Goal: Task Accomplishment & Management: Manage account settings

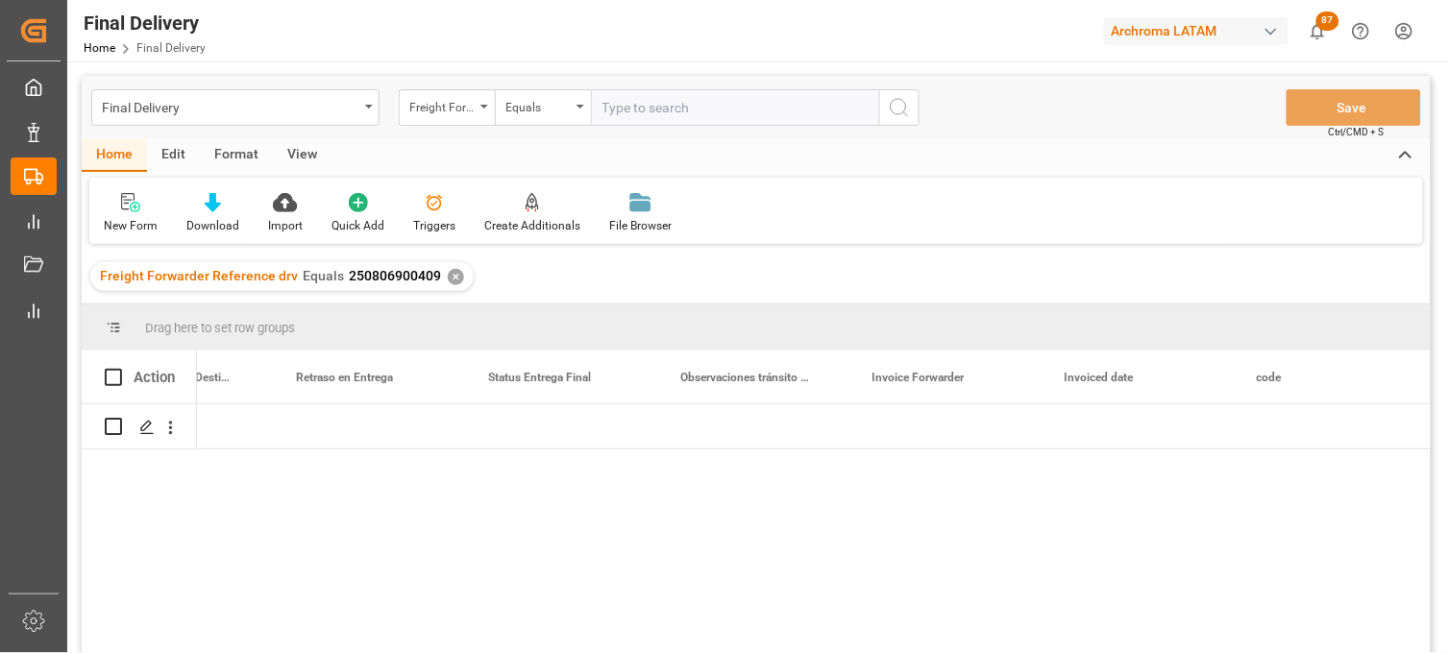
scroll to position [0, 7515]
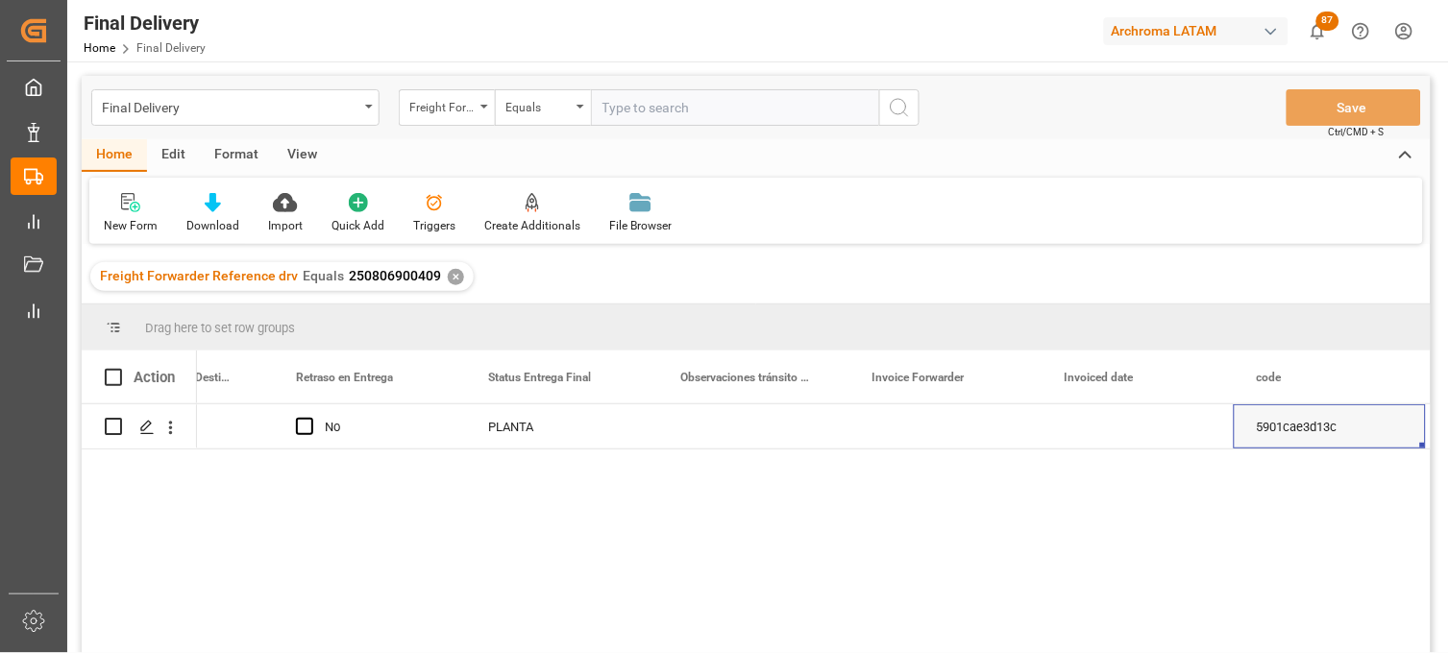
click at [359, 115] on div "Final Delivery" at bounding box center [235, 107] width 288 height 37
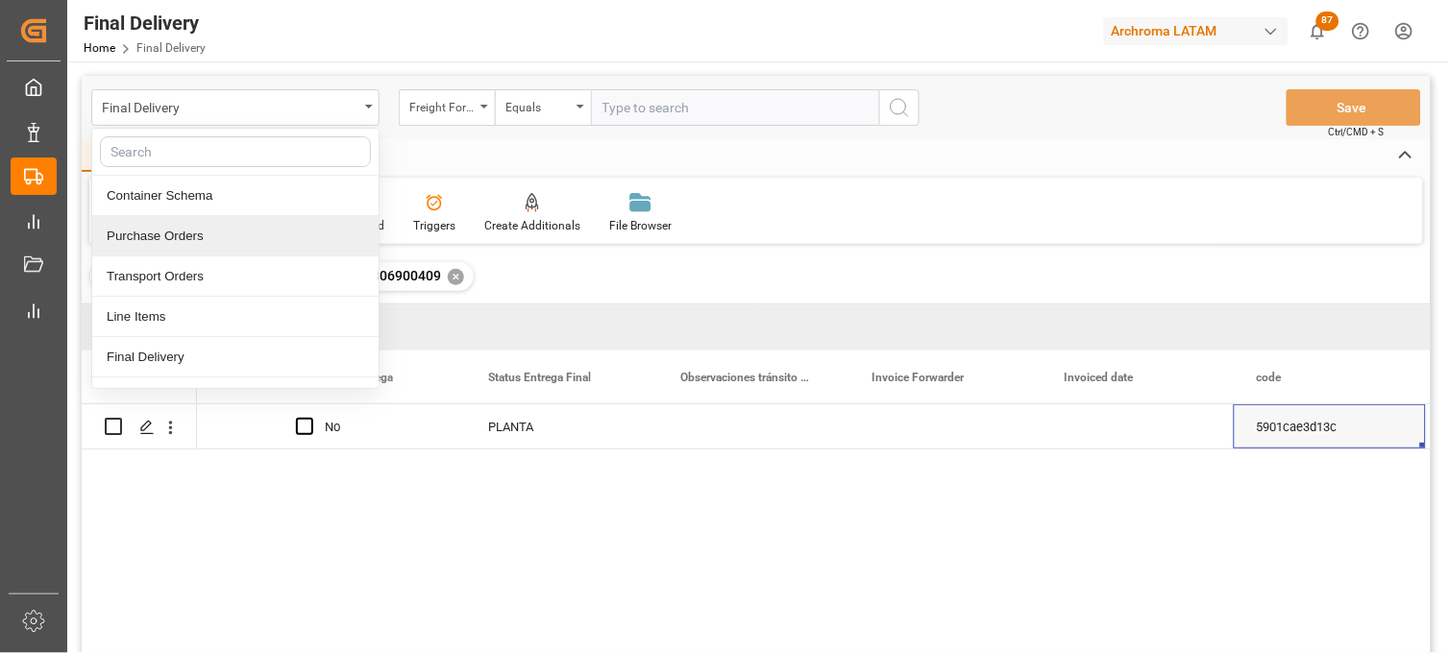
click at [192, 242] on div "Purchase Orders" at bounding box center [235, 236] width 286 height 40
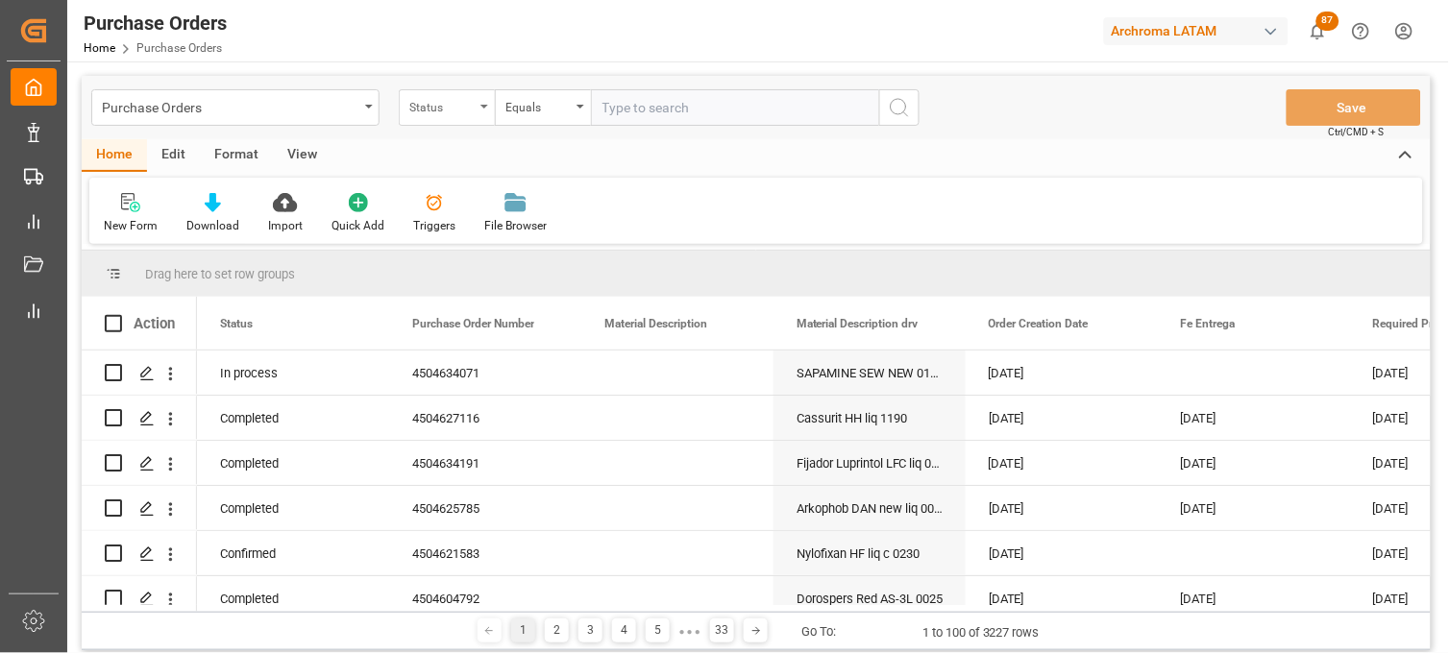
click at [458, 102] on div "Status" at bounding box center [441, 105] width 65 height 22
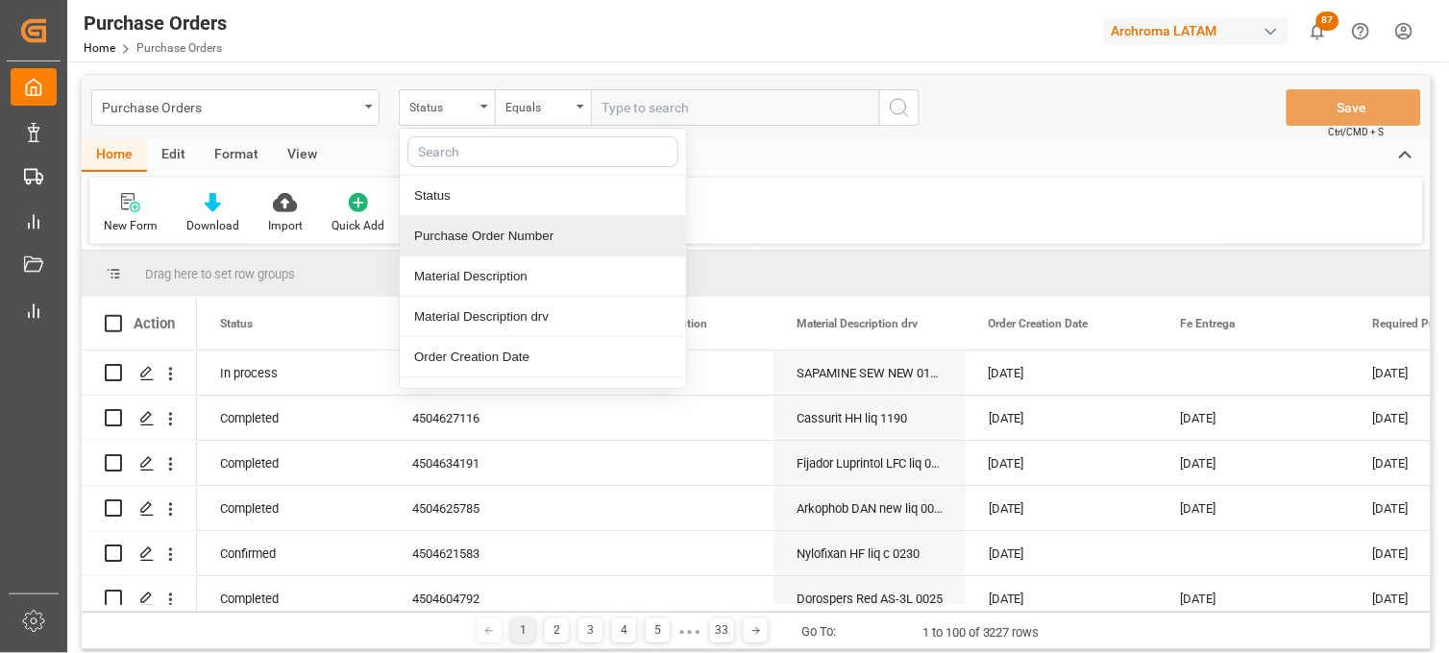
drag, startPoint x: 491, startPoint y: 229, endPoint x: 545, endPoint y: 174, distance: 76.8
click at [491, 231] on div "Purchase Order Number" at bounding box center [543, 236] width 286 height 40
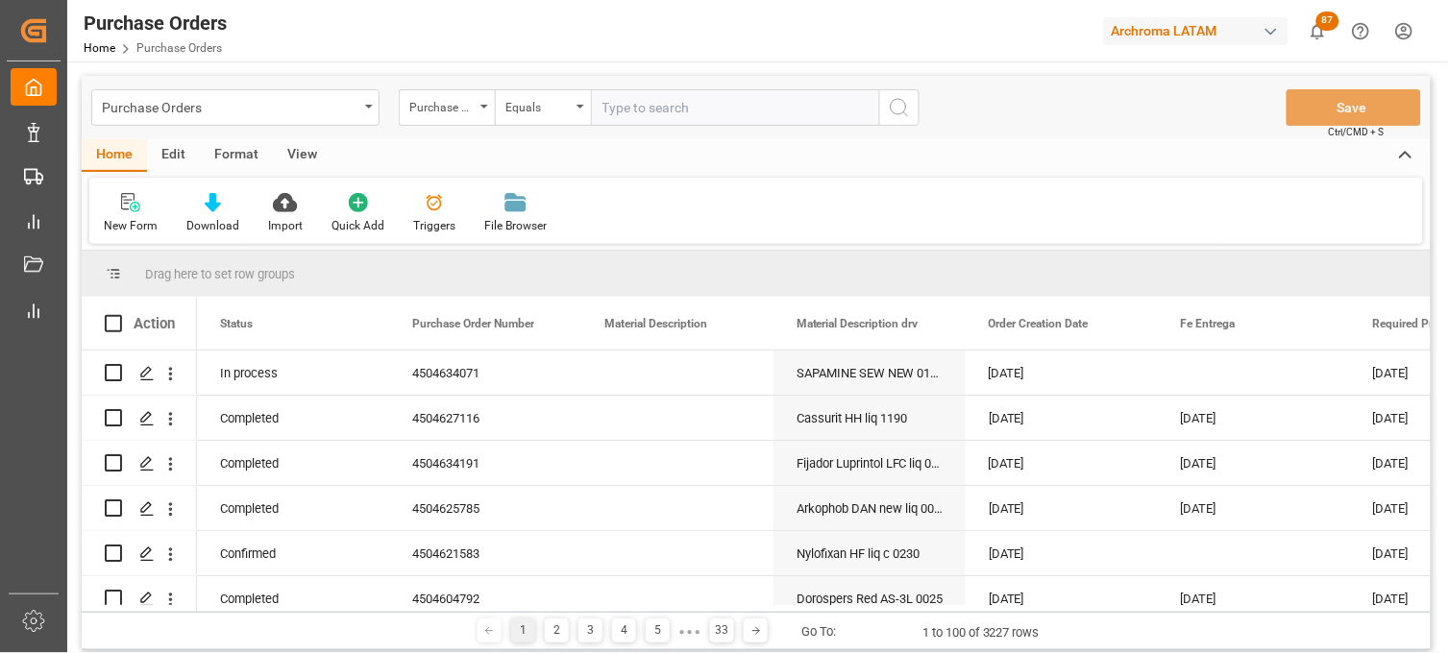
click at [613, 117] on input "text" at bounding box center [735, 107] width 288 height 37
paste input "4504621583"
type input "4504621583"
click at [898, 109] on icon "search button" at bounding box center [899, 107] width 23 height 23
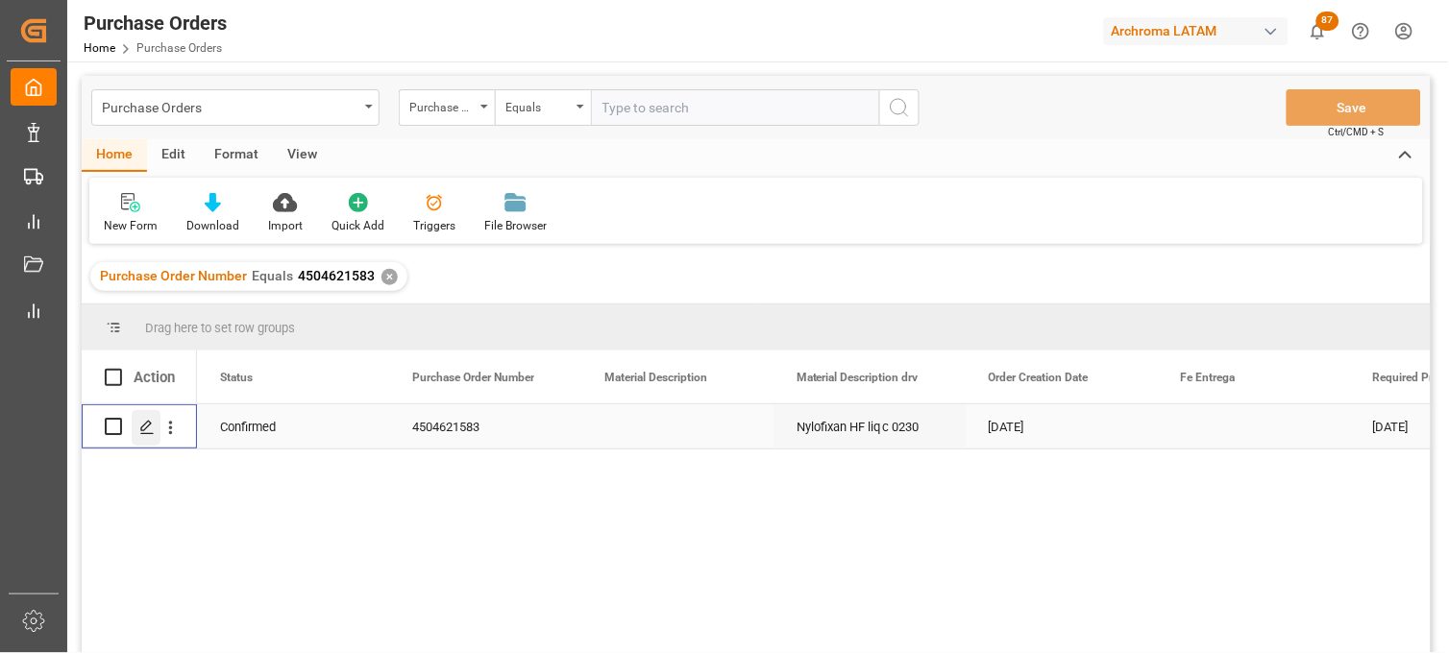
click at [144, 427] on icon "Press SPACE to select this row." at bounding box center [146, 427] width 15 height 15
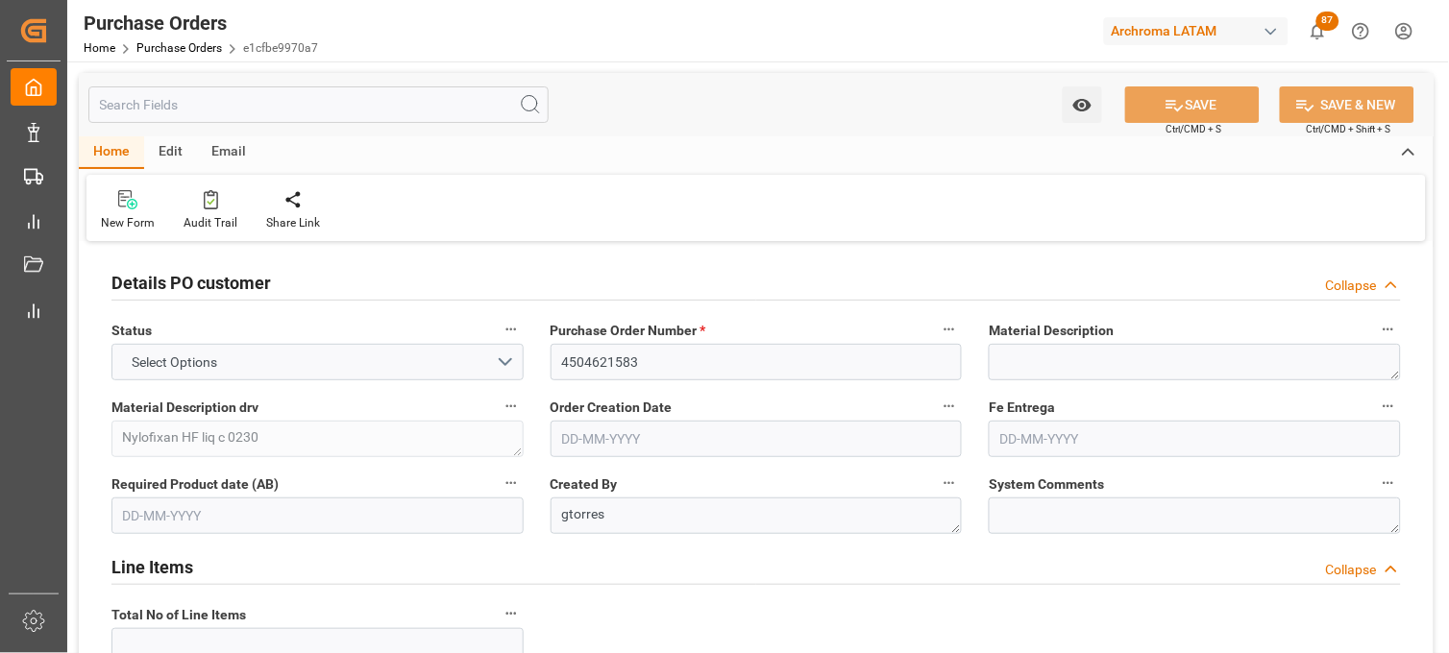
type input "1"
type input "[DATE]"
type input "27-08-2025"
type input "09-09-2025"
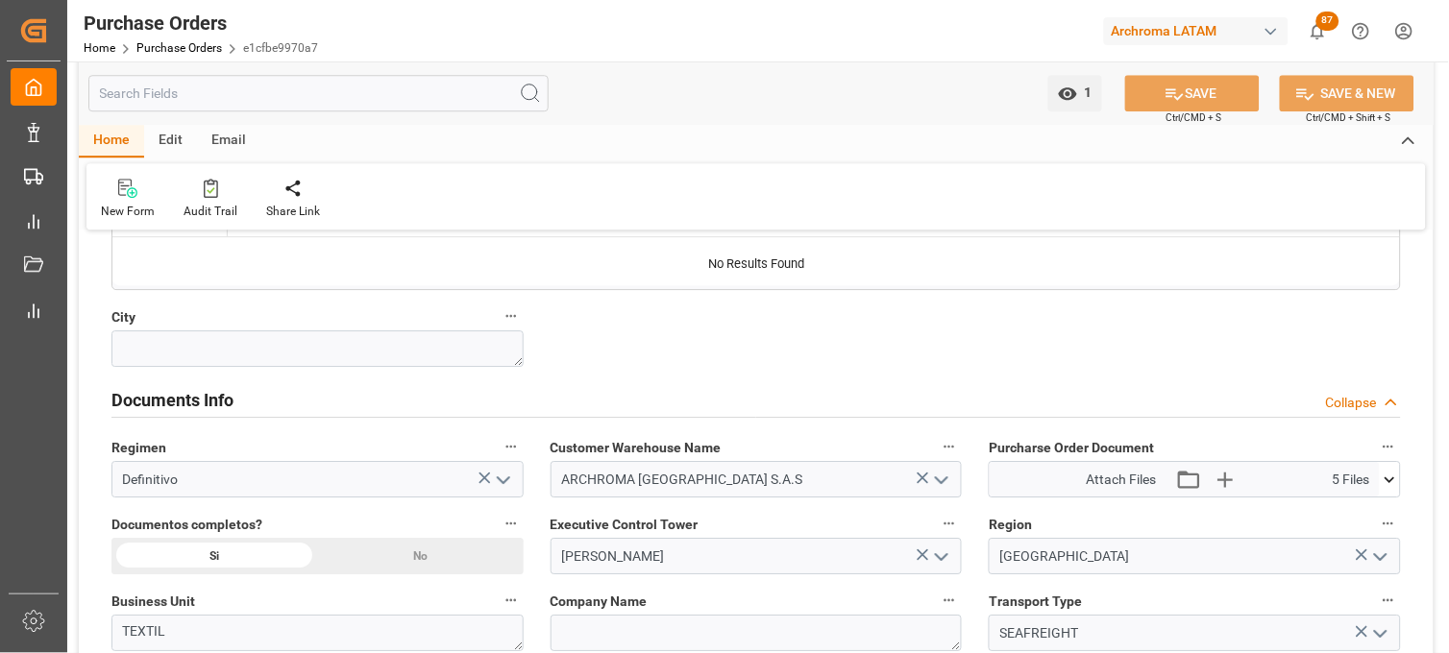
scroll to position [1281, 0]
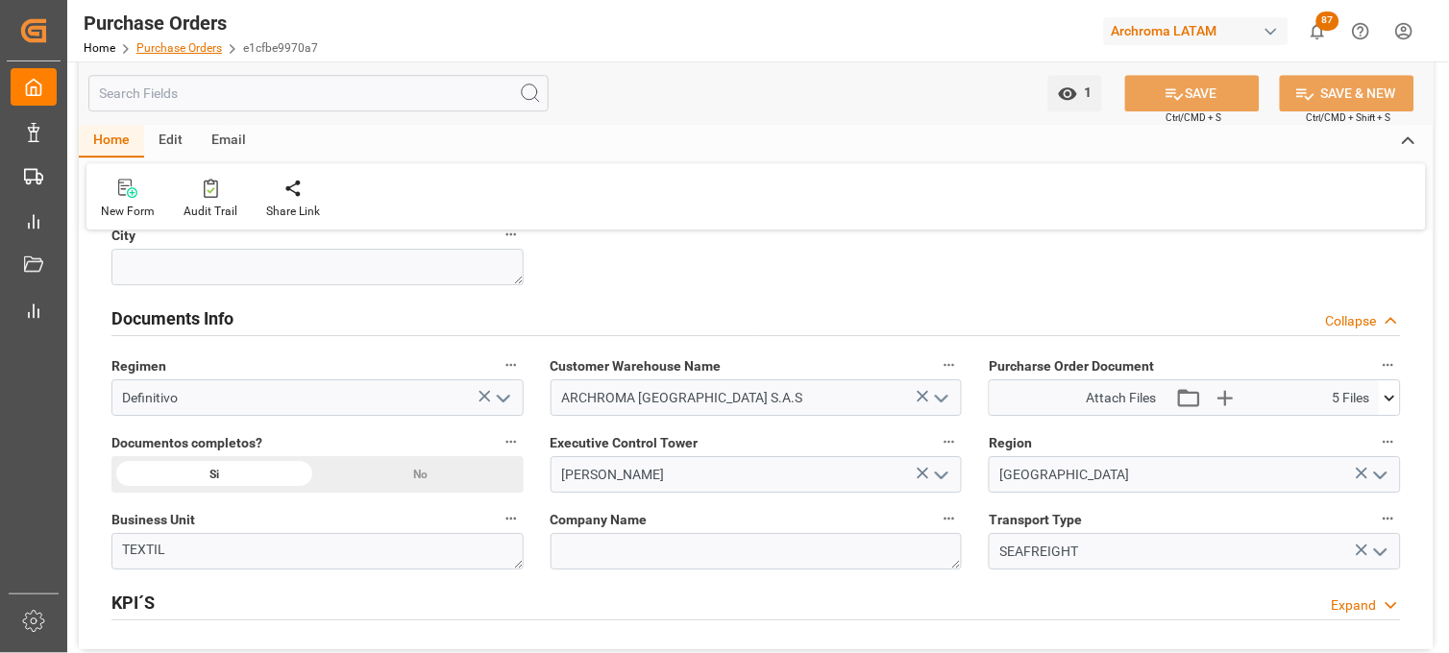
click at [179, 50] on link "Purchase Orders" at bounding box center [178, 47] width 85 height 13
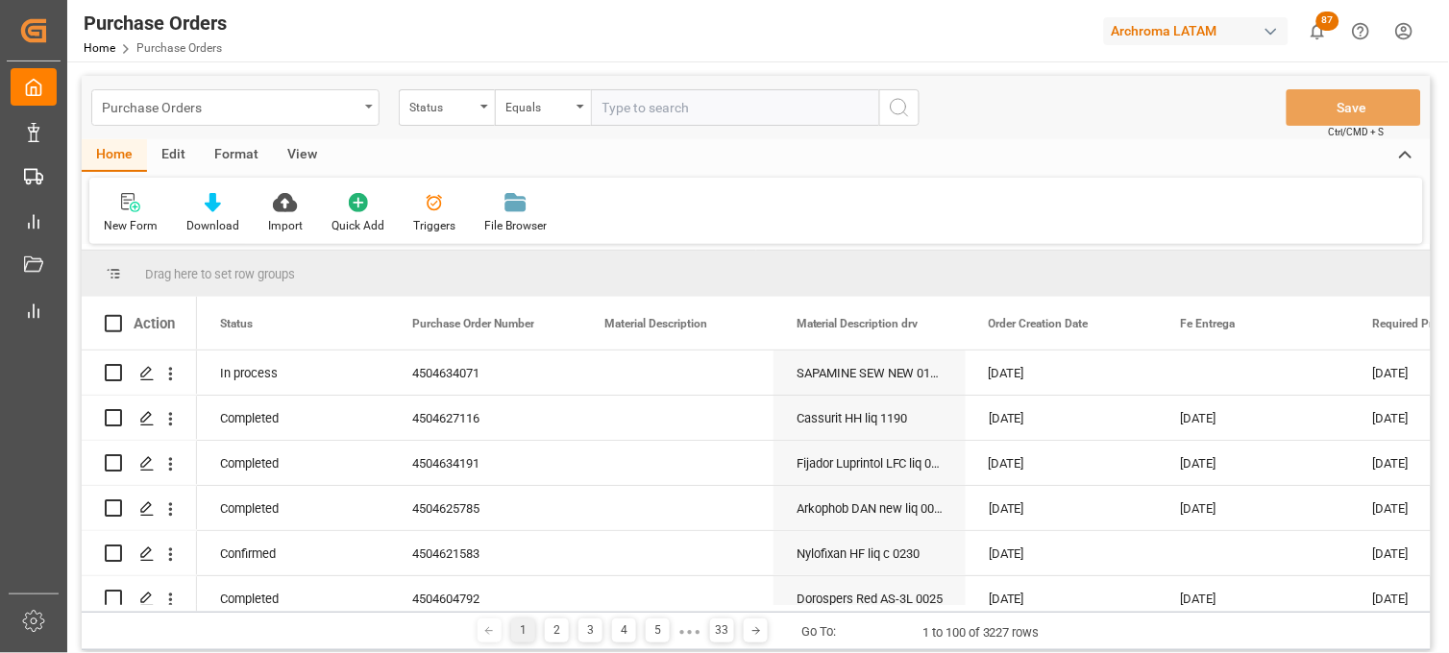
click at [371, 111] on div "Purchase Orders" at bounding box center [235, 107] width 288 height 37
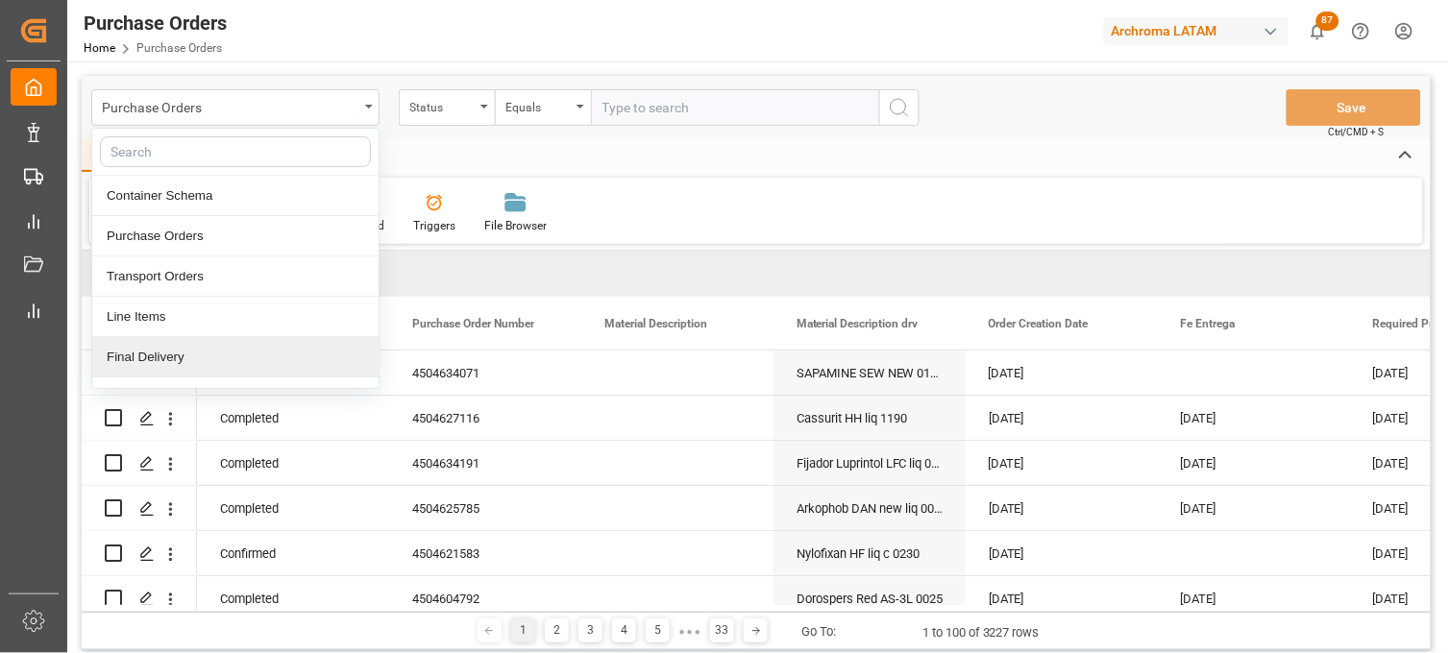
click at [215, 361] on div "Final Delivery" at bounding box center [235, 357] width 286 height 40
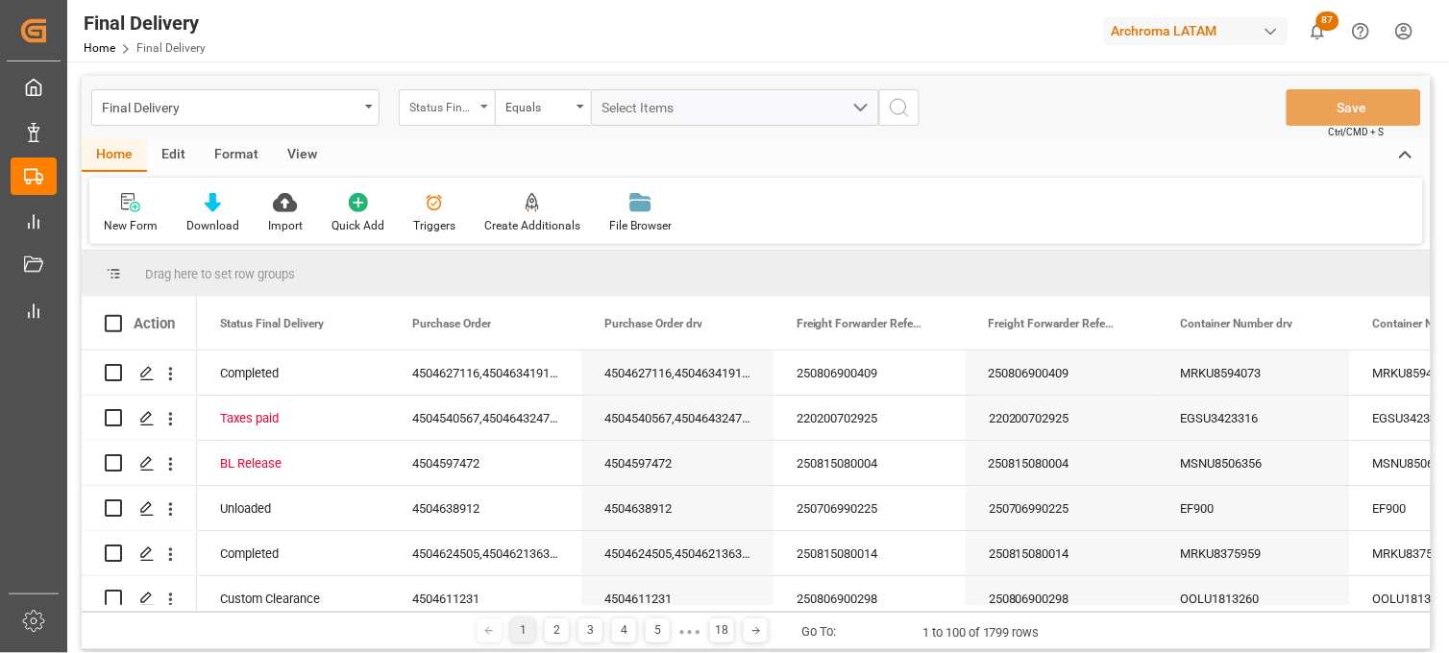
click at [486, 107] on icon "open menu" at bounding box center [484, 107] width 8 height 4
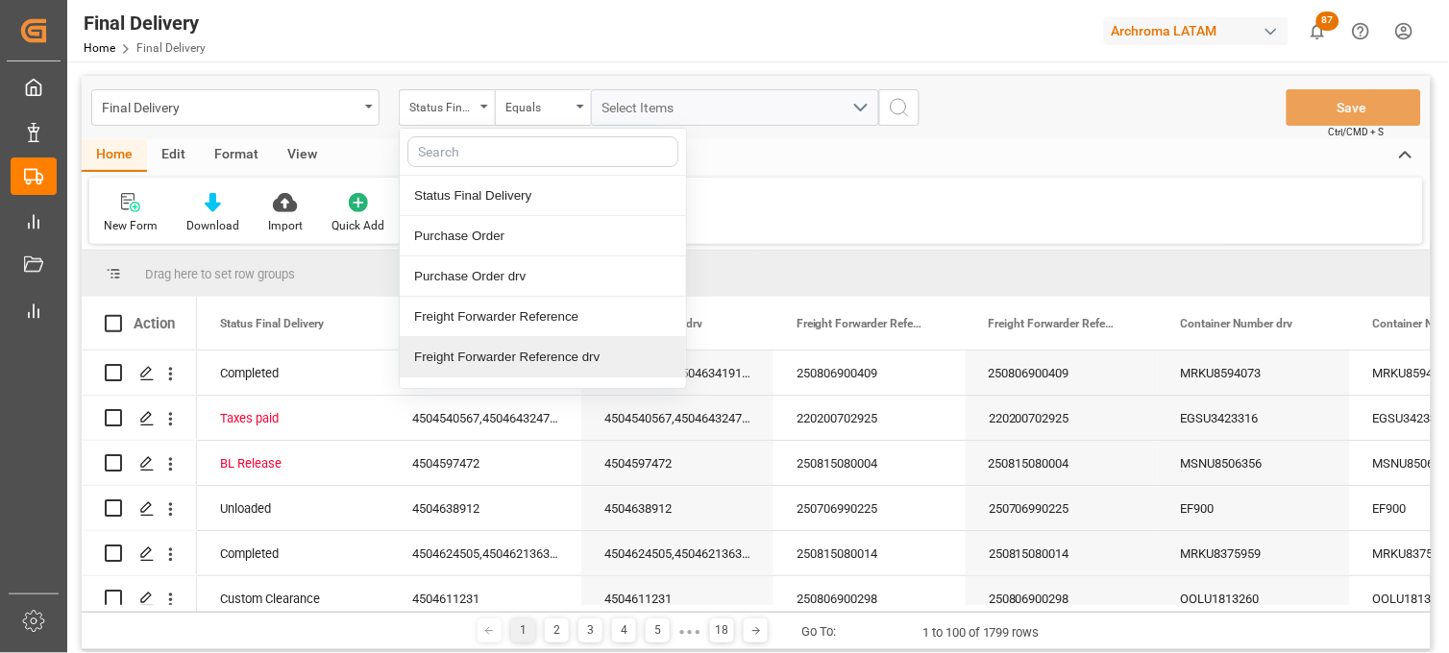
click at [525, 351] on div "Freight Forwarder Reference drv" at bounding box center [543, 357] width 286 height 40
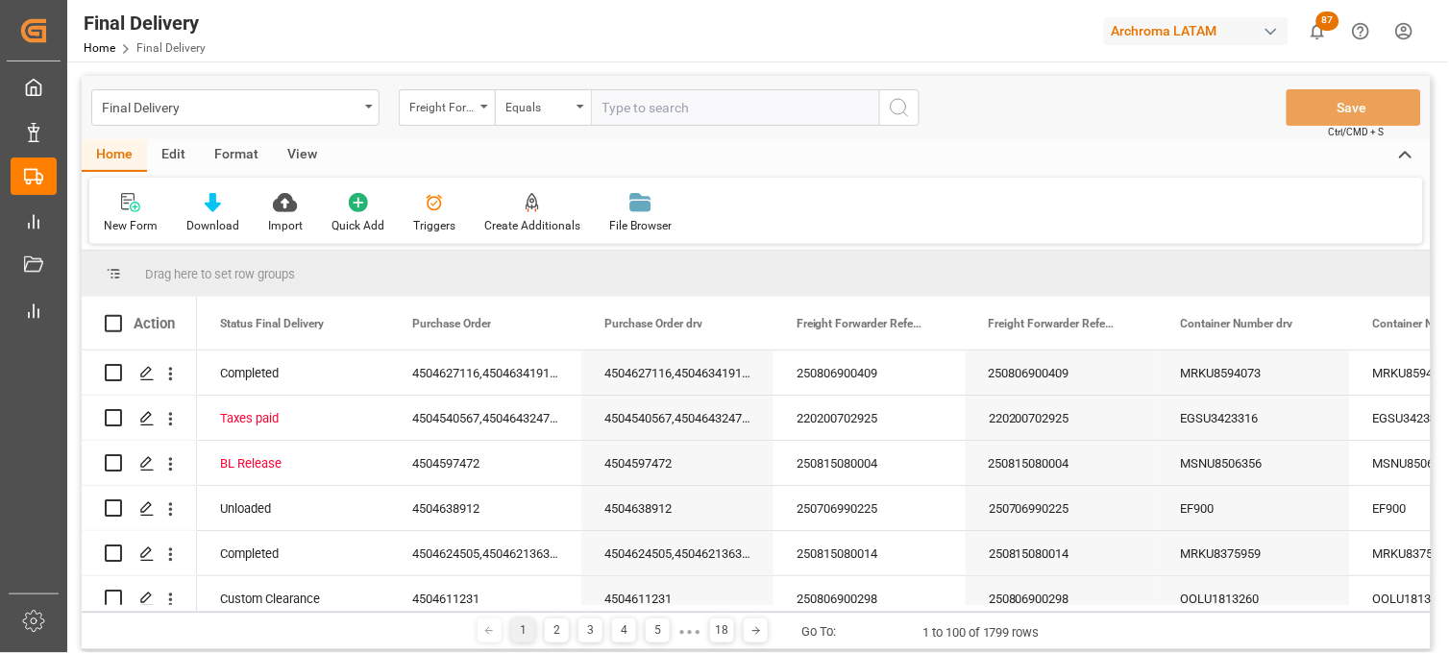
click at [622, 110] on input "text" at bounding box center [735, 107] width 288 height 37
type input "250815080003"
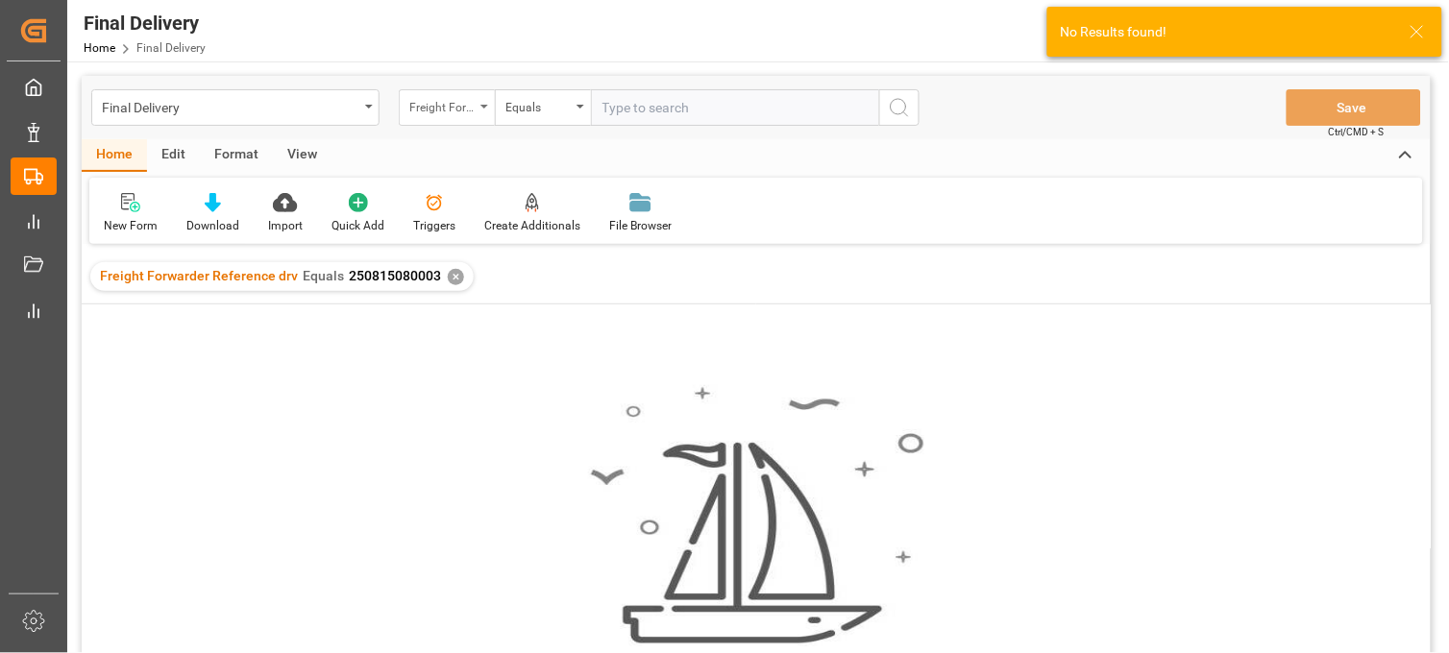
click at [435, 110] on div "Freight Forwarder Reference drv" at bounding box center [441, 105] width 65 height 22
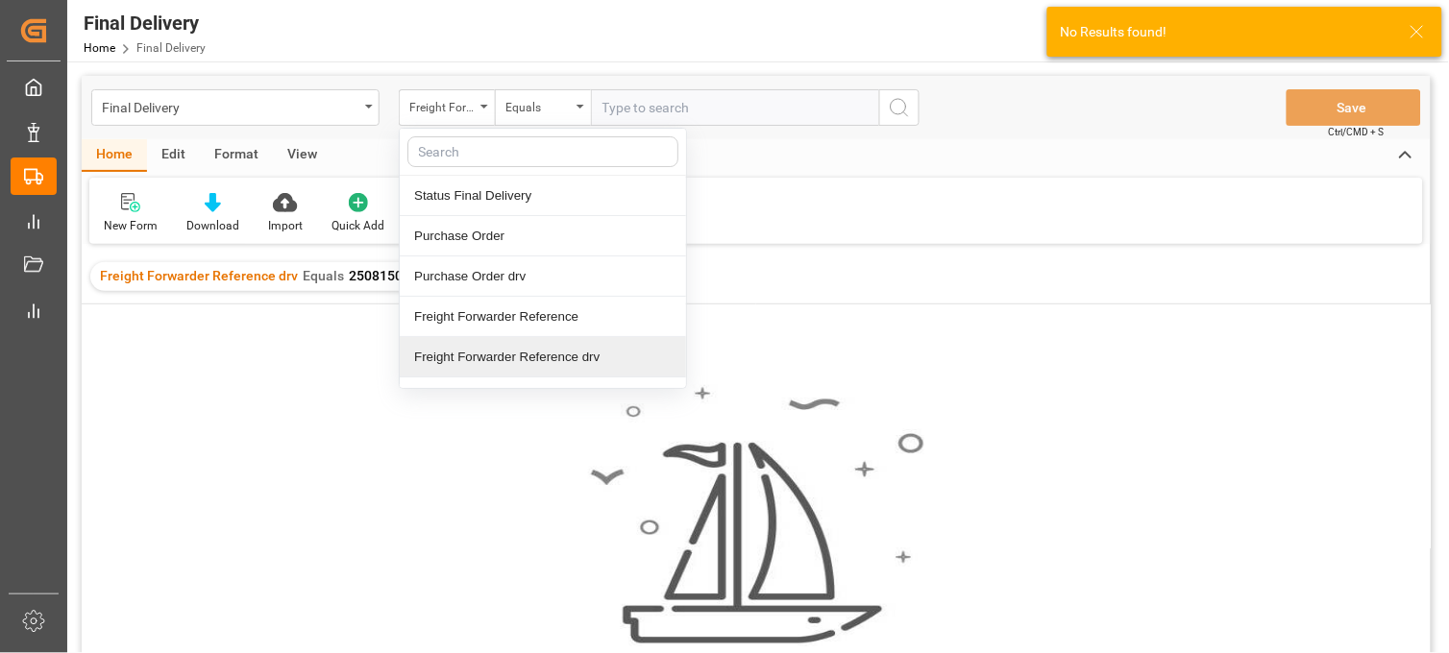
click at [519, 351] on div "Freight Forwarder Reference drv" at bounding box center [543, 357] width 286 height 40
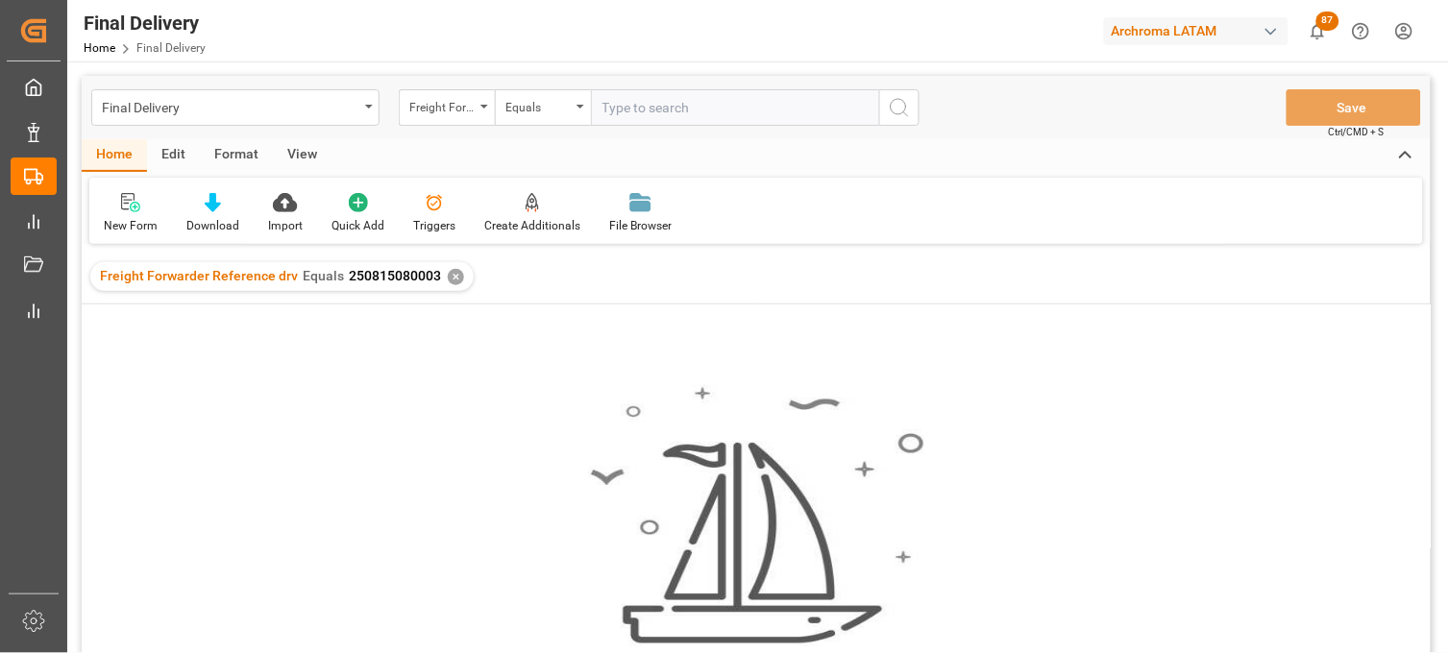
click at [627, 120] on input "text" at bounding box center [735, 107] width 288 height 37
paste input "250815080003"
type input "250815080003"
drag, startPoint x: 600, startPoint y: 108, endPoint x: 612, endPoint y: 107, distance: 11.6
click at [600, 107] on input "250815080003" at bounding box center [735, 107] width 288 height 37
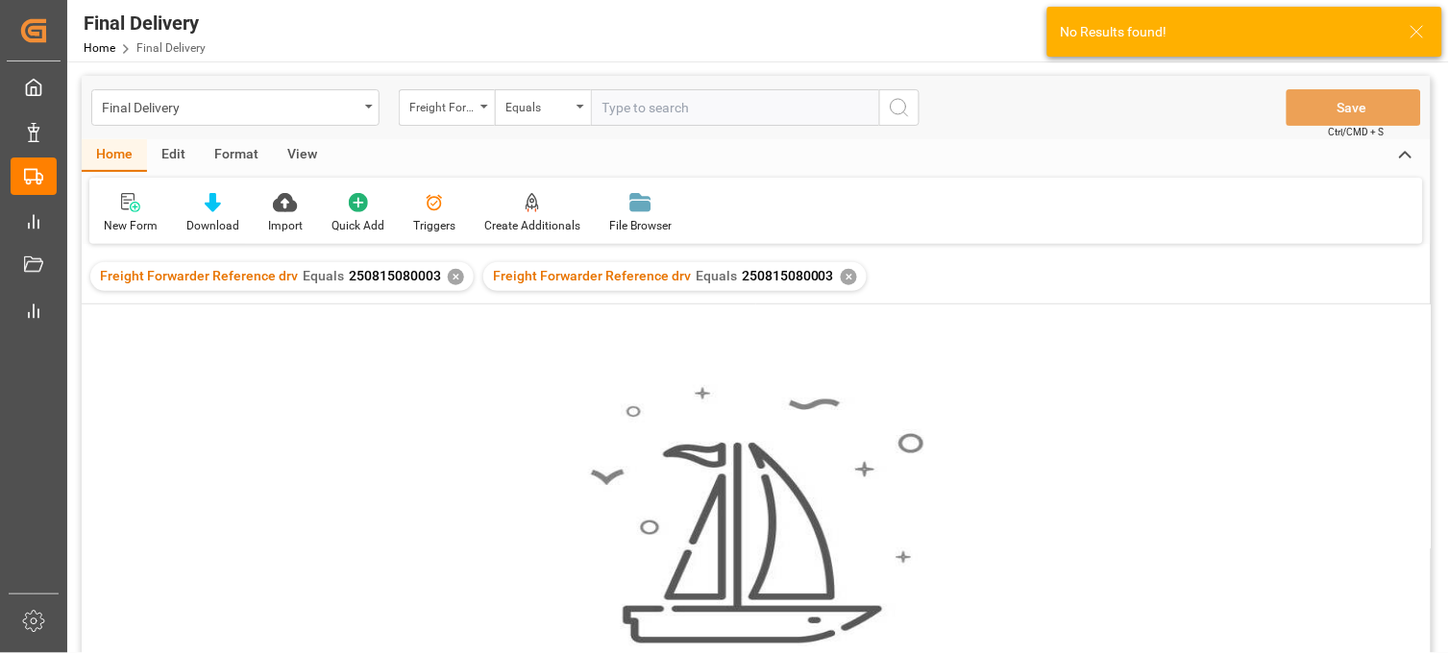
click at [449, 274] on div "✕" at bounding box center [456, 277] width 16 height 16
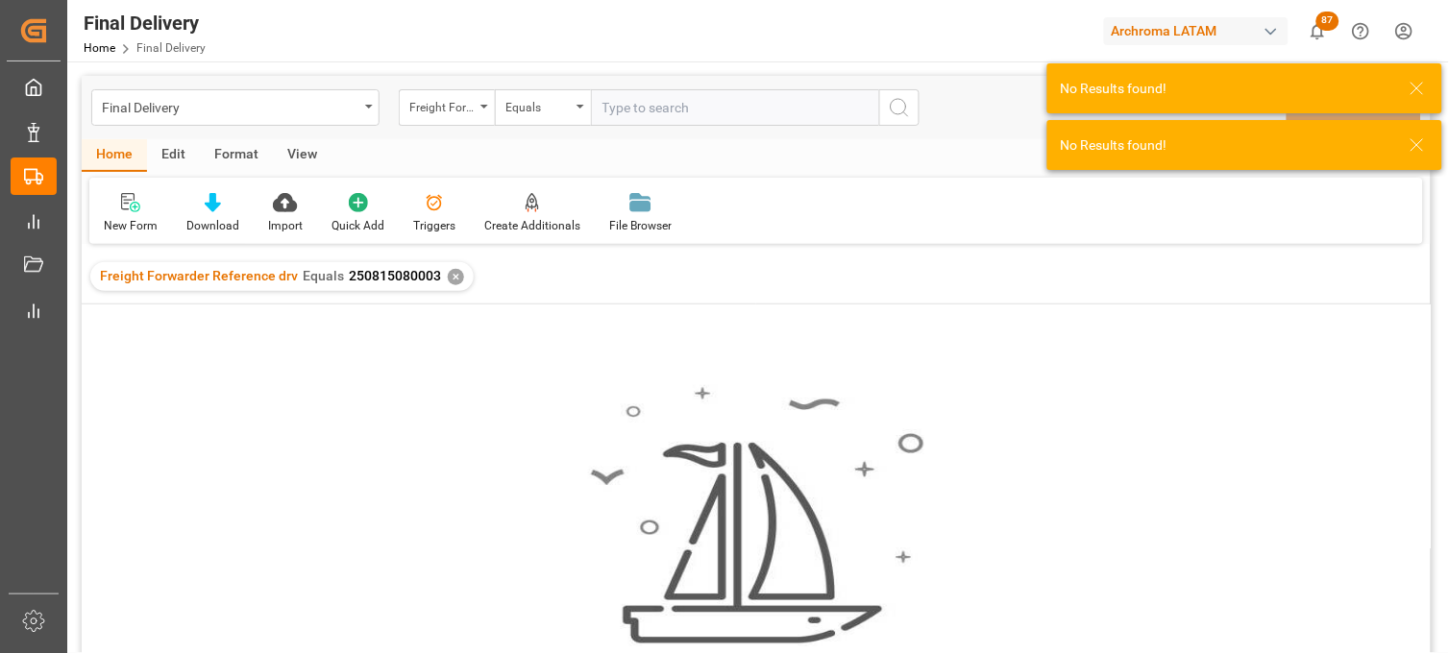
click at [448, 273] on div "✕" at bounding box center [456, 277] width 16 height 16
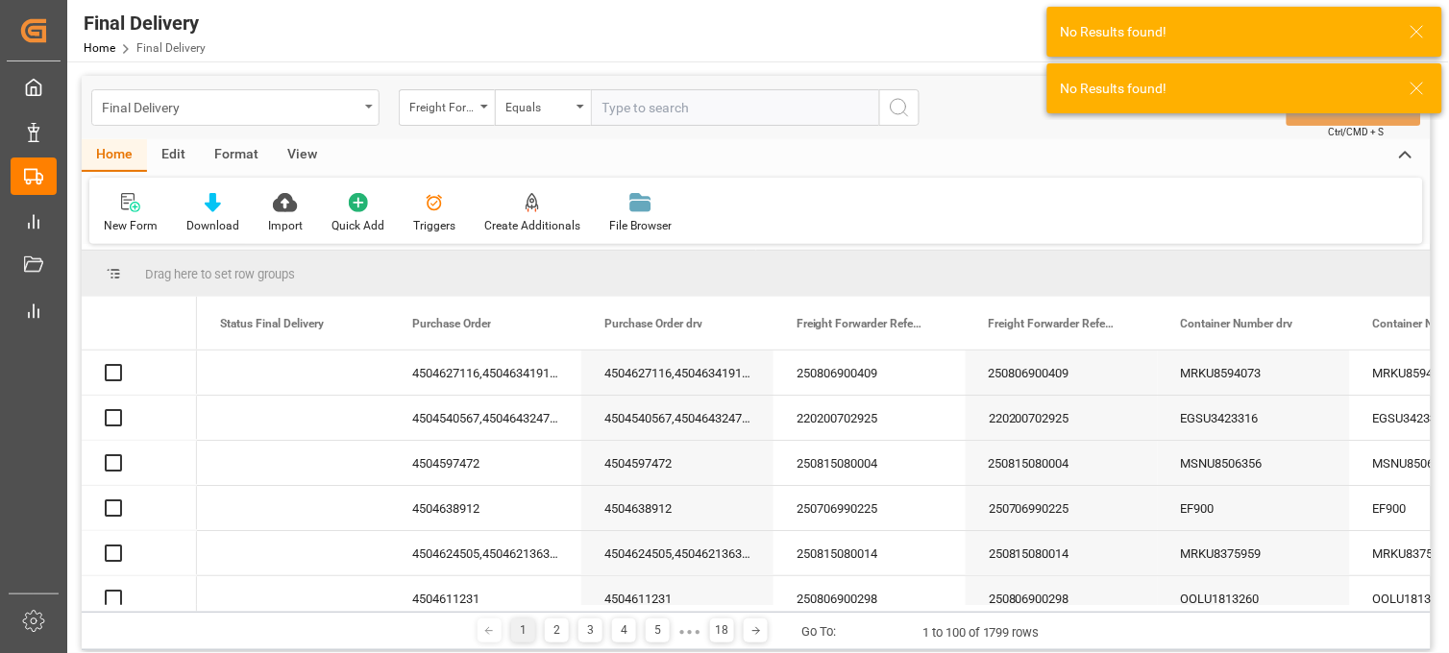
click at [371, 113] on div "Final Delivery" at bounding box center [235, 107] width 288 height 37
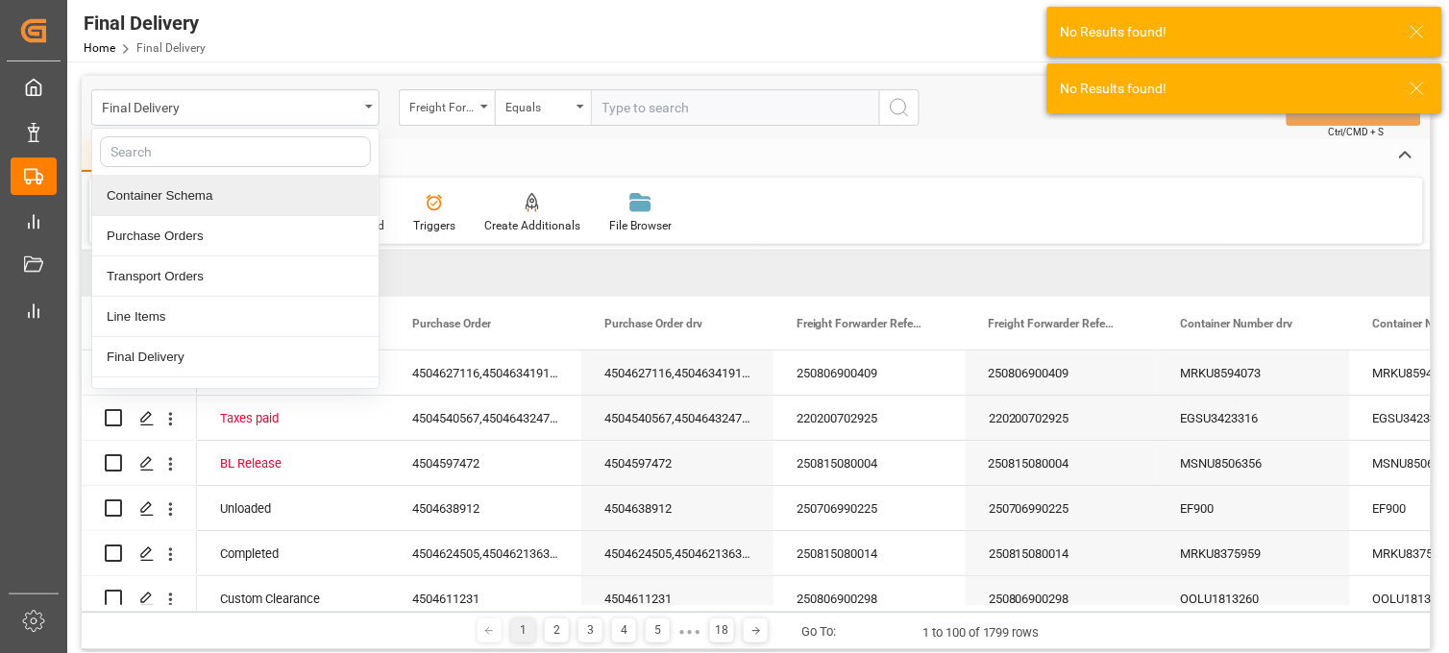
click at [277, 199] on div "Container Schema" at bounding box center [235, 196] width 286 height 40
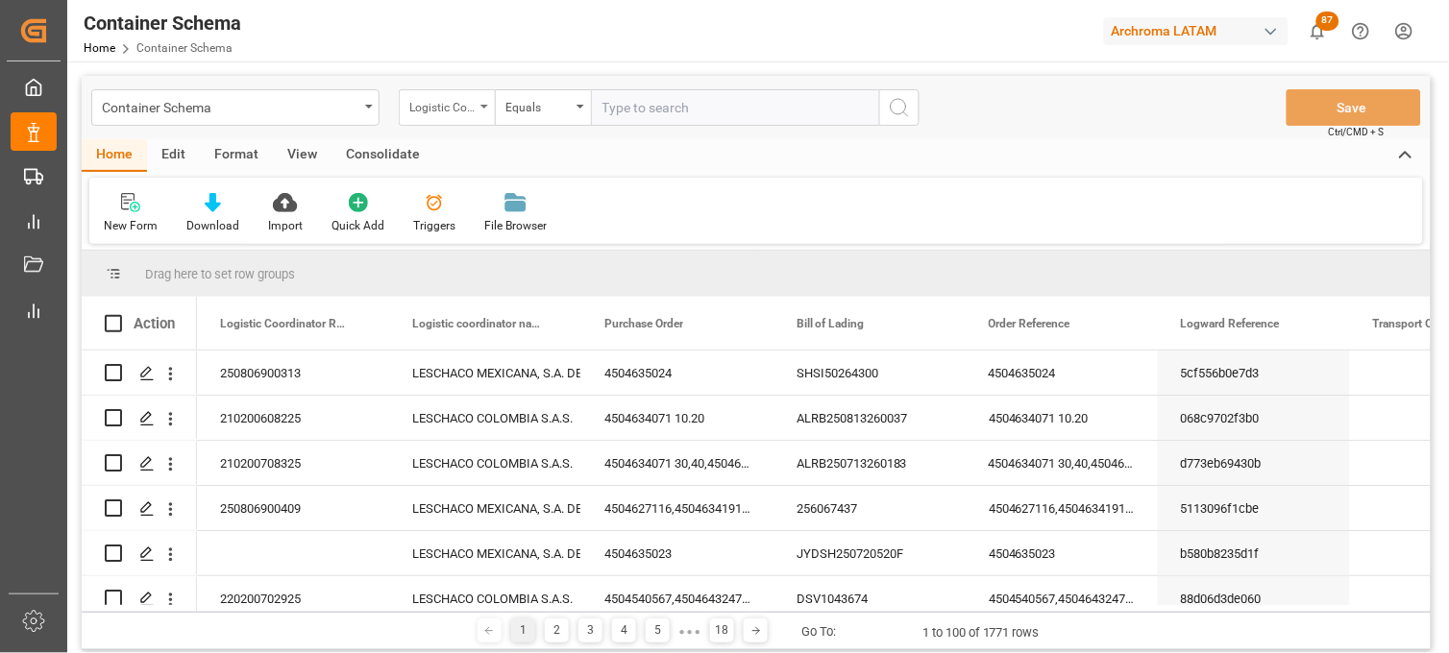
click at [446, 102] on div "Logistic Coordinator Reference Number" at bounding box center [441, 105] width 65 height 22
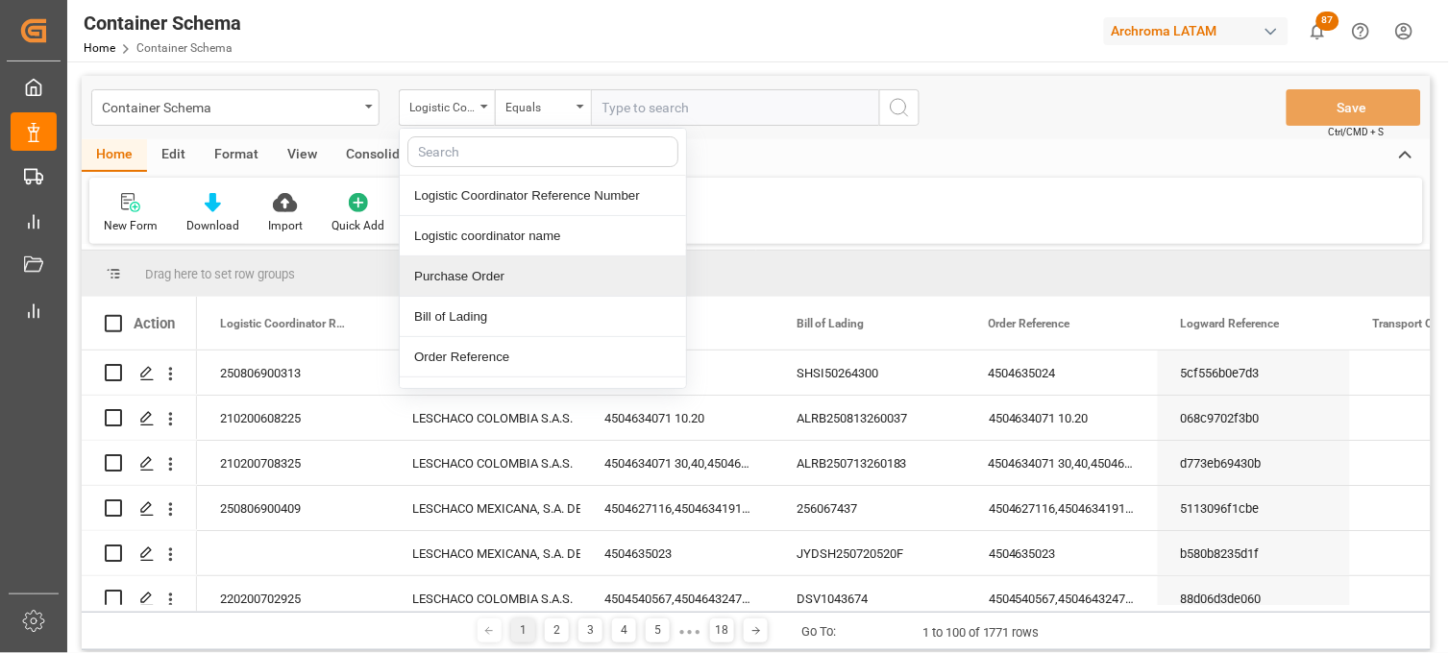
click at [456, 270] on div "Purchase Order" at bounding box center [543, 276] width 286 height 40
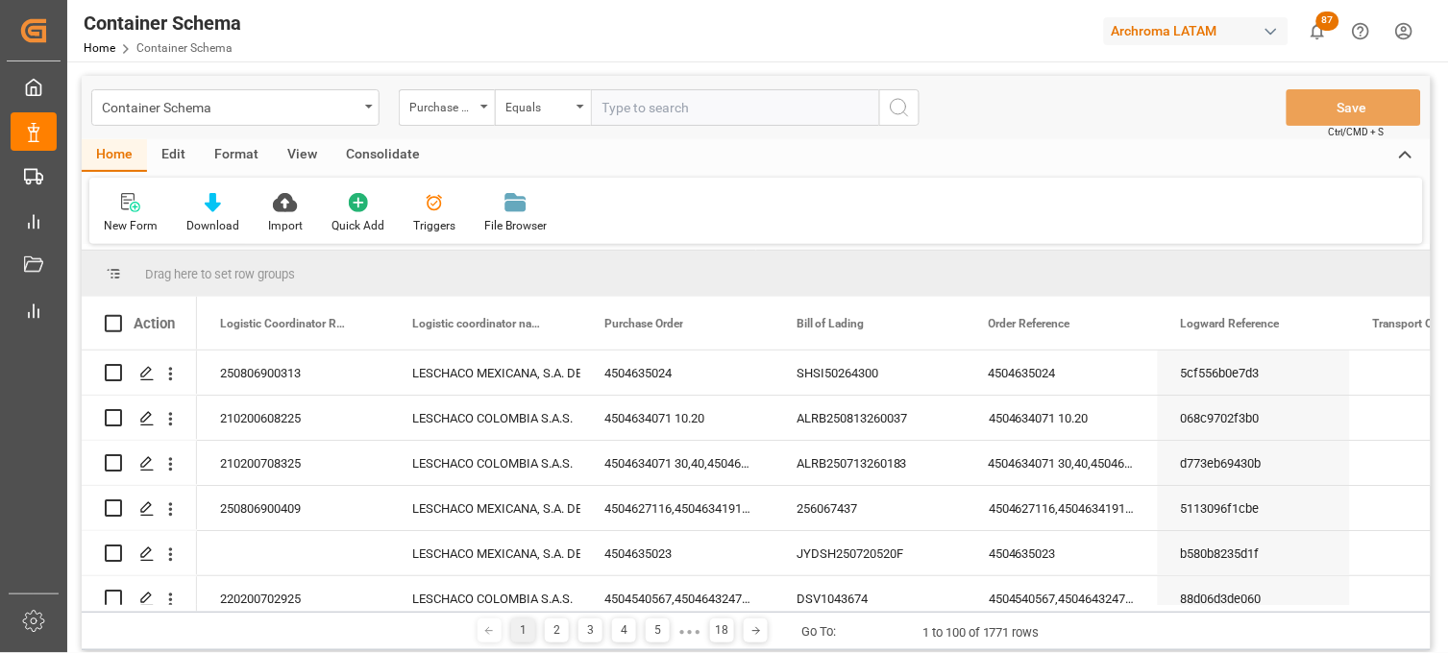
click at [618, 113] on input "text" at bounding box center [735, 107] width 288 height 37
paste input "4504611938"
type input "4504611938"
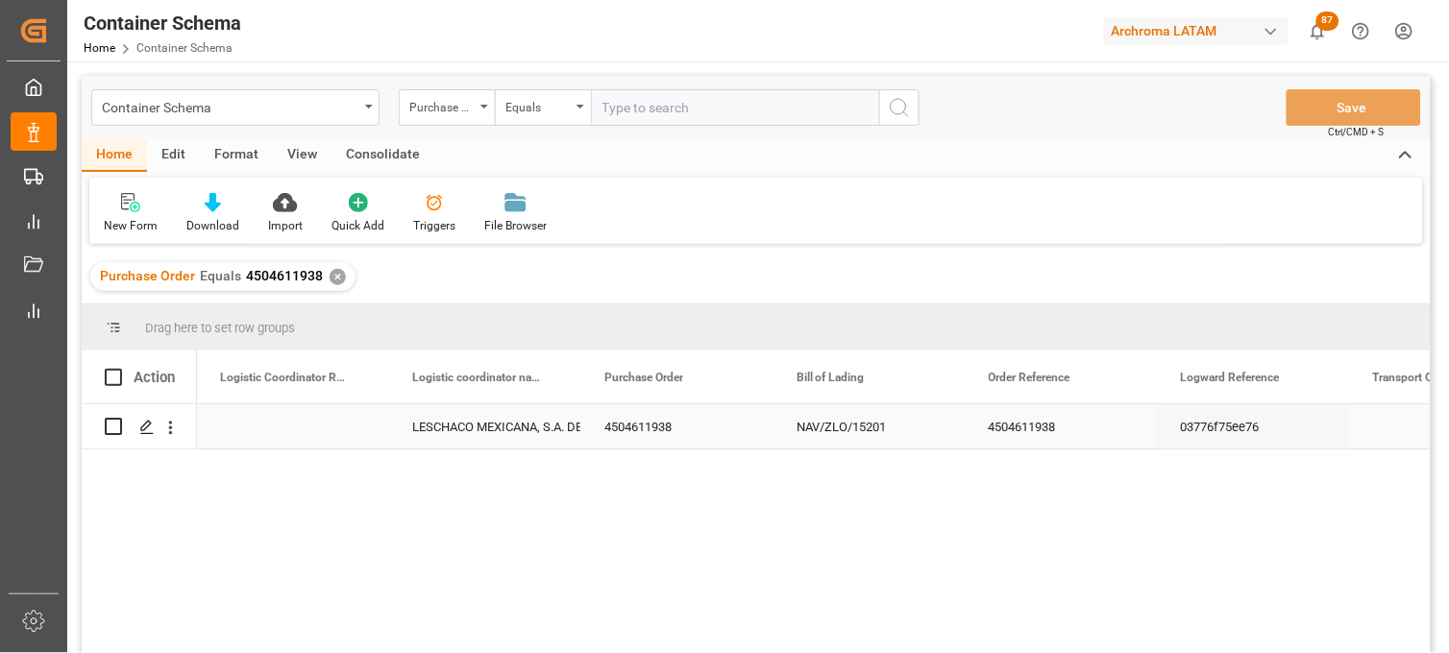
click at [261, 425] on div "Press SPACE to select this row." at bounding box center [293, 426] width 192 height 44
click at [261, 425] on input "Press SPACE to select this row." at bounding box center [292, 438] width 161 height 37
type input "250815080003"
click at [449, 433] on div "LESCHACO MEXICANA, S.A. DE C.V." at bounding box center [485, 427] width 146 height 44
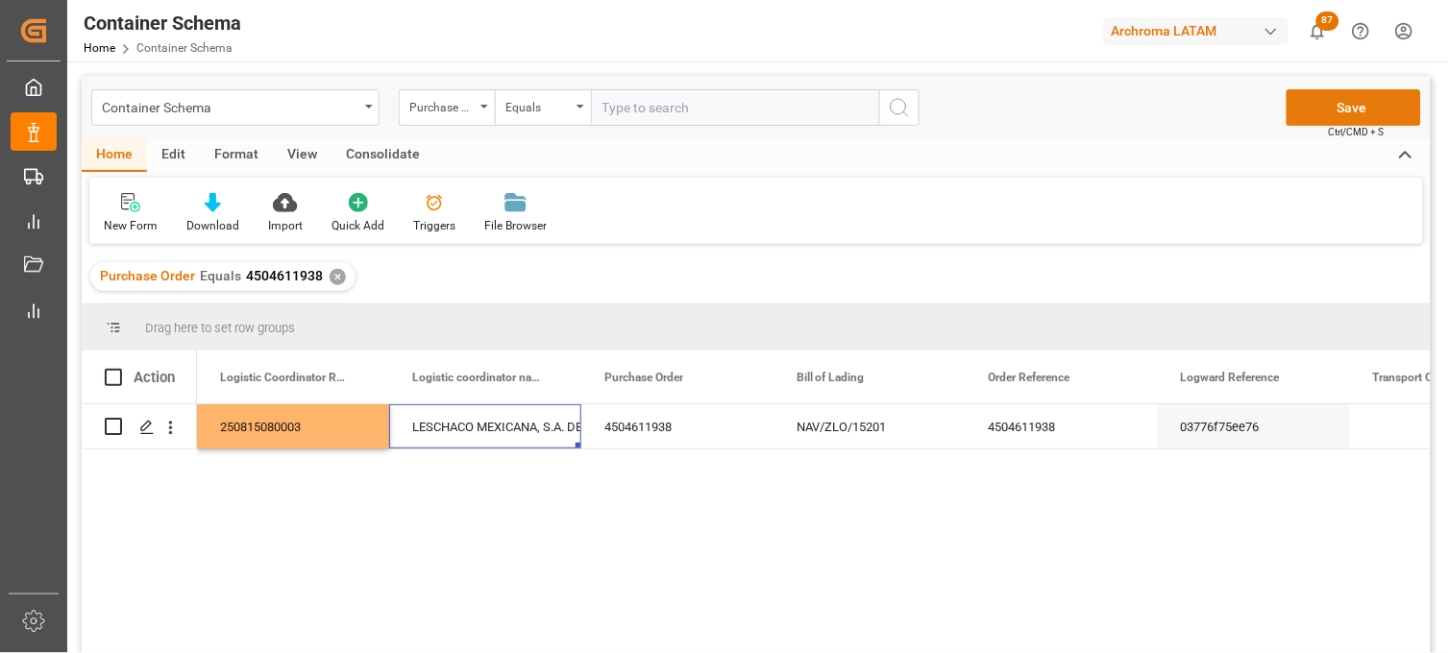
click at [1317, 108] on button "Save" at bounding box center [1353, 107] width 134 height 37
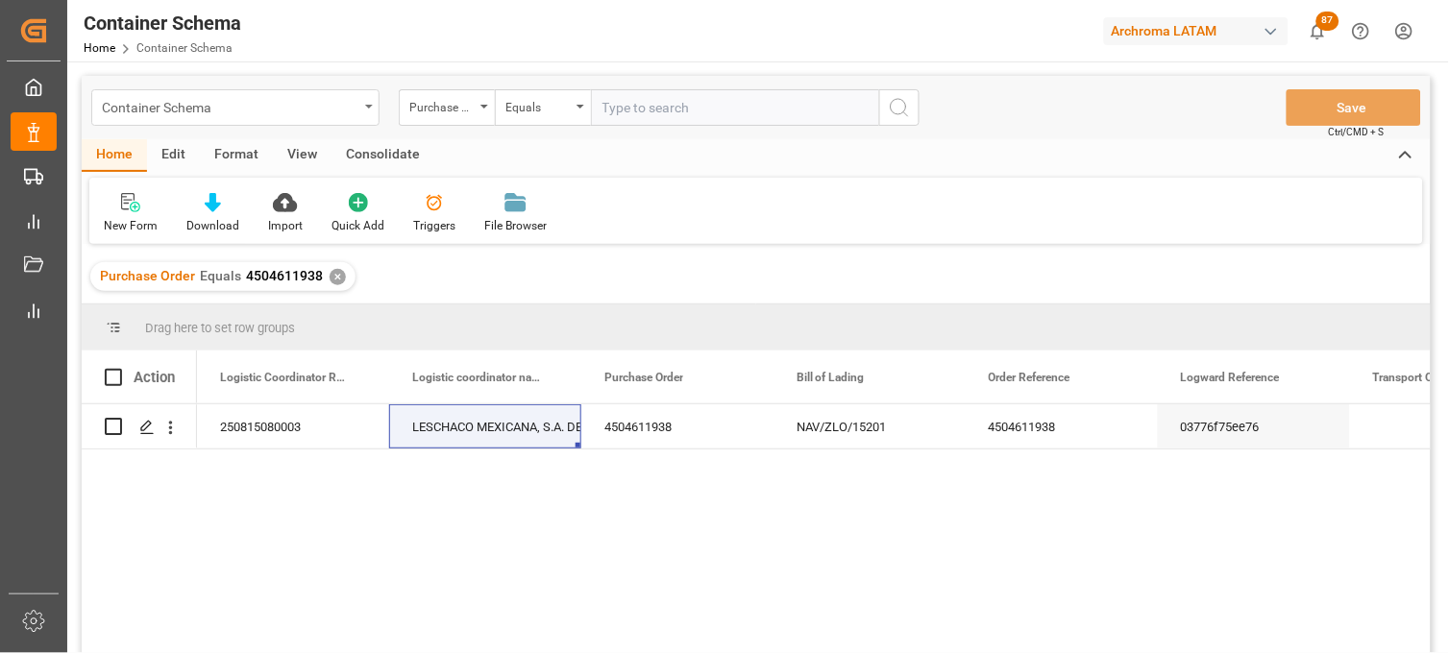
click at [363, 110] on div "Container Schema" at bounding box center [235, 107] width 288 height 37
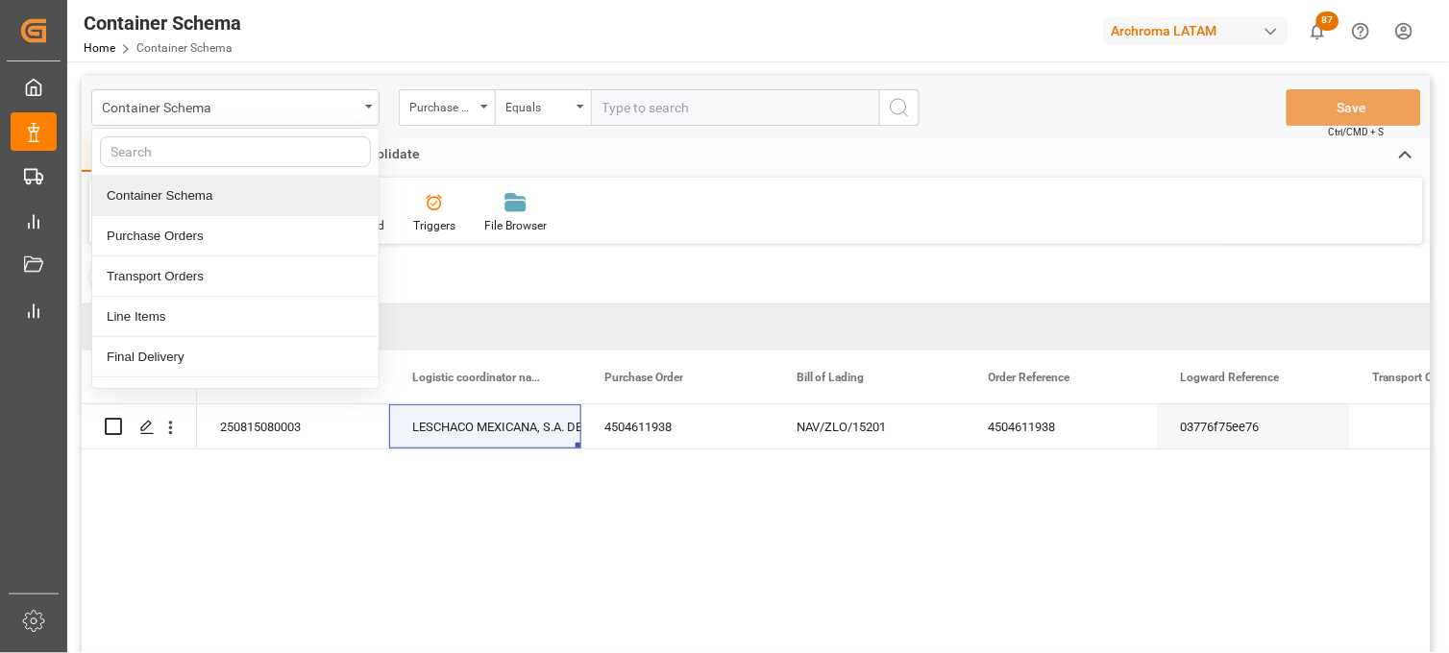
click at [185, 199] on div "Container Schema" at bounding box center [235, 196] width 286 height 40
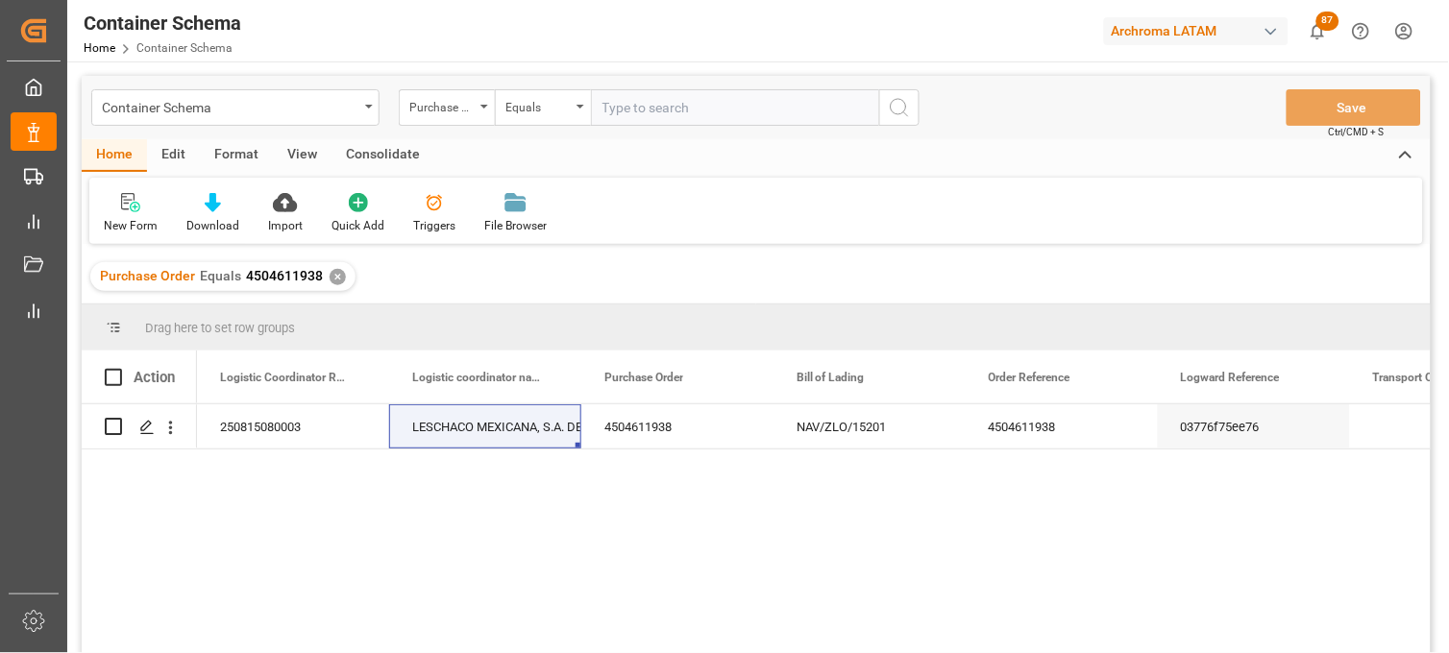
click at [330, 275] on div "✕" at bounding box center [337, 277] width 16 height 16
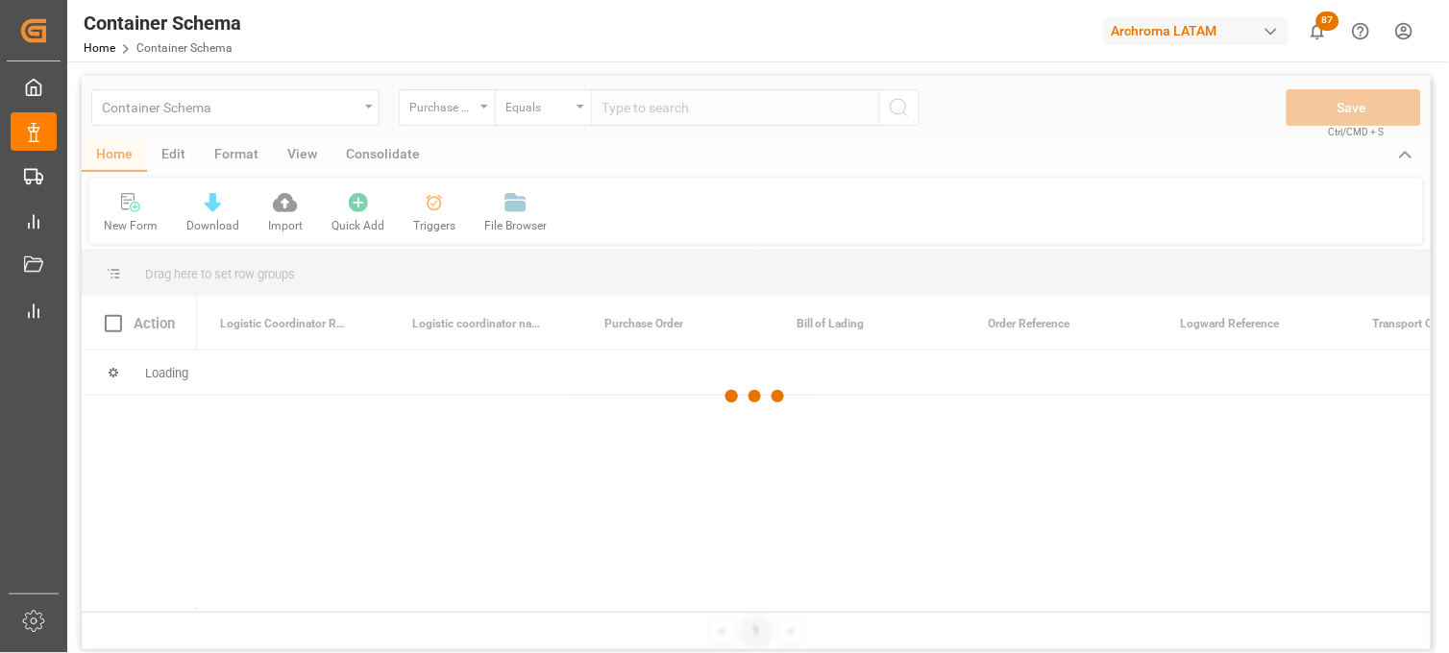
click at [637, 110] on div at bounding box center [756, 397] width 1349 height 642
click at [624, 112] on div at bounding box center [756, 397] width 1349 height 642
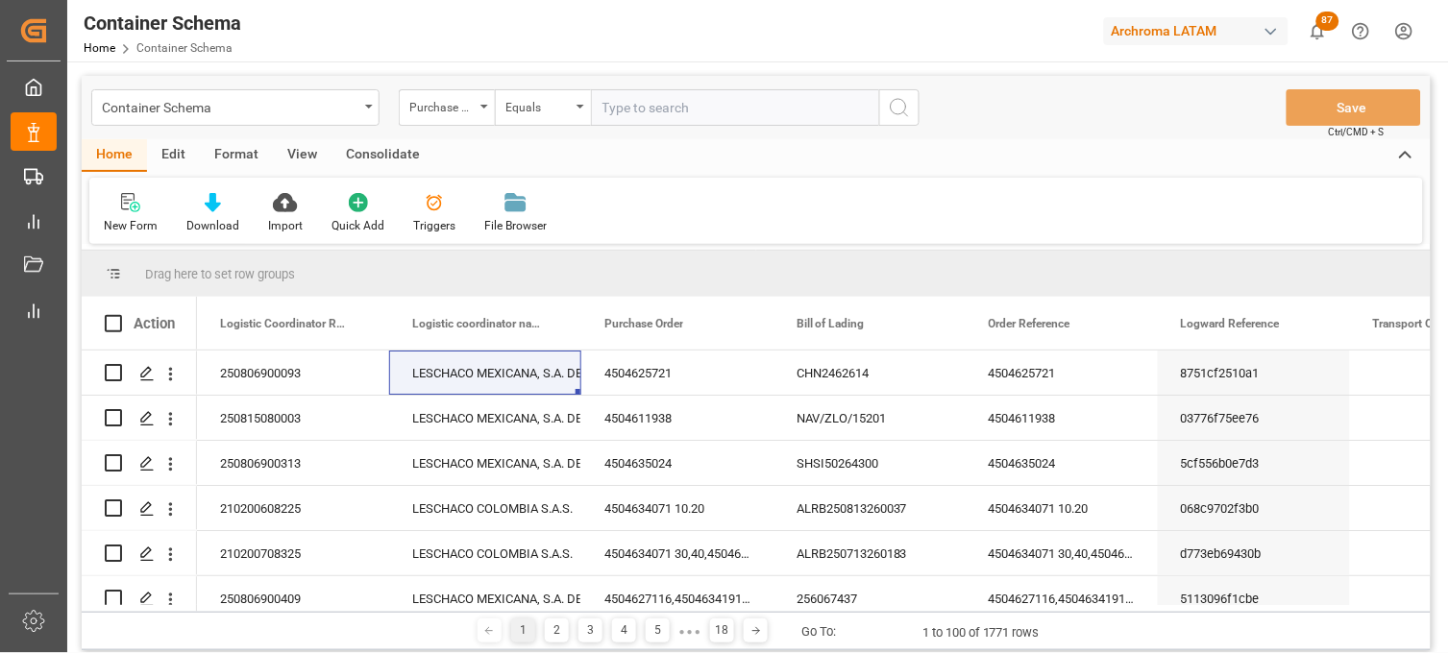
click at [617, 112] on input "text" at bounding box center [735, 107] width 288 height 37
paste input "4504640025"
type input "4504640025"
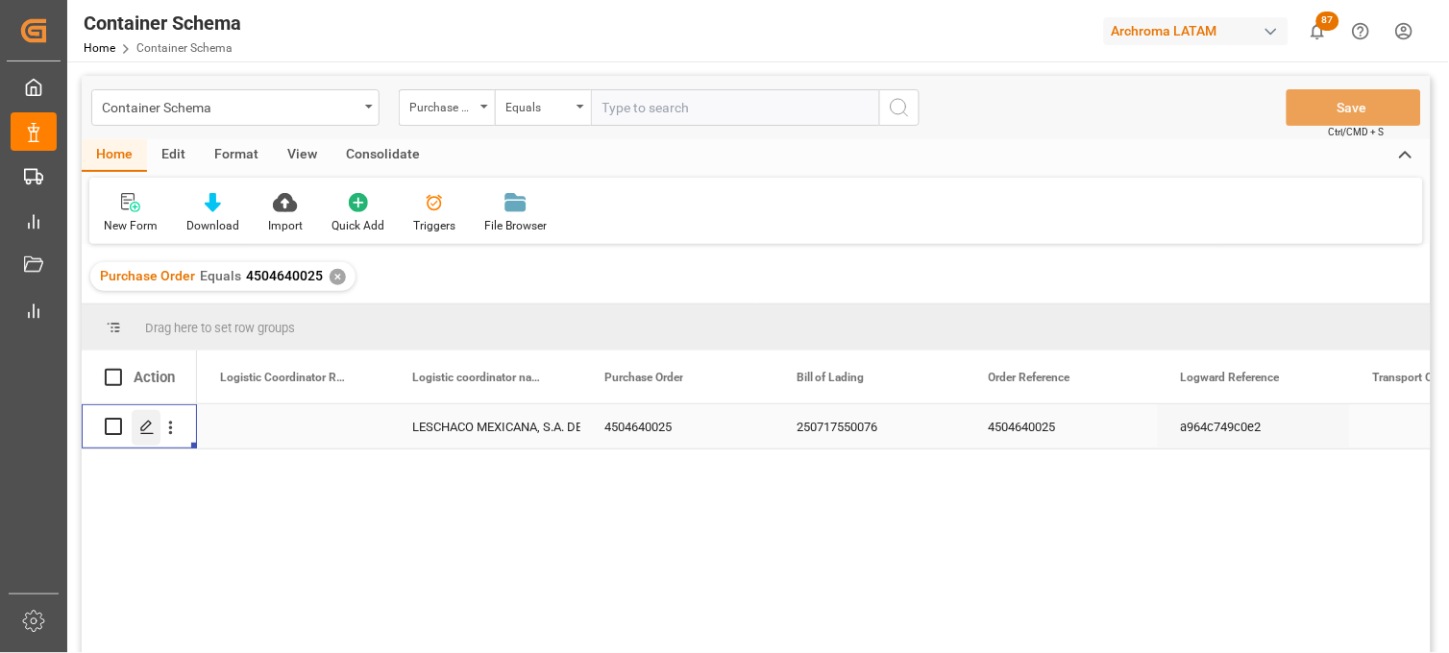
click at [148, 428] on icon "Press SPACE to select this row." at bounding box center [146, 427] width 15 height 15
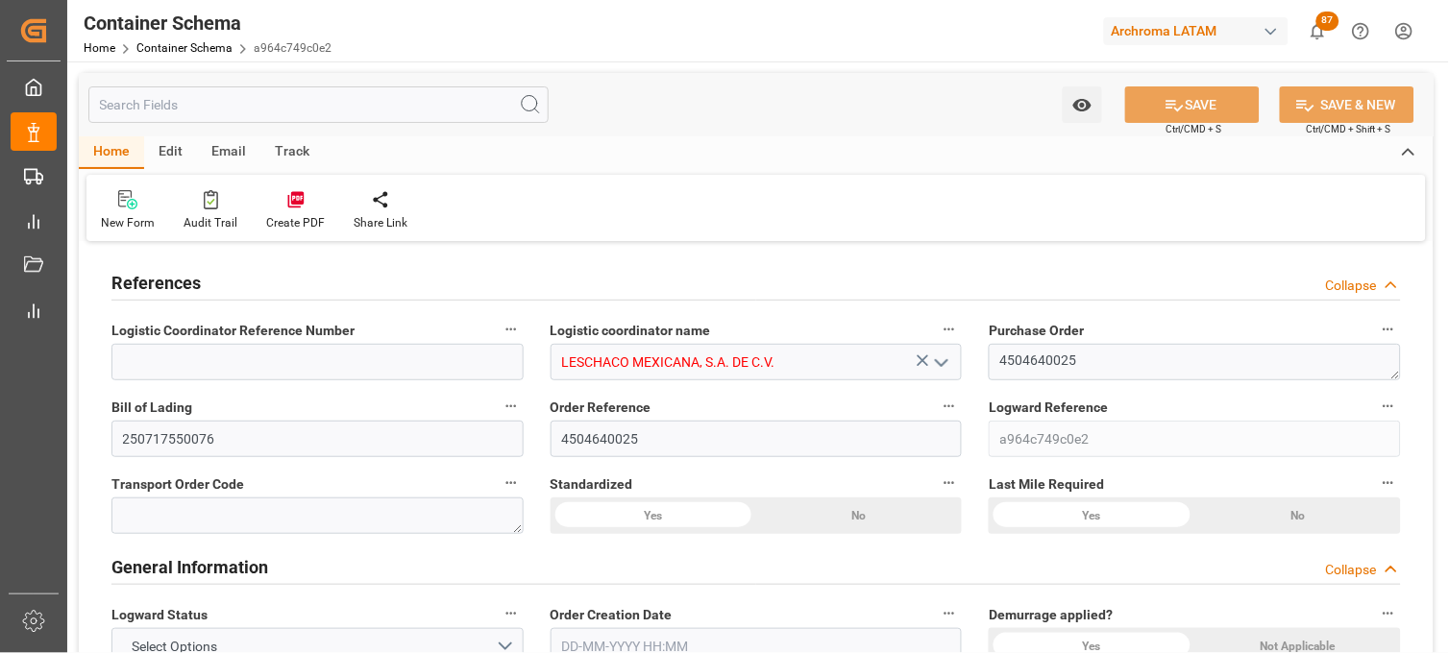
type input "0"
type input "4"
type input "1"
type input "2"
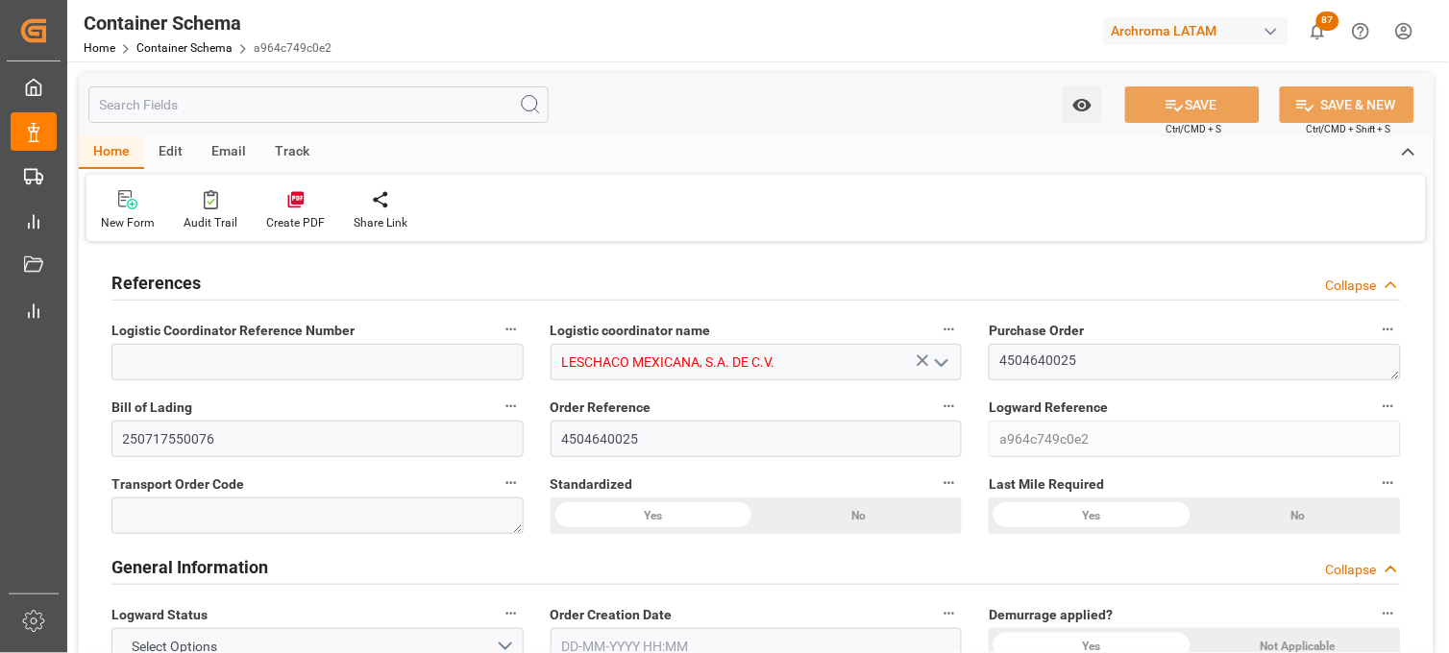
type input "1500"
type input "1572"
type input "THBKK"
type input "MXZLO"
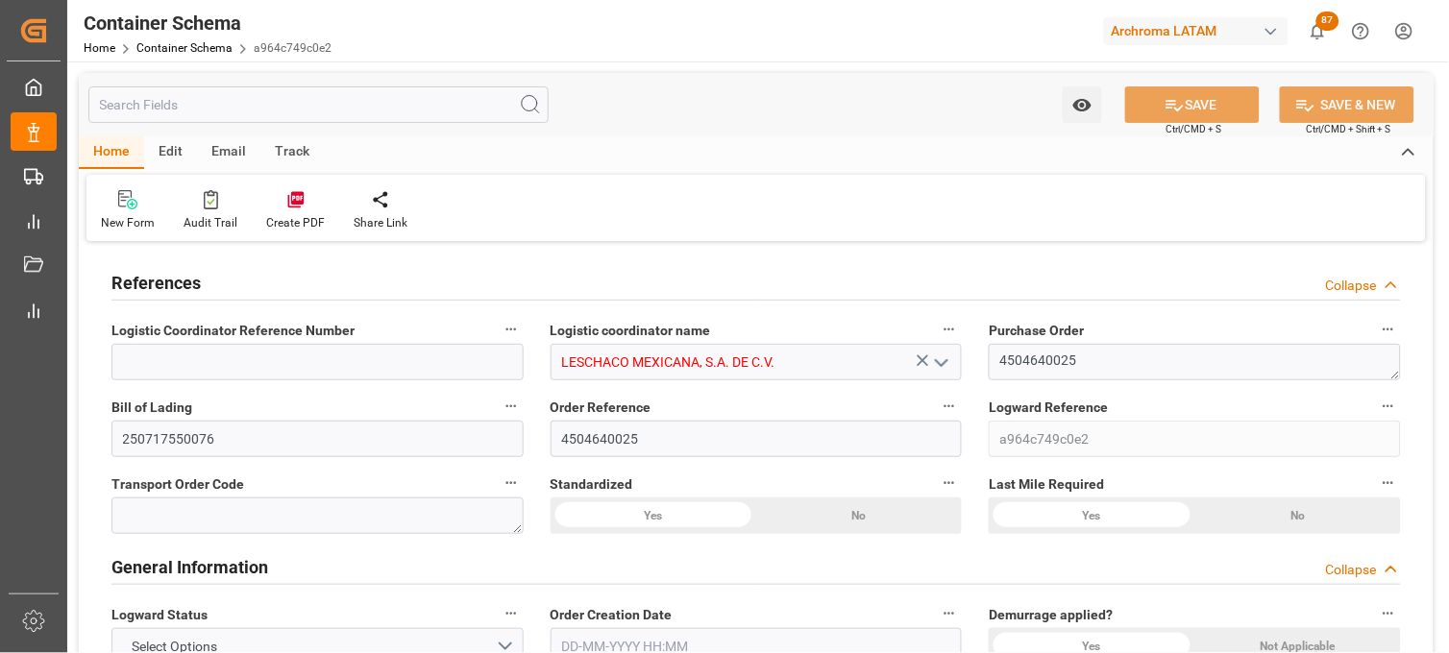
type input "MXZLO"
type input "9940760"
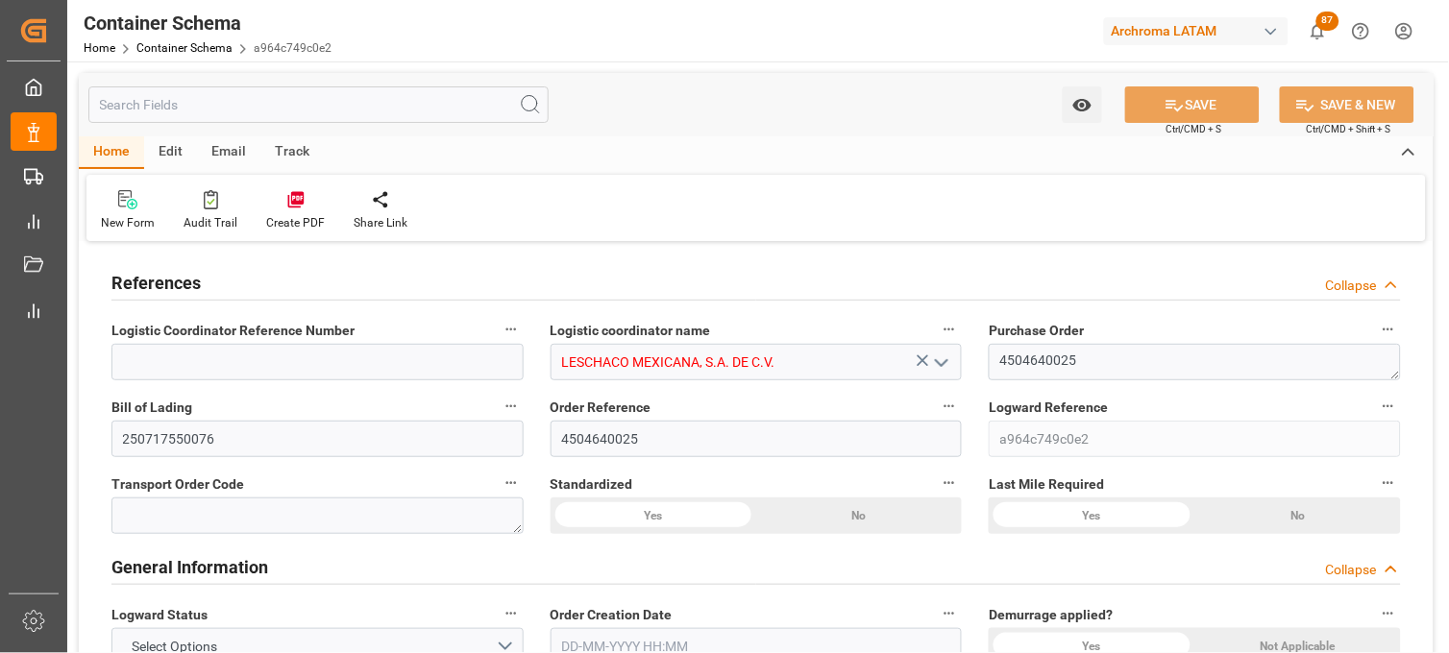
type input "0"
type input "29-07-2025 11:45"
type input "[DATE]"
type input "29-07-2025"
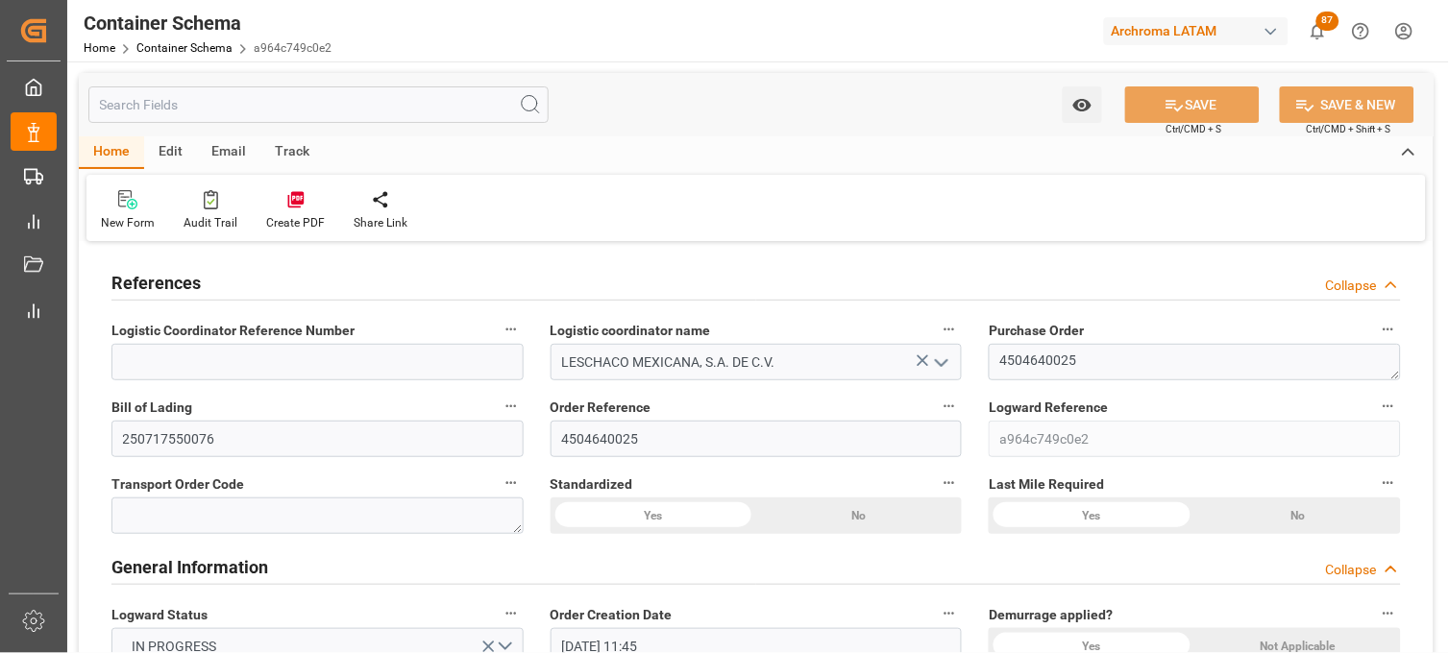
type input "[DATE]"
type input "29-07-2025"
type input "[DATE]"
type input "12-08-2025 10:12"
type input "29-07-2025 17:45"
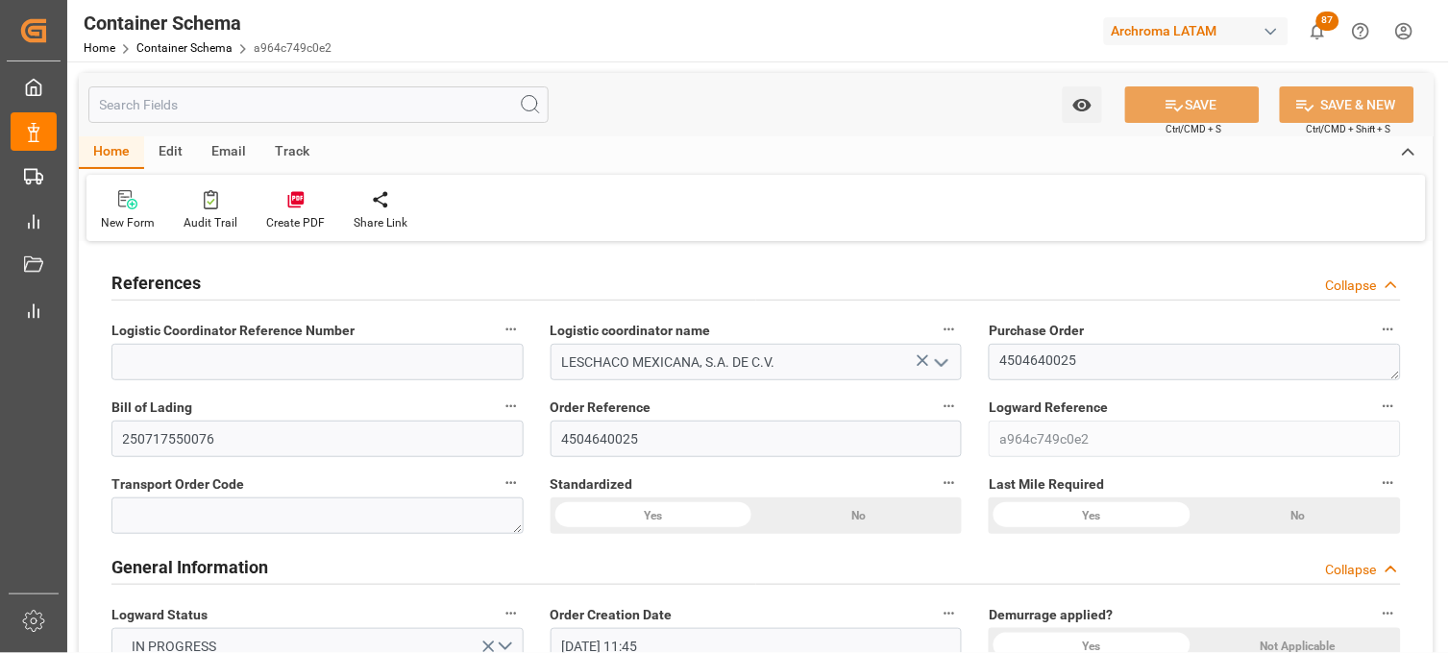
type input "[DATE]"
drag, startPoint x: 216, startPoint y: 445, endPoint x: 112, endPoint y: 443, distance: 103.8
click at [112, 443] on input "250717550076" at bounding box center [317, 439] width 412 height 37
paste input "CZLO25070167"
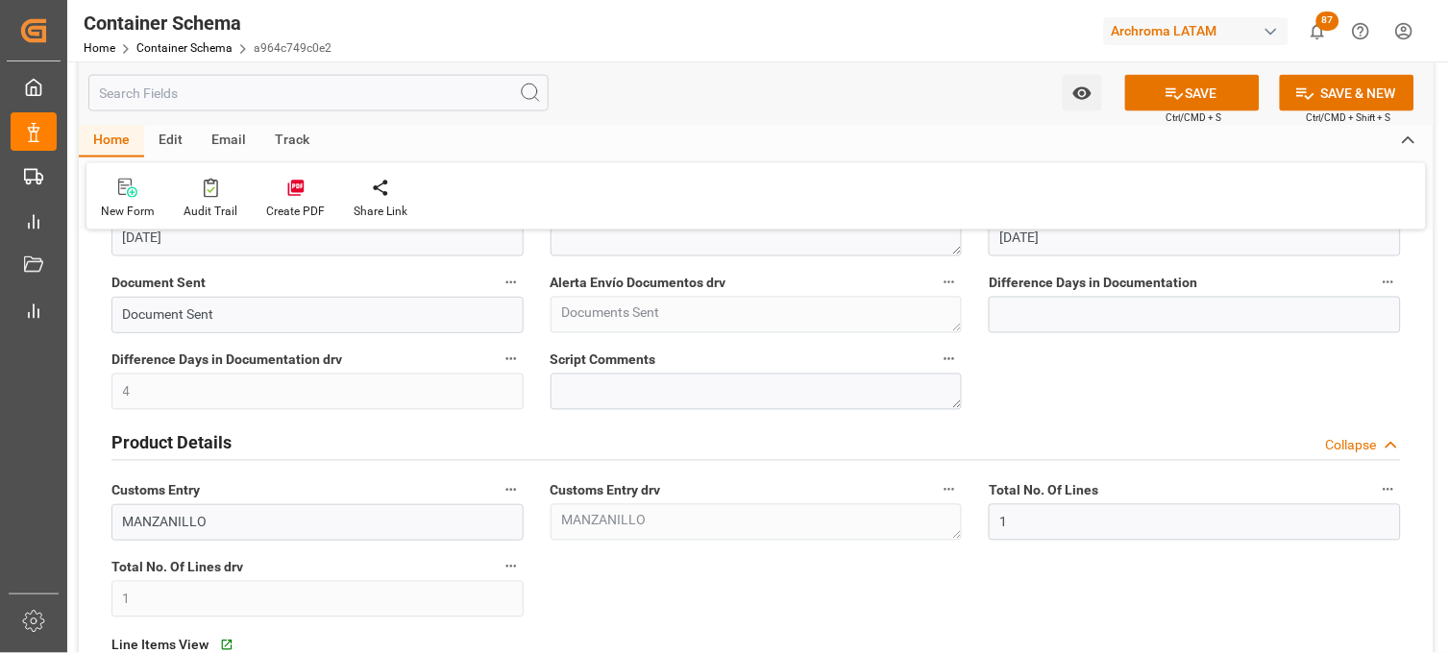
scroll to position [640, 0]
type input "CZLO25070167"
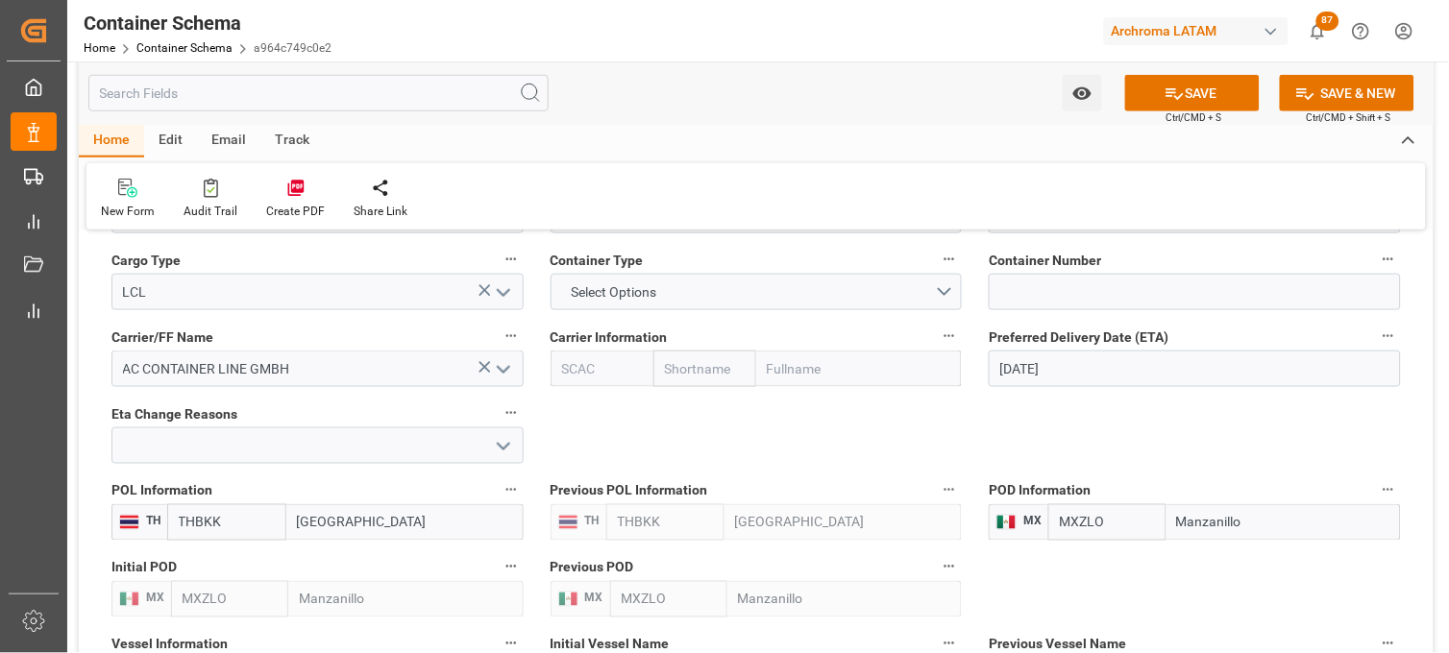
scroll to position [2028, 0]
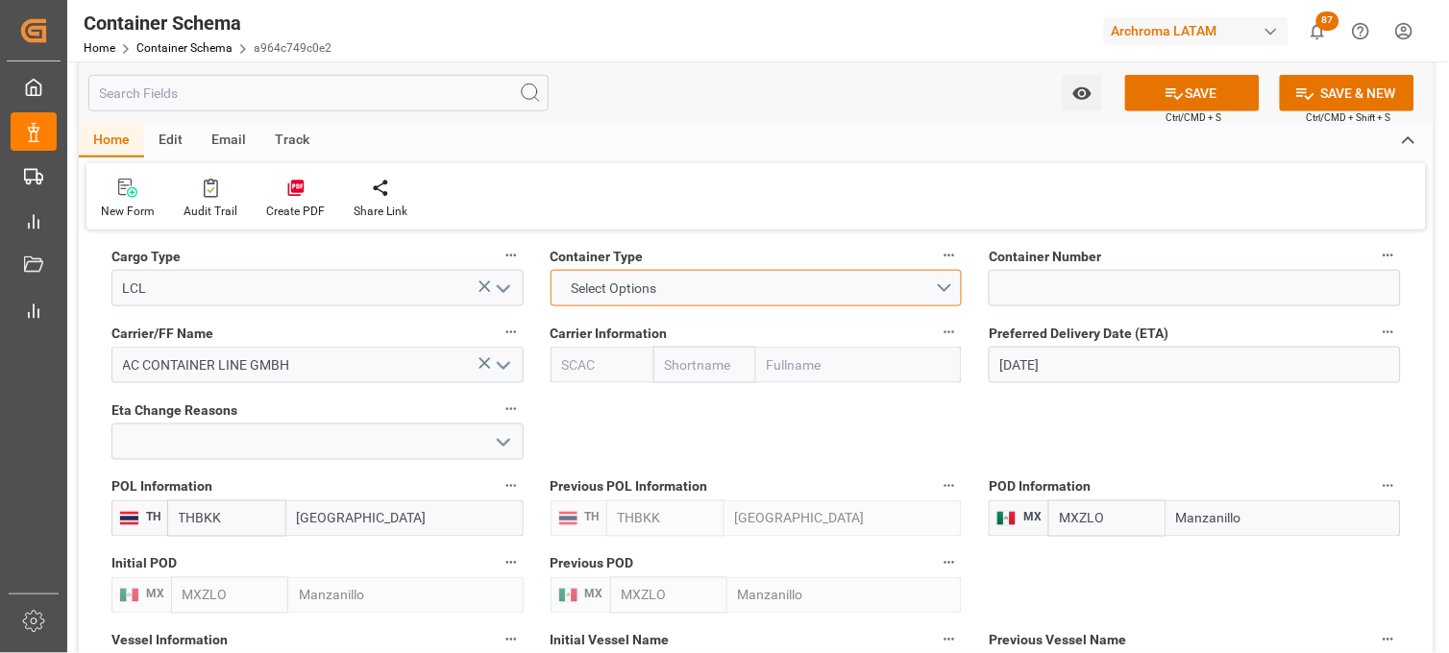
click at [943, 286] on button "Select Options" at bounding box center [756, 288] width 412 height 37
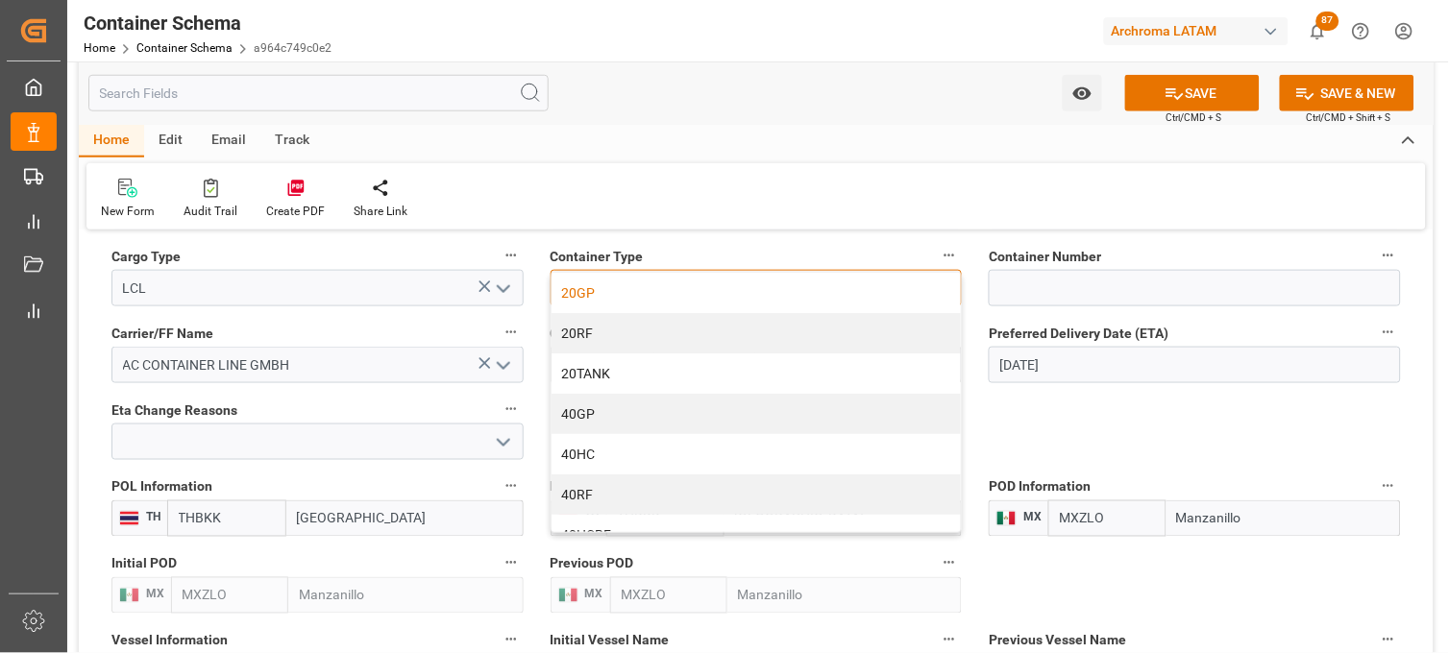
click at [597, 292] on div "20GP" at bounding box center [756, 293] width 410 height 40
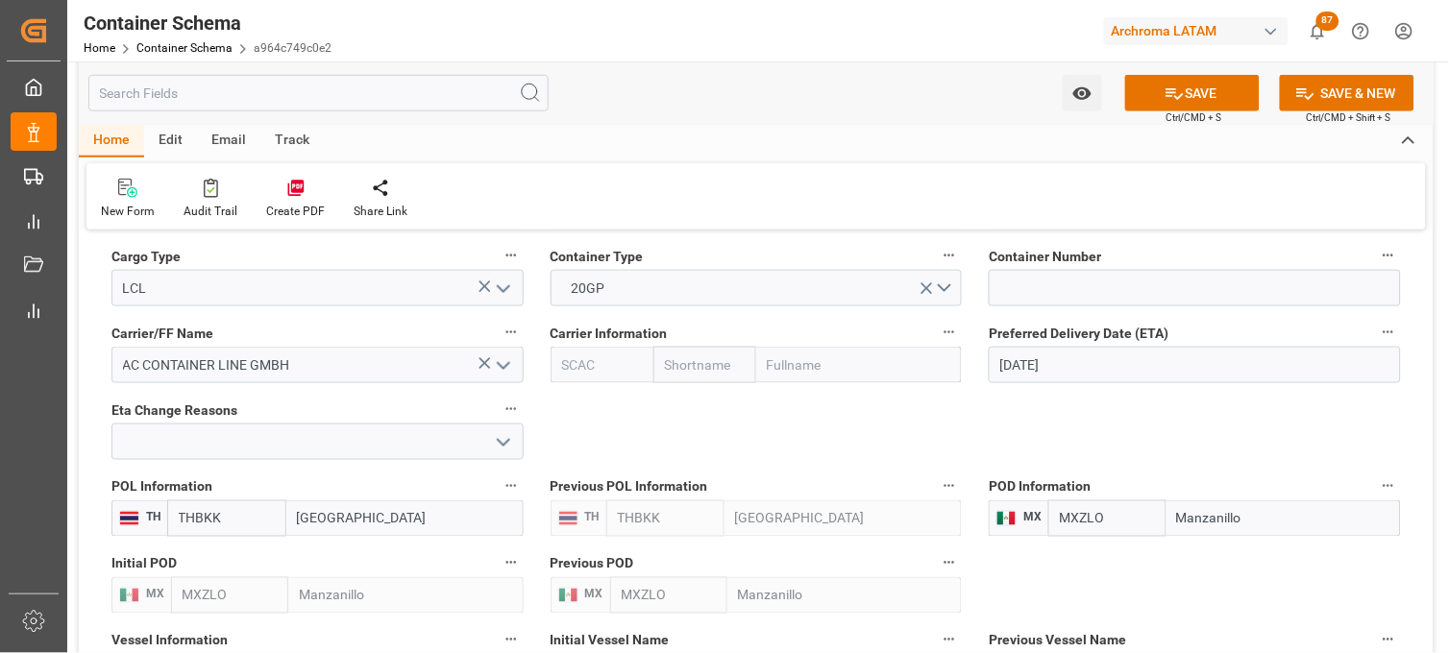
click at [1033, 311] on div "Container Number" at bounding box center [1194, 274] width 439 height 77
click at [1024, 293] on input at bounding box center [1194, 288] width 412 height 37
paste input "HLHU8379290"
type input "HLHU8379290"
click at [1180, 101] on icon at bounding box center [1174, 94] width 20 height 20
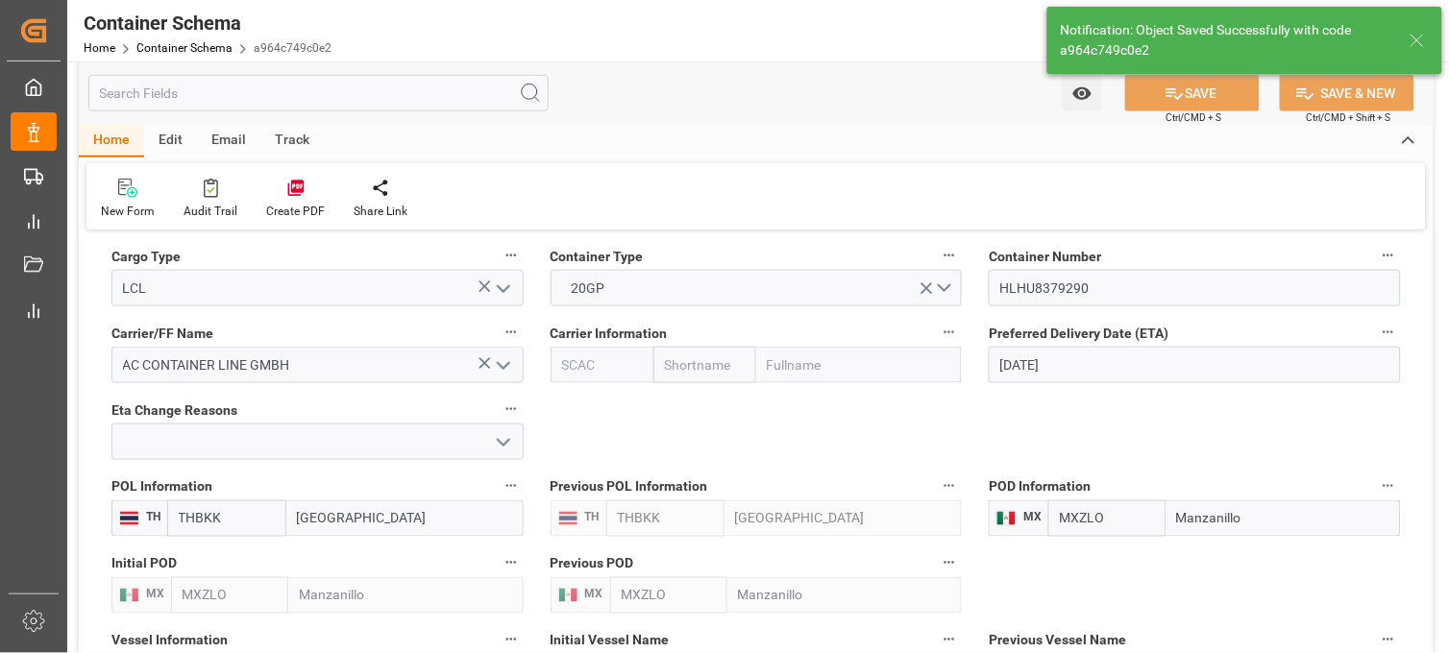
type input "[DATE]"
type input "13-08-2025 02:11"
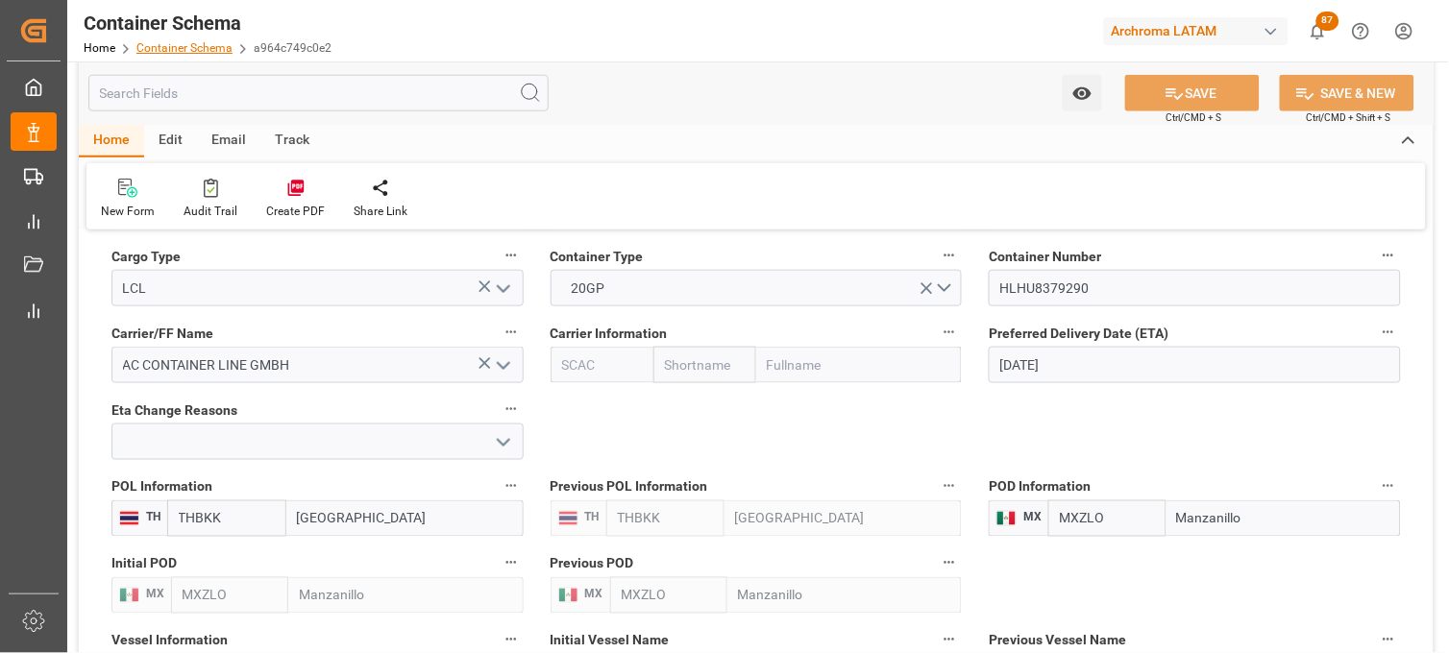
click at [185, 45] on link "Container Schema" at bounding box center [184, 47] width 96 height 13
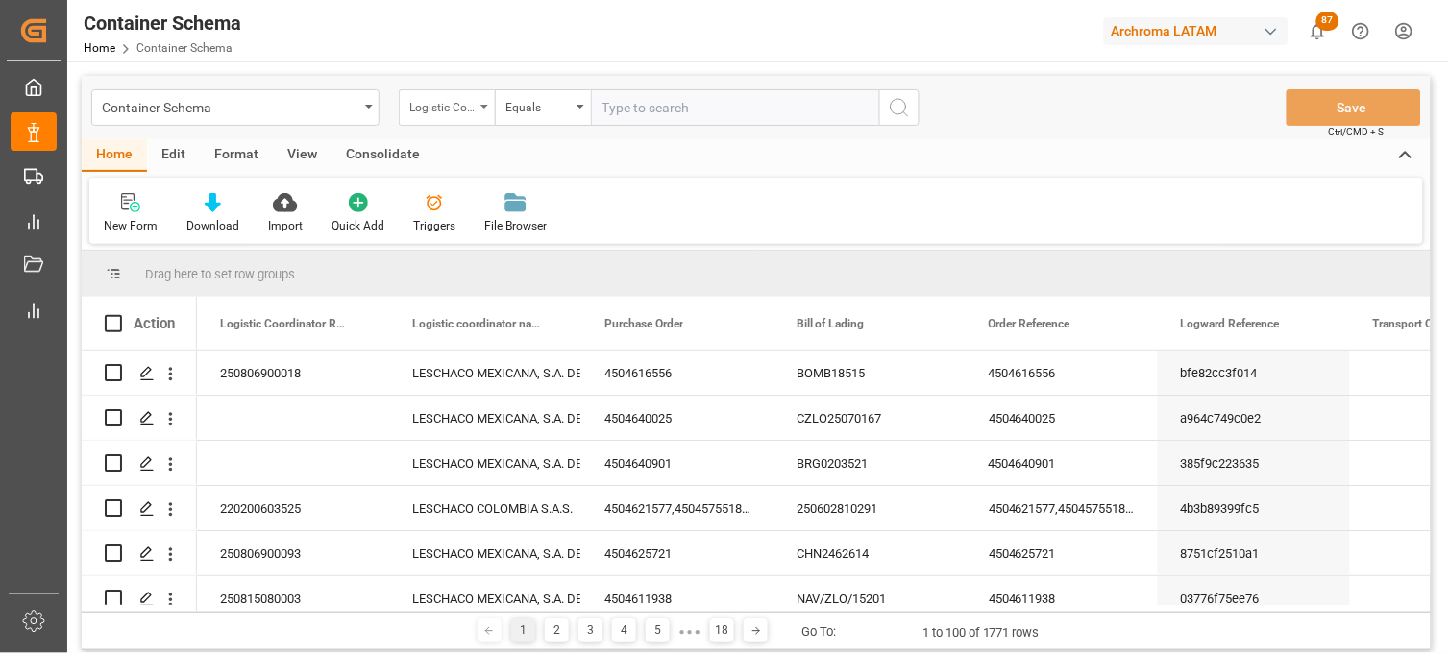
click at [413, 112] on div "Logistic Coordinator Reference Number" at bounding box center [441, 105] width 65 height 22
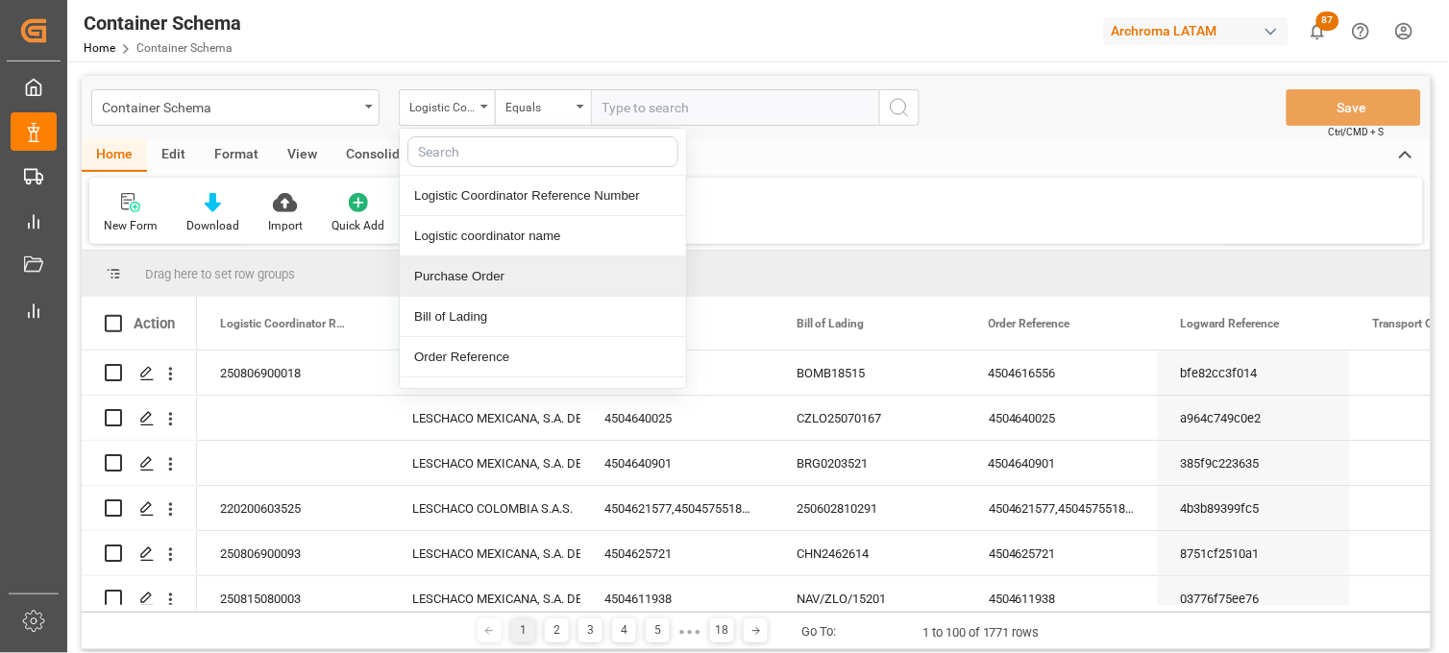
click at [482, 267] on div "Purchase Order" at bounding box center [543, 276] width 286 height 40
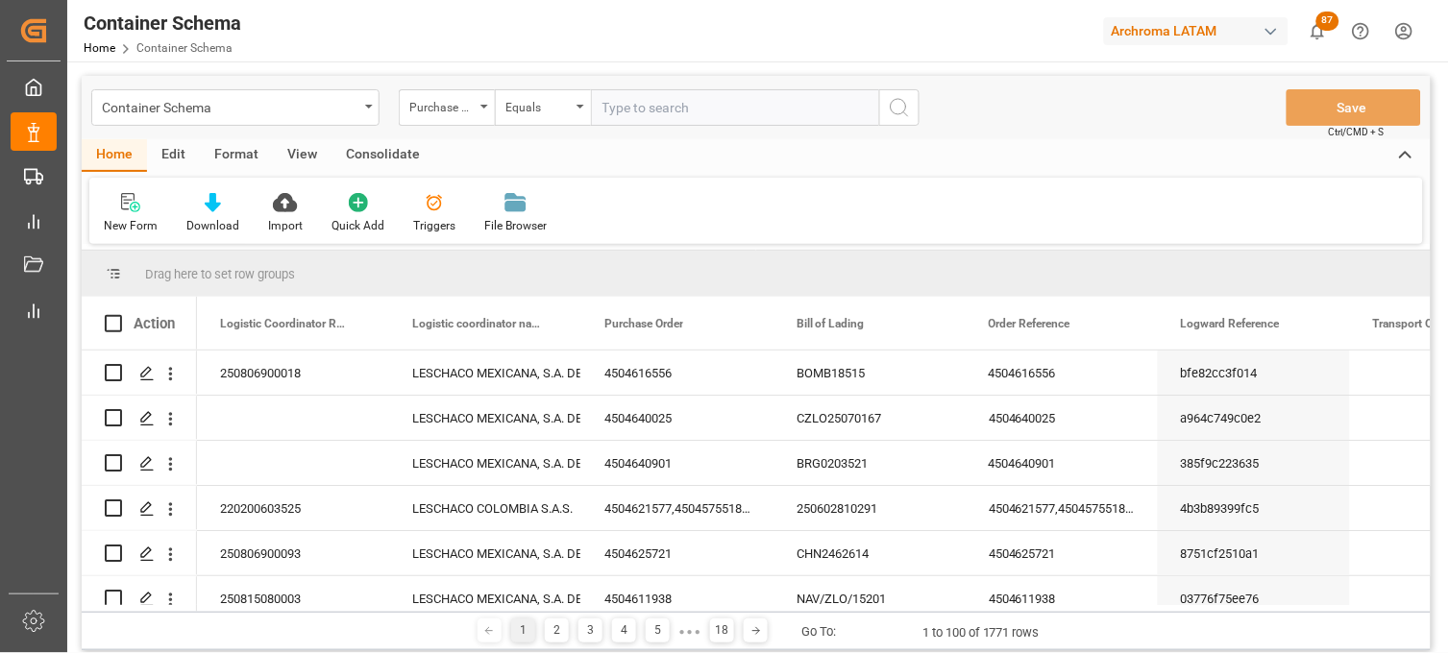
click at [630, 110] on input "text" at bounding box center [735, 107] width 288 height 37
paste input "4504638975"
type input "4504638975"
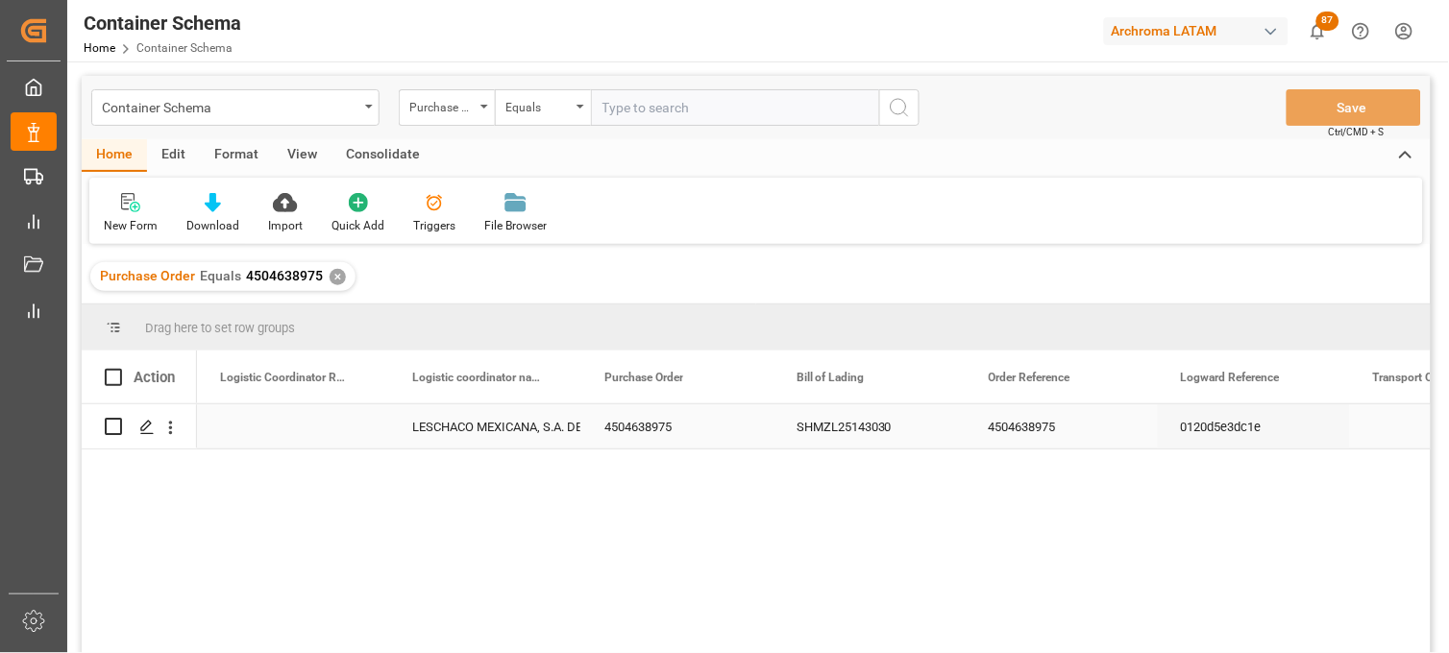
click at [273, 425] on div "Press SPACE to select this row." at bounding box center [293, 426] width 192 height 44
click at [273, 425] on input "Press SPACE to select this row." at bounding box center [292, 438] width 161 height 37
paste input "250915080010"
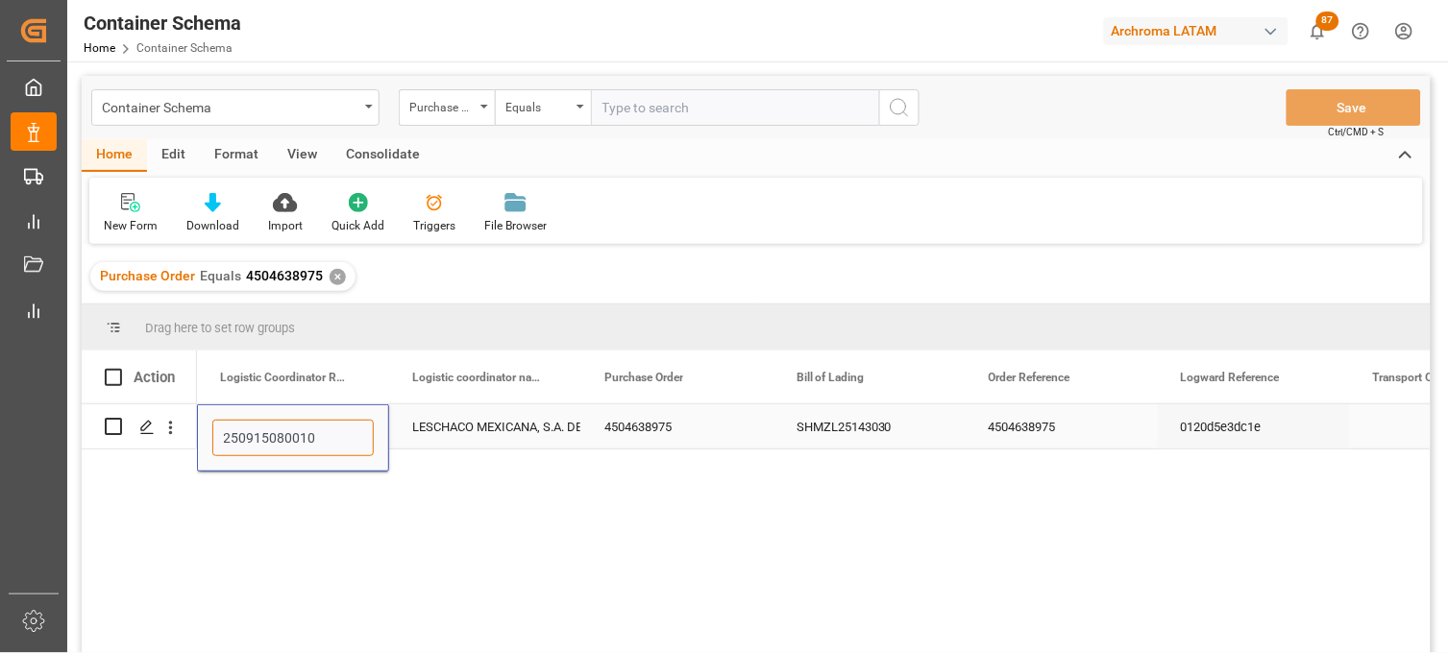
type input "250915080010"
click at [465, 425] on div "LESCHACO MEXICANA, S.A. DE C.V." at bounding box center [485, 427] width 146 height 44
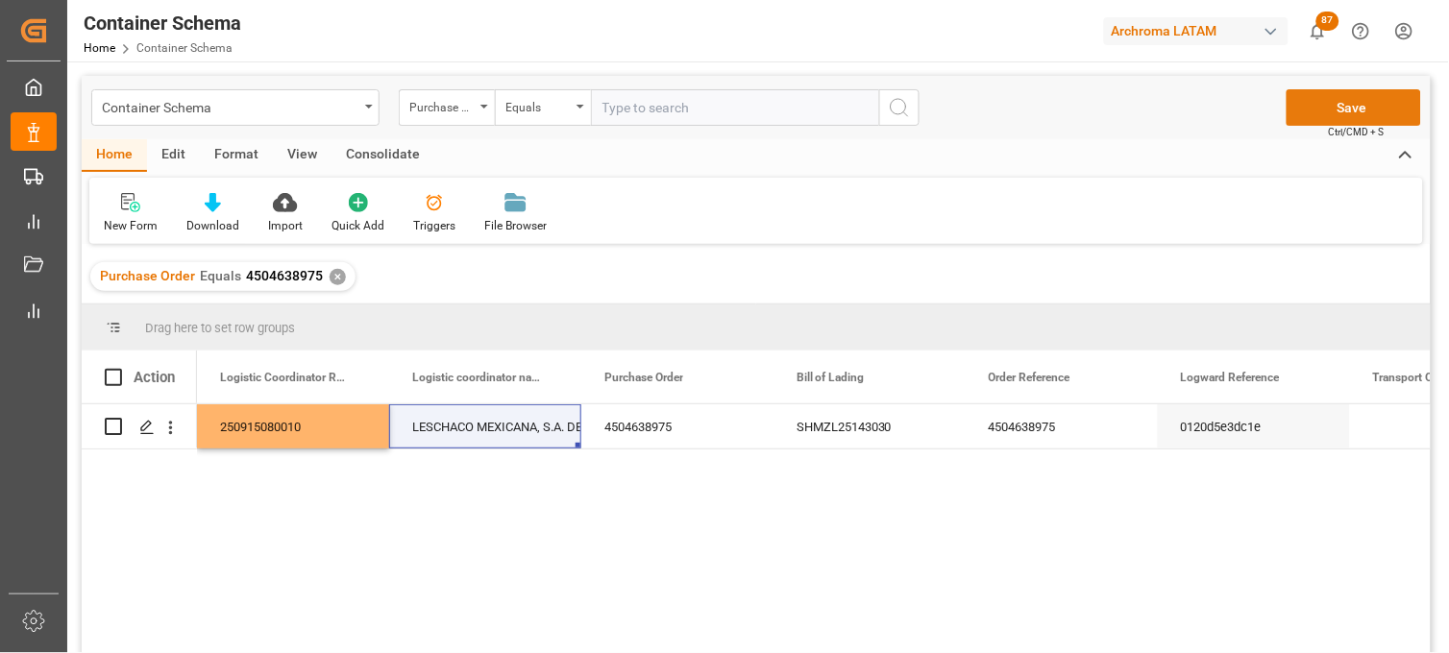
click at [1342, 103] on button "Save" at bounding box center [1353, 107] width 134 height 37
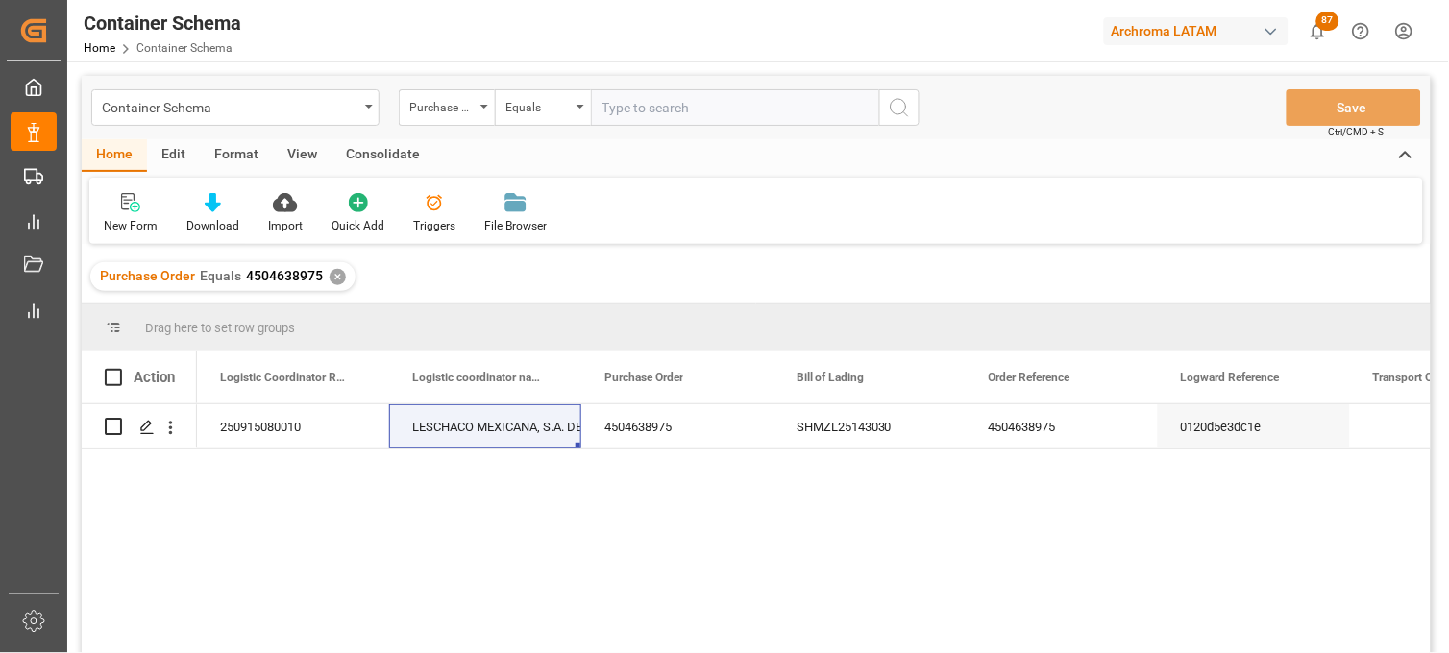
click at [331, 279] on div "✕" at bounding box center [337, 277] width 16 height 16
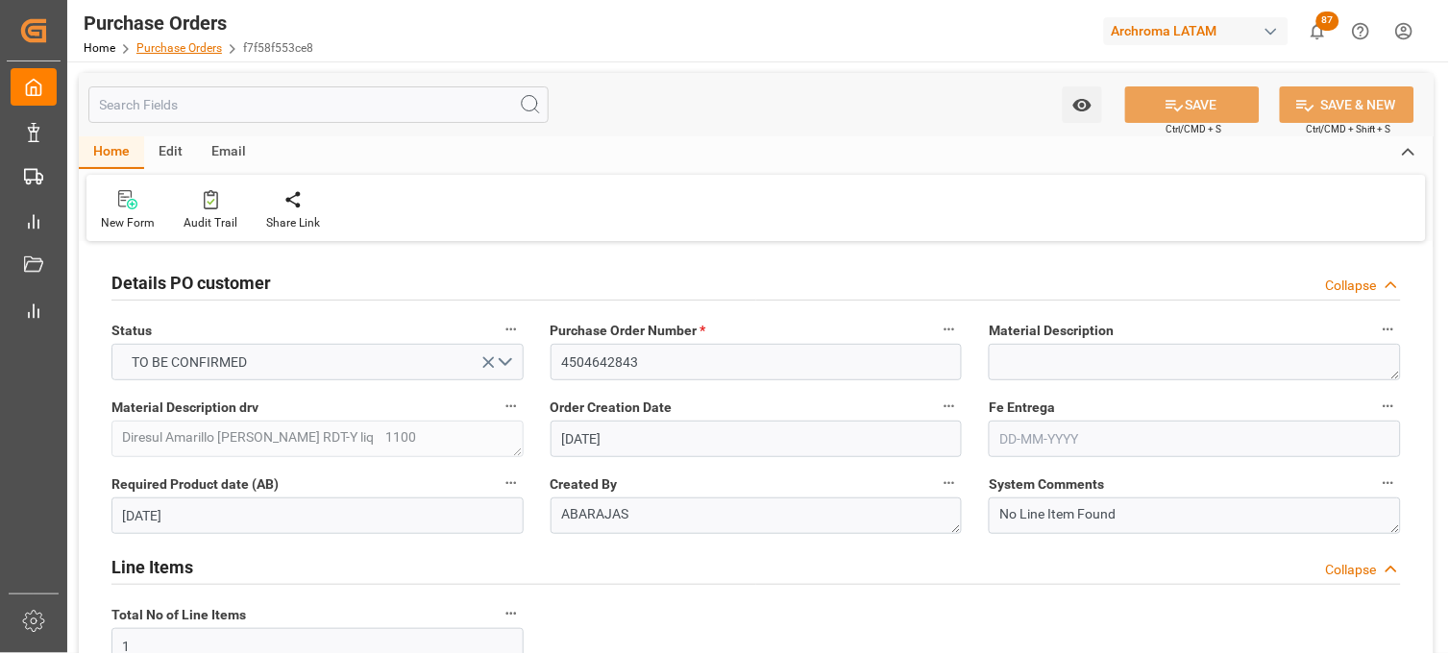
click at [186, 48] on link "Purchase Orders" at bounding box center [178, 47] width 85 height 13
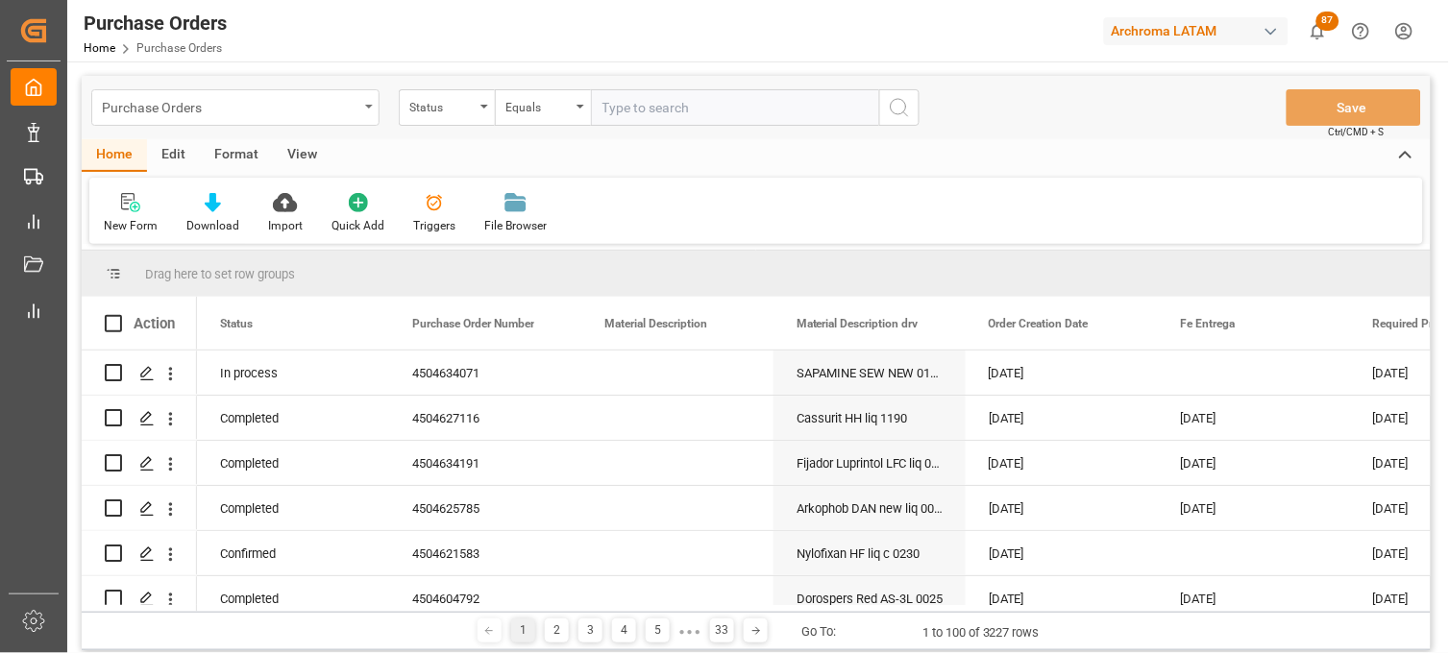
click at [358, 111] on div "Purchase Orders" at bounding box center [235, 107] width 288 height 37
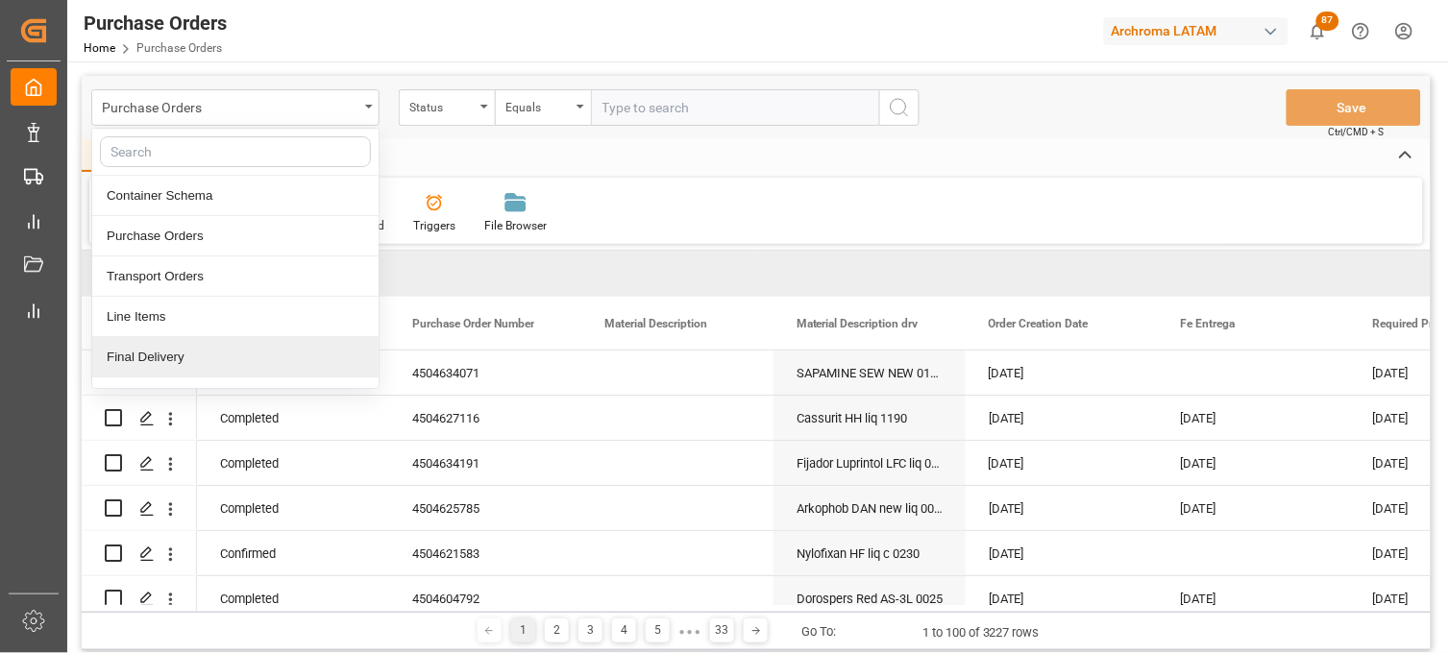
click at [246, 370] on div "Final Delivery" at bounding box center [235, 357] width 286 height 40
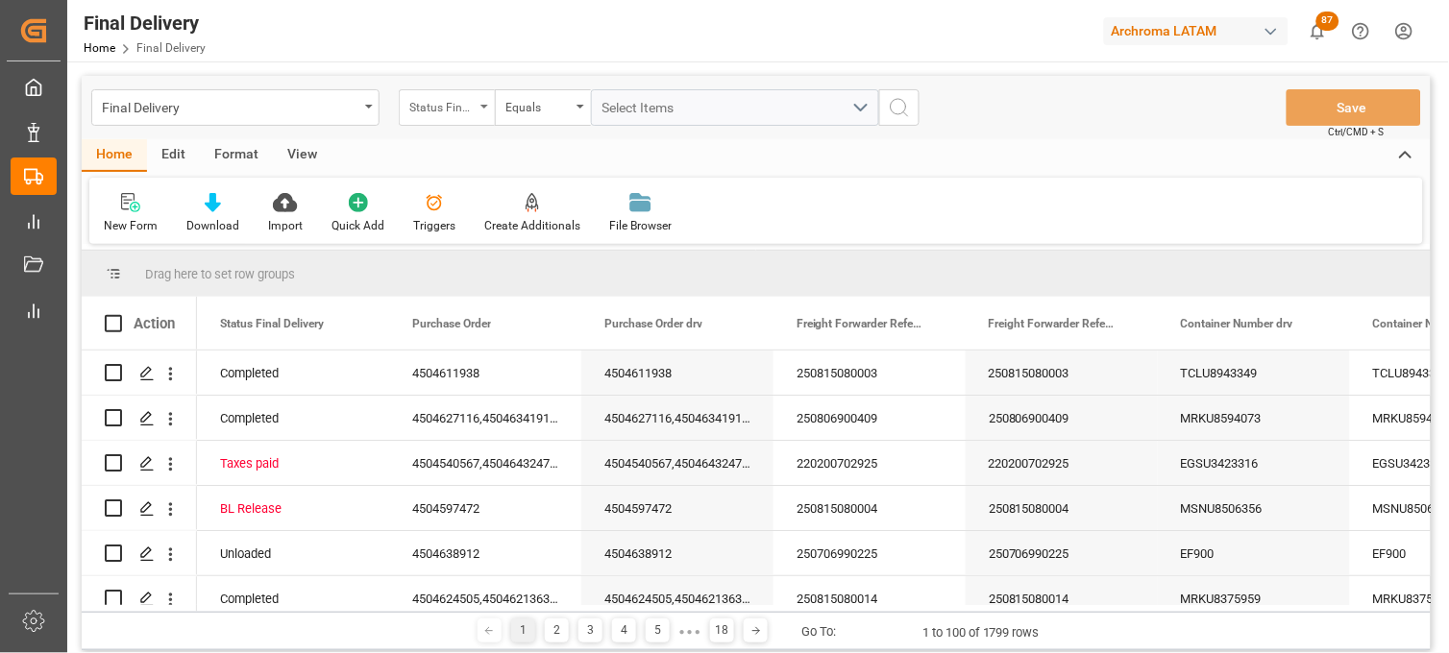
click at [485, 111] on div "Status Final Delivery" at bounding box center [447, 107] width 96 height 37
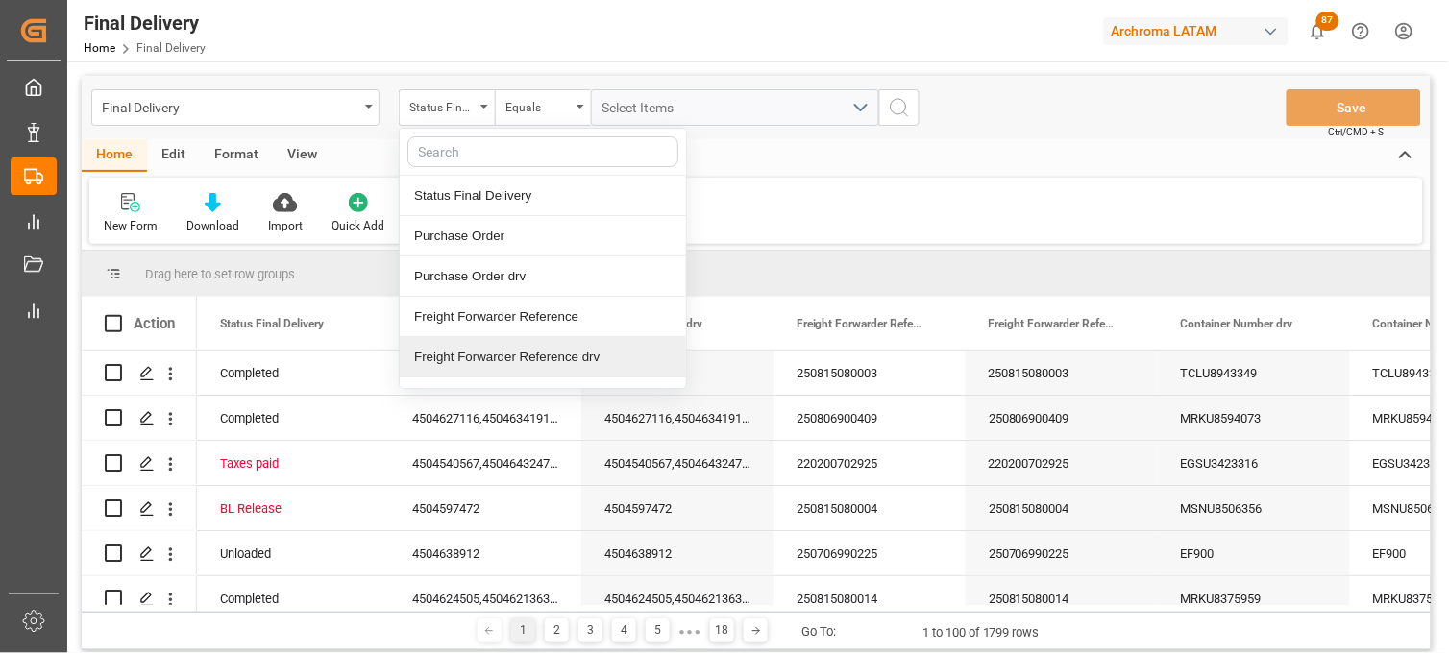
click at [514, 352] on div "Freight Forwarder Reference drv" at bounding box center [543, 357] width 286 height 40
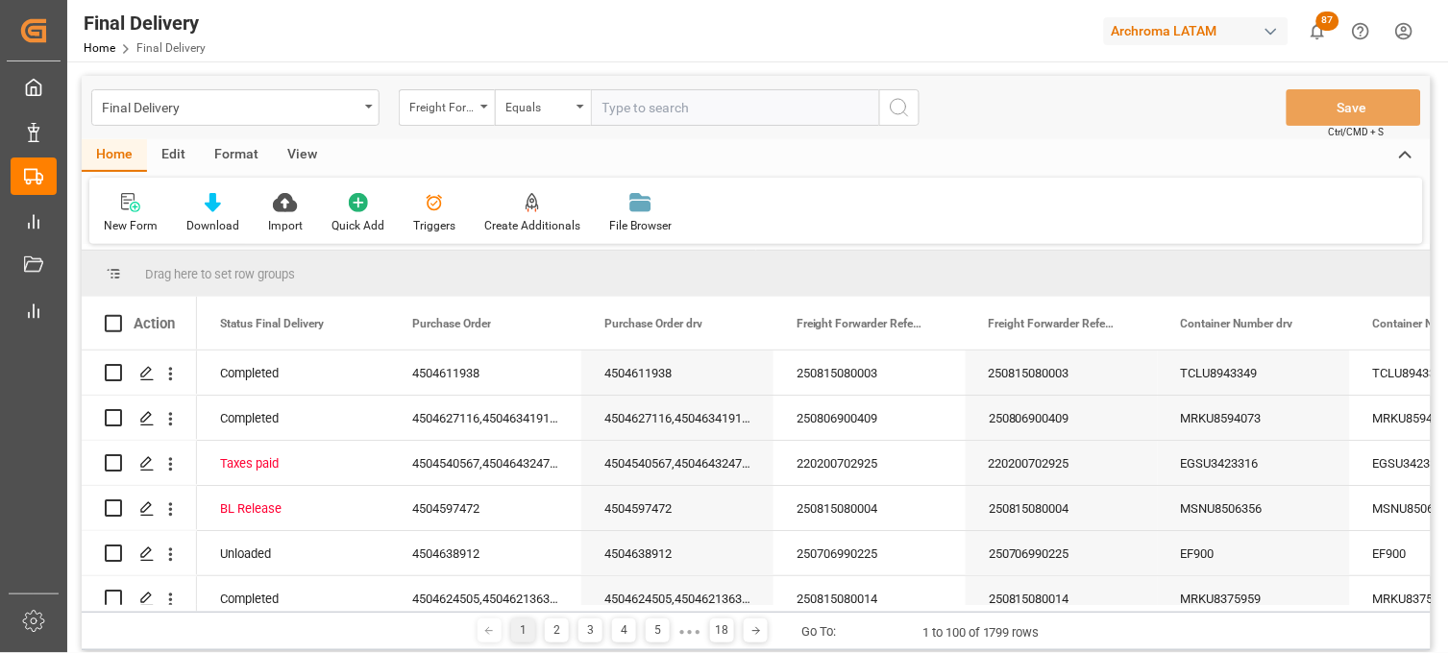
click at [625, 100] on input "text" at bounding box center [735, 107] width 288 height 37
type input "250815080003"
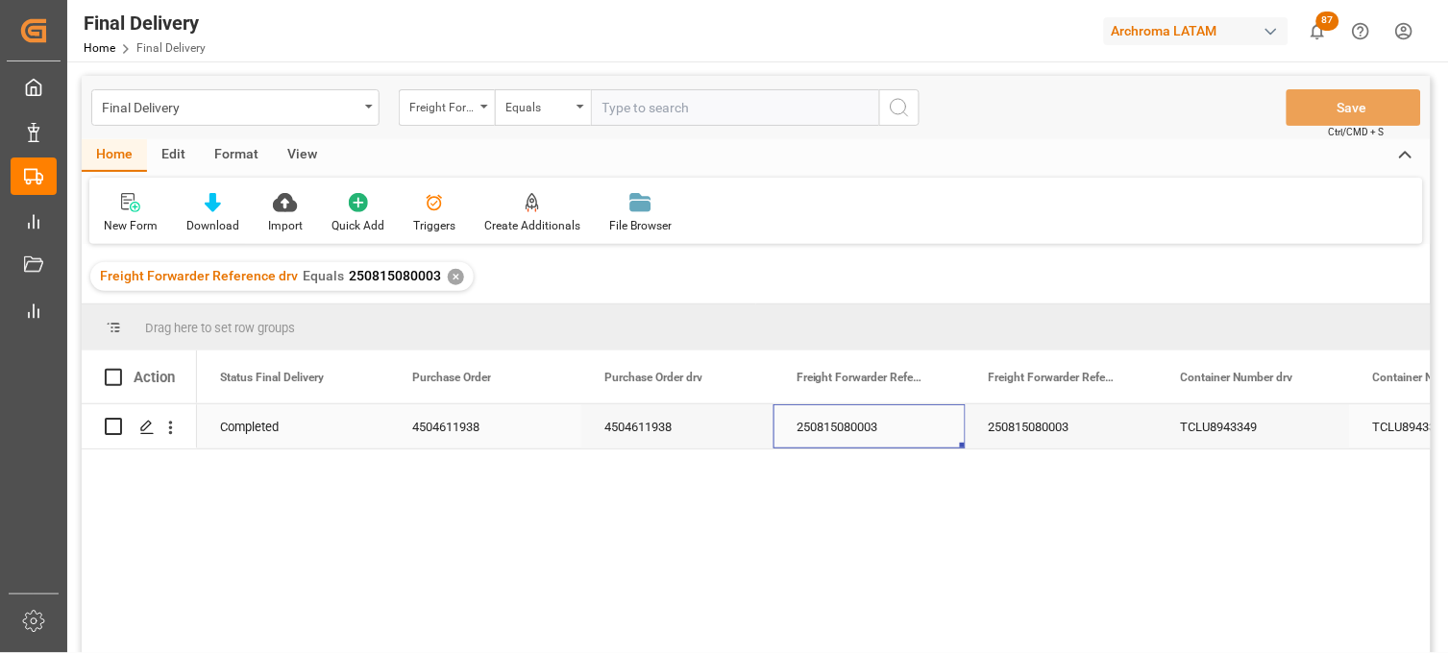
click at [862, 433] on div "250815080003" at bounding box center [869, 426] width 192 height 44
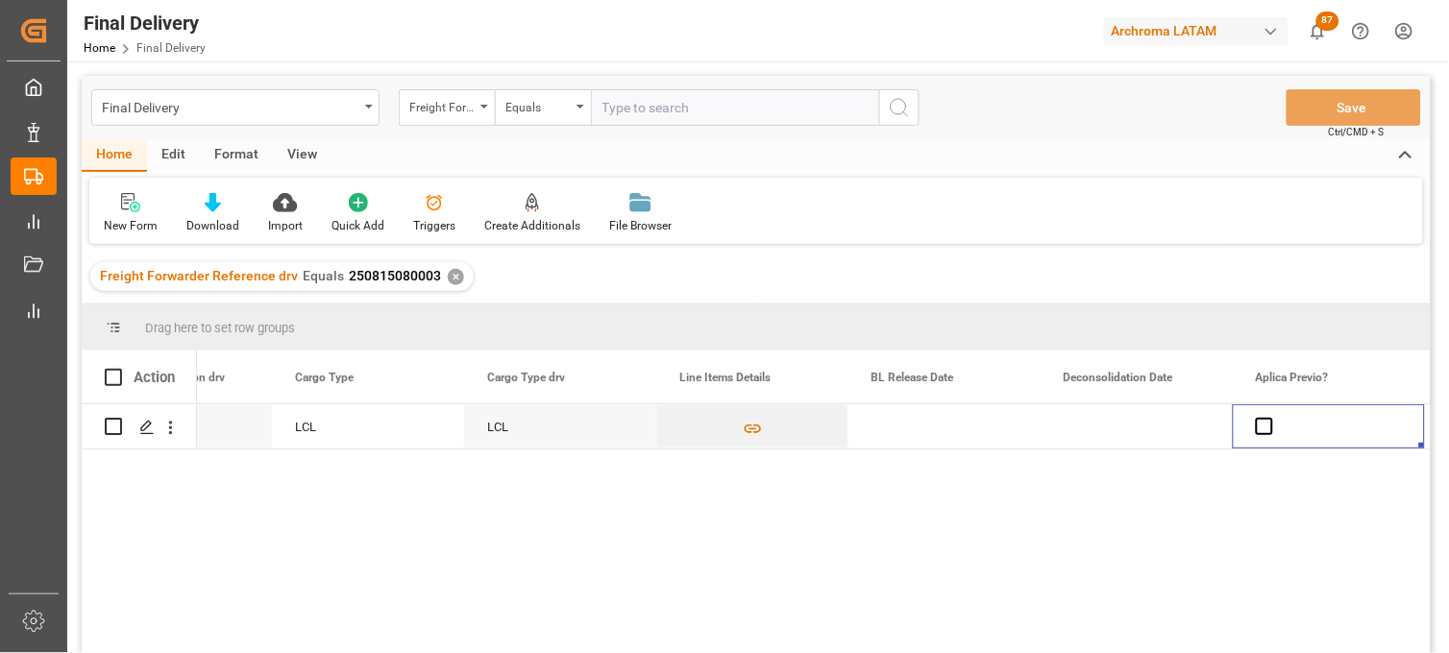
scroll to position [0, 1846]
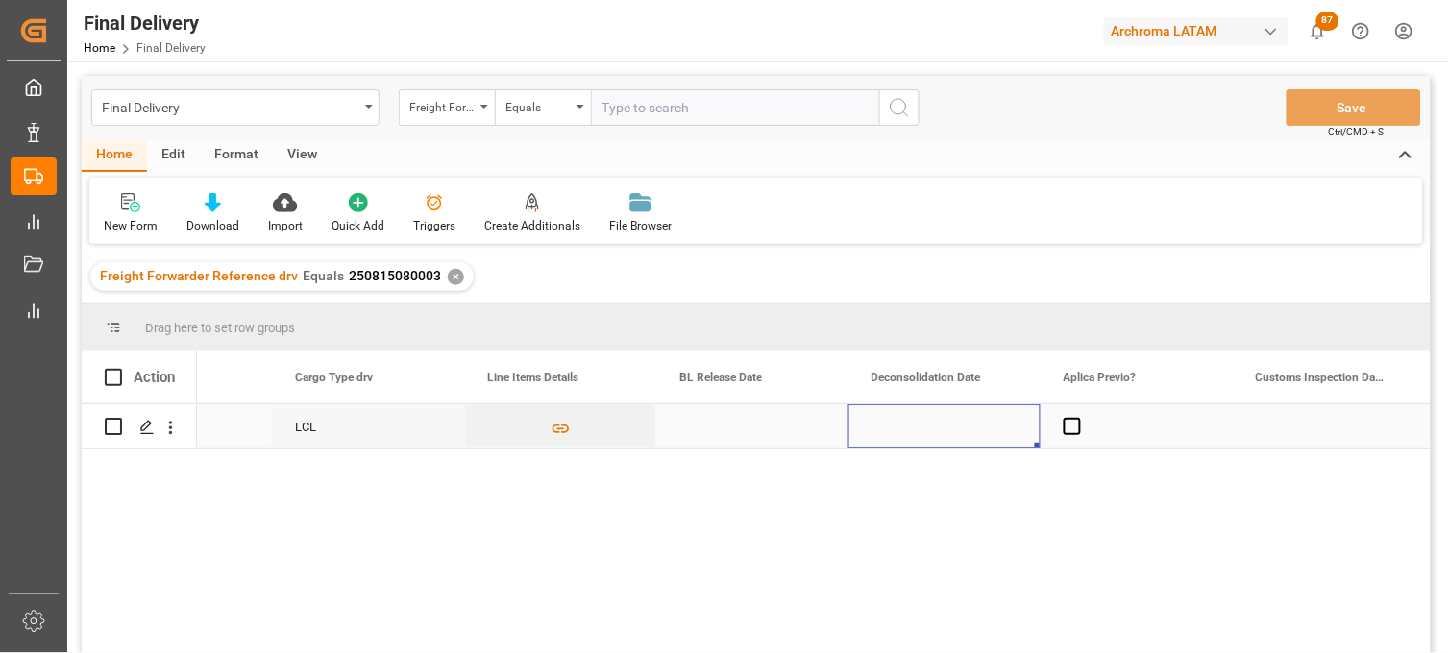
click at [927, 427] on div "Press SPACE to select this row." at bounding box center [944, 426] width 192 height 44
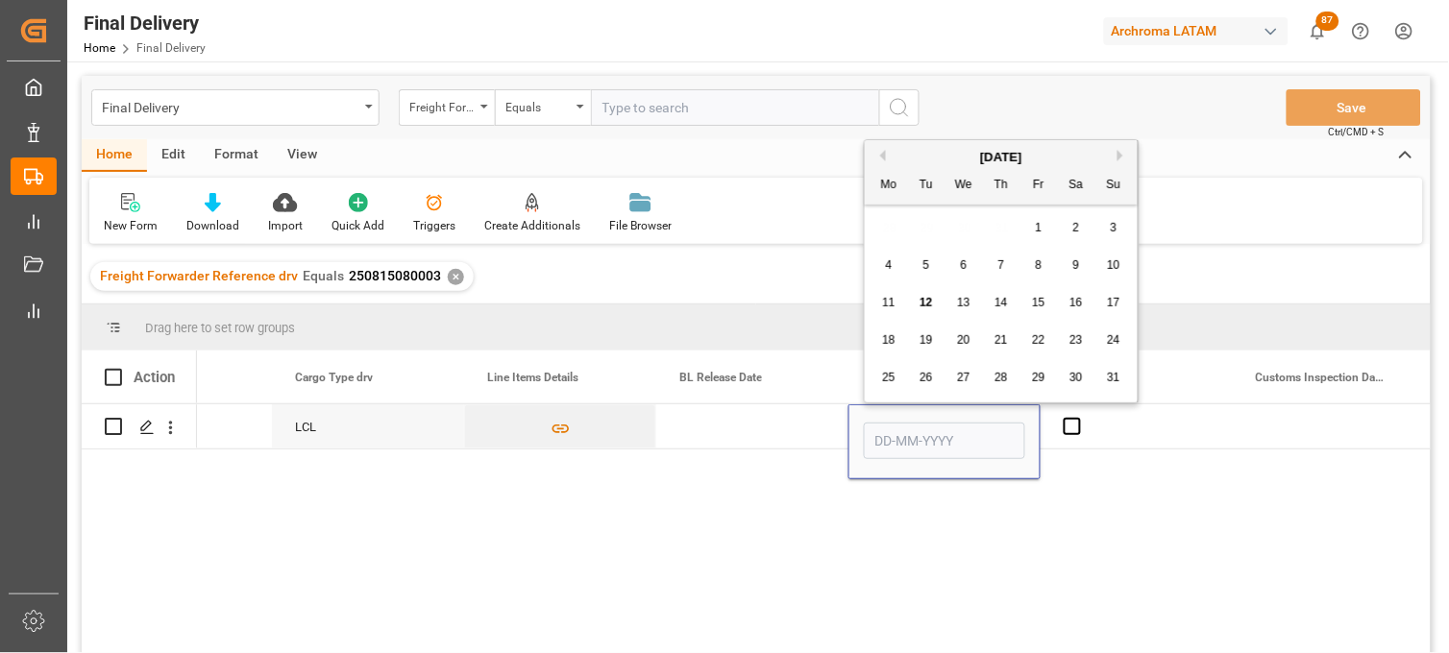
click at [964, 269] on span "6" at bounding box center [964, 264] width 7 height 13
type input "[DATE]"
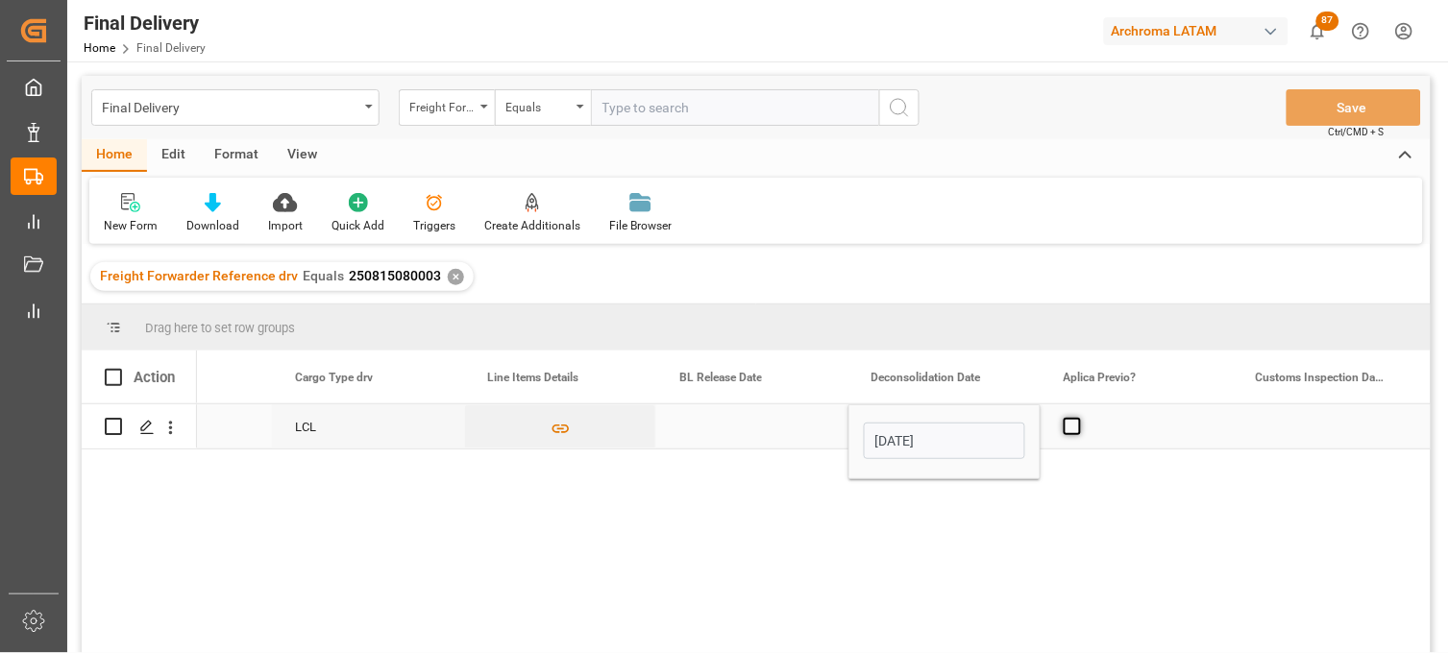
click at [1080, 428] on span "Press SPACE to select this row." at bounding box center [1071, 426] width 17 height 17
click at [1078, 418] on input "Press SPACE to select this row." at bounding box center [1078, 418] width 0 height 0
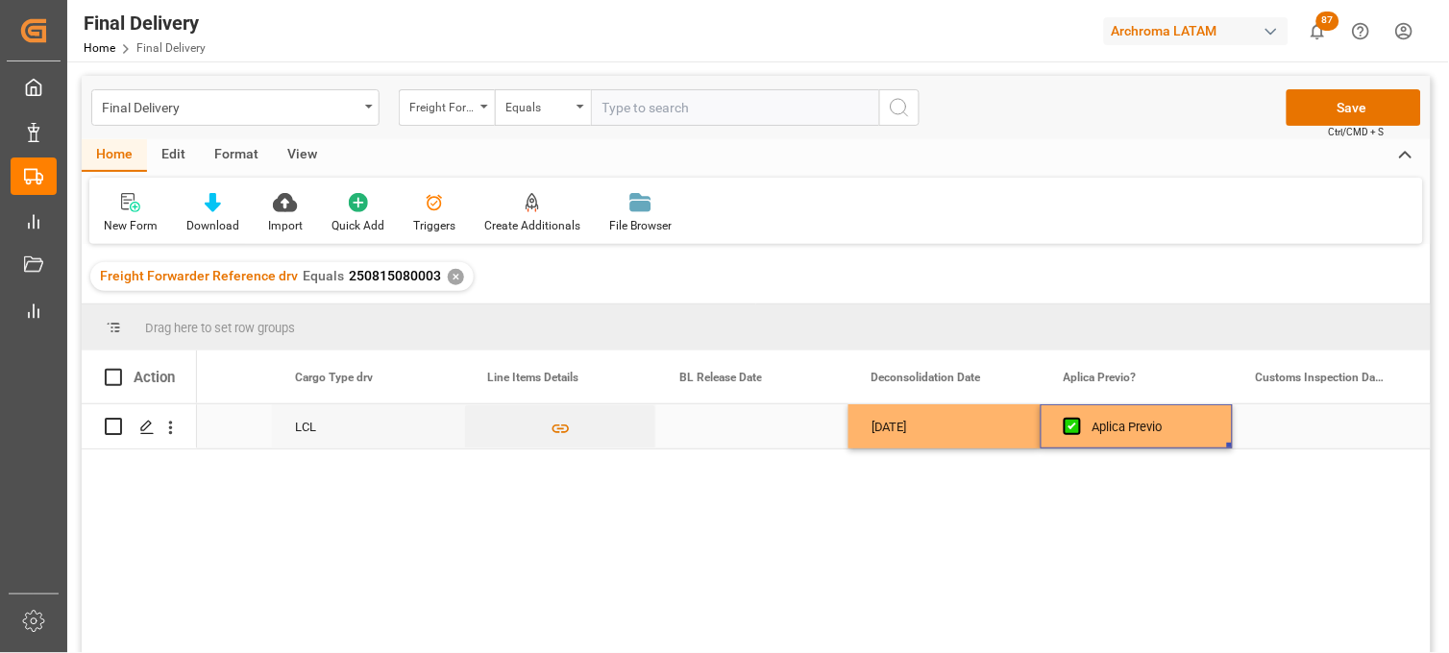
click at [731, 432] on div "Press SPACE to select this row." at bounding box center [752, 426] width 192 height 44
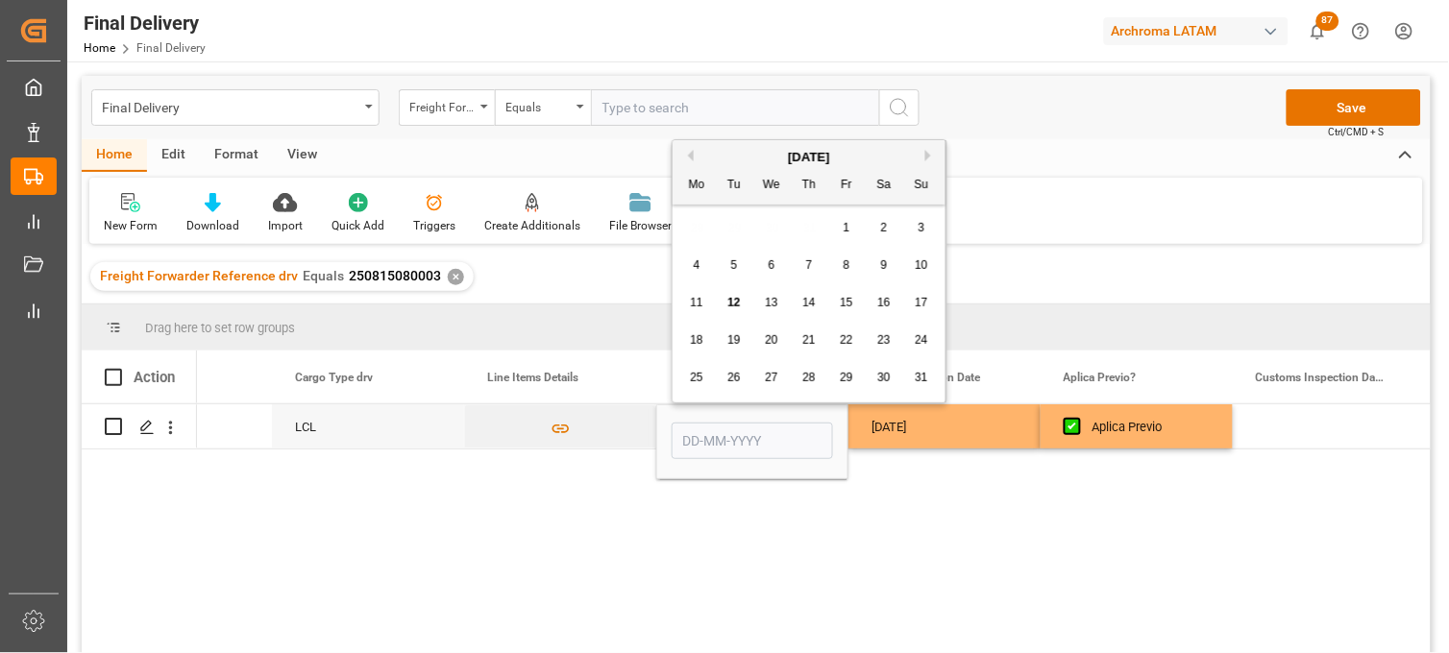
click at [690, 307] on span "11" at bounding box center [696, 302] width 12 height 13
type input "[DATE]"
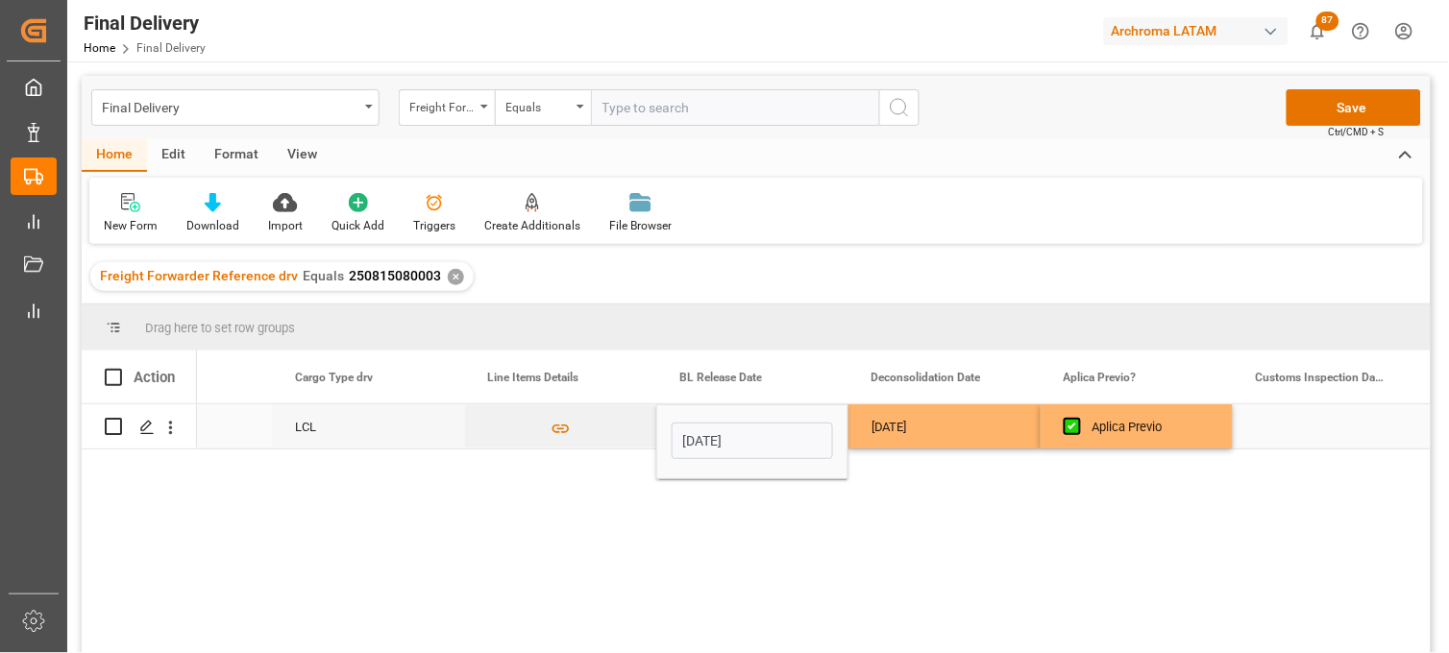
click at [1287, 421] on div "Press SPACE to select this row." at bounding box center [1328, 426] width 192 height 44
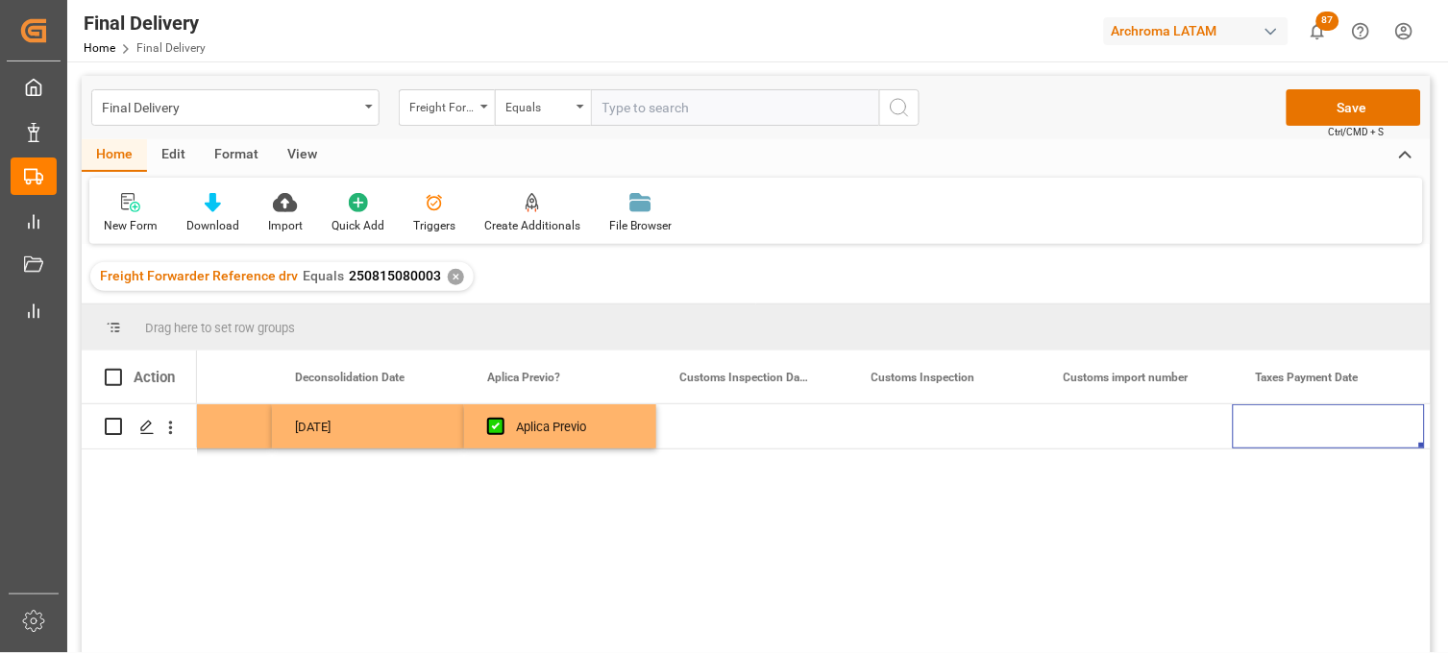
scroll to position [0, 2615]
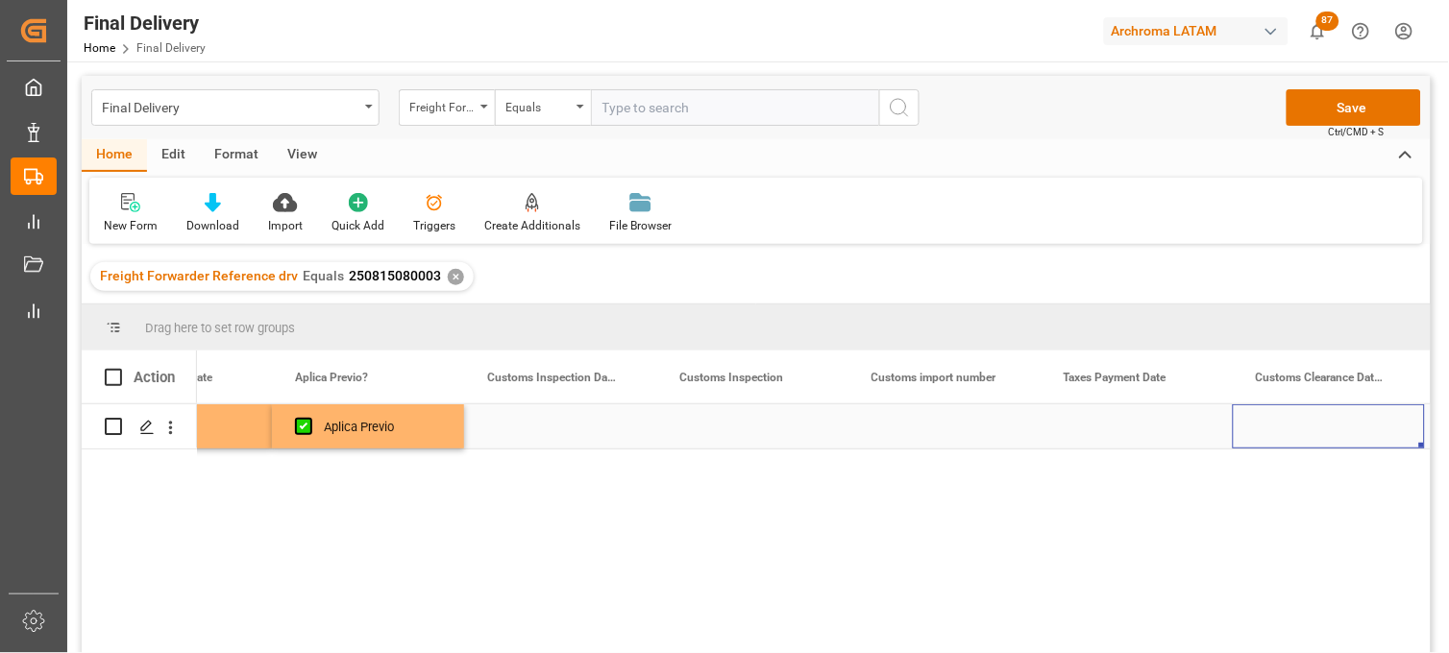
click at [555, 427] on div "Press SPACE to select this row." at bounding box center [560, 426] width 192 height 44
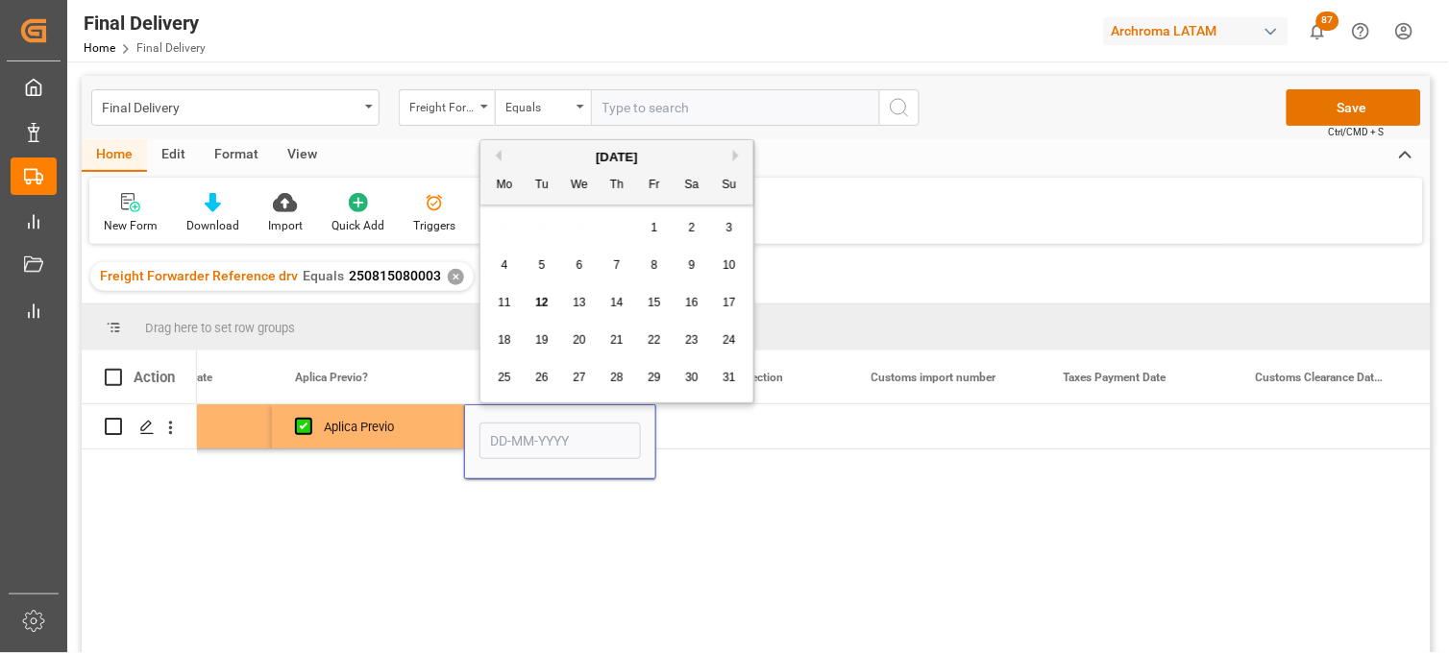
click at [573, 305] on span "13" at bounding box center [579, 302] width 12 height 13
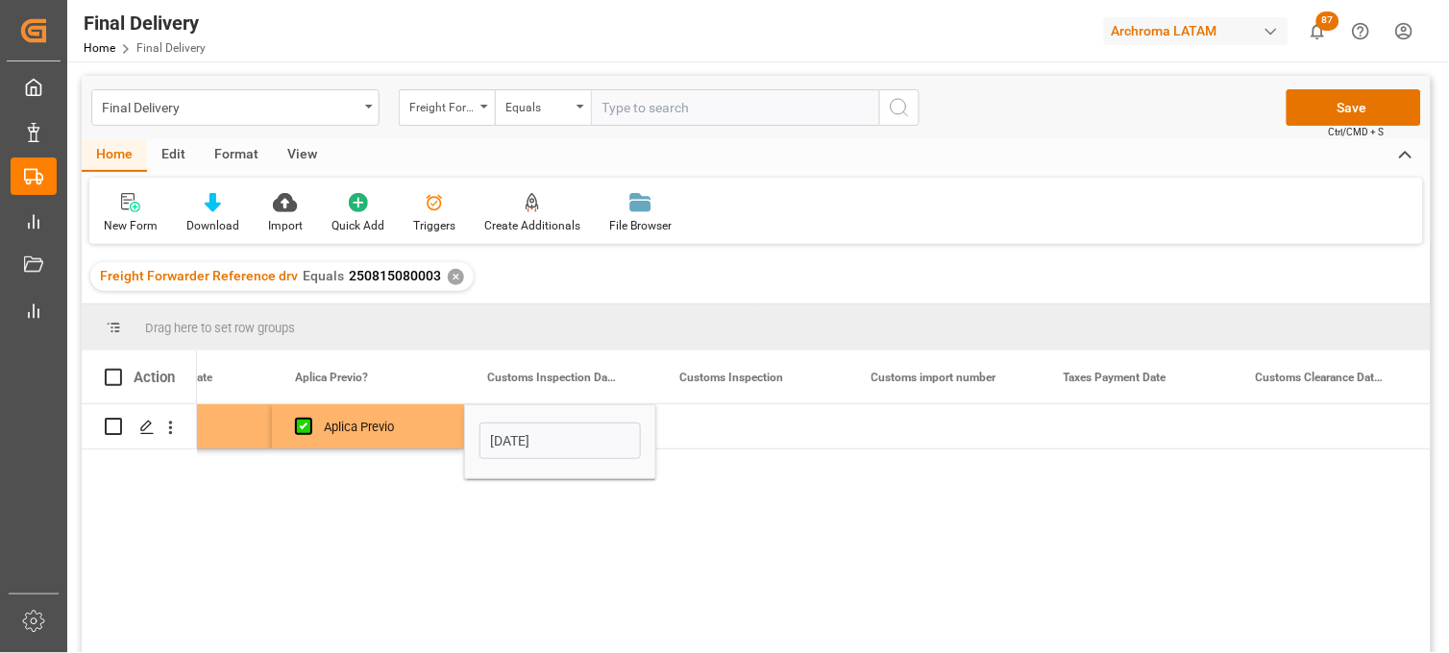
type input "[DATE]"
click at [705, 425] on div "Press SPACE to select this row." at bounding box center [752, 426] width 192 height 44
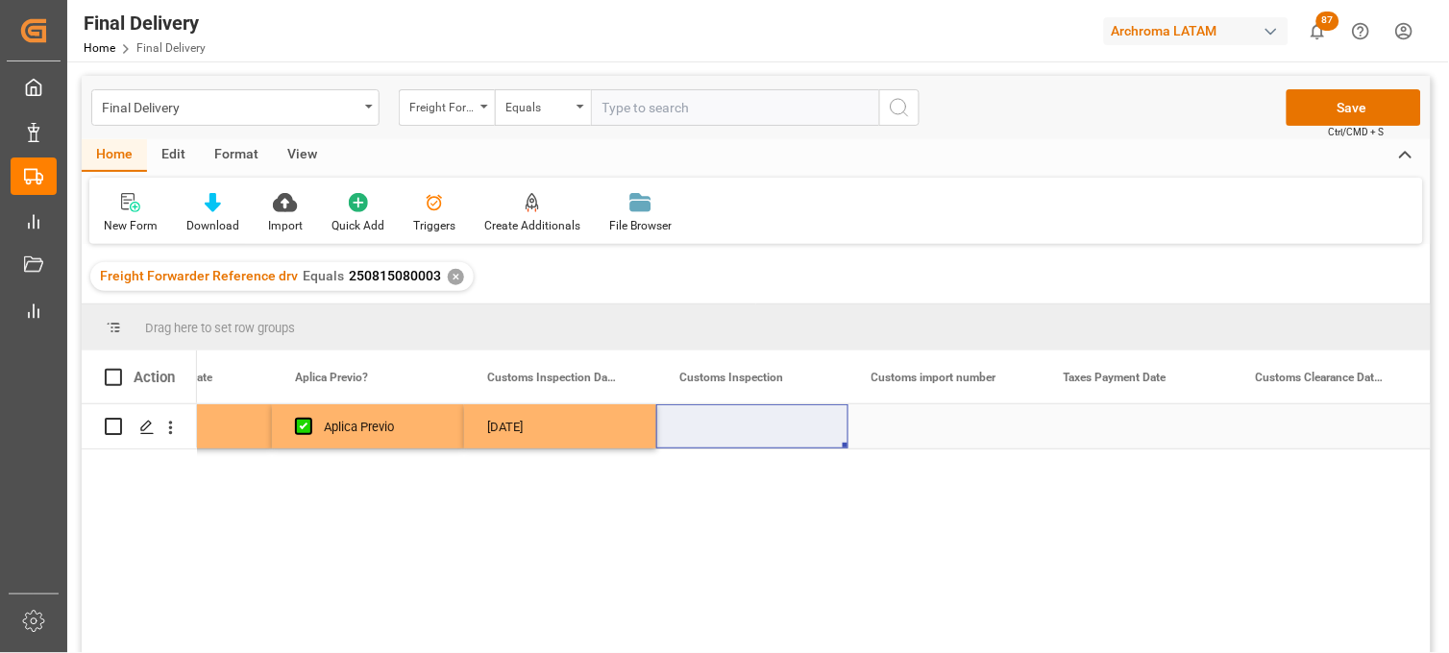
click at [951, 442] on div "Press SPACE to select this row." at bounding box center [944, 426] width 192 height 44
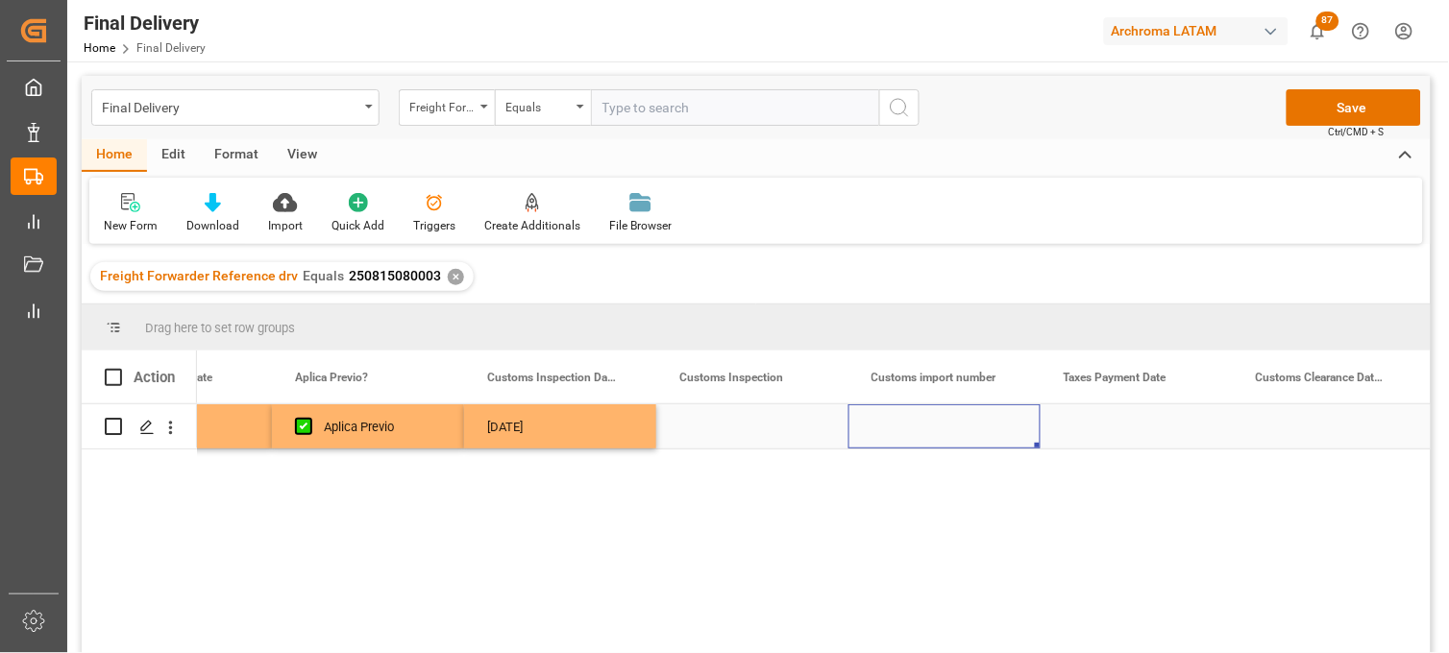
click at [1294, 428] on div "Press SPACE to select this row." at bounding box center [1328, 426] width 192 height 44
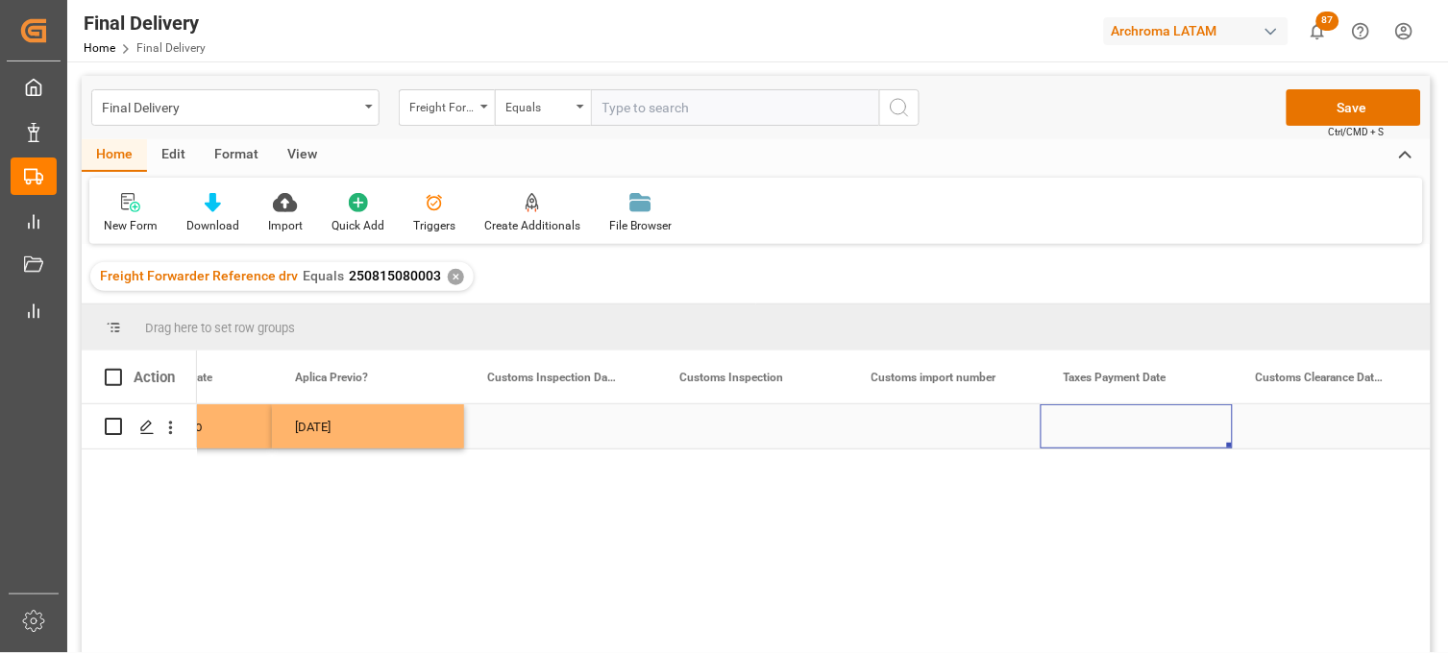
scroll to position [0, 2807]
click at [1292, 427] on div "Press SPACE to select this row." at bounding box center [1328, 426] width 192 height 44
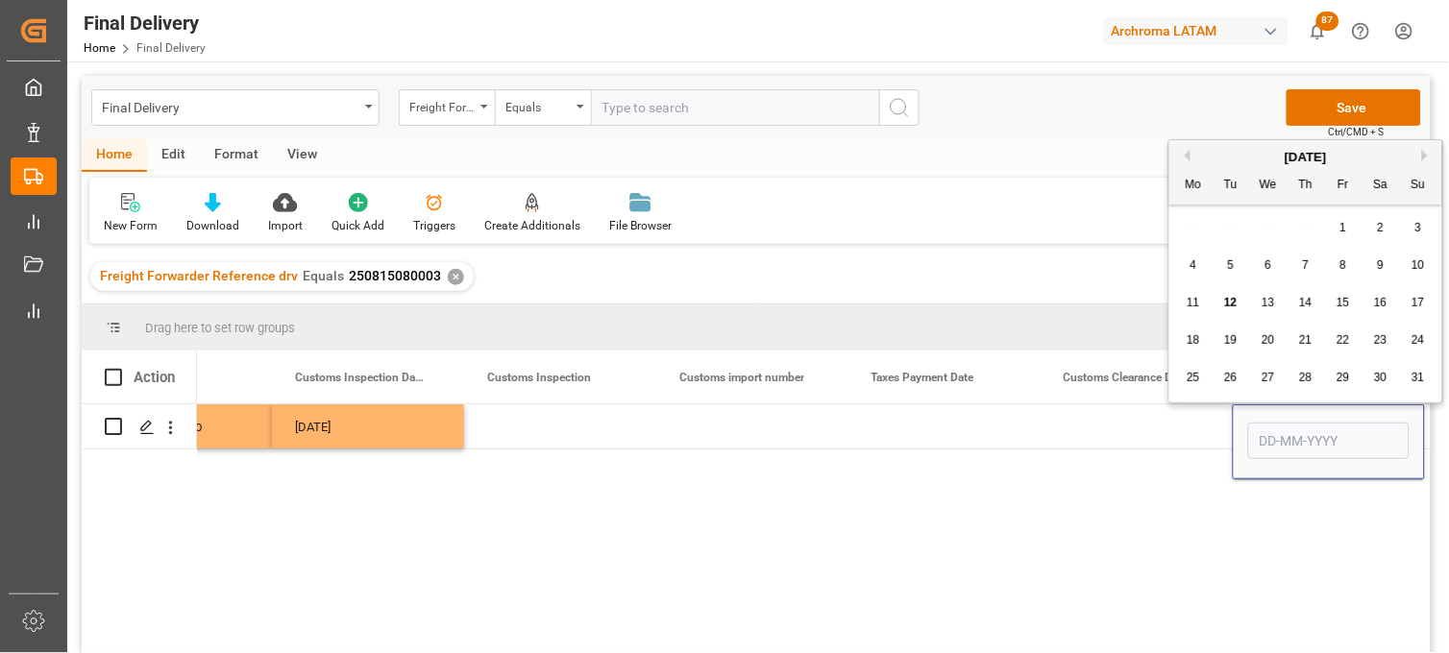
click at [1228, 346] on span "19" at bounding box center [1230, 339] width 12 height 13
type input "[DATE]"
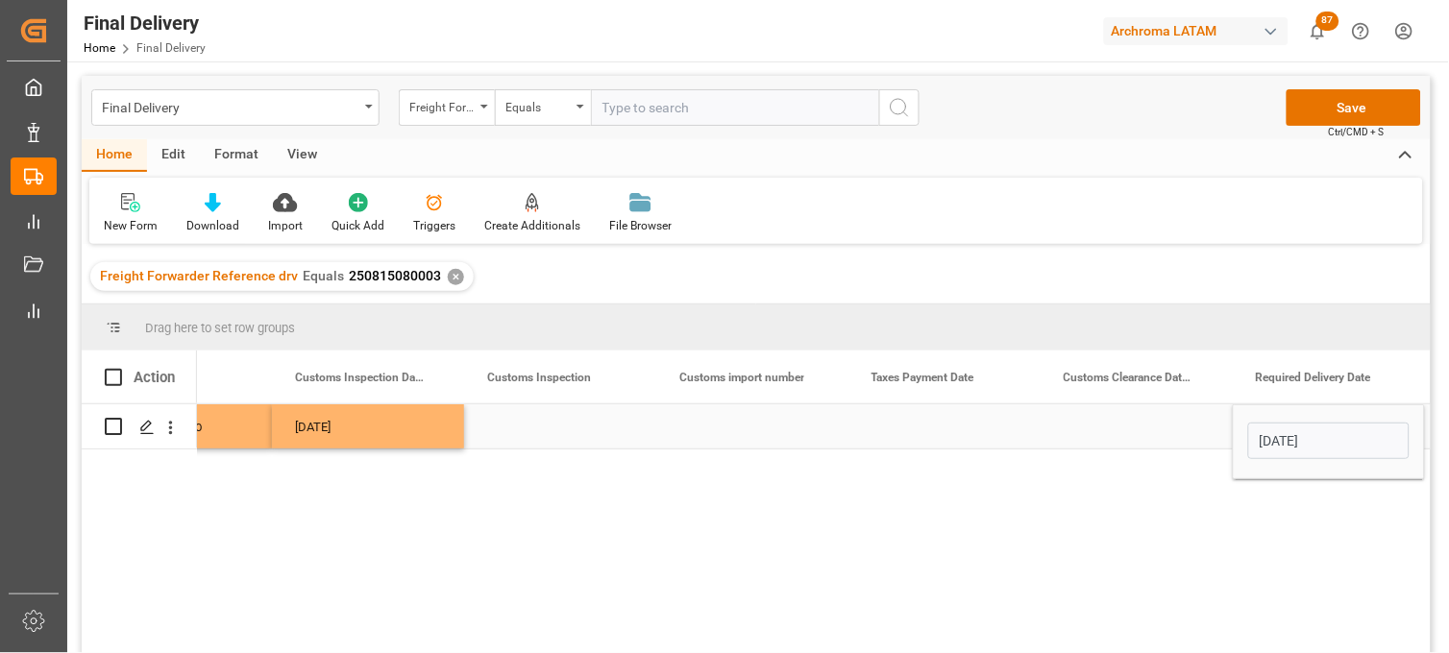
drag, startPoint x: 1111, startPoint y: 426, endPoint x: 1120, endPoint y: 408, distance: 19.3
click at [1111, 425] on div "Press SPACE to select this row." at bounding box center [1136, 426] width 192 height 44
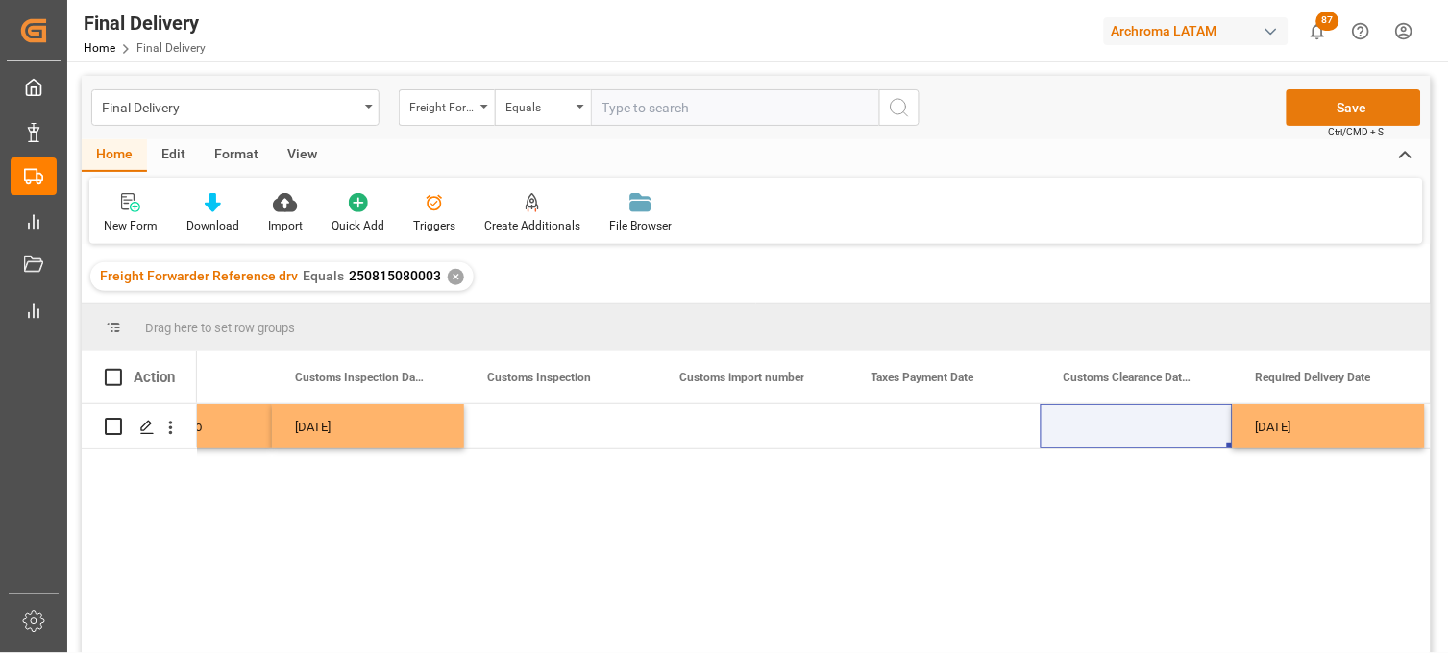
click at [1310, 113] on button "Save" at bounding box center [1353, 107] width 134 height 37
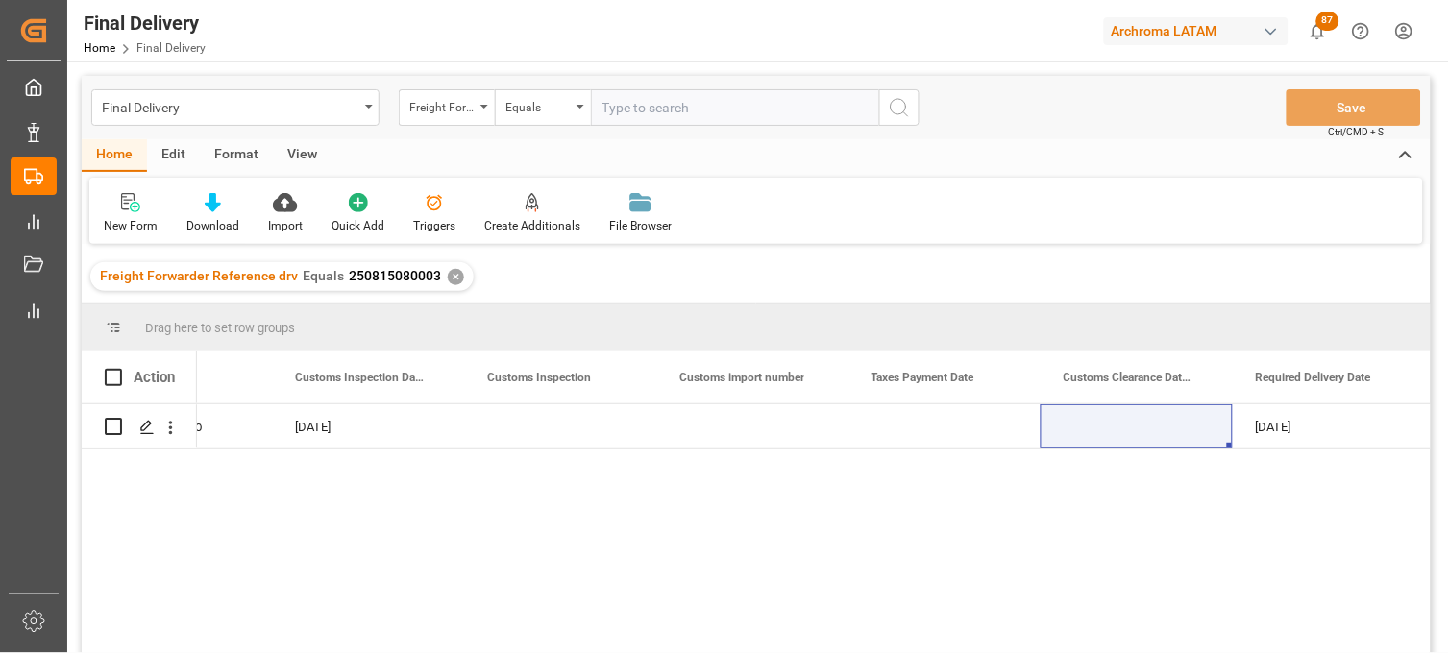
click at [450, 280] on div "✕" at bounding box center [456, 277] width 16 height 16
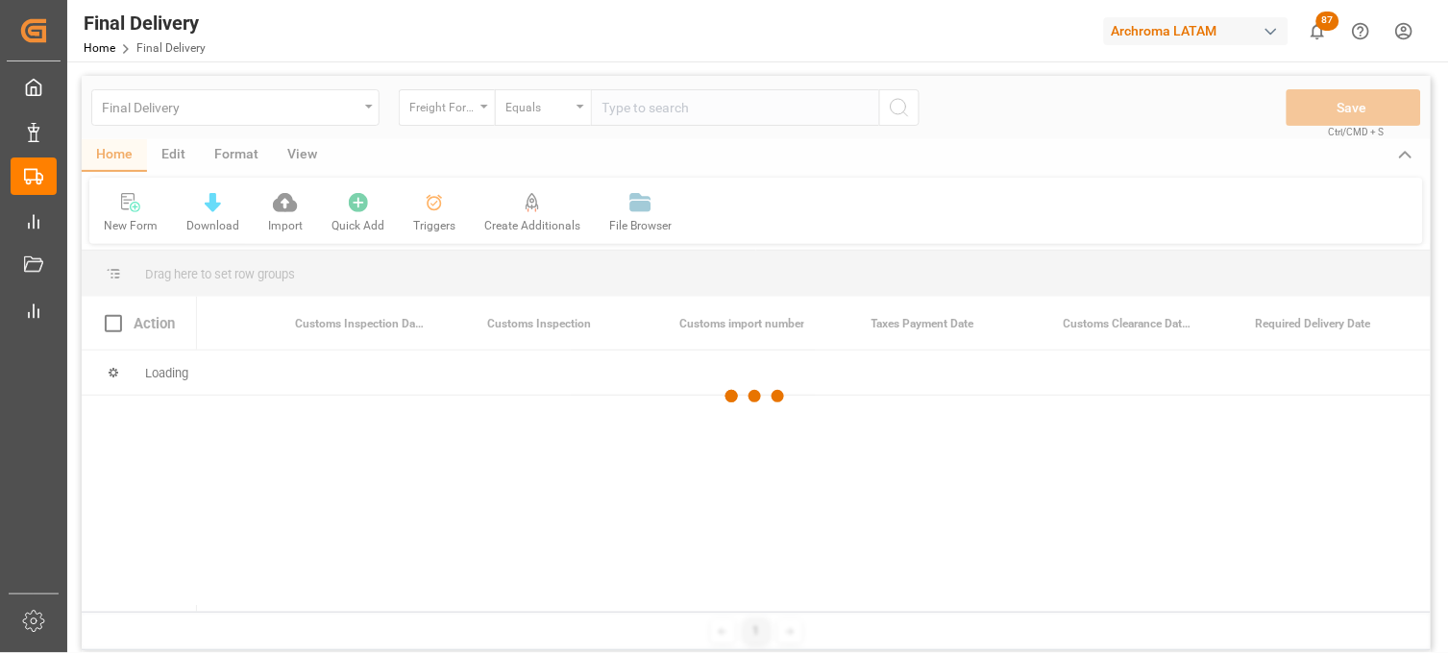
click at [620, 112] on div at bounding box center [756, 397] width 1349 height 642
click at [622, 110] on div at bounding box center [756, 397] width 1349 height 642
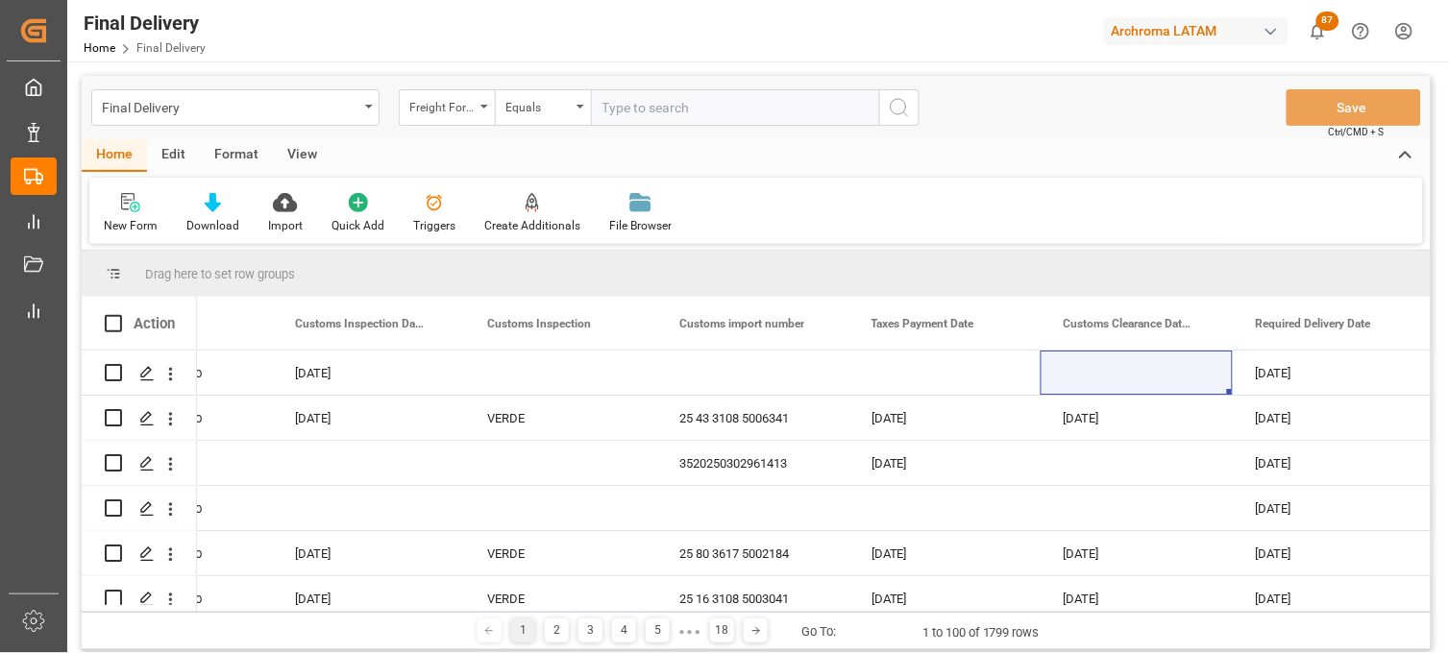
click at [618, 110] on input "text" at bounding box center [735, 107] width 288 height 37
paste input "250806900093"
type input "250806900093"
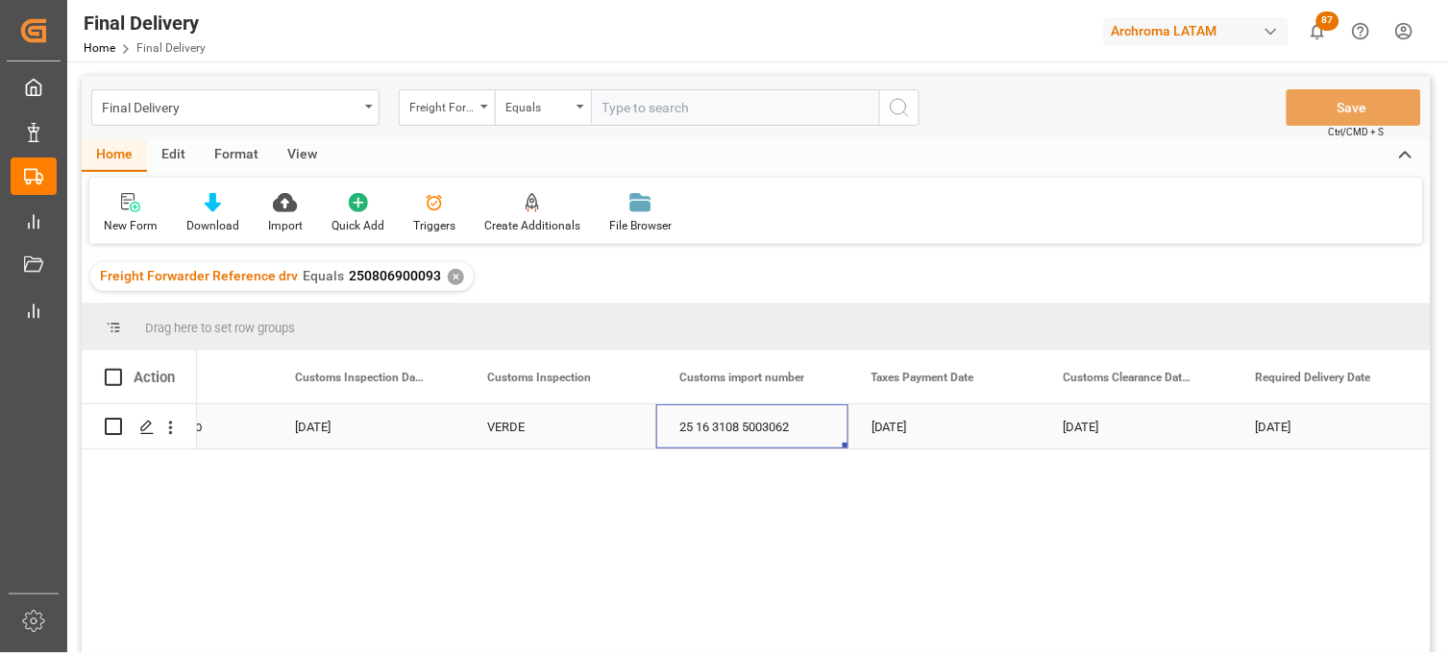
click at [763, 429] on div "25 16 3108 5003062" at bounding box center [752, 426] width 192 height 44
click at [731, 429] on div "Press SPACE to select this row." at bounding box center [752, 426] width 192 height 44
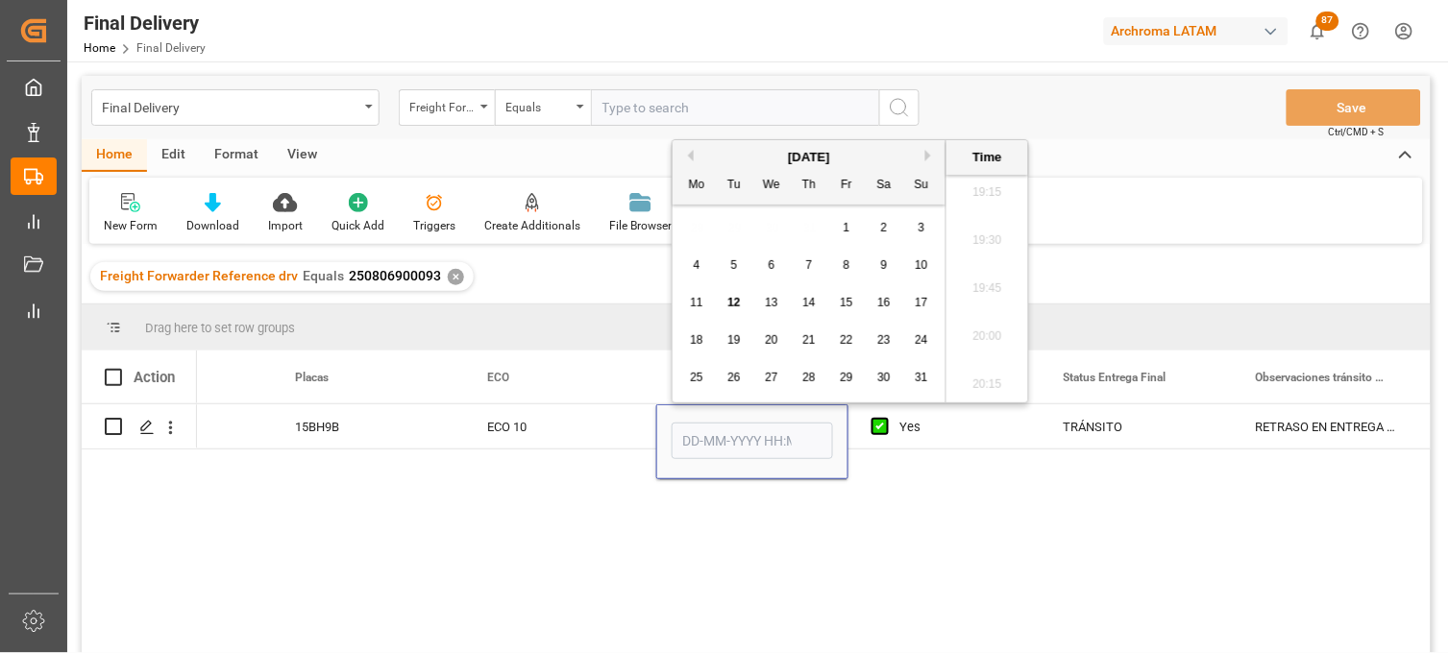
click at [736, 302] on span "12" at bounding box center [733, 302] width 12 height 13
click at [987, 240] on li "19:30" at bounding box center [987, 241] width 82 height 48
type input "12-08-2025 19:30"
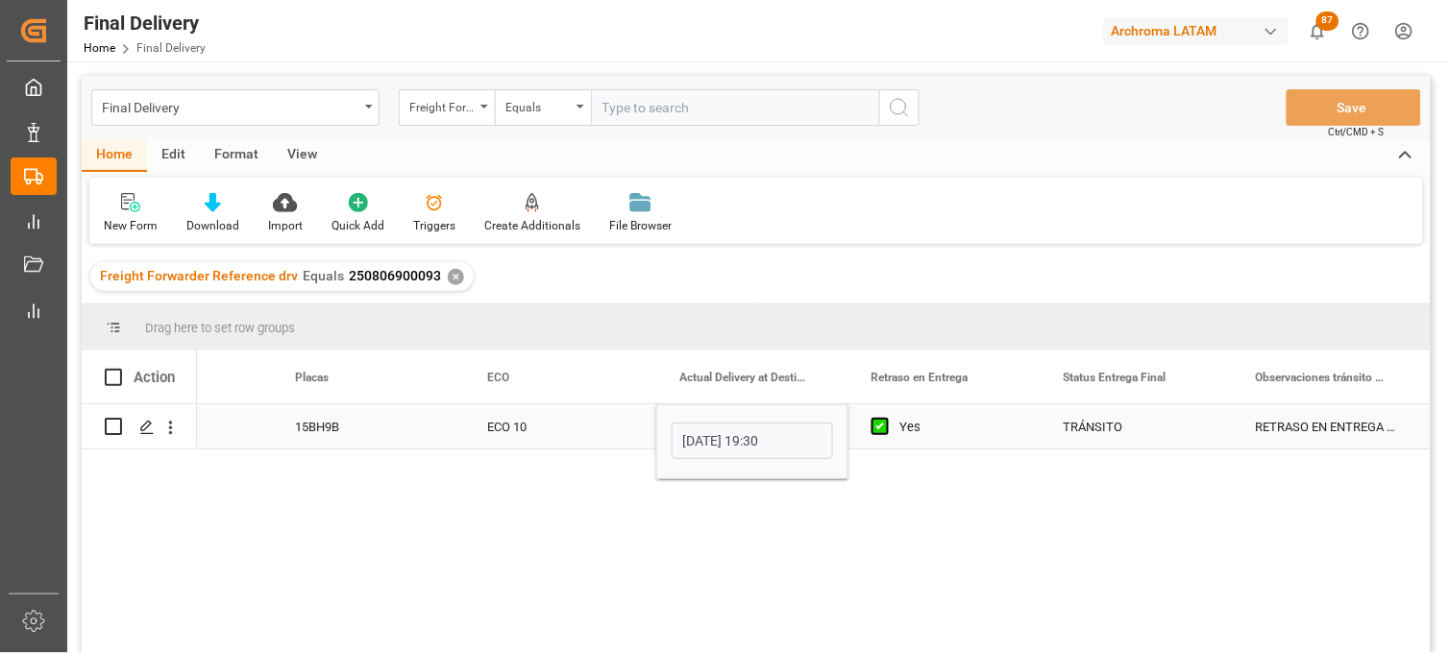
click at [521, 429] on div "ECO 10" at bounding box center [560, 426] width 192 height 44
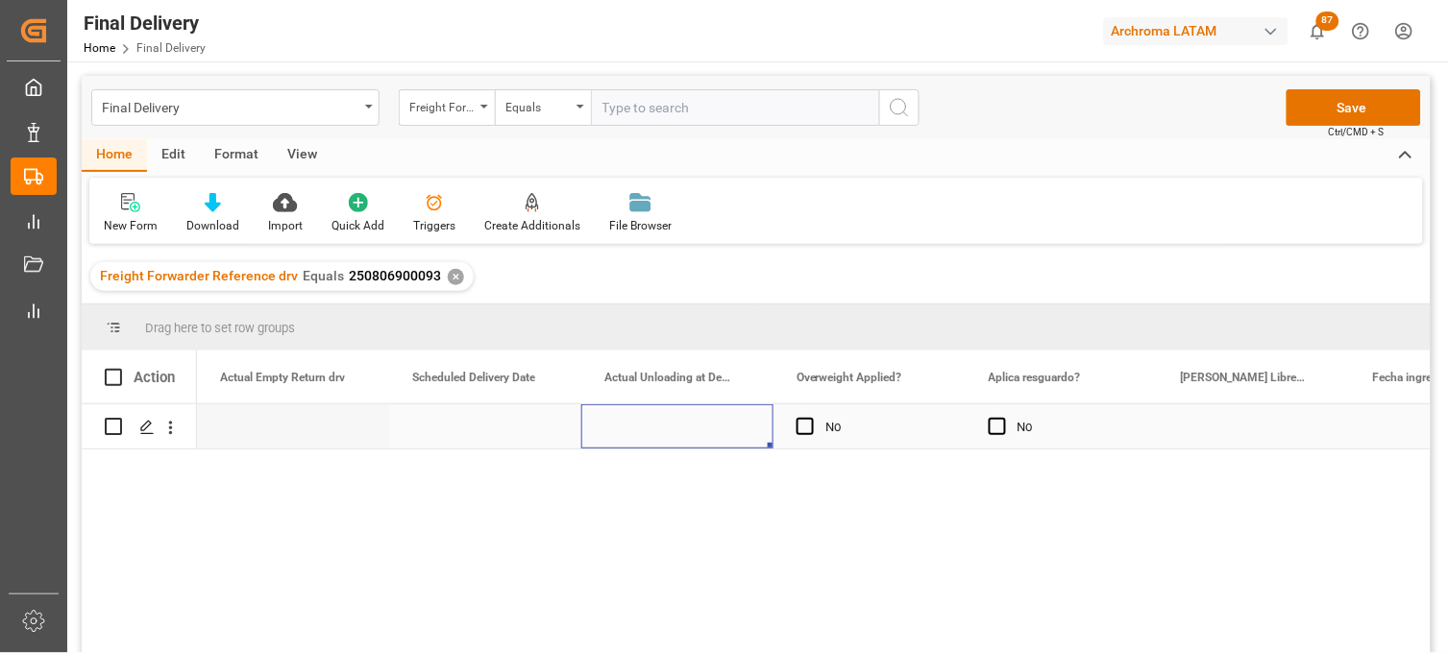
click at [663, 432] on div "Press SPACE to select this row." at bounding box center [677, 426] width 192 height 44
click at [647, 427] on div "Press SPACE to select this row." at bounding box center [677, 426] width 192 height 44
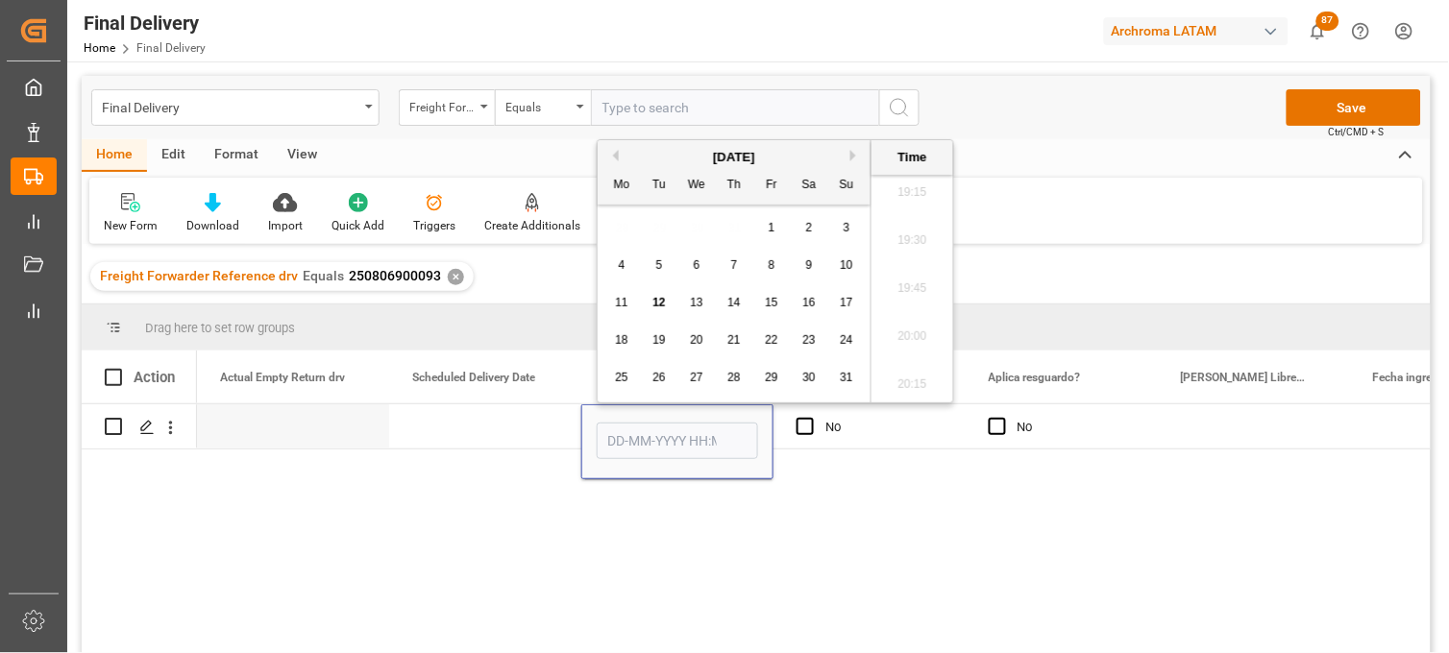
click at [656, 300] on span "12" at bounding box center [658, 302] width 12 height 13
click at [900, 241] on li "19:30" at bounding box center [912, 241] width 82 height 48
type input "12-08-2025 19:30"
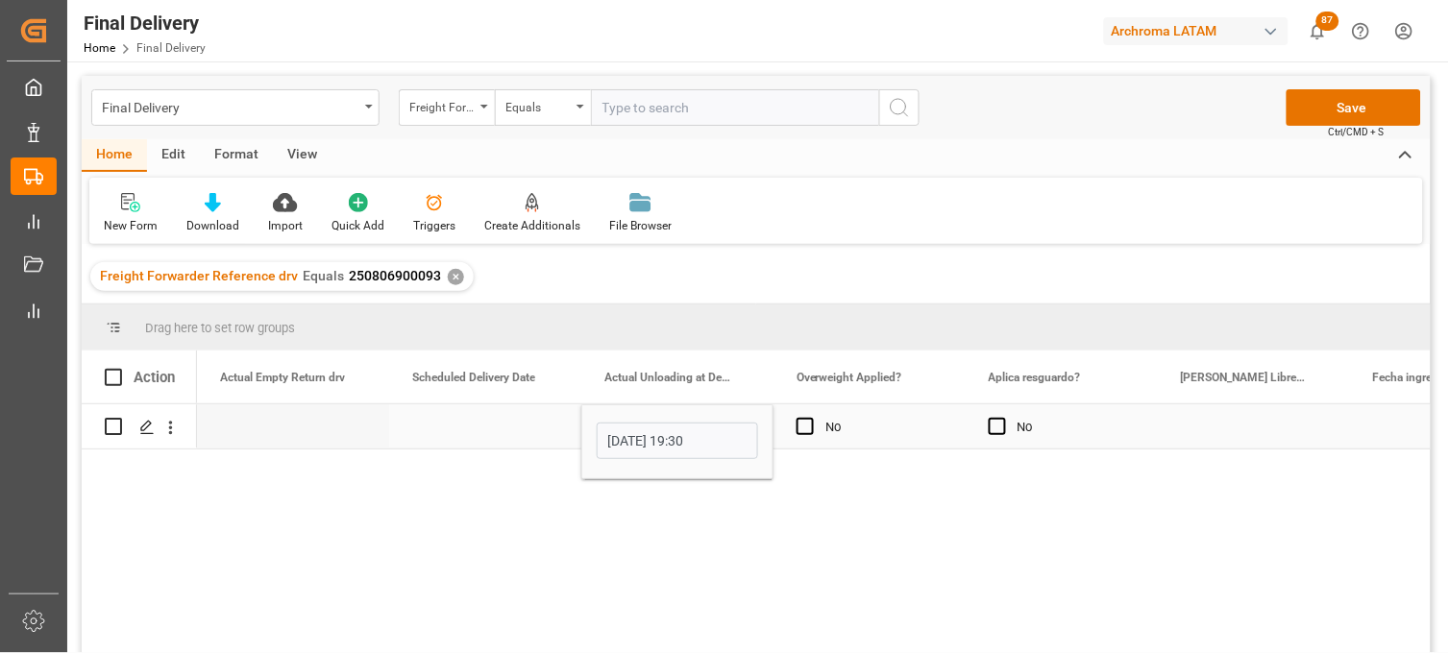
click at [1230, 430] on div "Press SPACE to select this row." at bounding box center [1254, 426] width 192 height 44
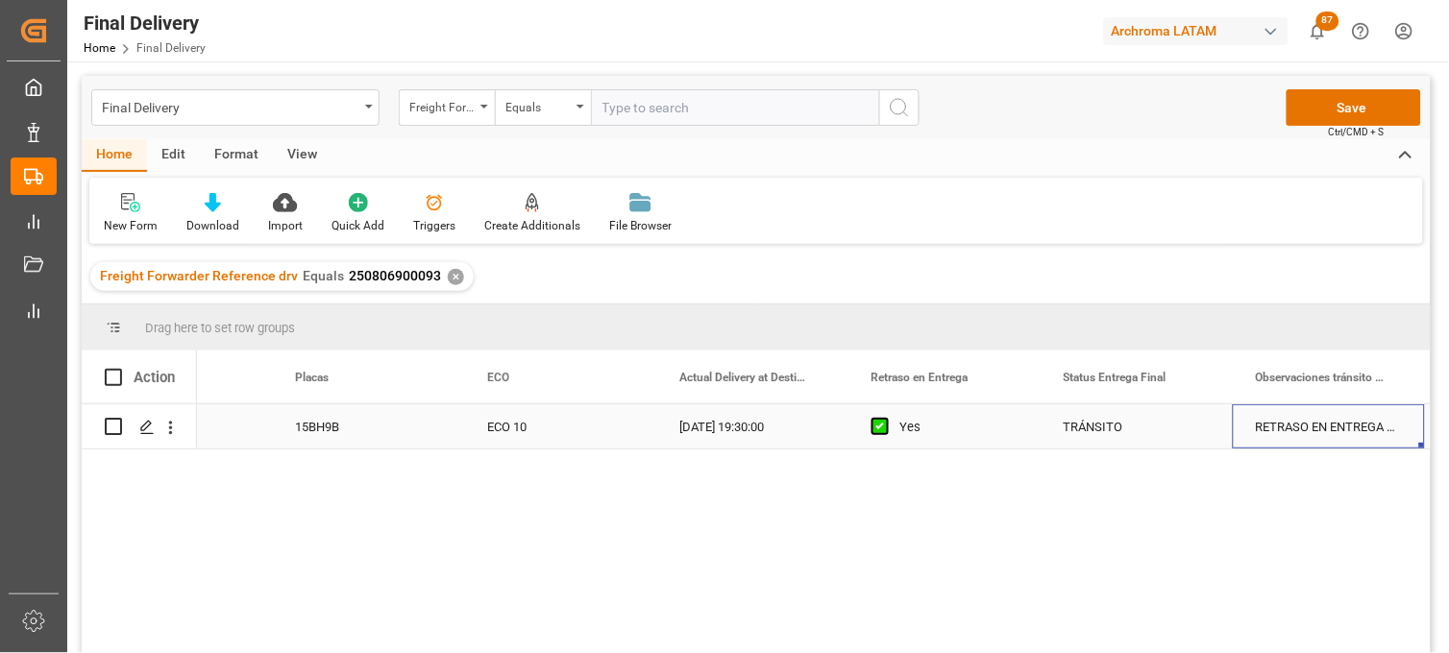
click at [720, 425] on div "12-08-2025 19:30:00" at bounding box center [752, 426] width 192 height 44
click at [746, 427] on div "12-08-2025 19:30:00" at bounding box center [752, 426] width 192 height 44
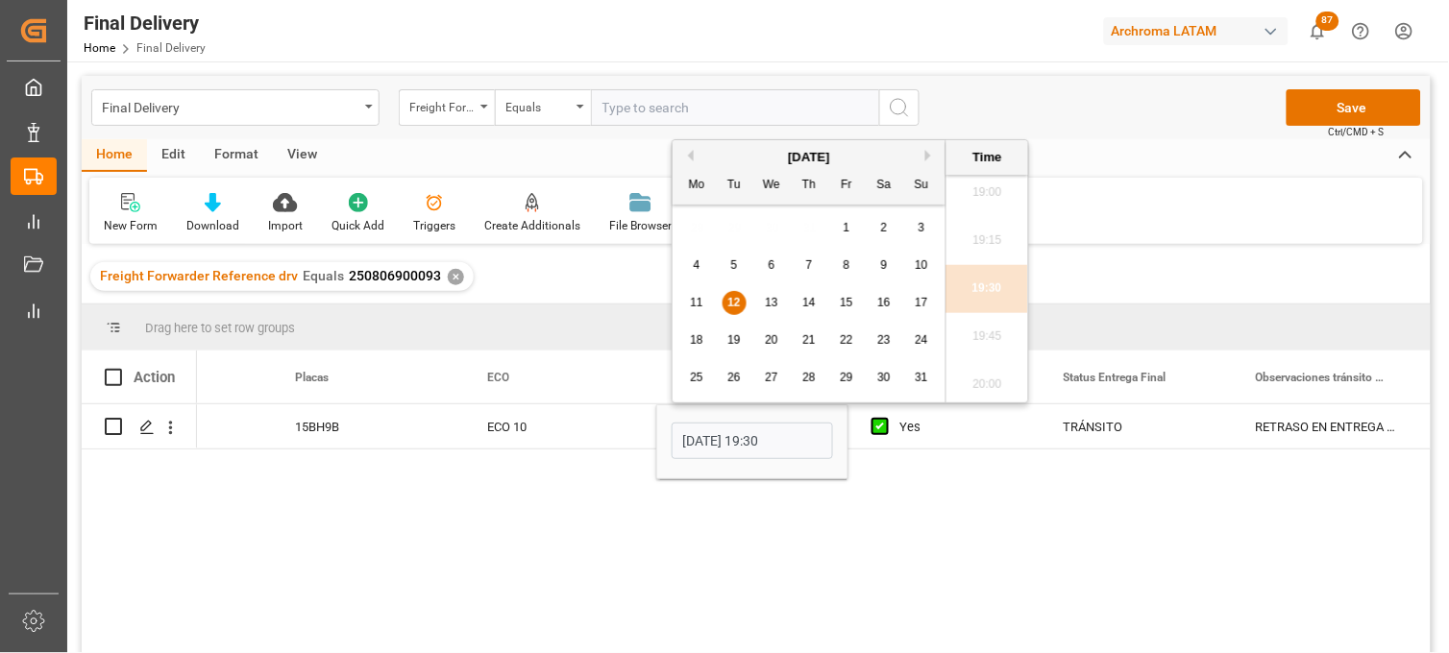
click at [733, 303] on span "12" at bounding box center [733, 302] width 12 height 13
click at [988, 247] on li "17:00" at bounding box center [987, 235] width 82 height 48
type input "12-08-2025 17:00"
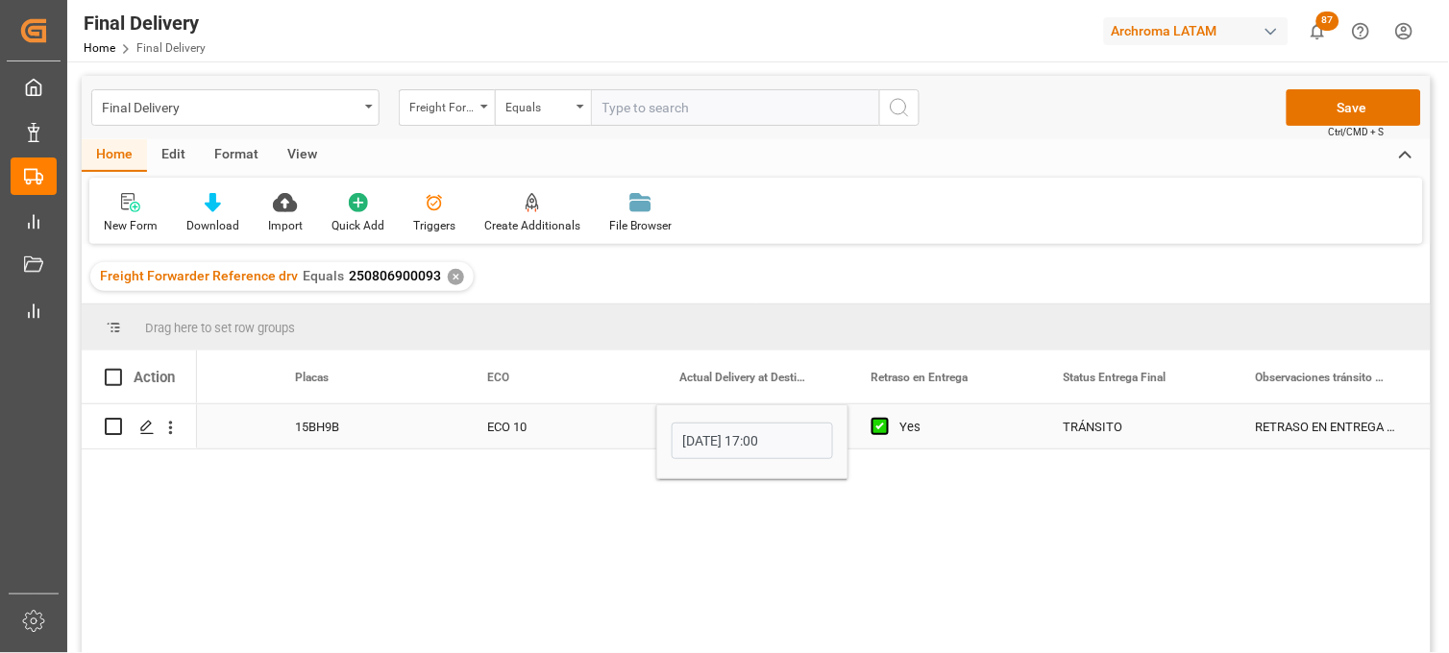
click at [1090, 426] on div "TRÁNSITO" at bounding box center [1136, 427] width 146 height 44
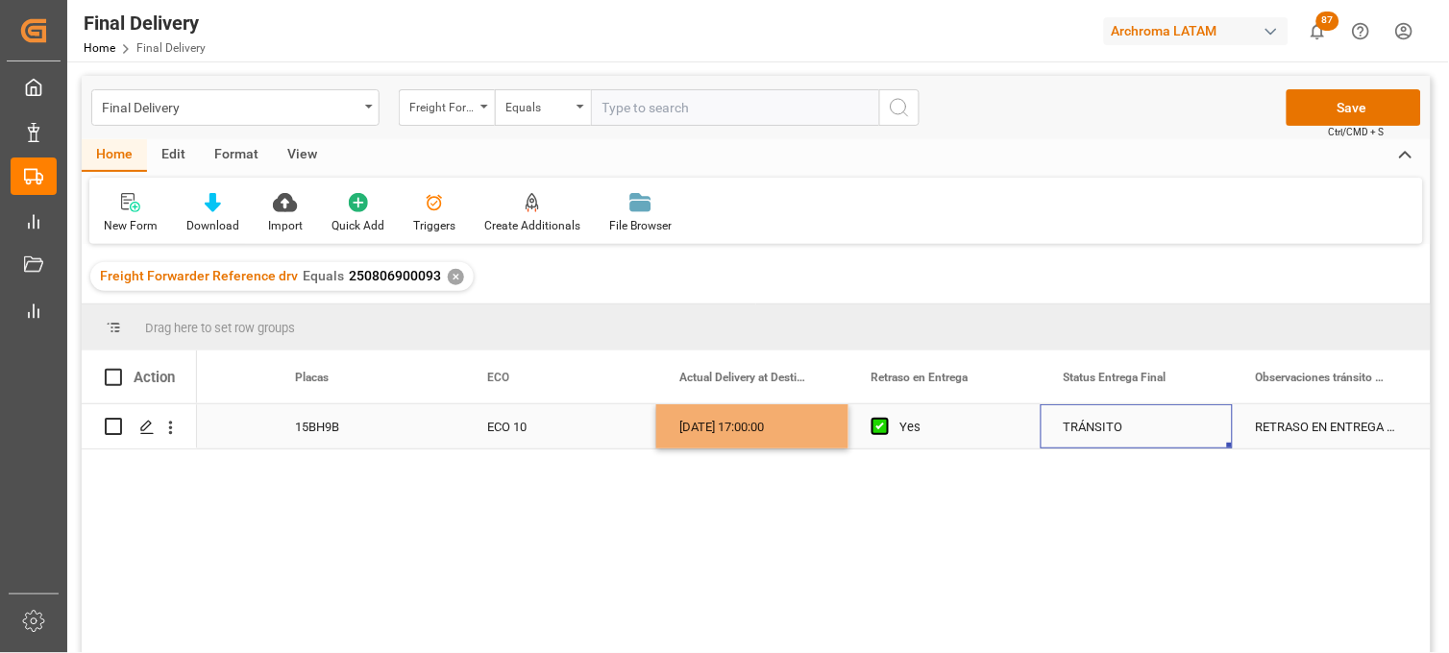
click at [1121, 420] on div "TRÁNSITO" at bounding box center [1136, 427] width 146 height 44
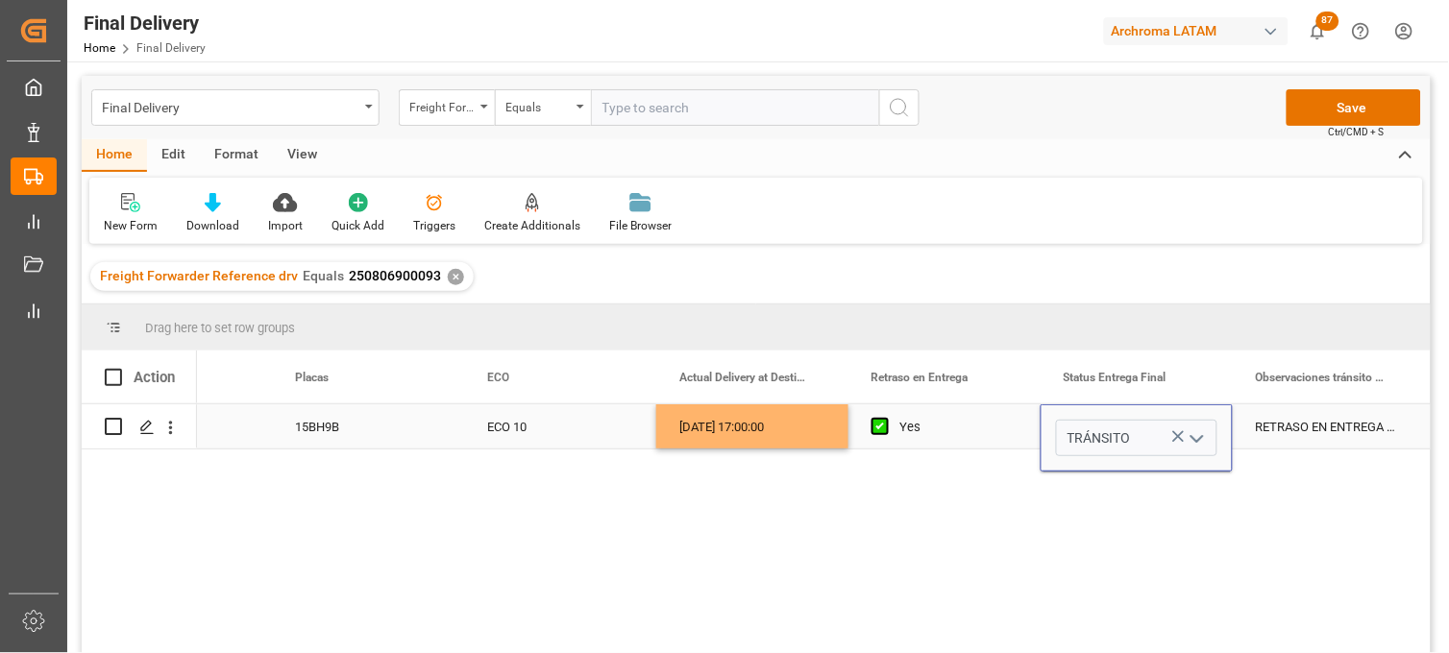
click at [1173, 436] on icon "Press SPACE to select this row." at bounding box center [1178, 437] width 20 height 20
click at [1198, 437] on icon "open menu" at bounding box center [1196, 438] width 23 height 23
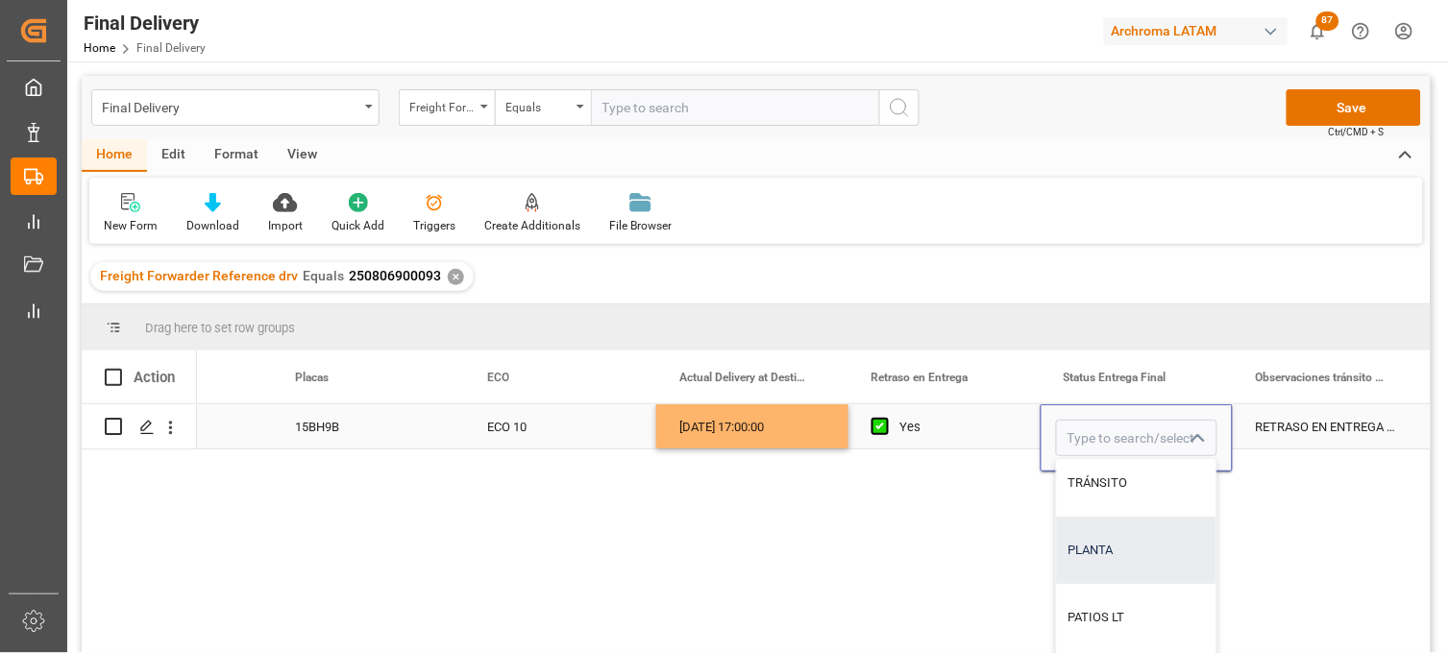
click at [1128, 538] on div "PLANTA" at bounding box center [1136, 550] width 159 height 67
type input "PLANTA"
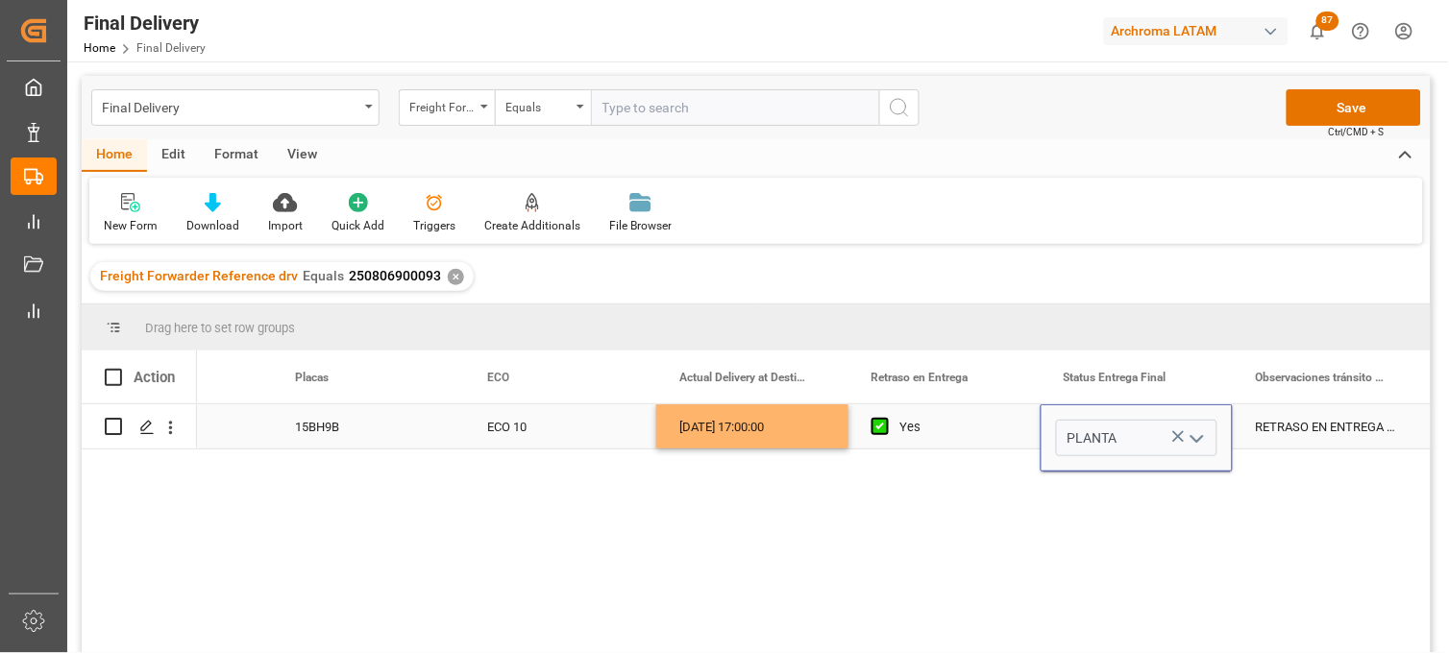
click at [1274, 416] on div "RETRASO EN ENTREGA DEBIDO A QUE UNIDAD SE DETUVO POR TALACHA" at bounding box center [1328, 426] width 192 height 44
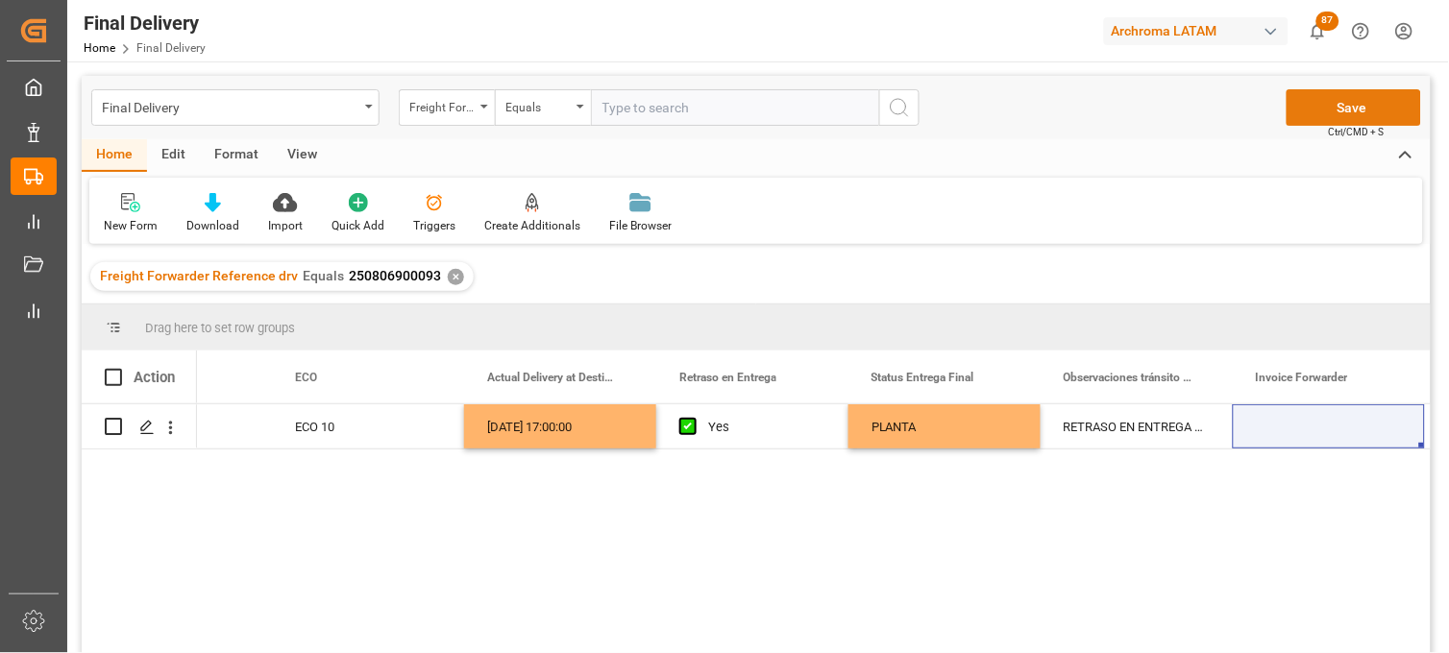
click at [1312, 104] on button "Save" at bounding box center [1353, 107] width 134 height 37
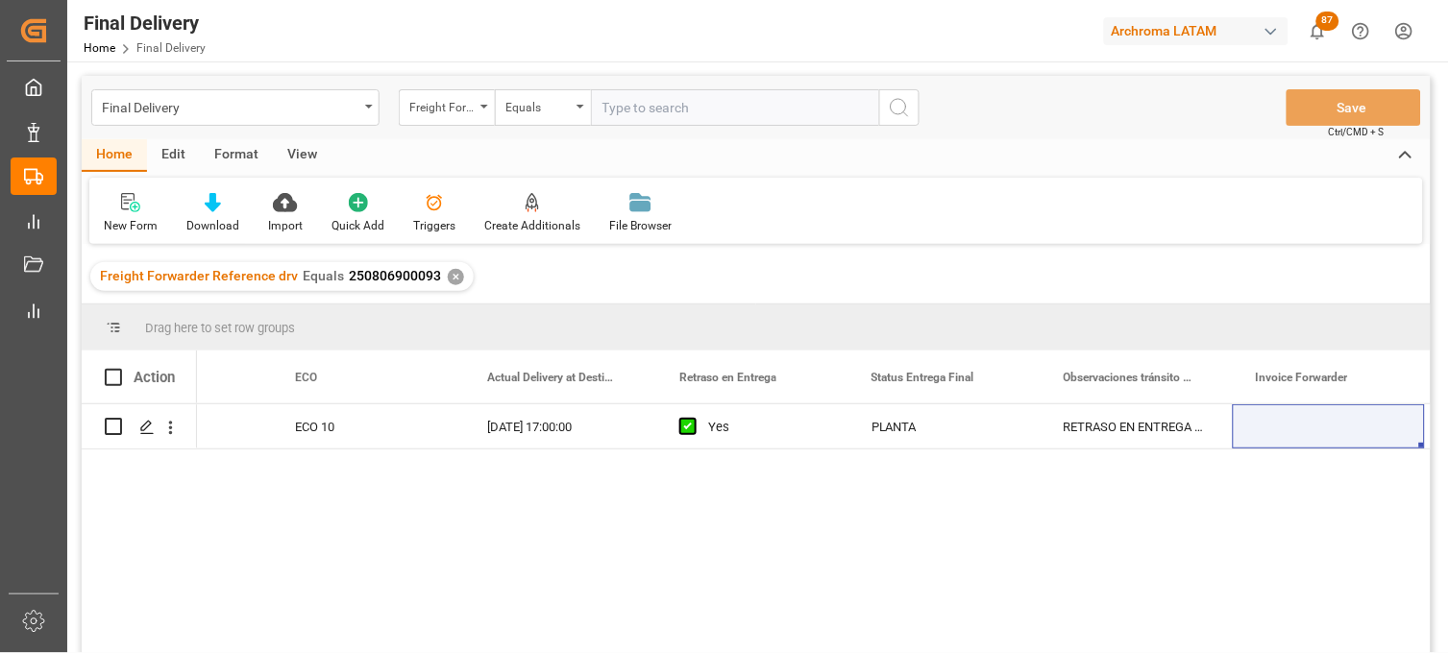
click at [448, 277] on div "✕" at bounding box center [456, 277] width 16 height 16
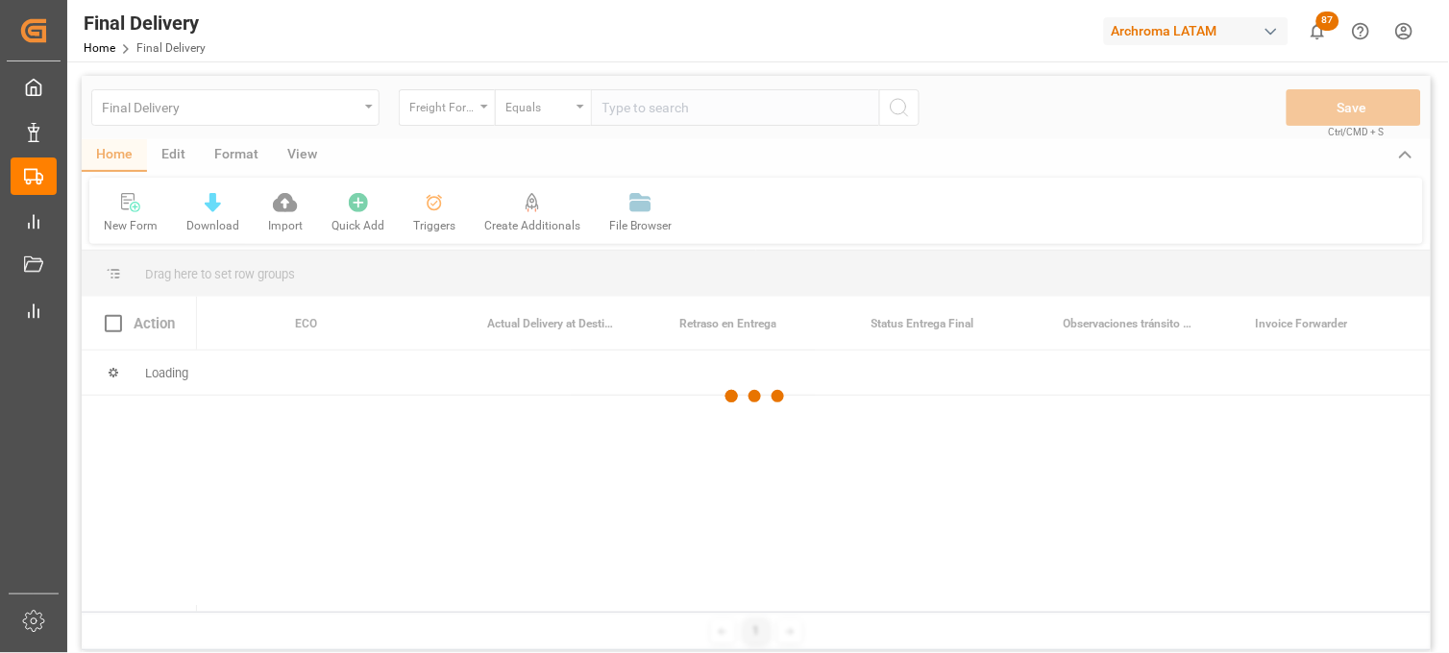
click at [639, 102] on div at bounding box center [756, 397] width 1349 height 642
click at [630, 113] on div at bounding box center [756, 397] width 1349 height 642
click at [625, 111] on div at bounding box center [756, 397] width 1349 height 642
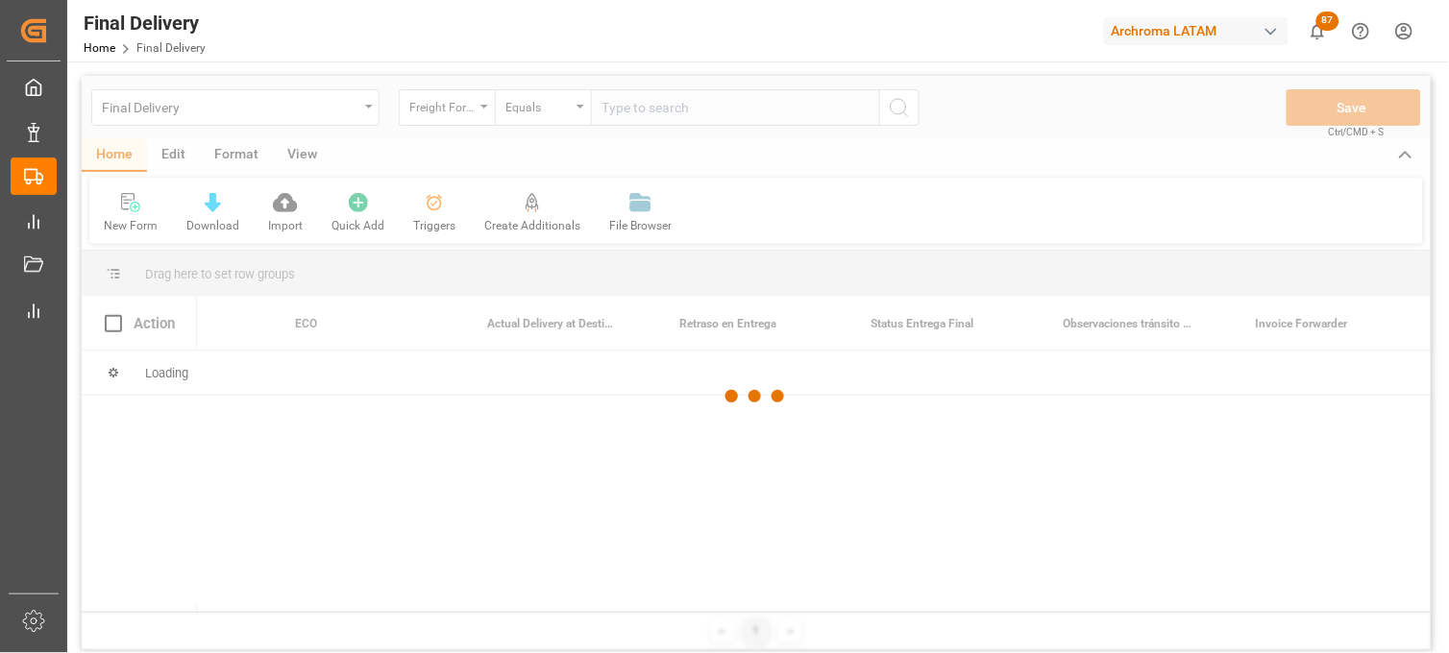
click at [625, 111] on div at bounding box center [756, 397] width 1349 height 642
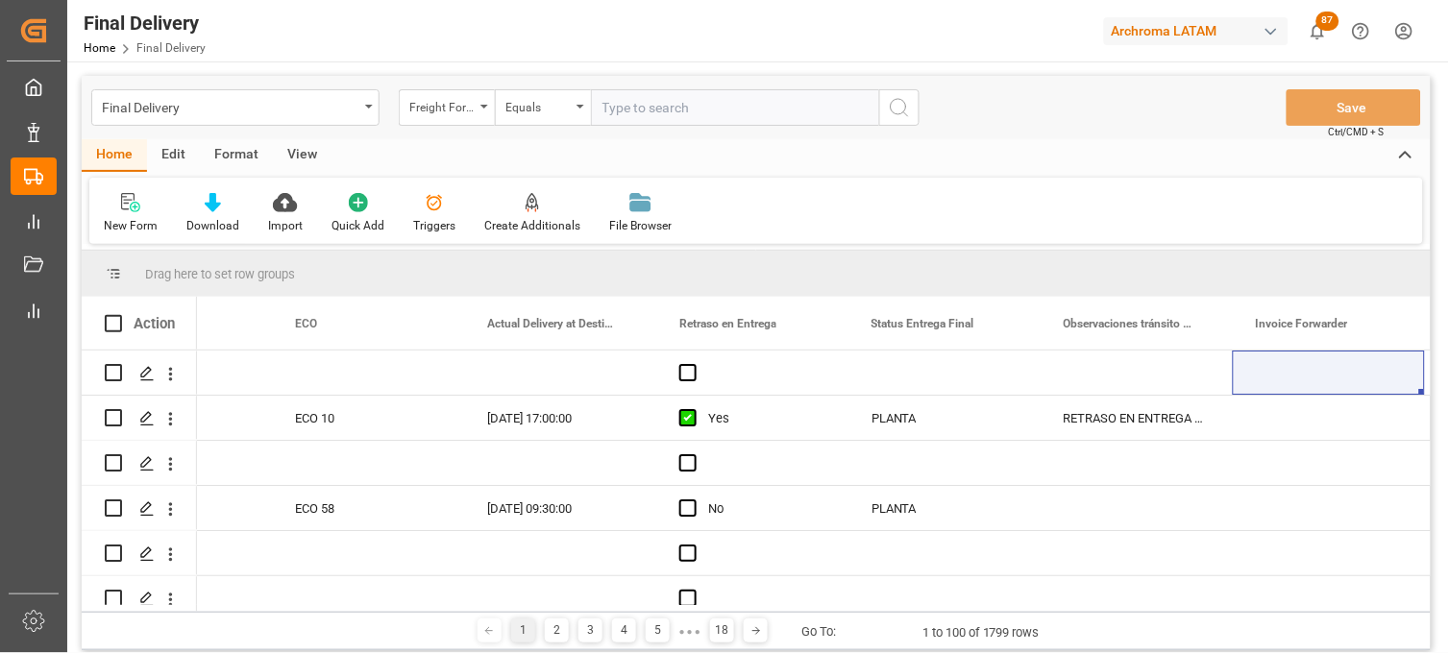
click at [613, 110] on input "text" at bounding box center [735, 107] width 288 height 37
paste input "250806900018"
type input "250806900018"
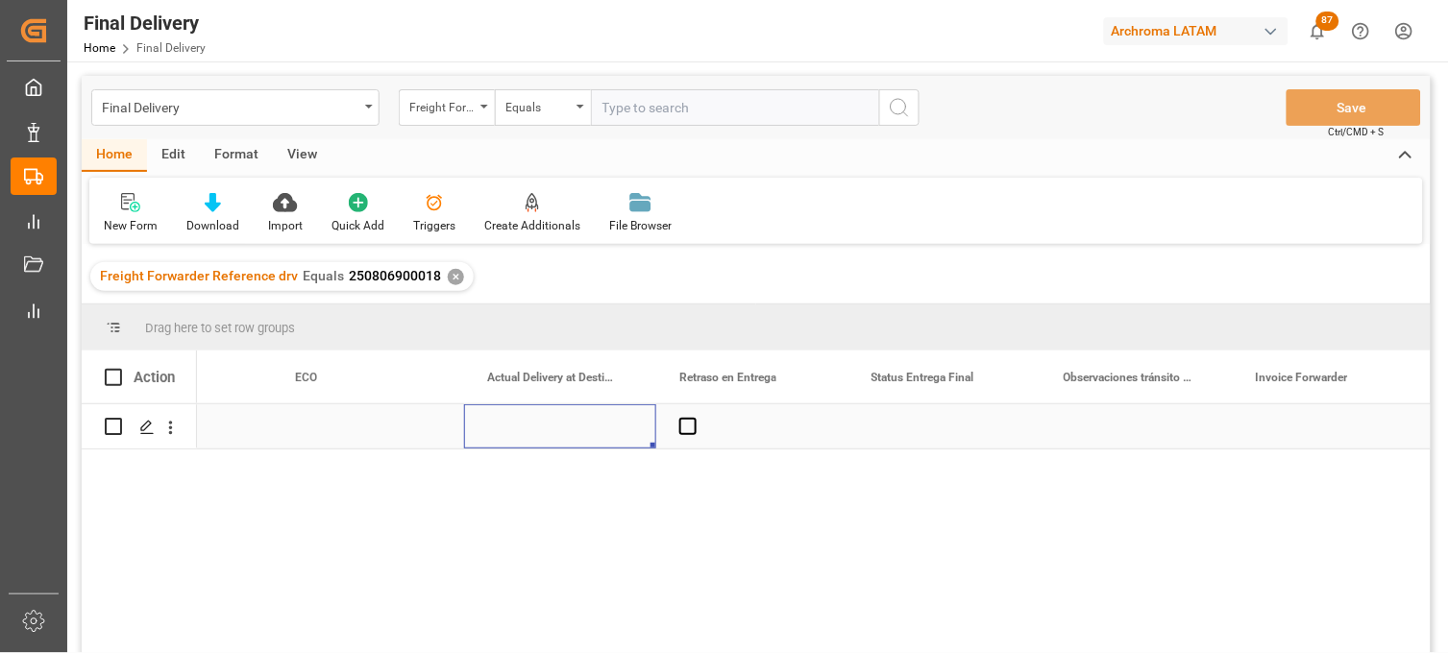
click at [538, 424] on div "Press SPACE to select this row." at bounding box center [560, 426] width 192 height 44
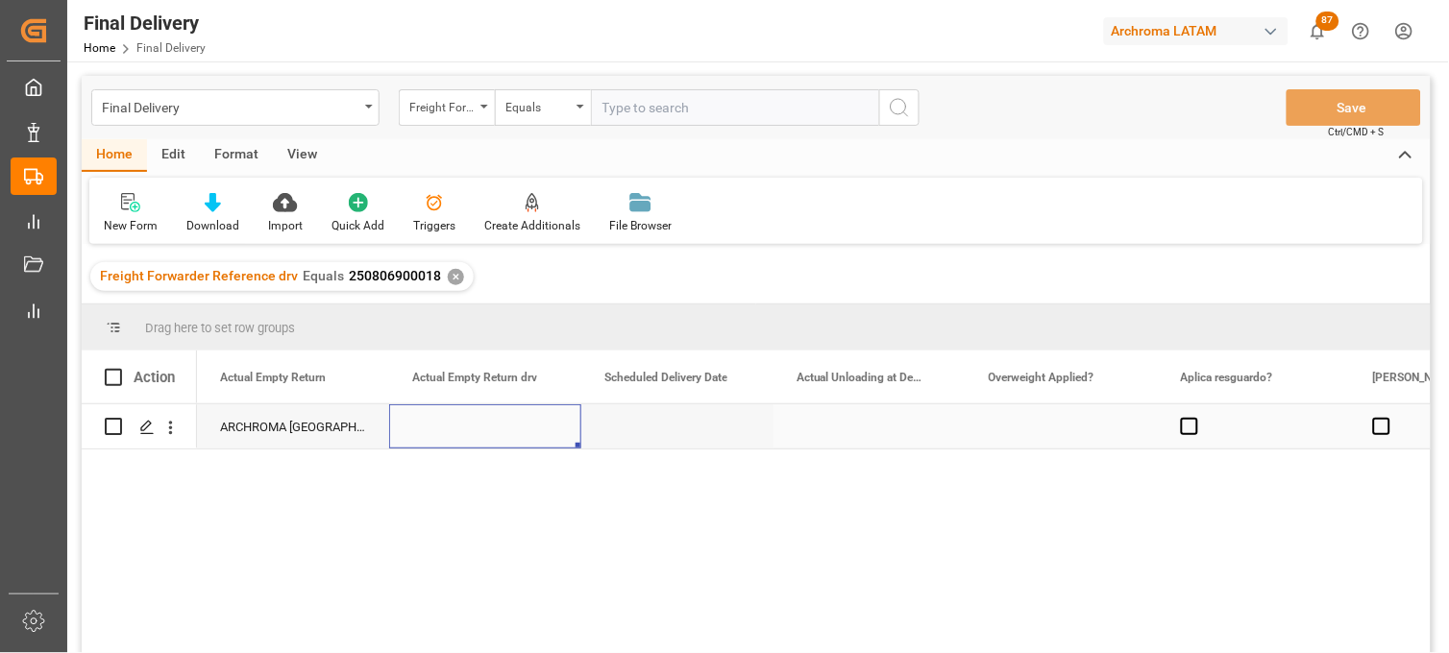
scroll to position [0, 4227]
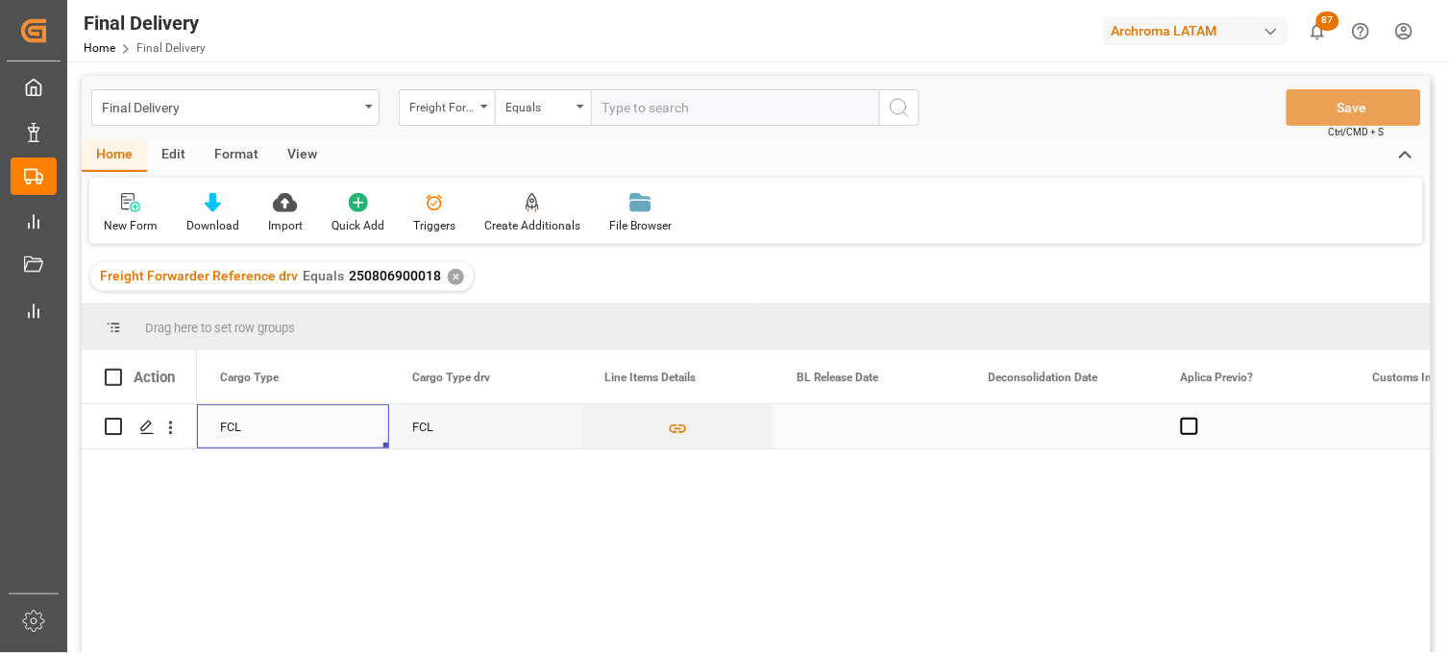
click at [842, 426] on div "Press SPACE to select this row." at bounding box center [869, 426] width 192 height 44
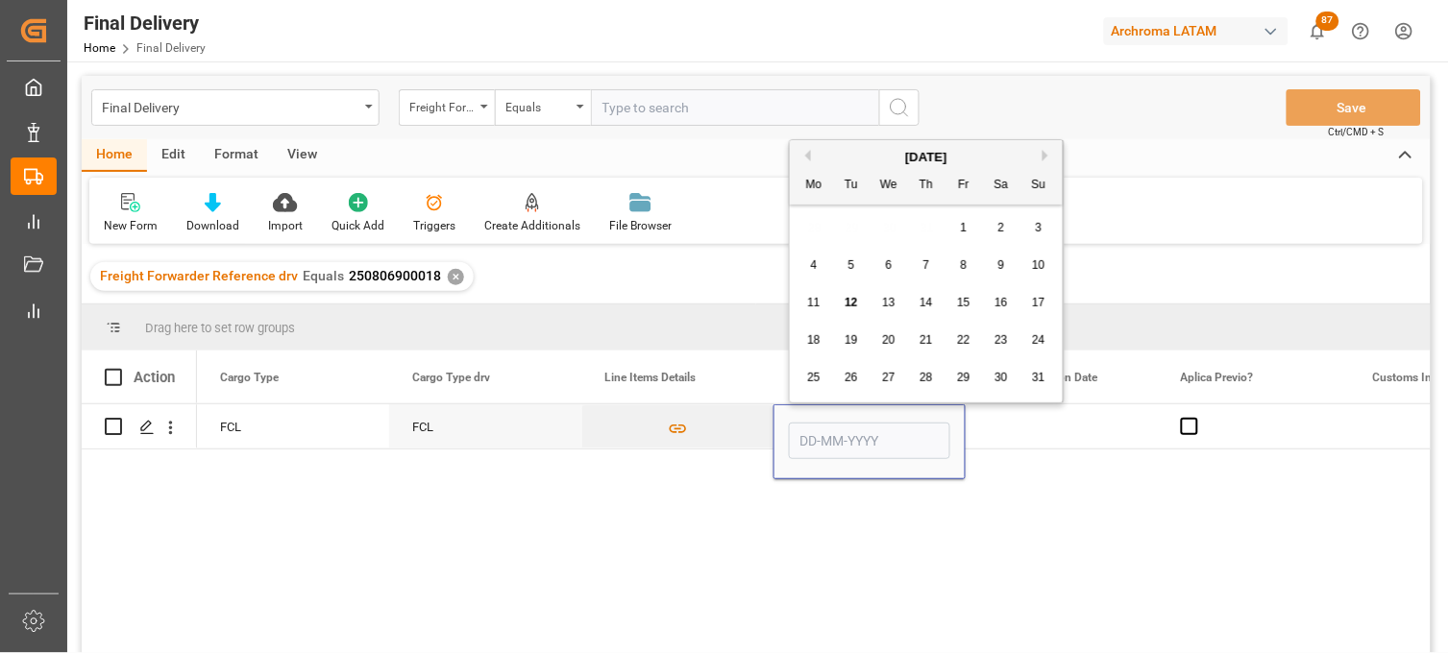
click at [852, 310] on div "12" at bounding box center [852, 303] width 24 height 23
click at [811, 432] on input "[DATE]" at bounding box center [869, 441] width 161 height 37
click at [963, 266] on span "8" at bounding box center [964, 264] width 7 height 13
type input "[DATE]"
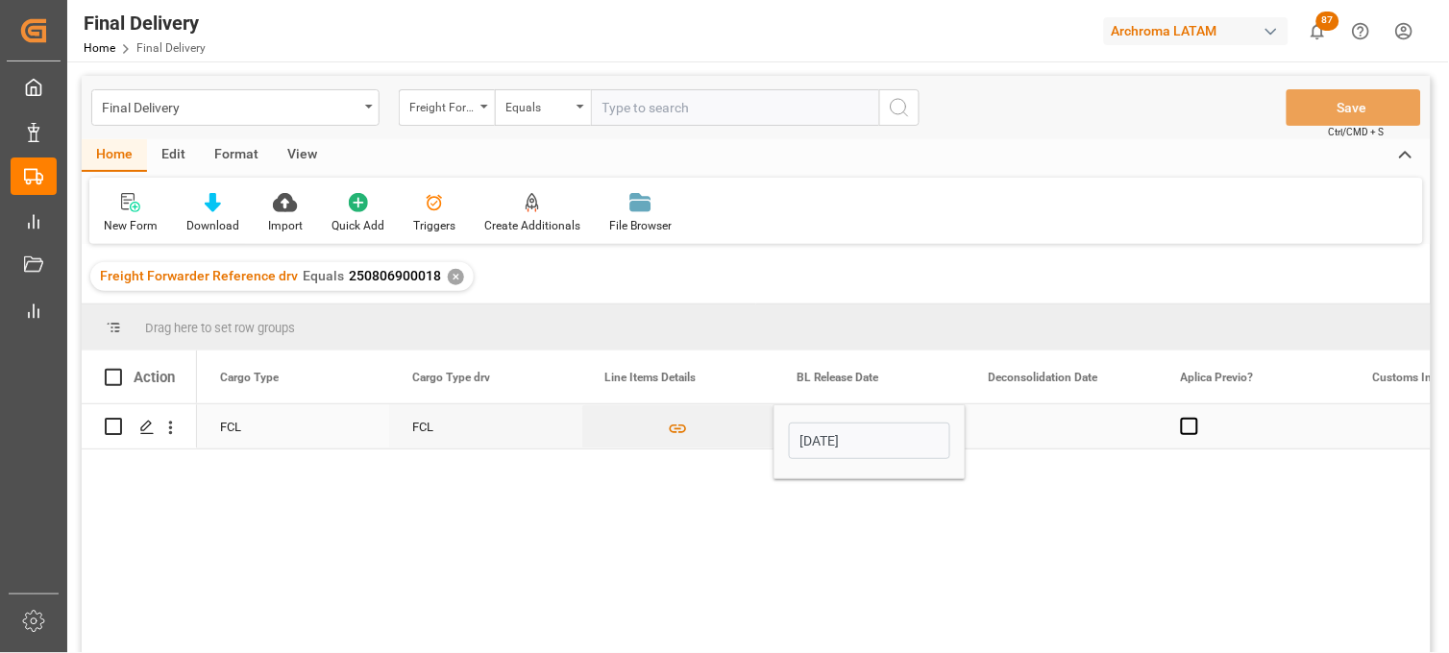
click at [1030, 425] on div "Press SPACE to select this row." at bounding box center [1061, 426] width 192 height 44
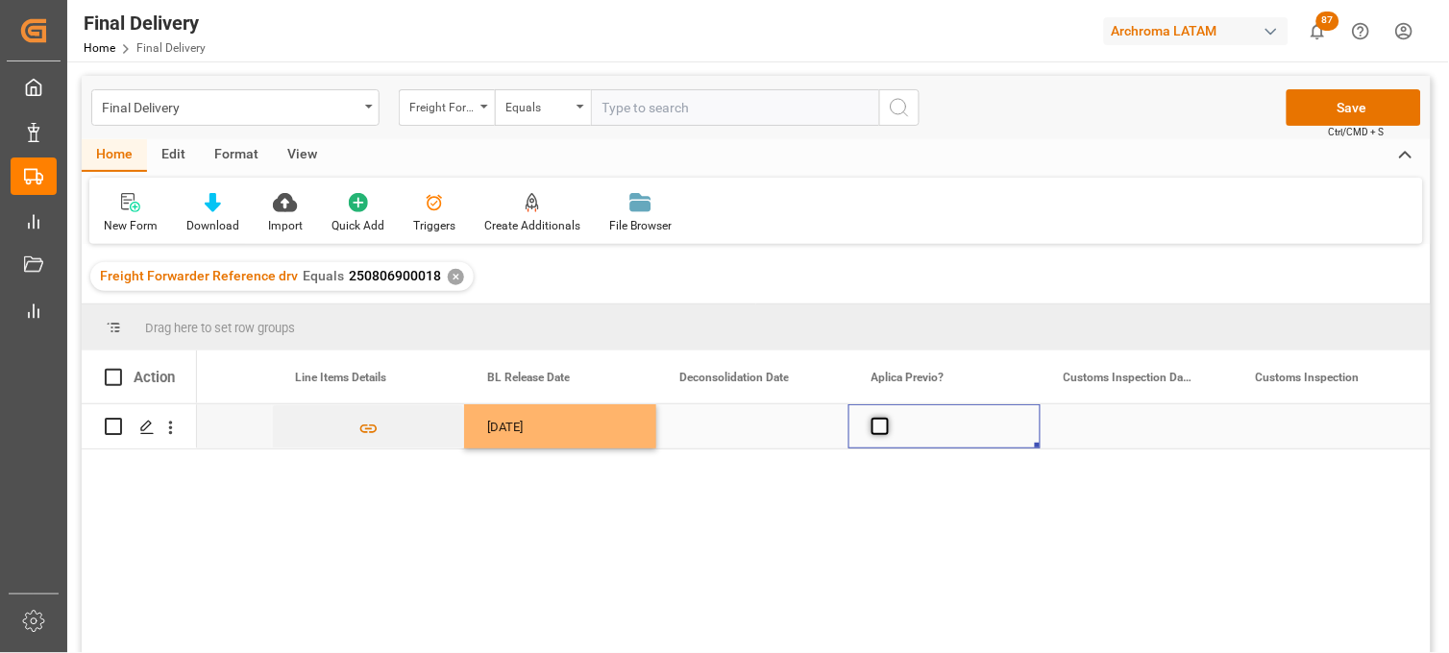
click at [882, 426] on span "Press SPACE to select this row." at bounding box center [879, 426] width 17 height 17
click at [886, 418] on input "Press SPACE to select this row." at bounding box center [886, 418] width 0 height 0
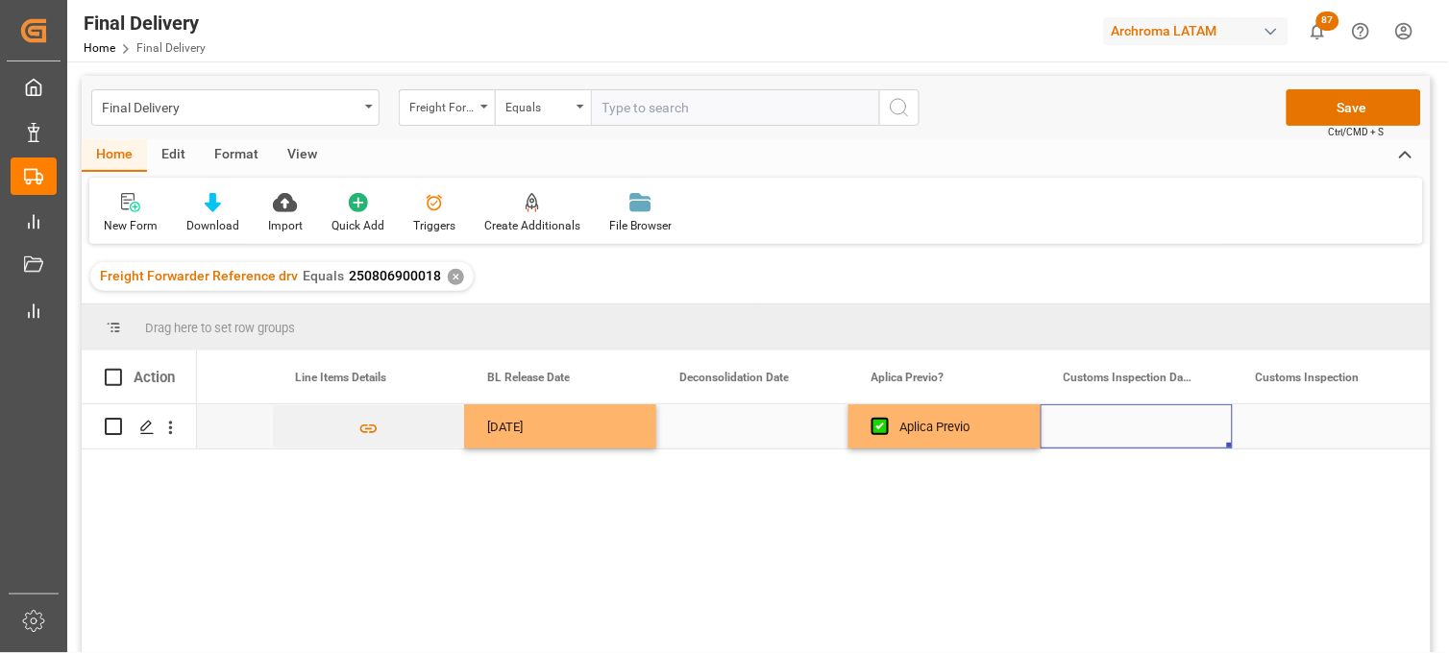
click at [1114, 424] on div "Press SPACE to select this row." at bounding box center [1136, 426] width 192 height 44
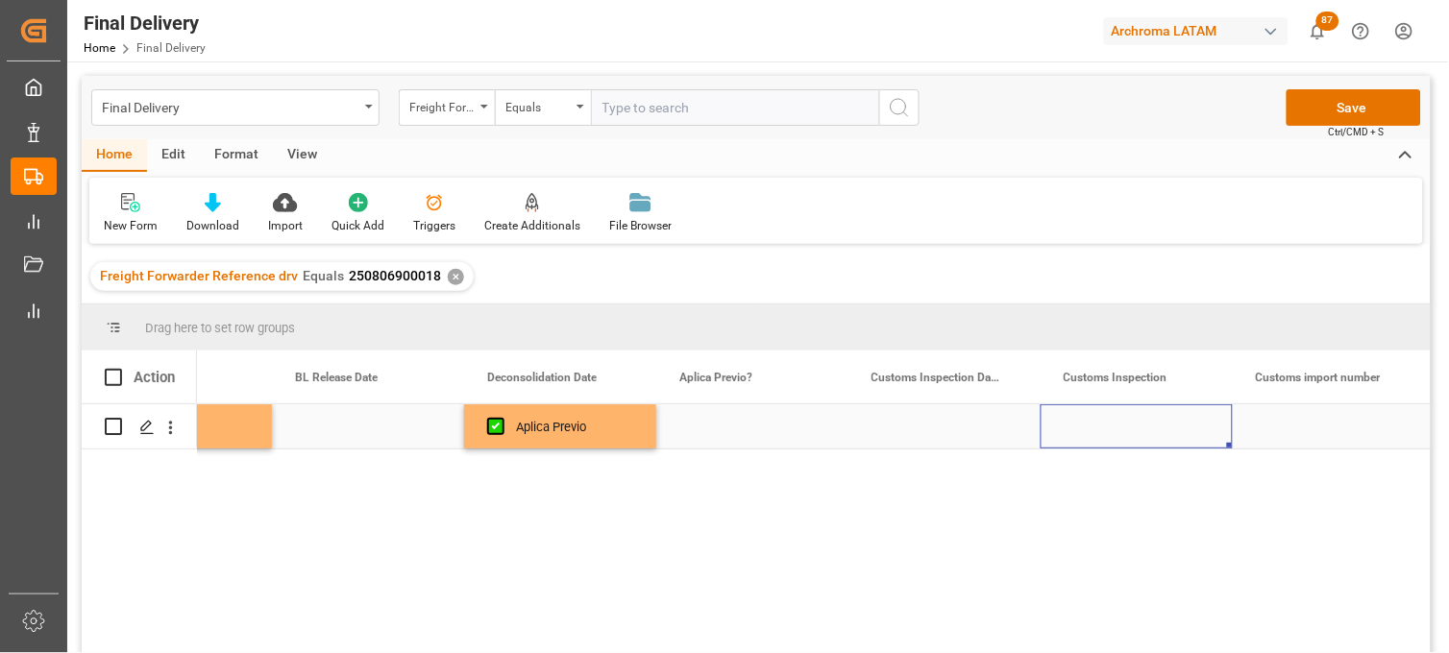
scroll to position [0, 2423]
click at [737, 427] on div "Press SPACE to select this row." at bounding box center [752, 426] width 192 height 44
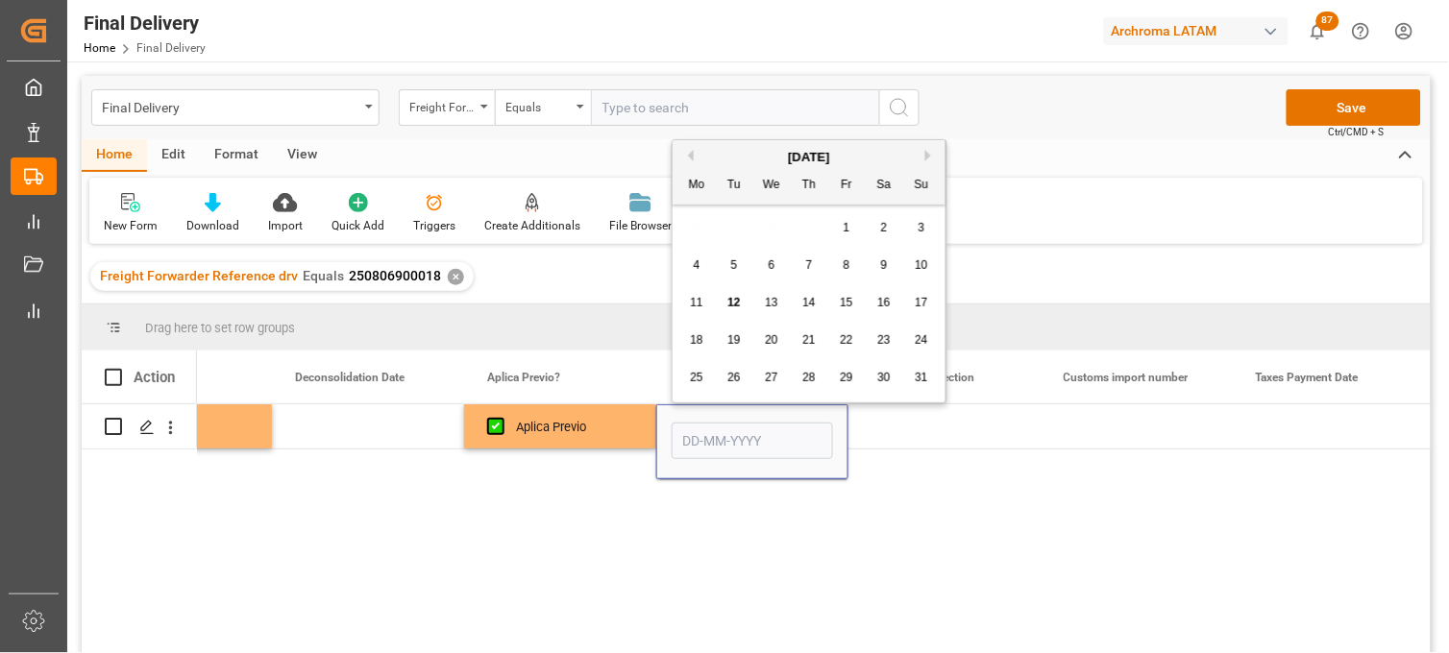
click at [771, 302] on span "13" at bounding box center [771, 302] width 12 height 13
type input "[DATE]"
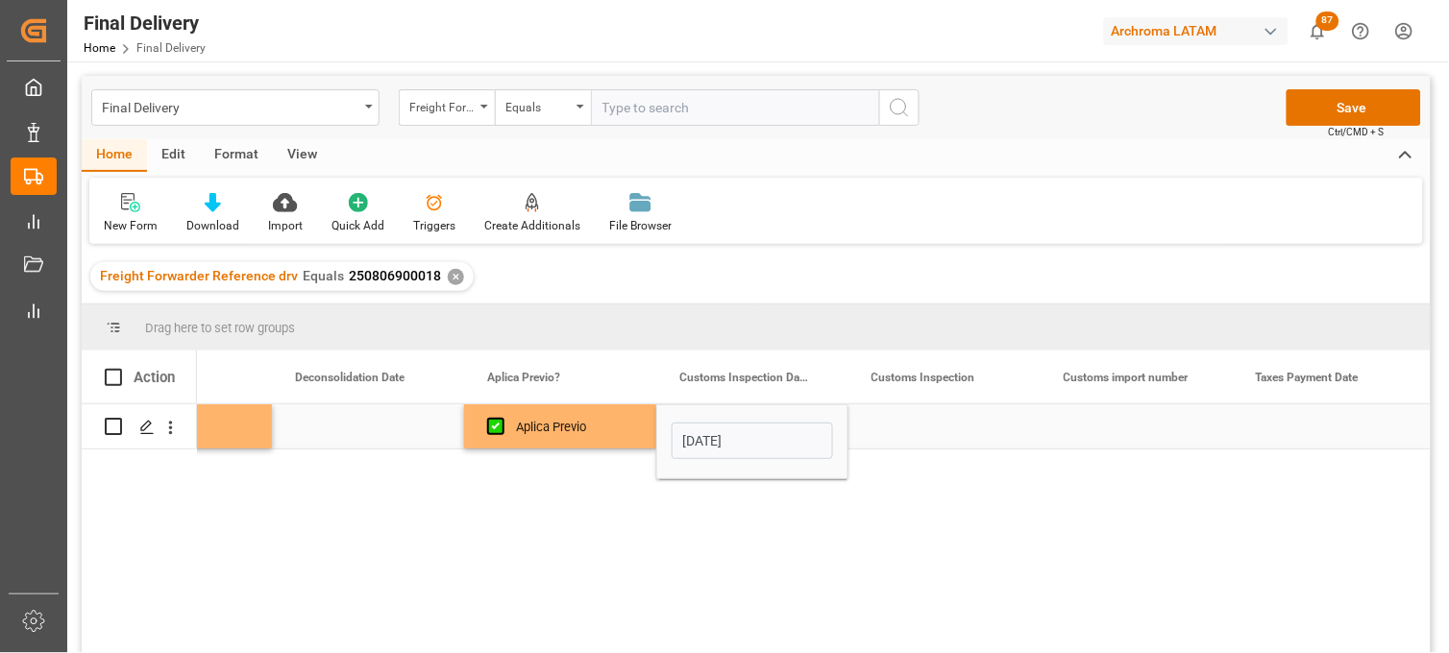
click at [915, 427] on div "Press SPACE to select this row." at bounding box center [944, 426] width 192 height 44
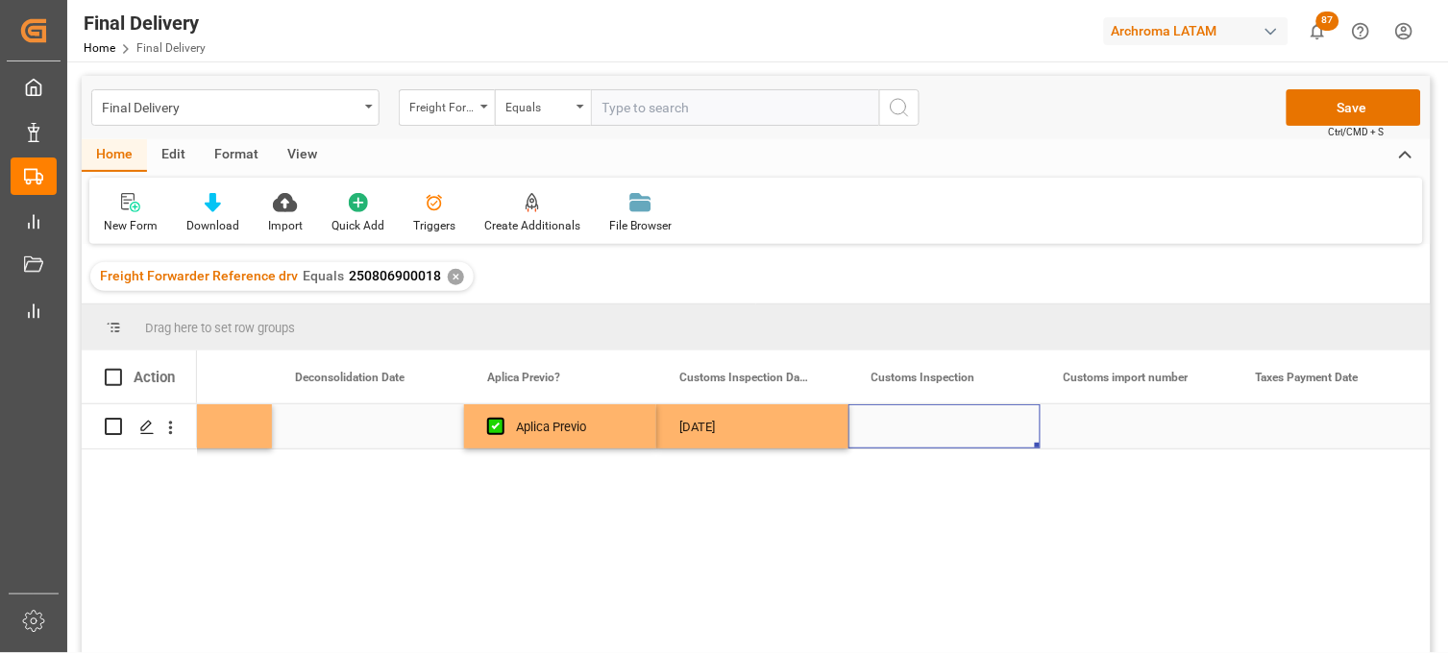
click at [1105, 432] on div "Press SPACE to select this row." at bounding box center [1136, 426] width 192 height 44
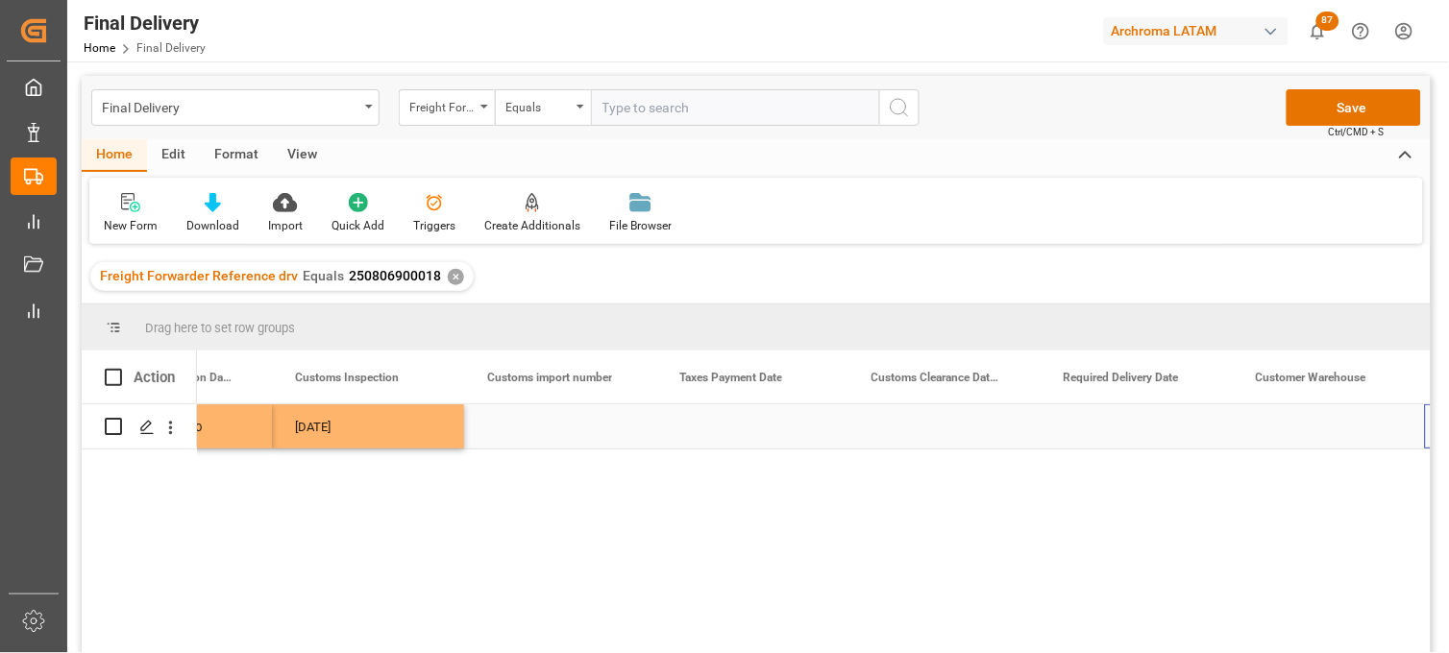
scroll to position [0, 2999]
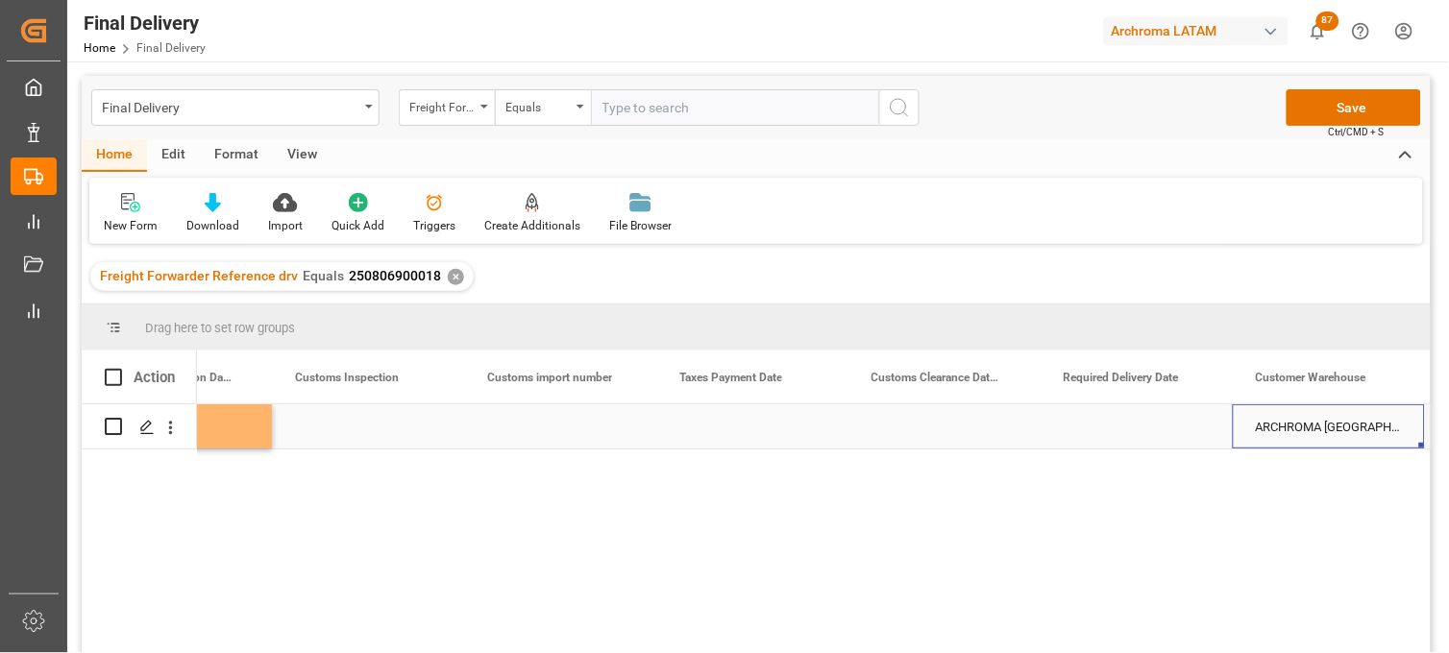
click at [1118, 426] on div "Press SPACE to select this row." at bounding box center [1136, 426] width 192 height 44
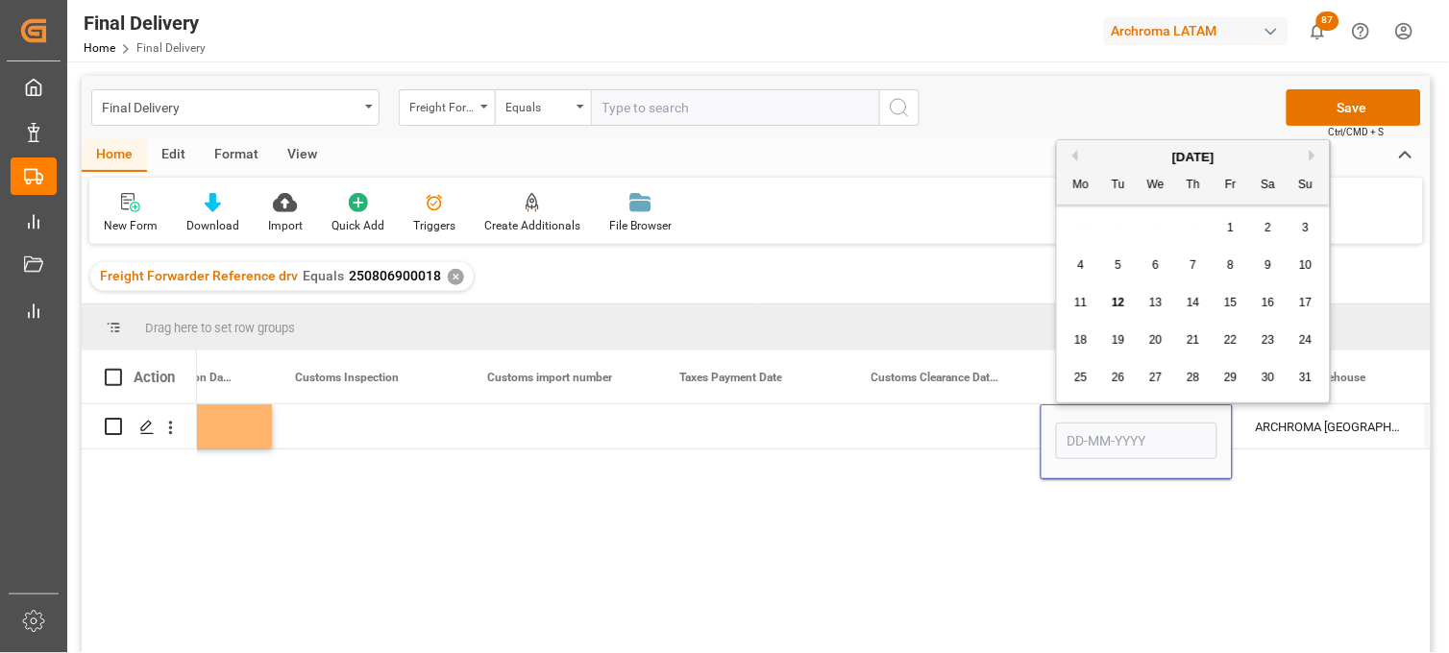
click at [1083, 384] on span "25" at bounding box center [1080, 377] width 12 height 13
type input "25-08-2025"
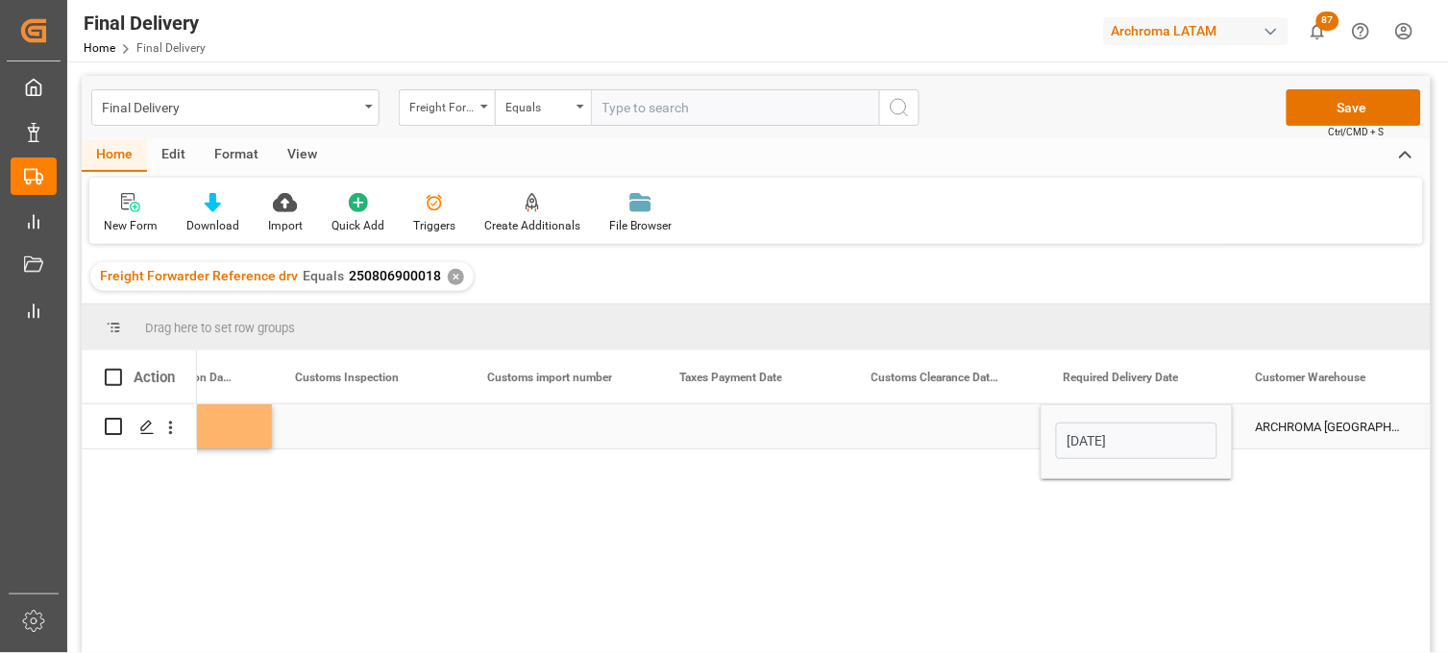
click at [932, 428] on div "Press SPACE to select this row." at bounding box center [944, 426] width 192 height 44
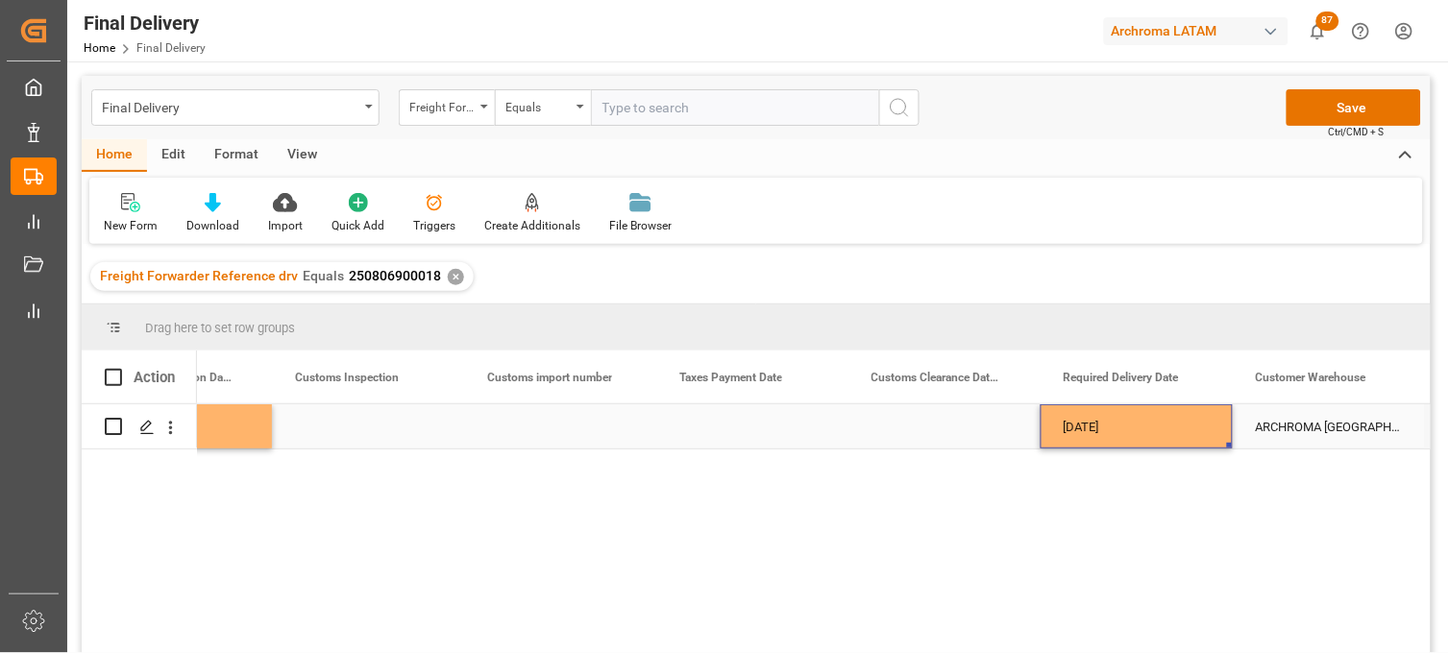
click at [1095, 426] on div "25-08-2025" at bounding box center [1136, 426] width 192 height 44
click at [927, 428] on div "Press SPACE to select this row." at bounding box center [944, 426] width 192 height 44
click at [1336, 110] on button "Save" at bounding box center [1353, 107] width 134 height 37
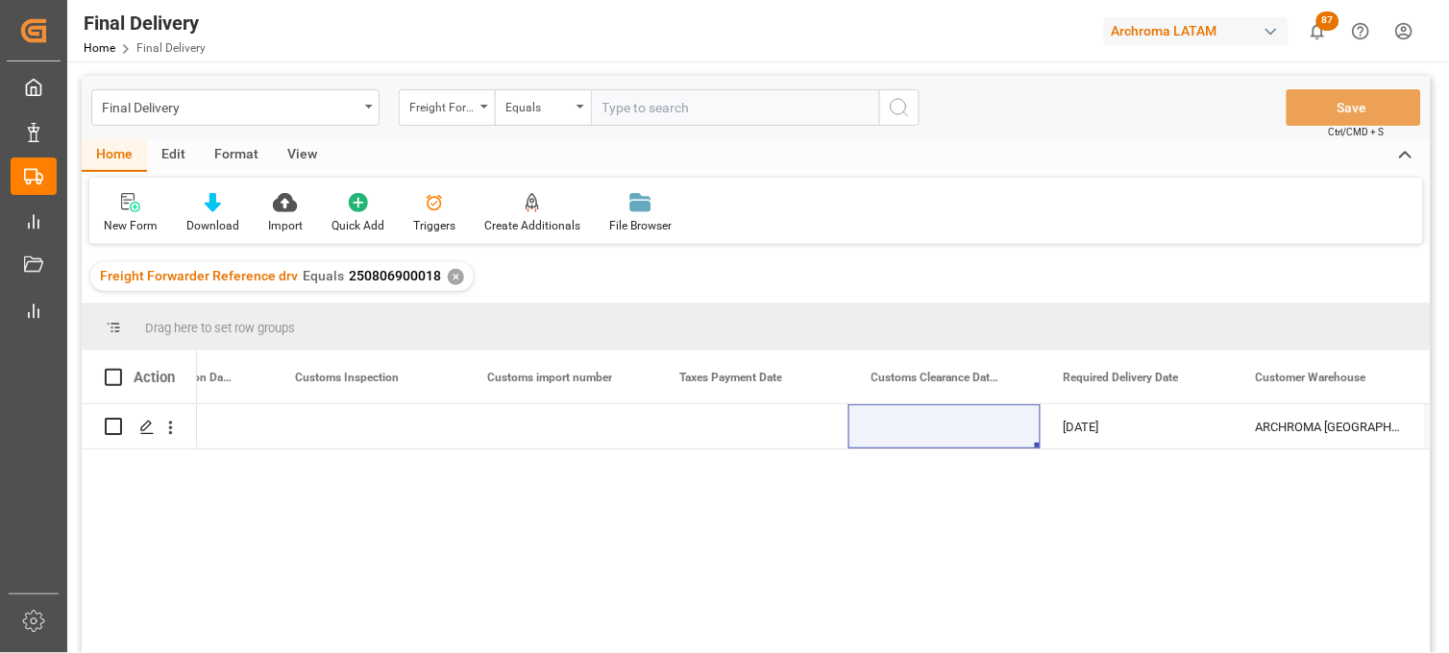
click at [448, 274] on div "✕" at bounding box center [456, 277] width 16 height 16
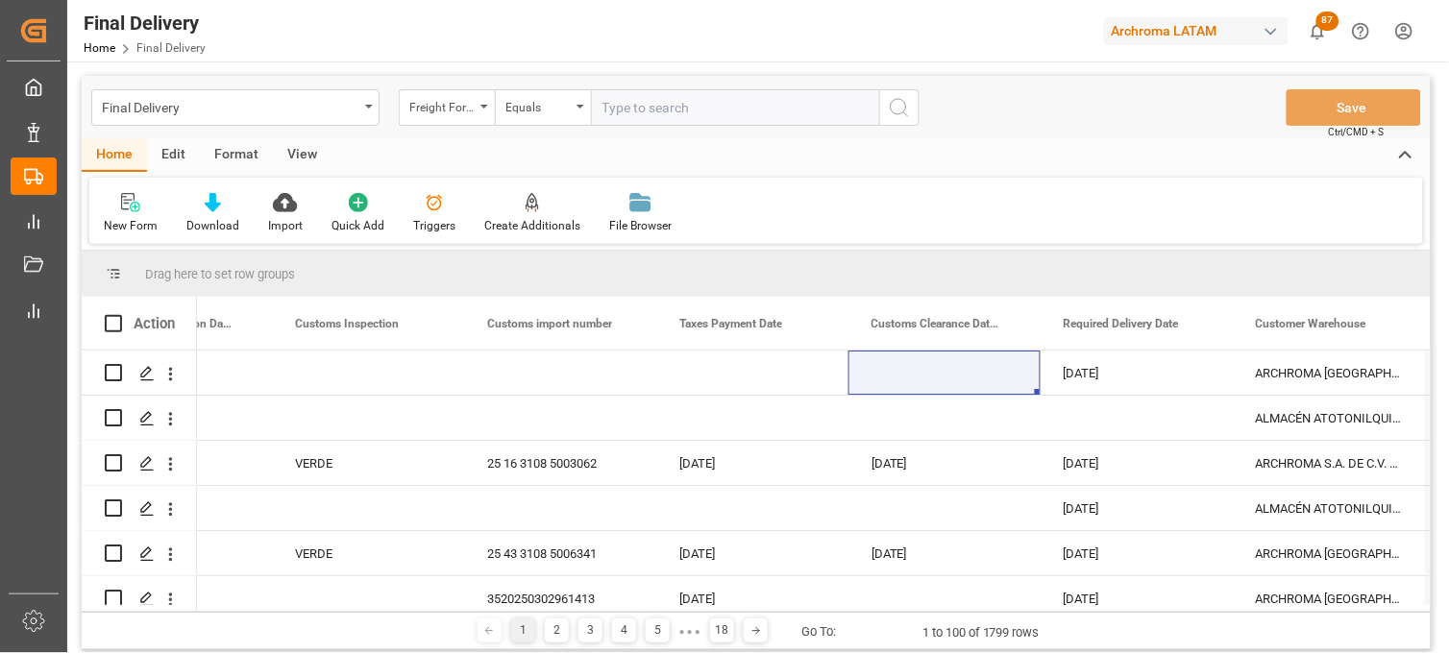
click at [619, 110] on input "text" at bounding box center [735, 107] width 288 height 37
paste input "250815080019"
type input "250815080019"
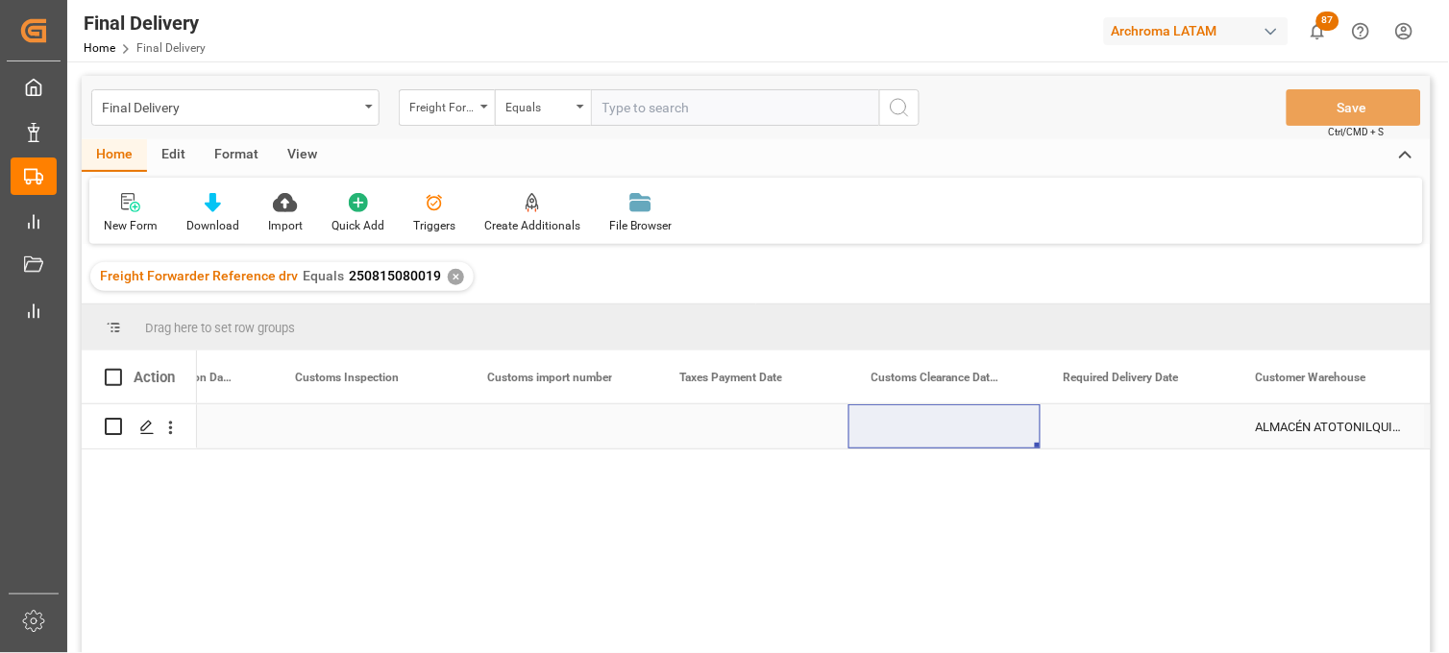
click at [581, 425] on div "Press SPACE to select this row." at bounding box center [560, 426] width 192 height 44
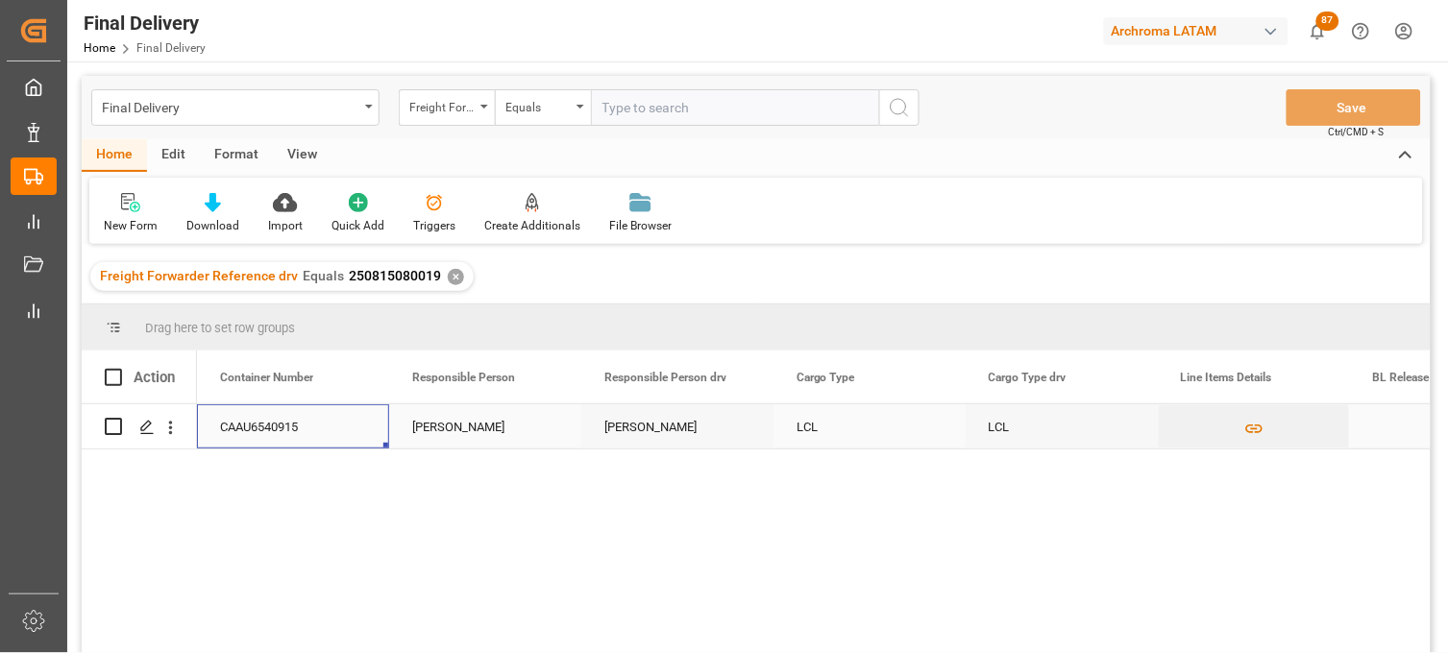
scroll to position [0, 961]
click at [834, 427] on div "[PERSON_NAME]" at bounding box center [869, 426] width 192 height 44
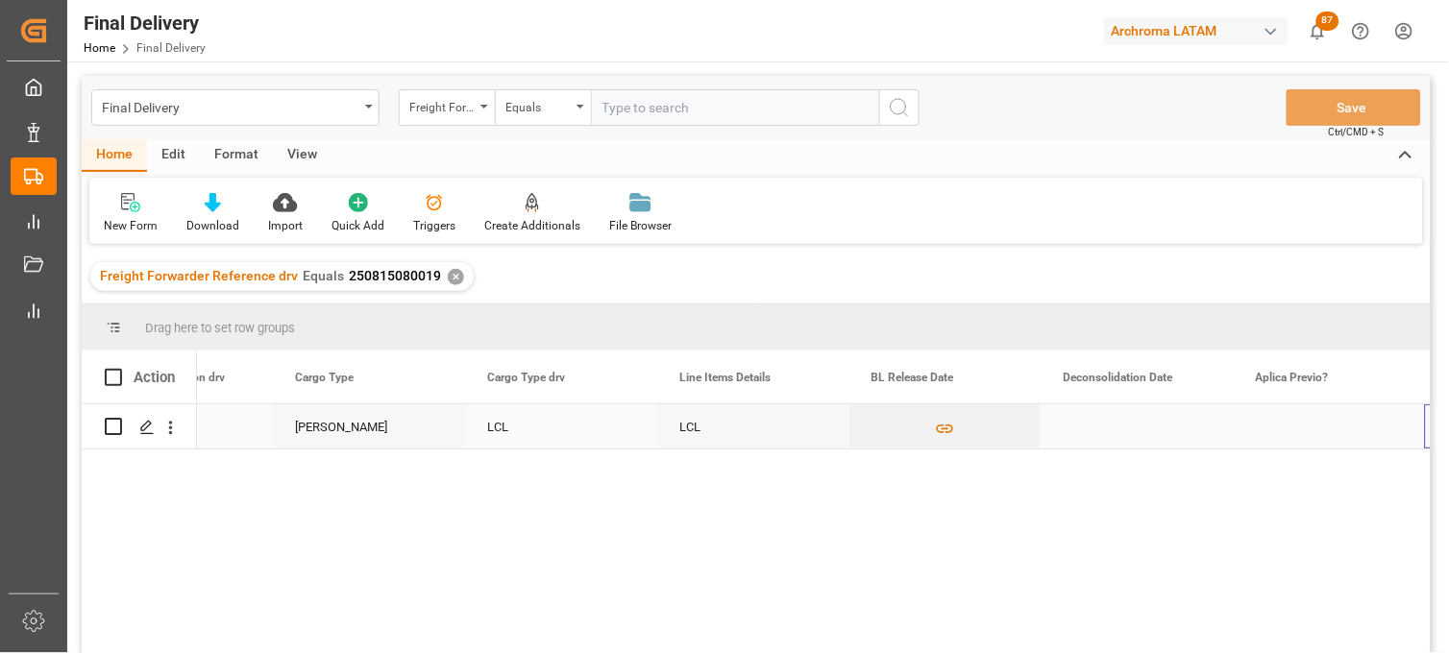
scroll to position [0, 1654]
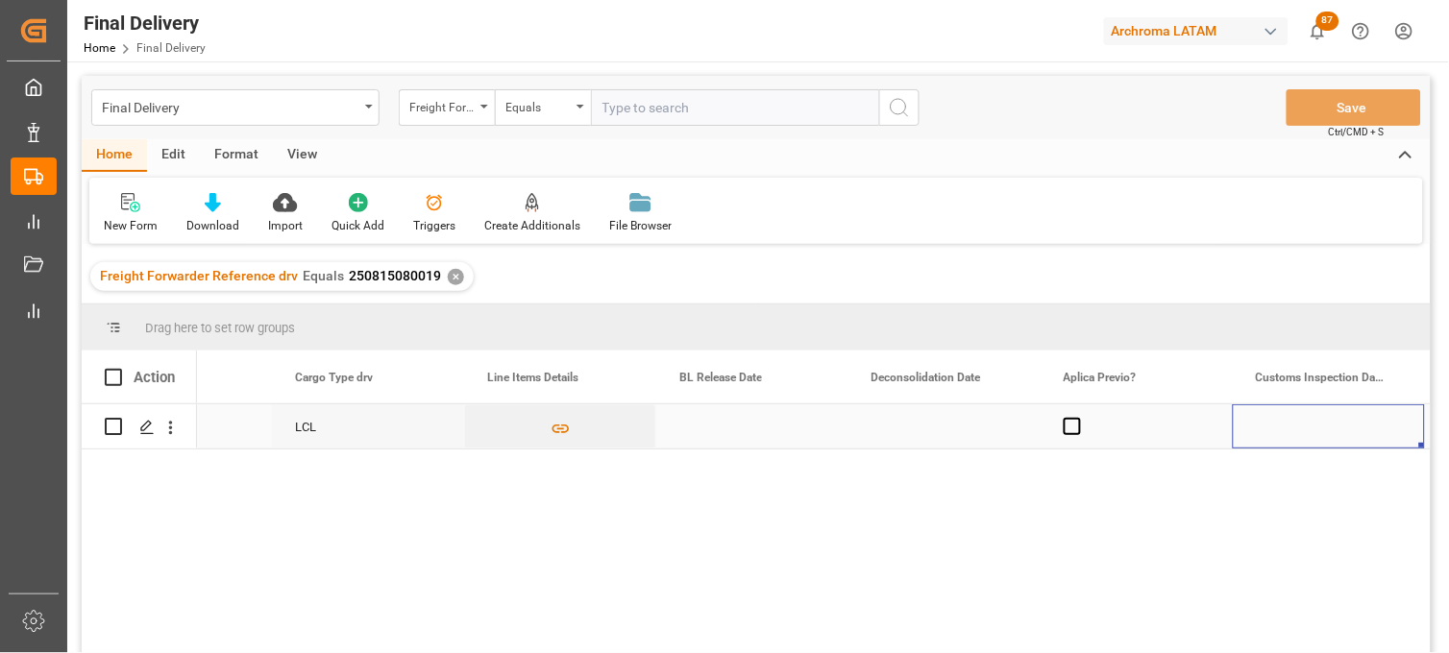
click at [937, 426] on div "Press SPACE to select this row." at bounding box center [944, 426] width 192 height 44
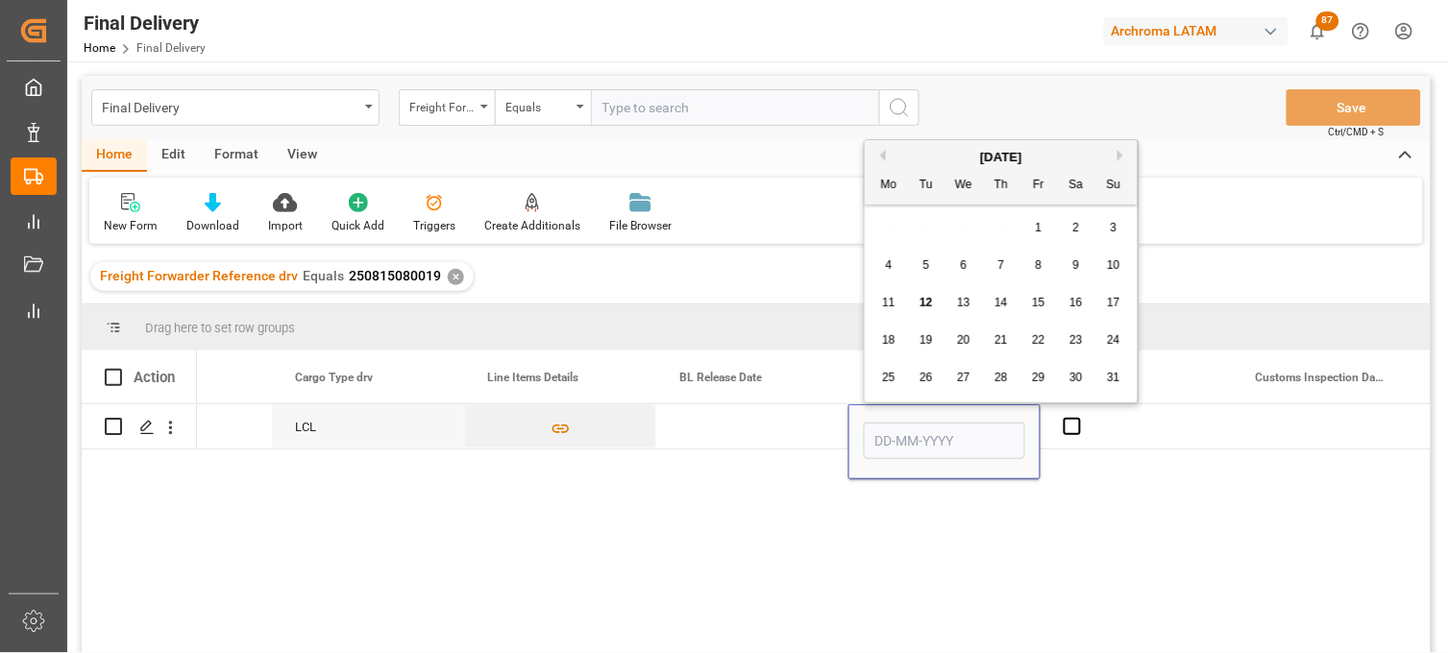
click at [930, 305] on span "12" at bounding box center [925, 302] width 12 height 13
type input "[DATE]"
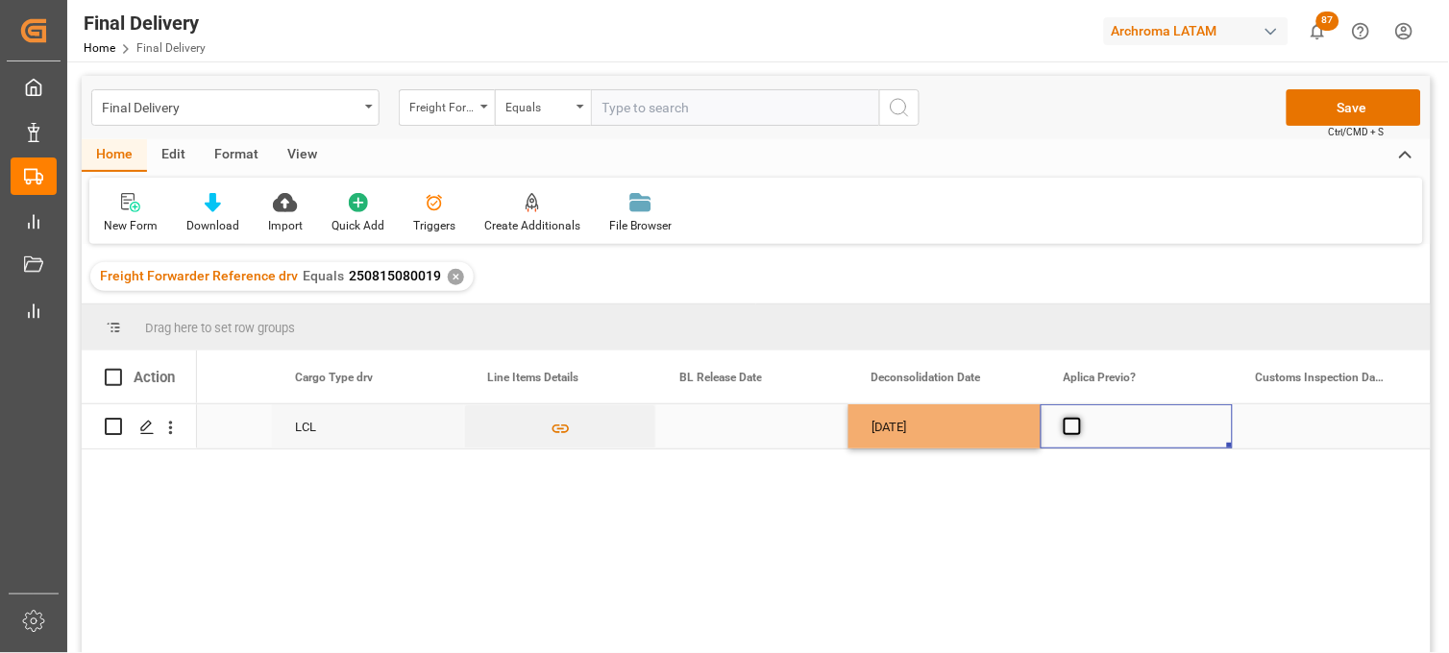
click at [1070, 427] on span "Press SPACE to select this row." at bounding box center [1071, 426] width 17 height 17
click at [1078, 418] on input "Press SPACE to select this row." at bounding box center [1078, 418] width 0 height 0
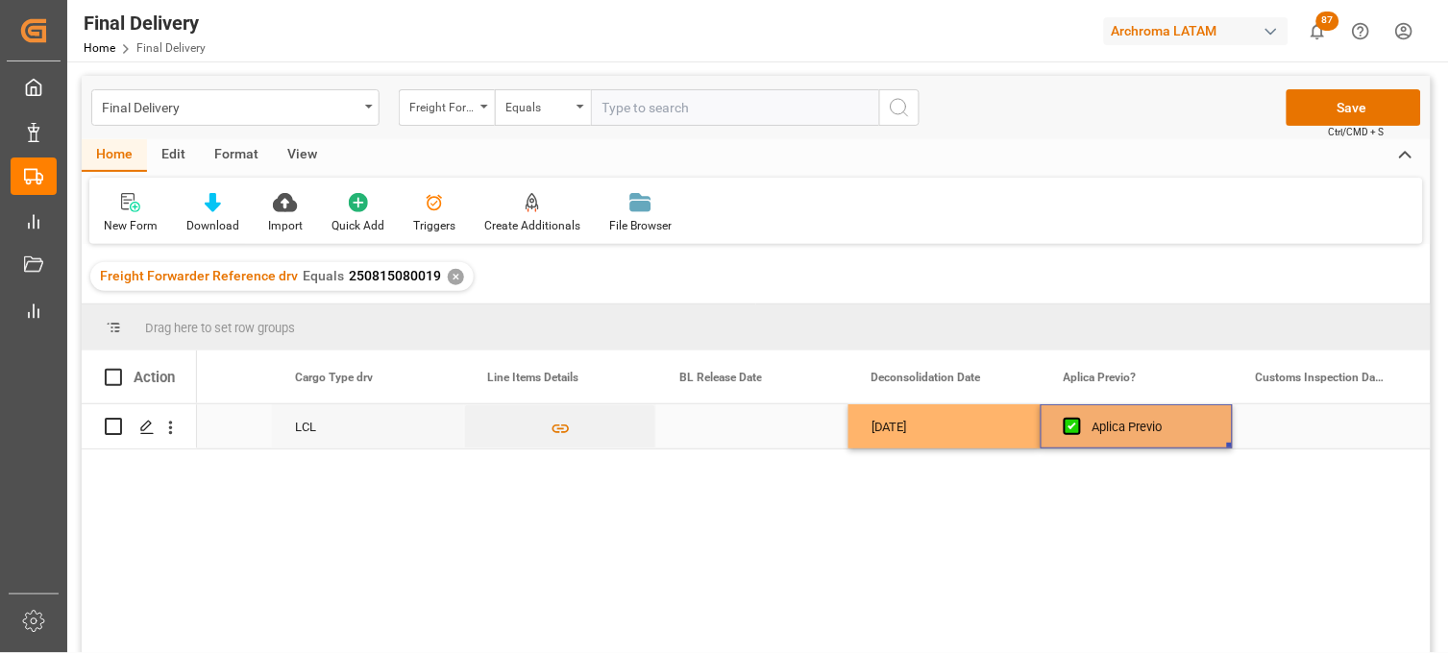
click at [1306, 424] on div "Press SPACE to select this row." at bounding box center [1328, 426] width 192 height 44
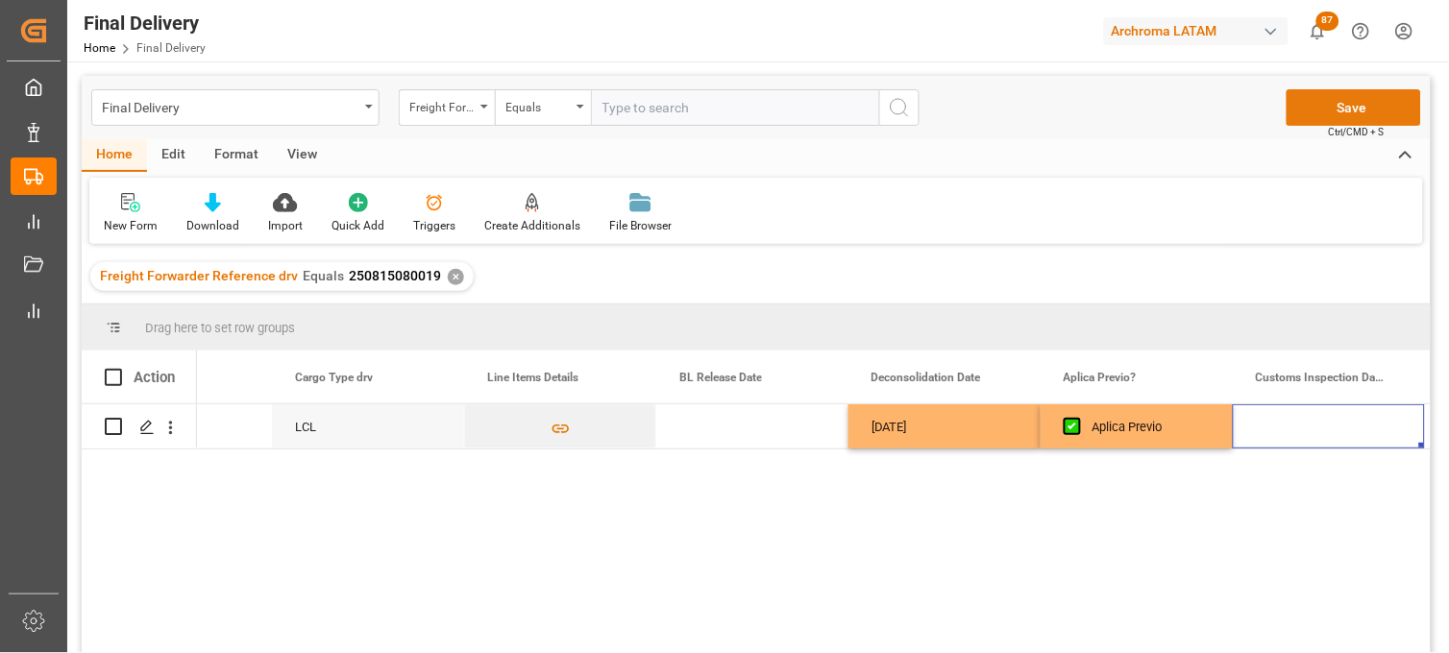
click at [1327, 103] on button "Save" at bounding box center [1353, 107] width 134 height 37
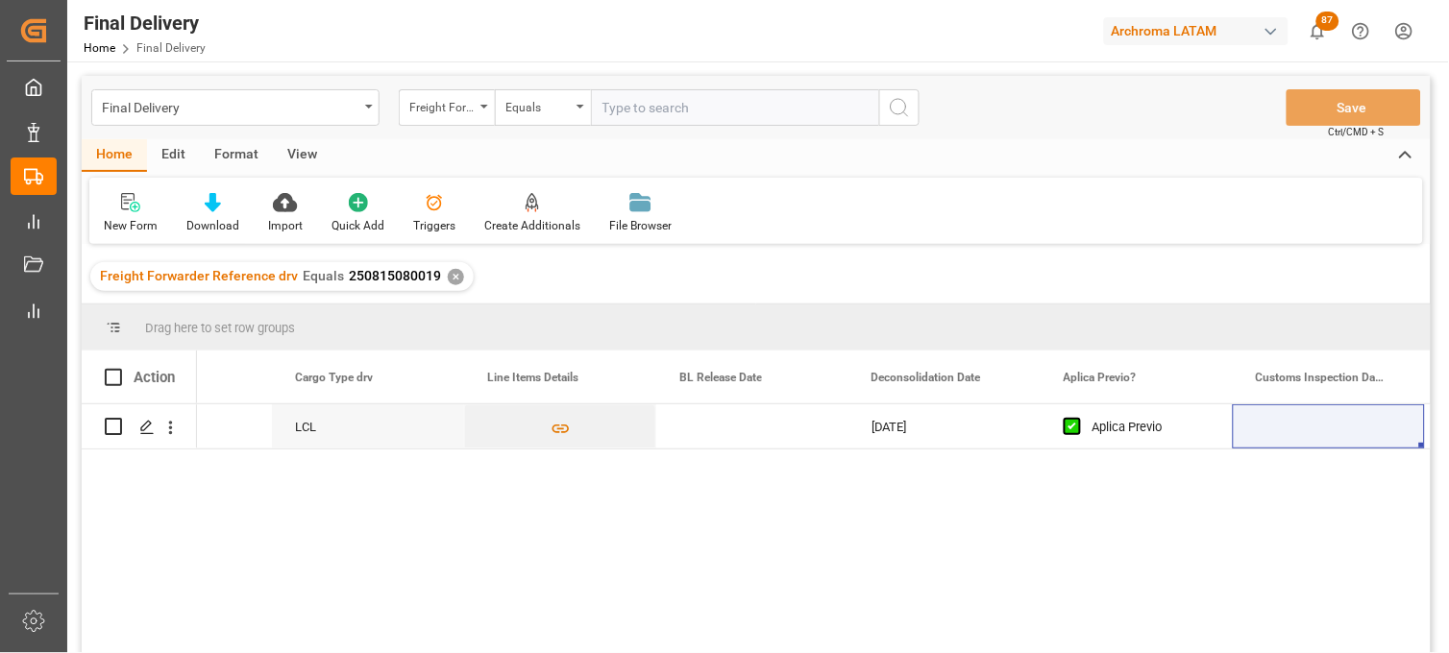
click at [452, 276] on div "✕" at bounding box center [456, 277] width 16 height 16
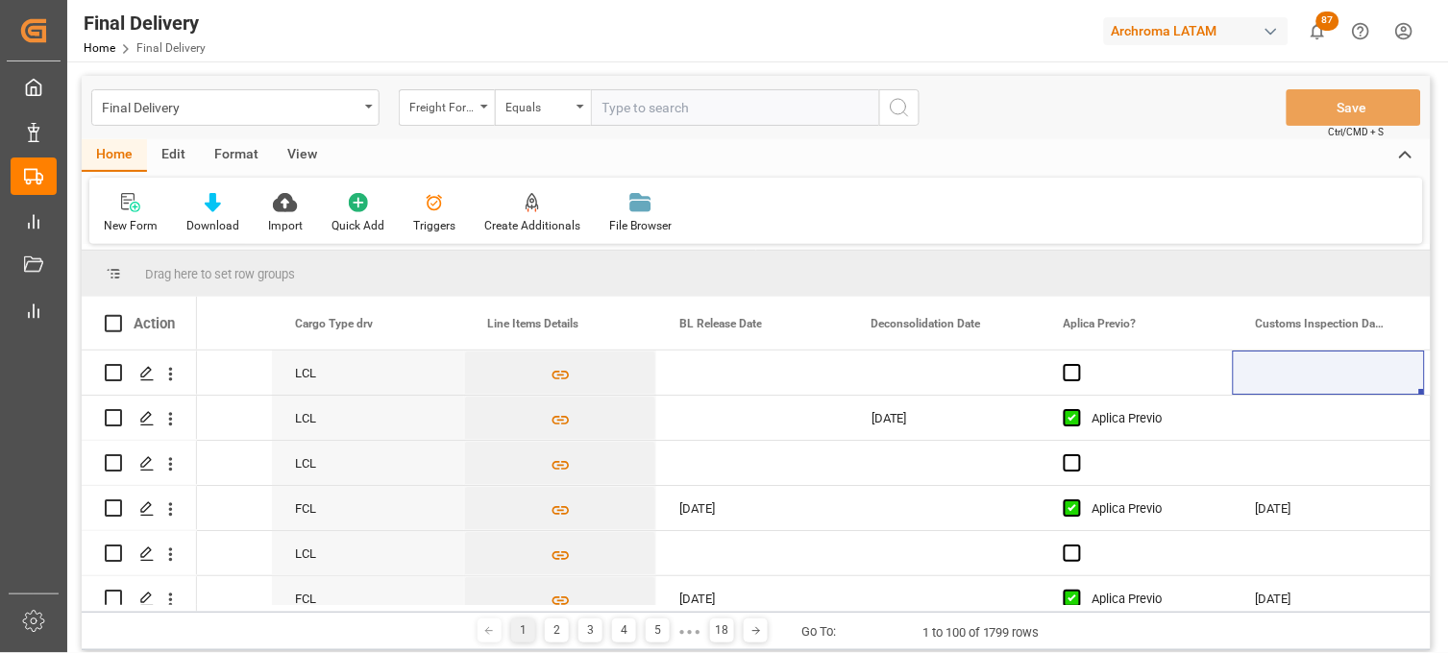
click at [625, 109] on input "text" at bounding box center [735, 107] width 288 height 37
paste input "250815080005"
type input "250815080005"
click at [893, 111] on circle "search button" at bounding box center [898, 106] width 15 height 15
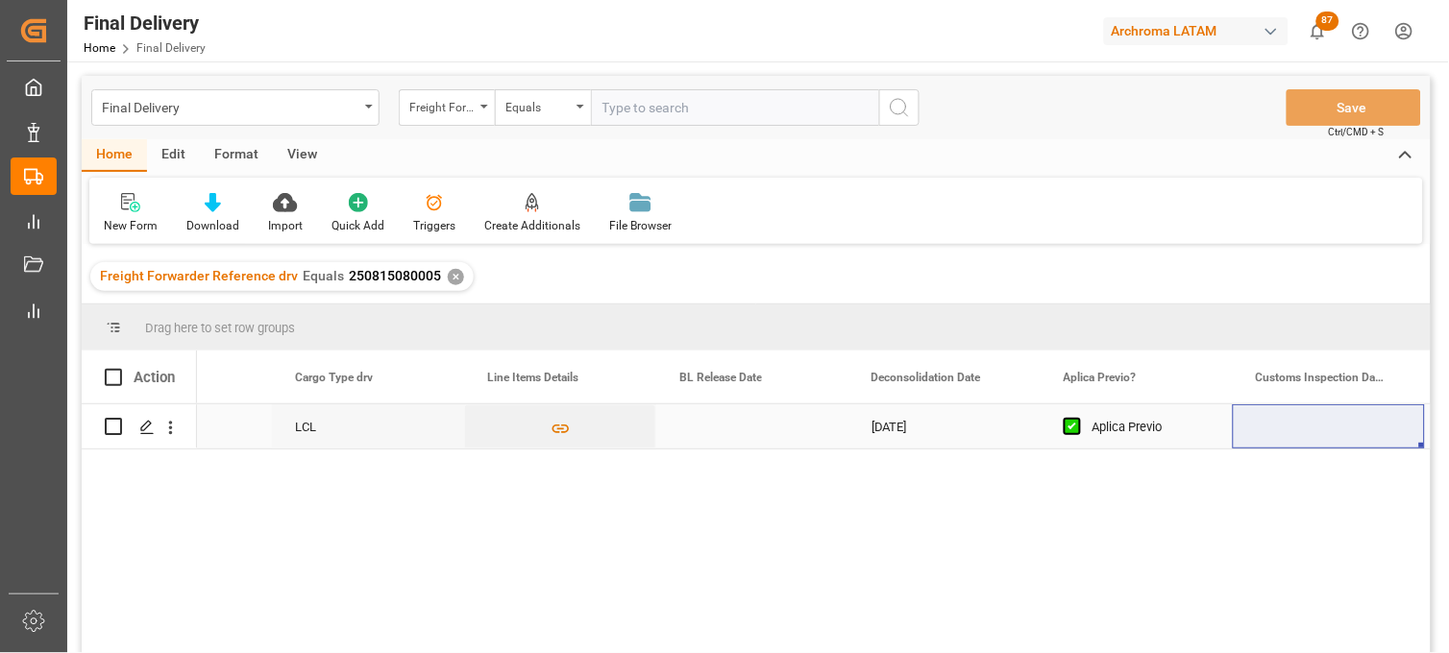
click at [718, 427] on div "Press SPACE to select this row." at bounding box center [752, 426] width 192 height 44
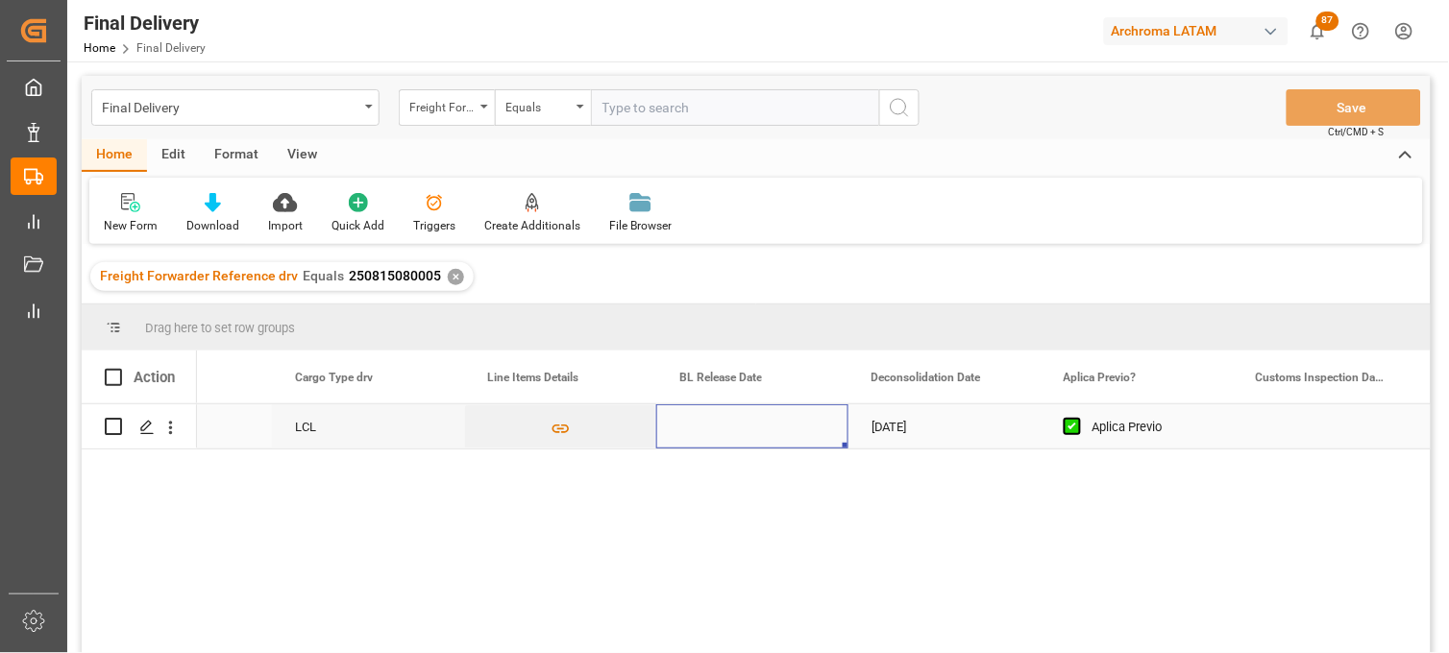
click at [718, 427] on div "Press SPACE to select this row." at bounding box center [752, 426] width 192 height 44
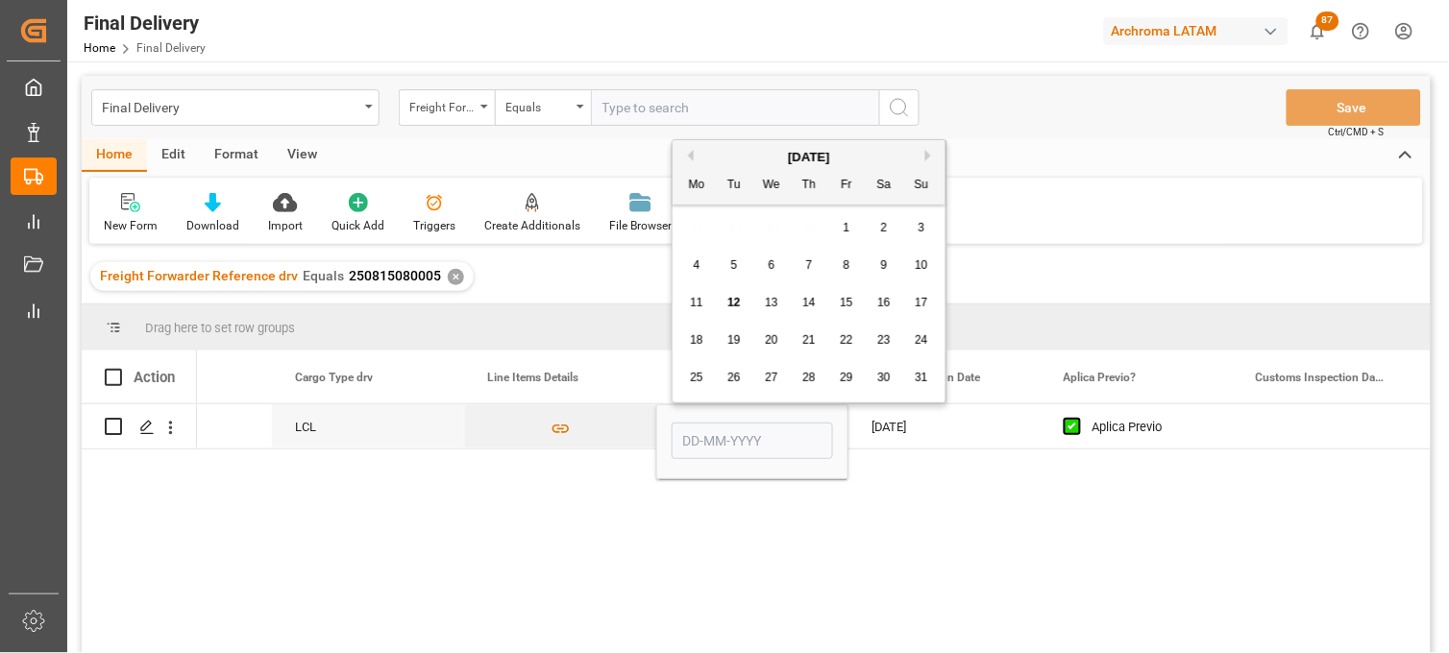
drag, startPoint x: 696, startPoint y: 303, endPoint x: 774, endPoint y: 415, distance: 136.7
click at [696, 309] on span "11" at bounding box center [696, 302] width 12 height 13
type input "[DATE]"
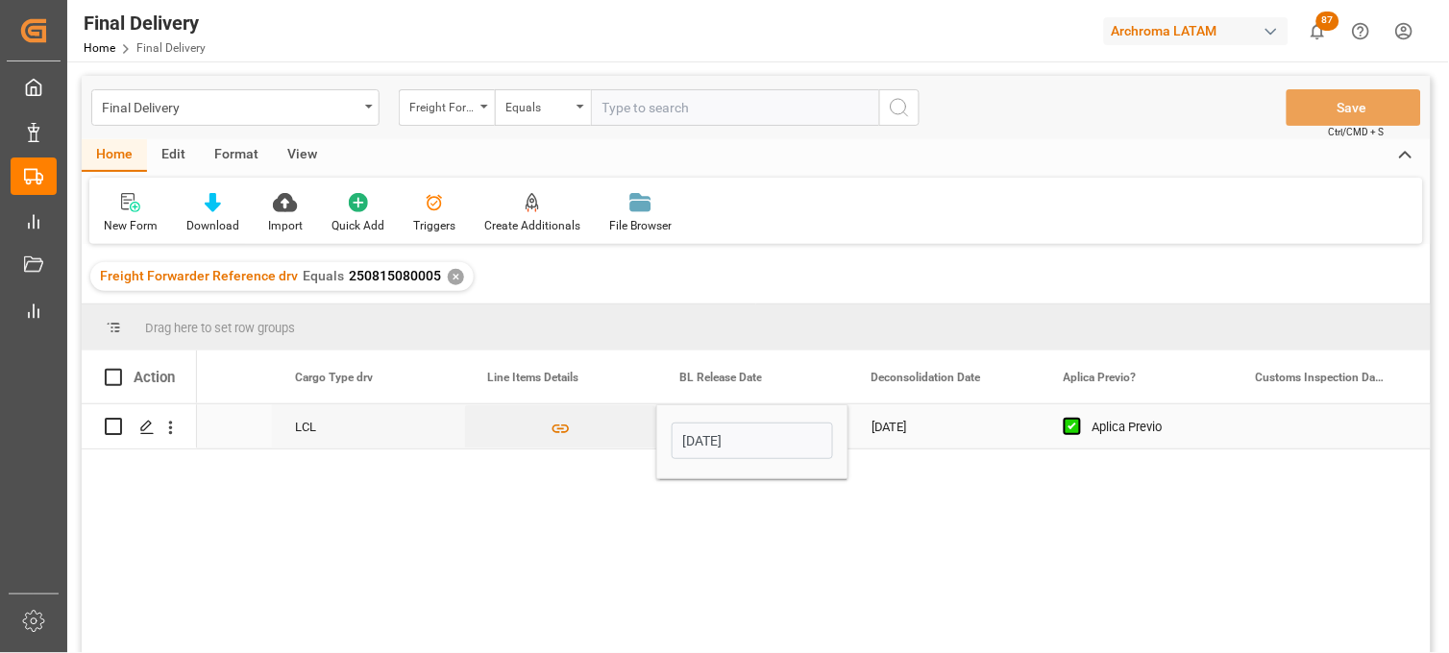
click at [893, 432] on div "[DATE]" at bounding box center [944, 426] width 192 height 44
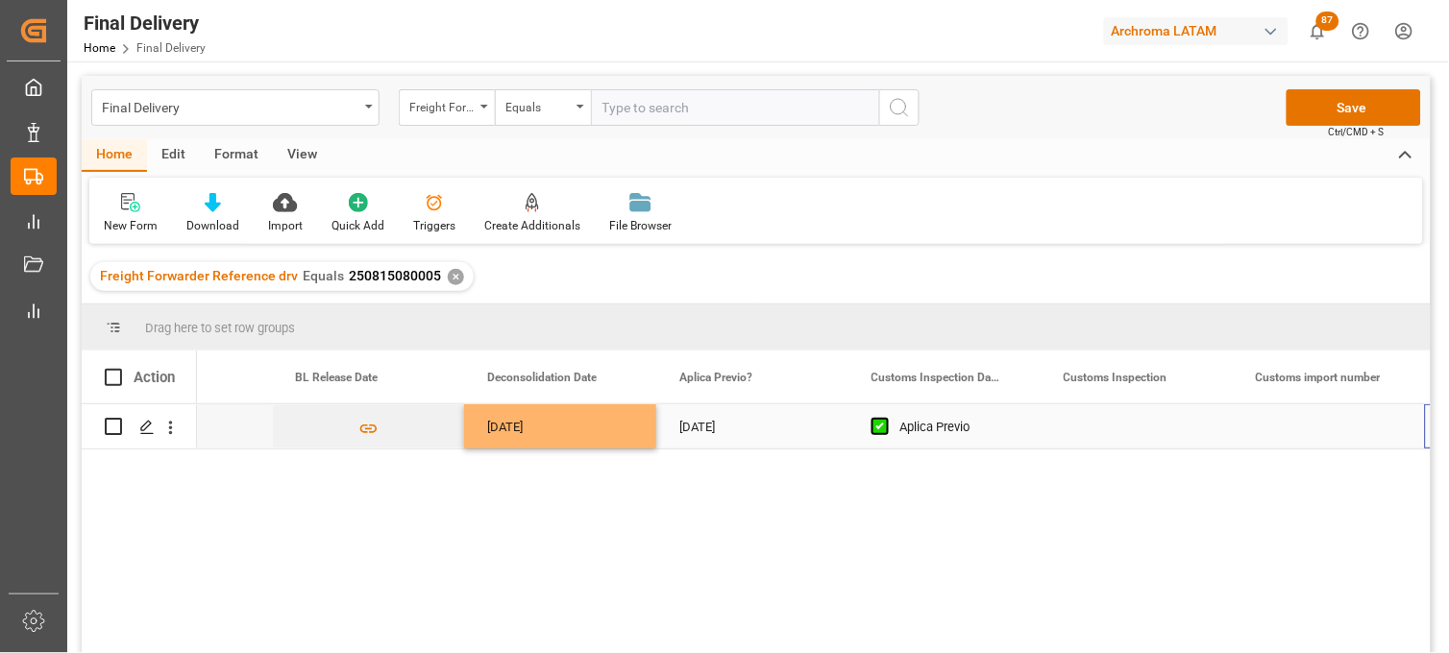
scroll to position [0, 2231]
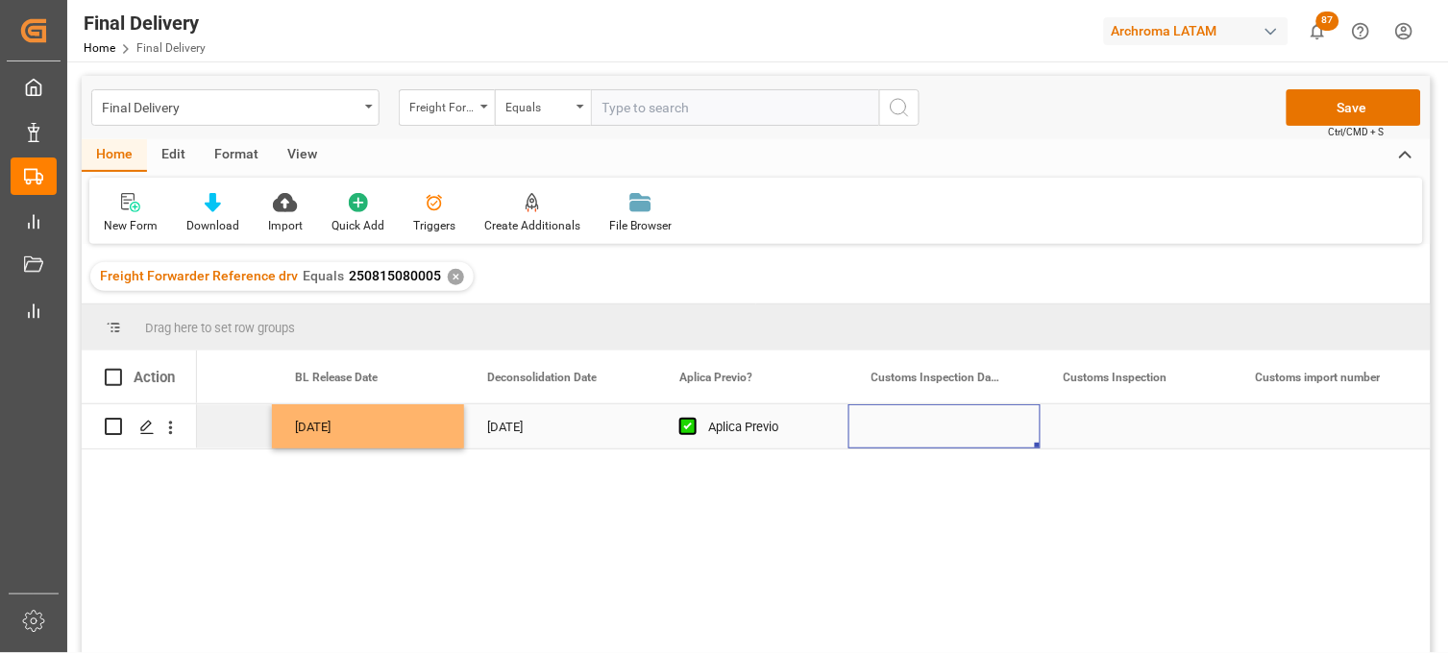
click at [934, 432] on div "Press SPACE to select this row." at bounding box center [944, 426] width 192 height 44
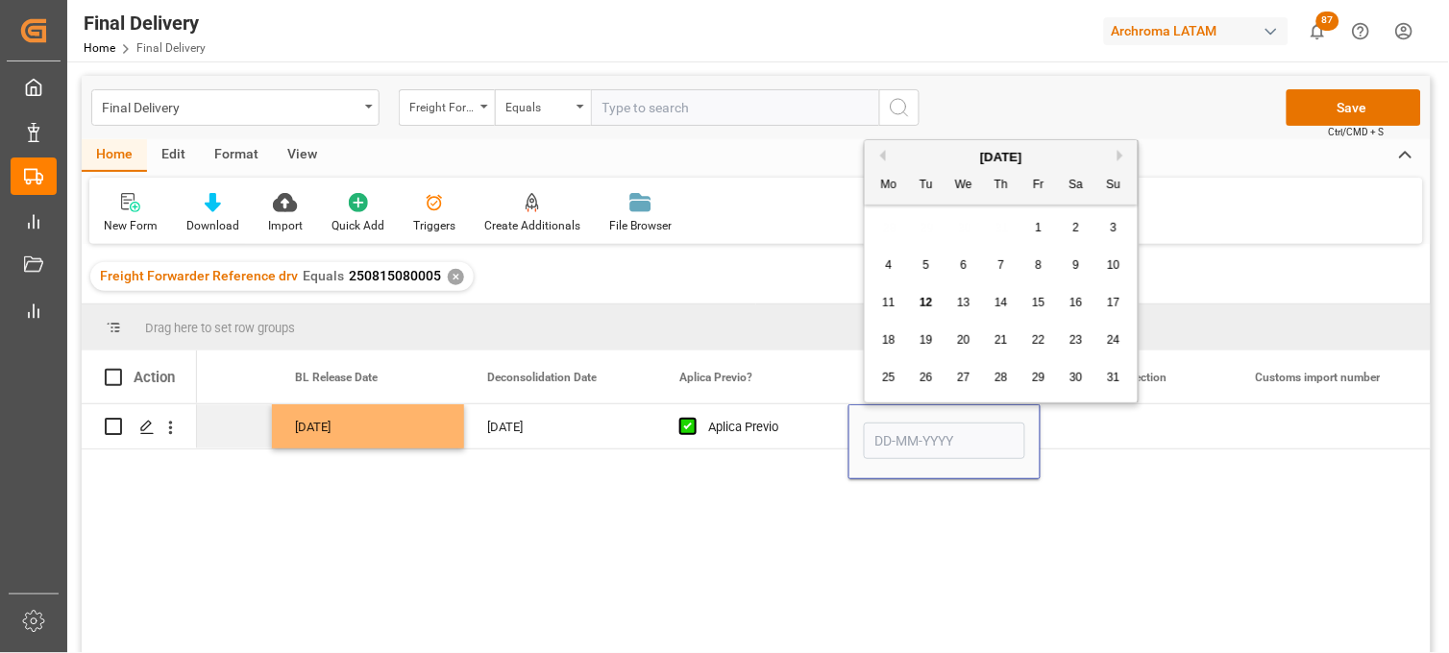
click at [964, 307] on span "13" at bounding box center [963, 302] width 12 height 13
type input "[DATE]"
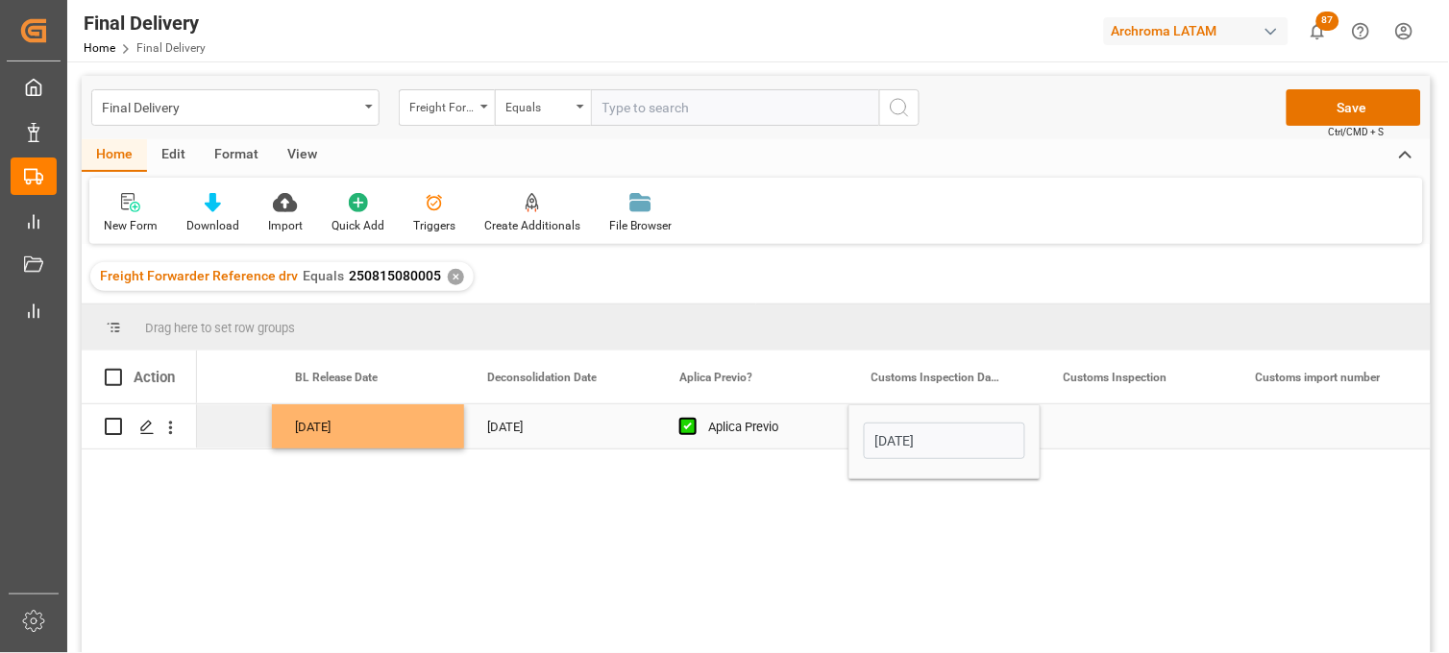
click at [1099, 429] on div "Press SPACE to select this row." at bounding box center [1136, 426] width 192 height 44
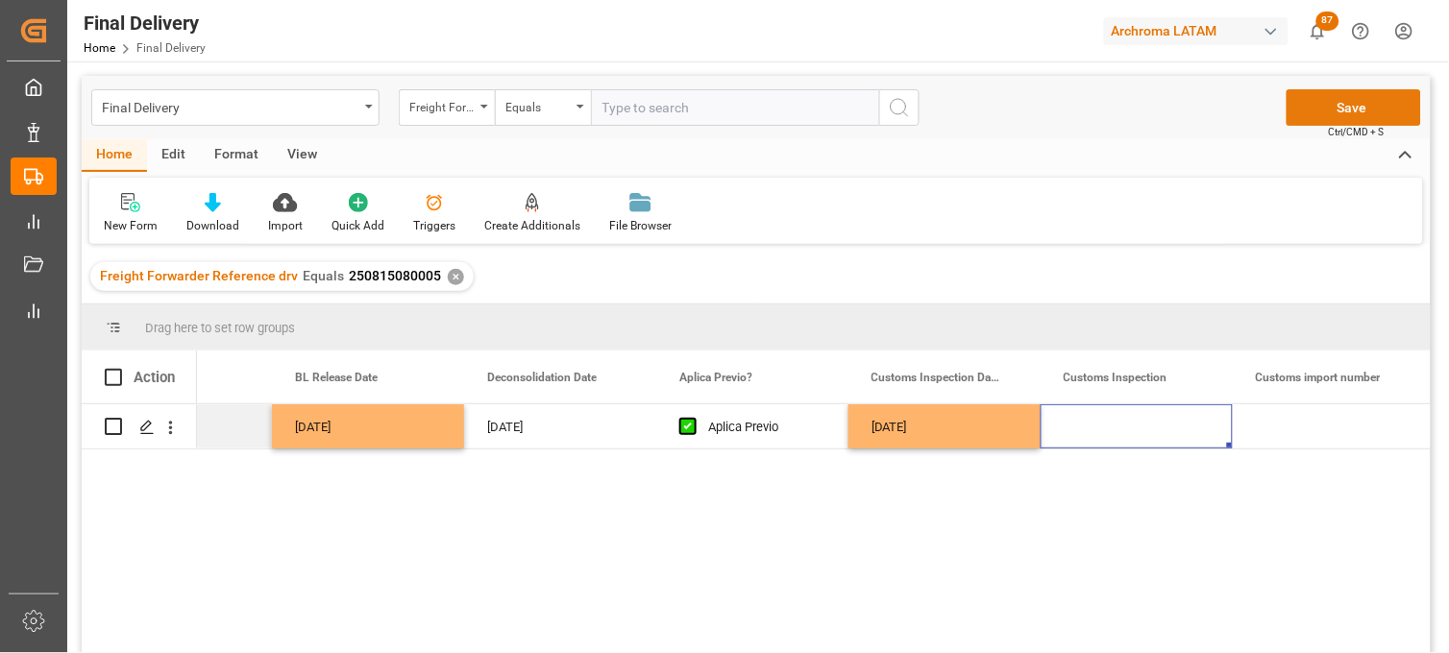
click at [1303, 109] on button "Save" at bounding box center [1353, 107] width 134 height 37
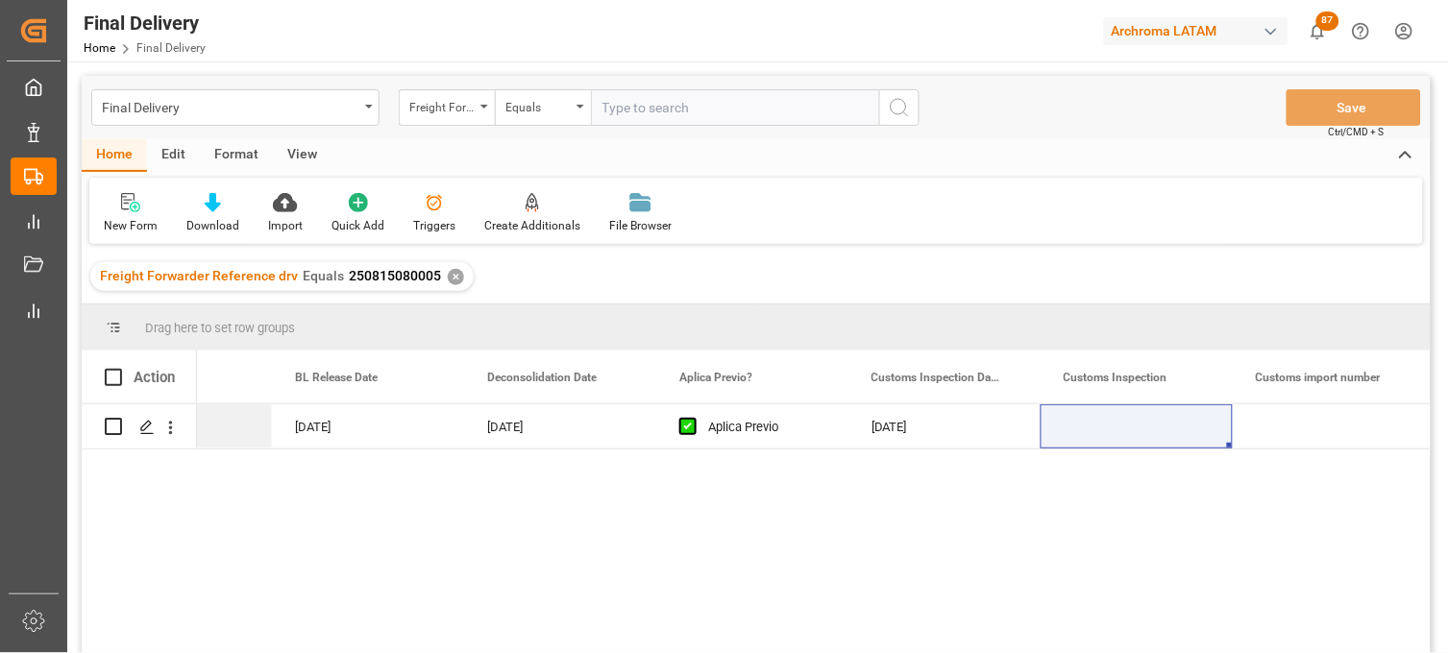
click at [449, 276] on div "✕" at bounding box center [456, 277] width 16 height 16
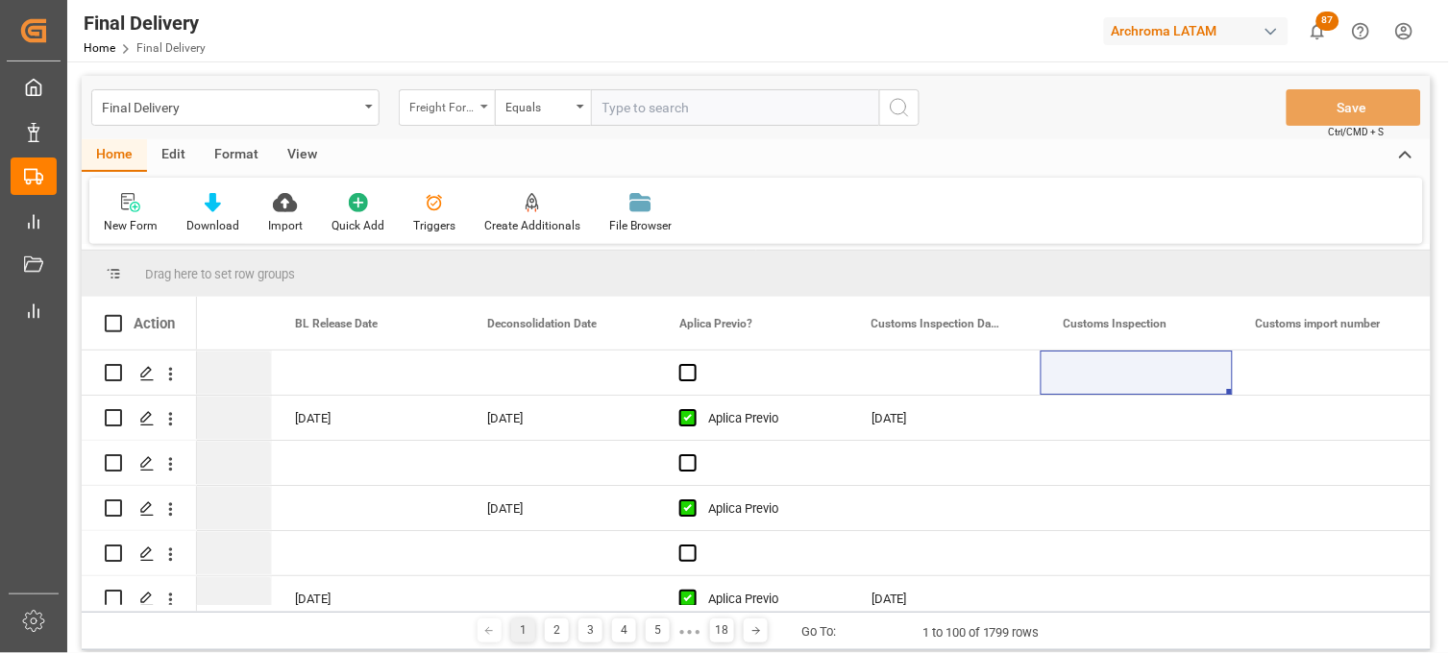
click at [480, 112] on div "Freight Forwarder Reference drv" at bounding box center [447, 107] width 96 height 37
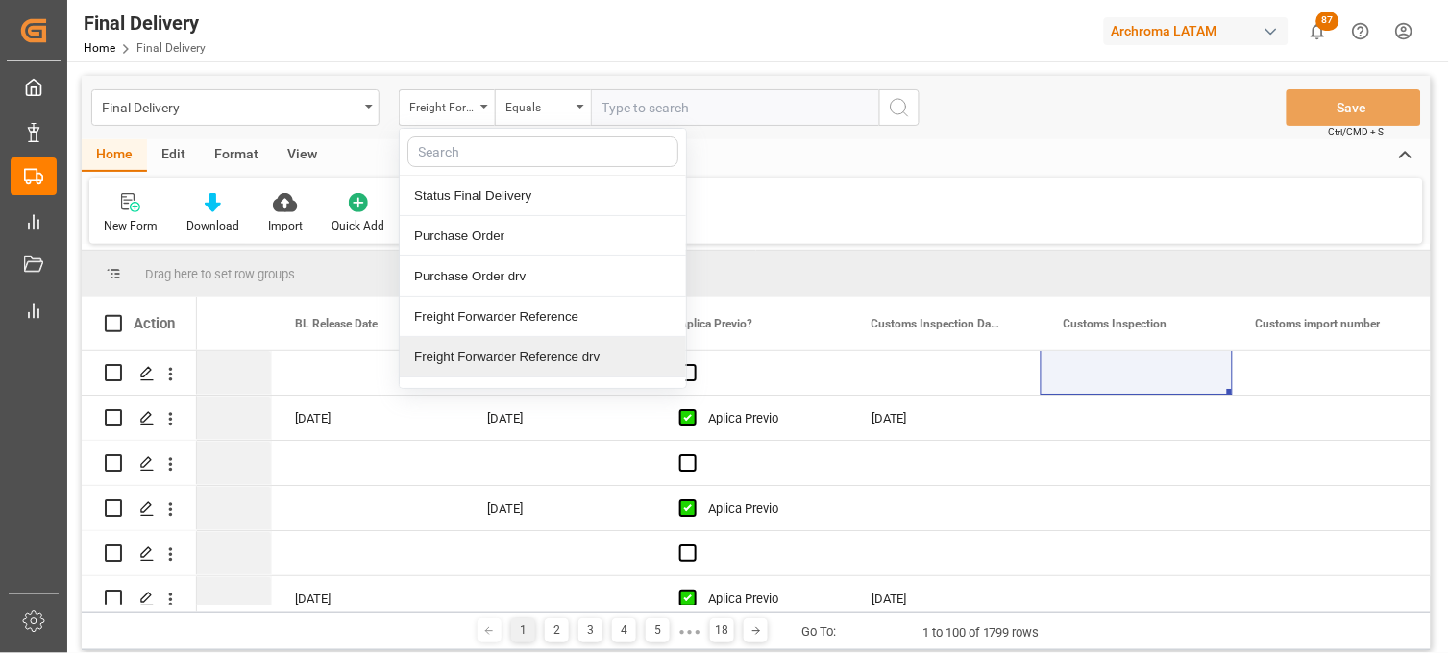
click at [511, 350] on div "Freight Forwarder Reference drv" at bounding box center [543, 357] width 286 height 40
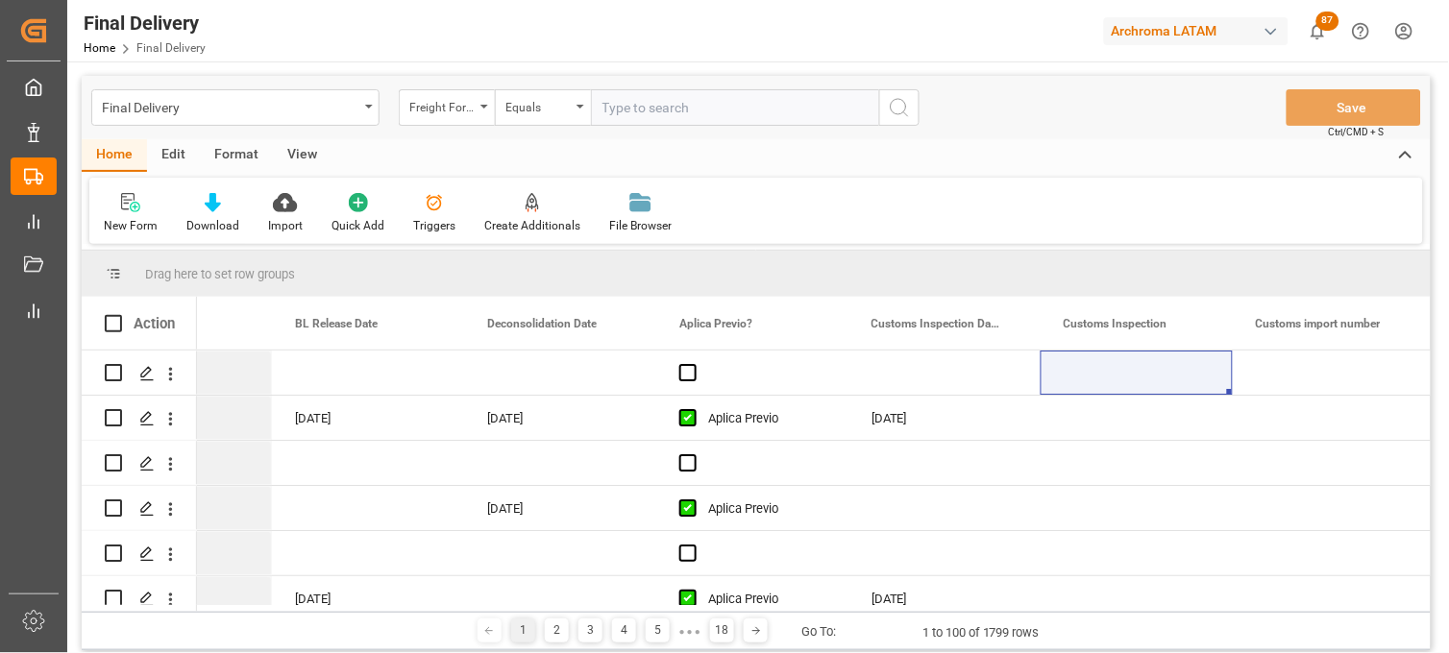
click at [610, 99] on input "text" at bounding box center [735, 107] width 288 height 37
paste input "250806900306"
type input "250806900306"
click at [899, 110] on icon "search button" at bounding box center [899, 107] width 23 height 23
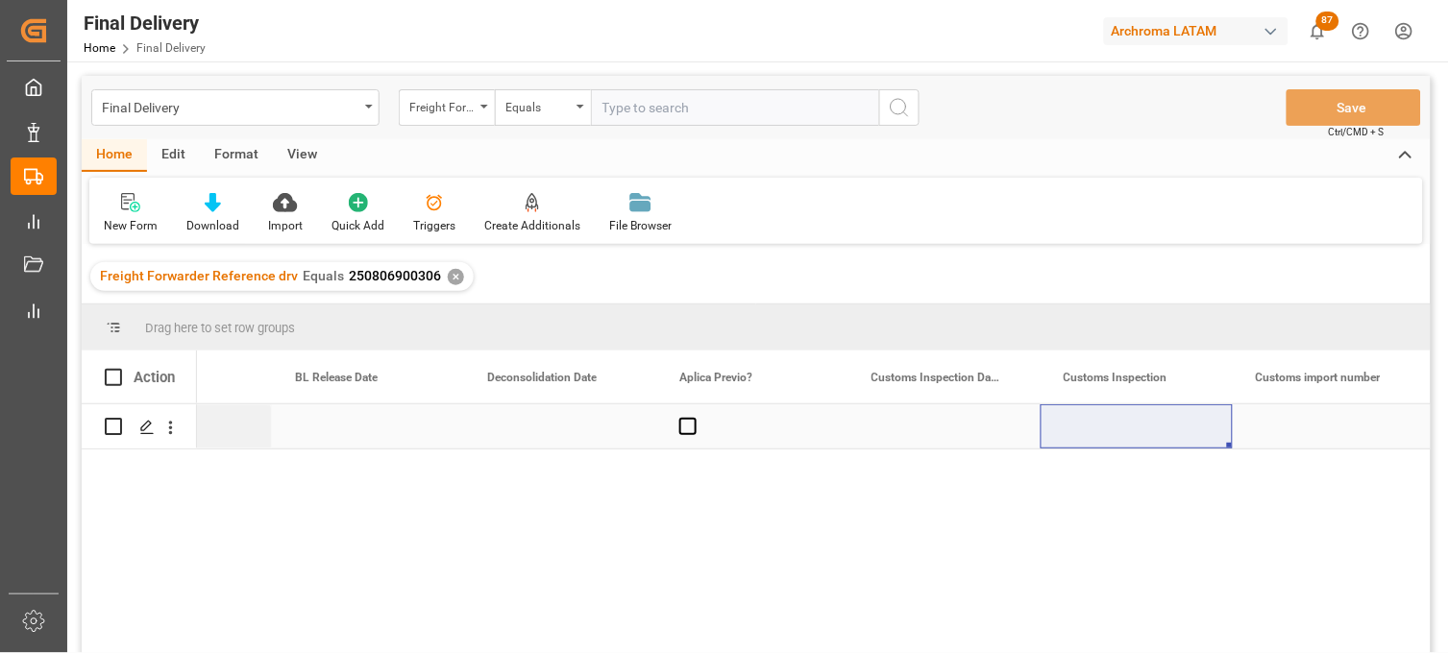
click at [549, 433] on div "Press SPACE to select this row." at bounding box center [560, 426] width 192 height 44
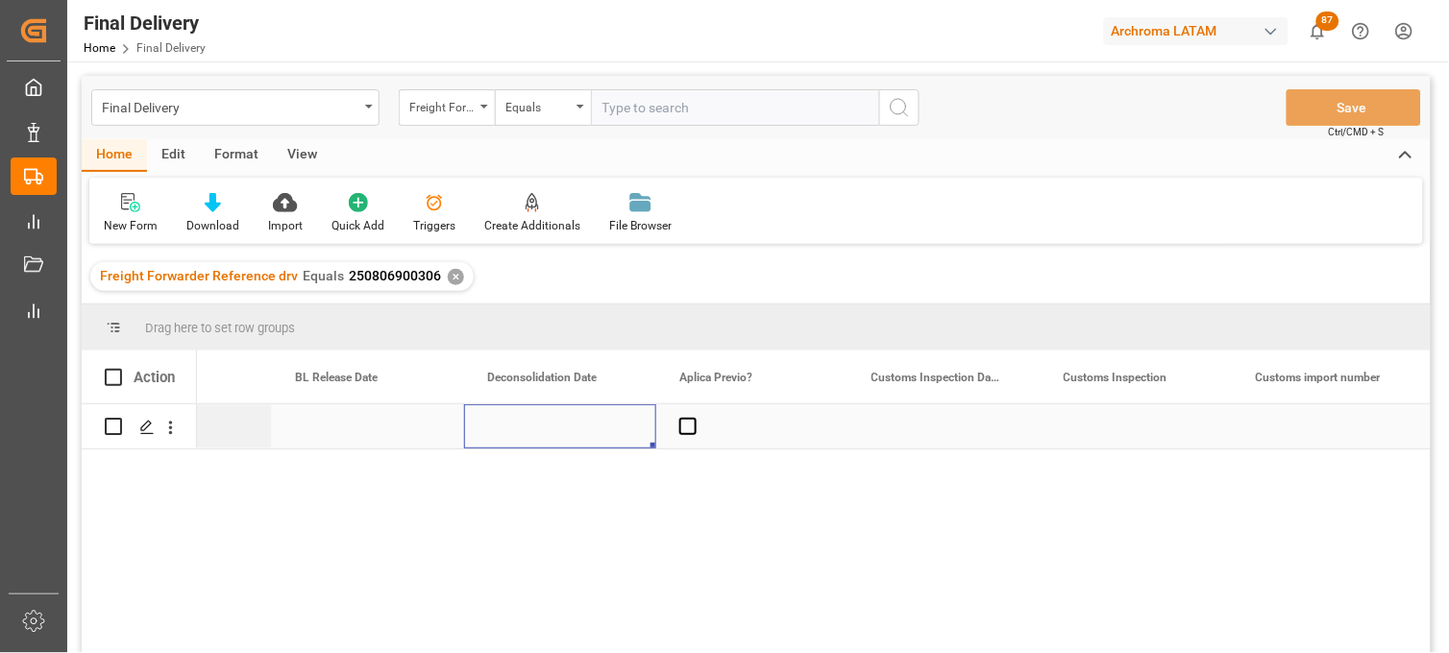
click at [352, 436] on div "Press SPACE to select this row." at bounding box center [368, 426] width 192 height 44
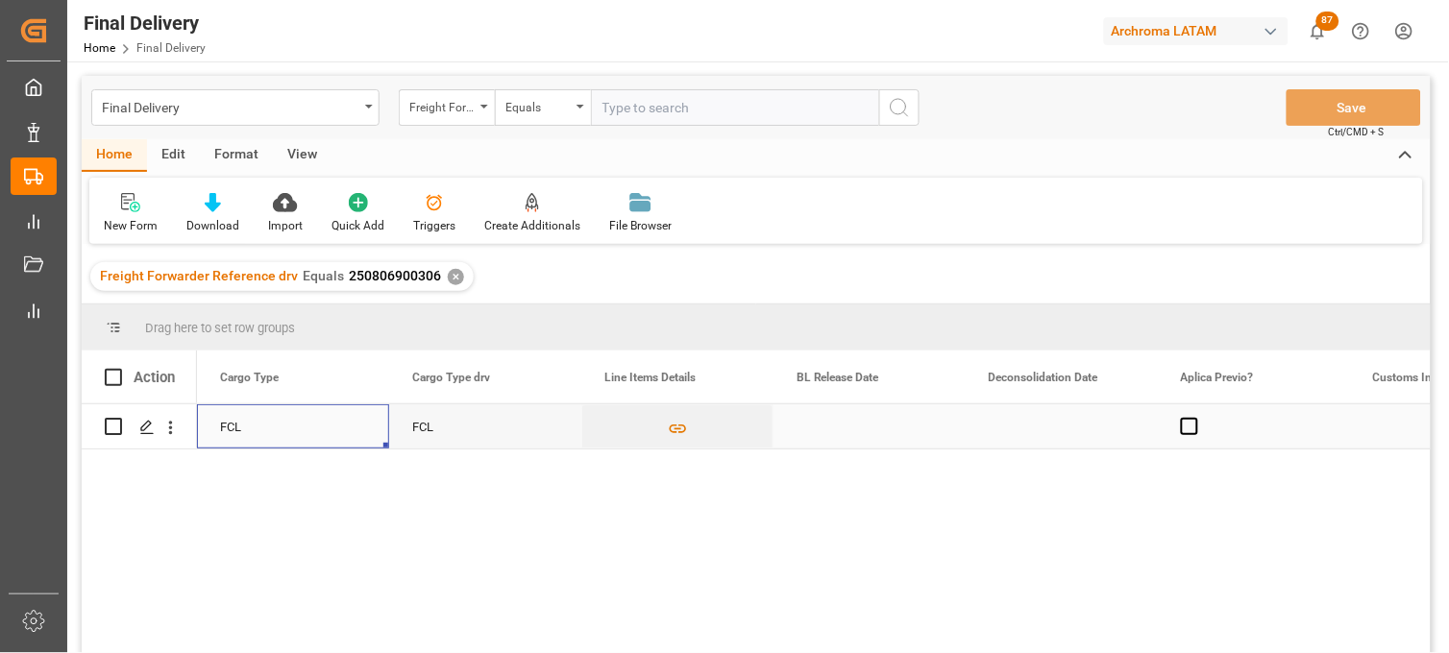
scroll to position [0, 1729]
click at [834, 425] on div "Press SPACE to select this row." at bounding box center [869, 426] width 192 height 44
click at [821, 425] on div "Press SPACE to select this row." at bounding box center [869, 426] width 192 height 44
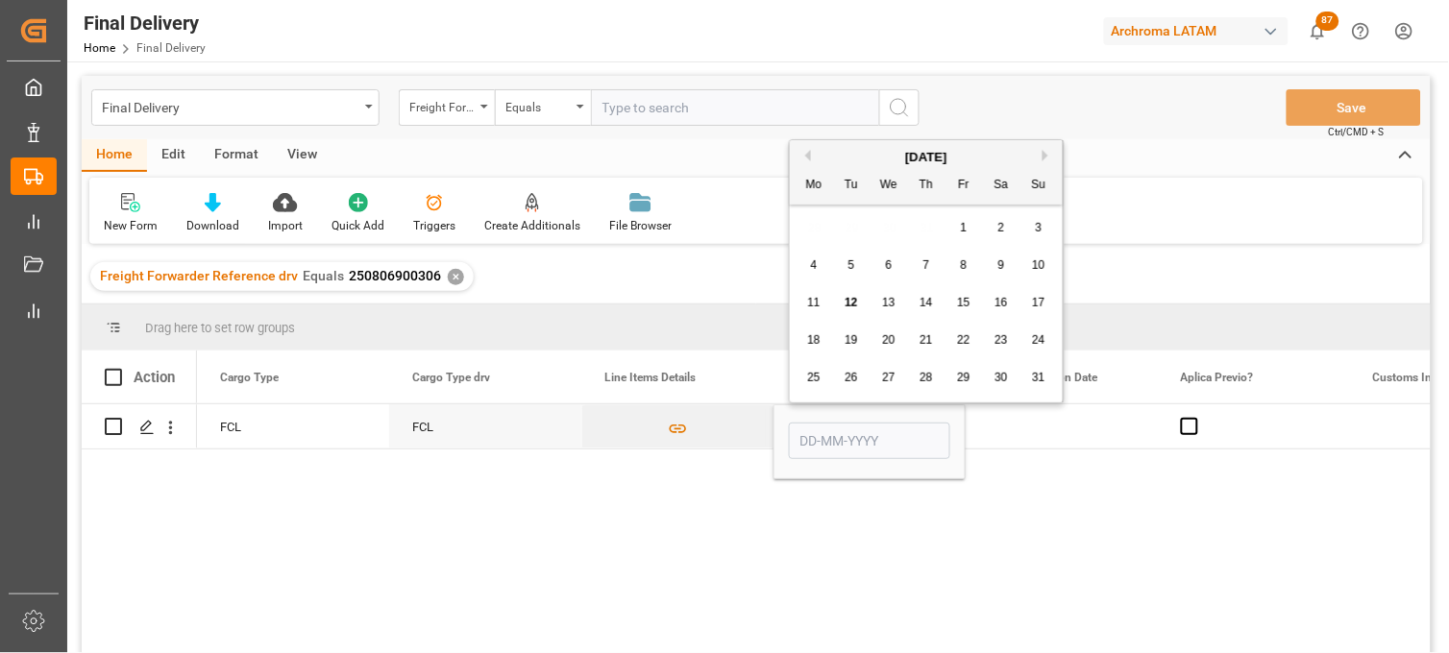
click at [851, 300] on span "12" at bounding box center [850, 302] width 12 height 13
type input "[DATE]"
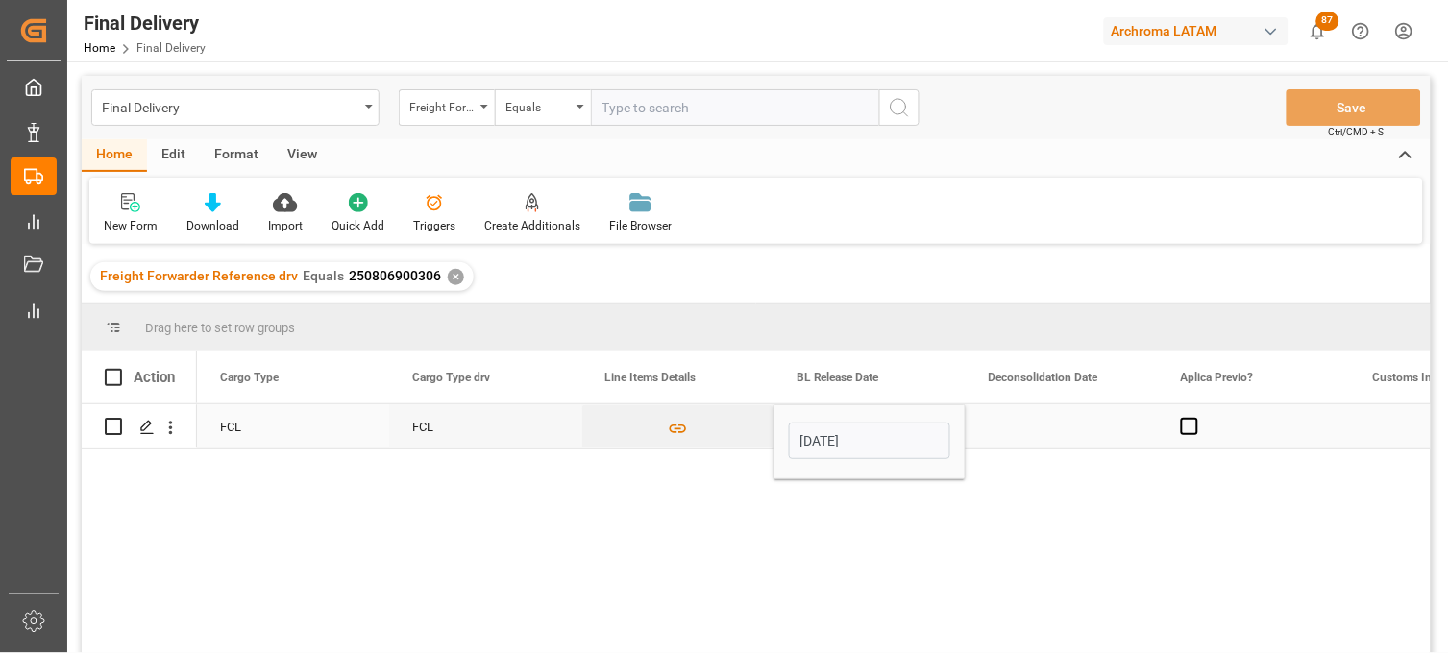
click at [1048, 428] on div "Press SPACE to select this row." at bounding box center [1061, 426] width 192 height 44
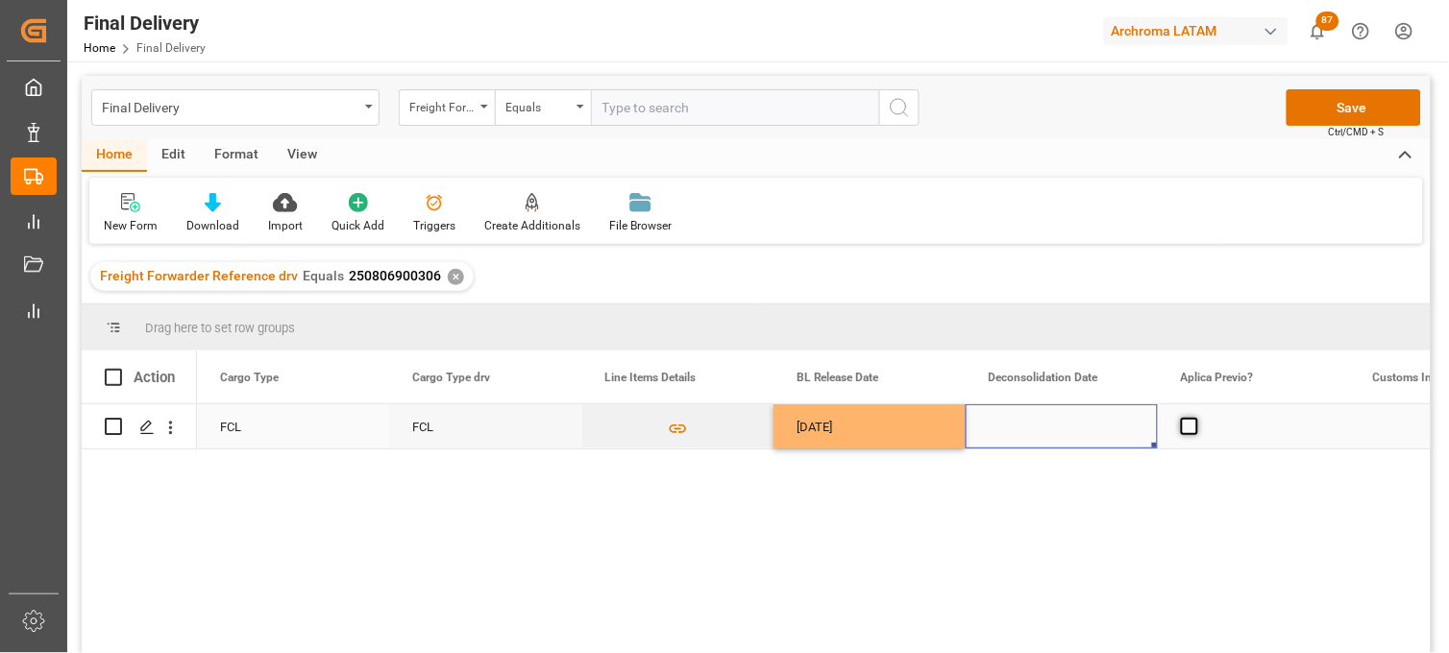
click at [1186, 426] on span "Press SPACE to select this row." at bounding box center [1189, 426] width 17 height 17
click at [1195, 418] on input "Press SPACE to select this row." at bounding box center [1195, 418] width 0 height 0
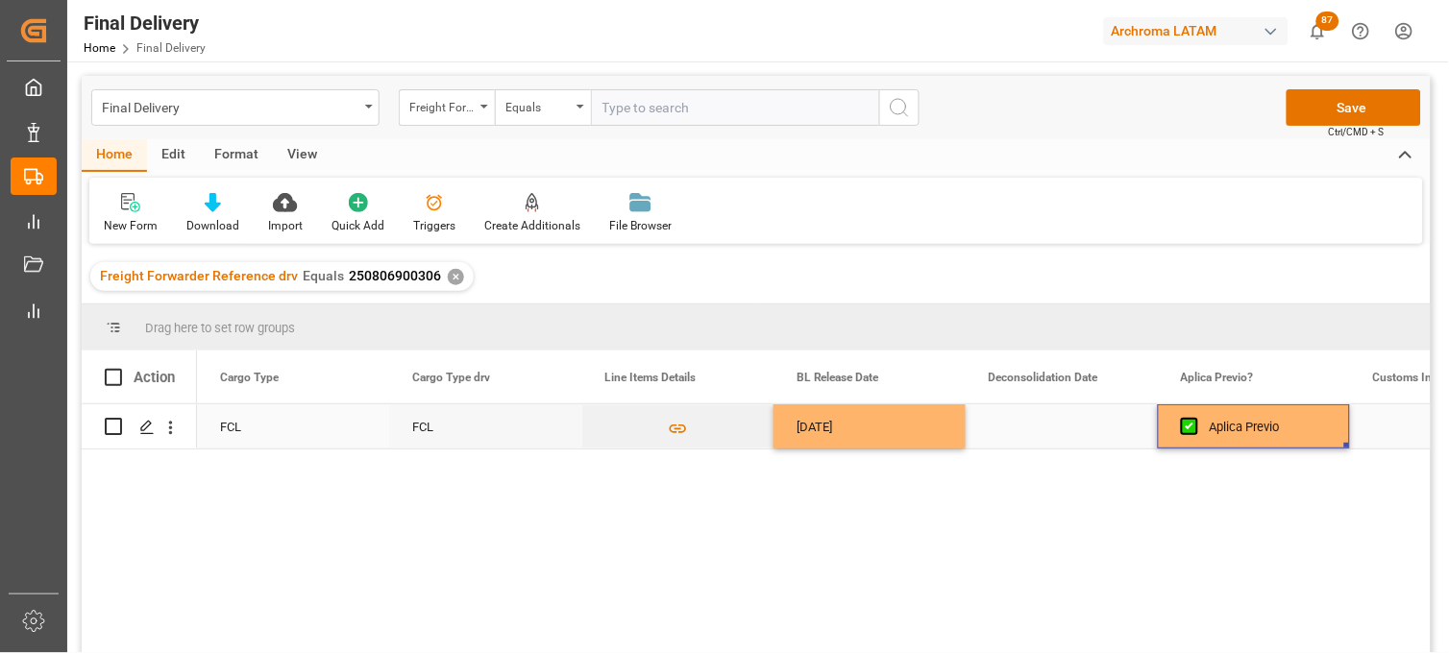
click at [1044, 429] on div "Press SPACE to select this row." at bounding box center [1061, 426] width 192 height 44
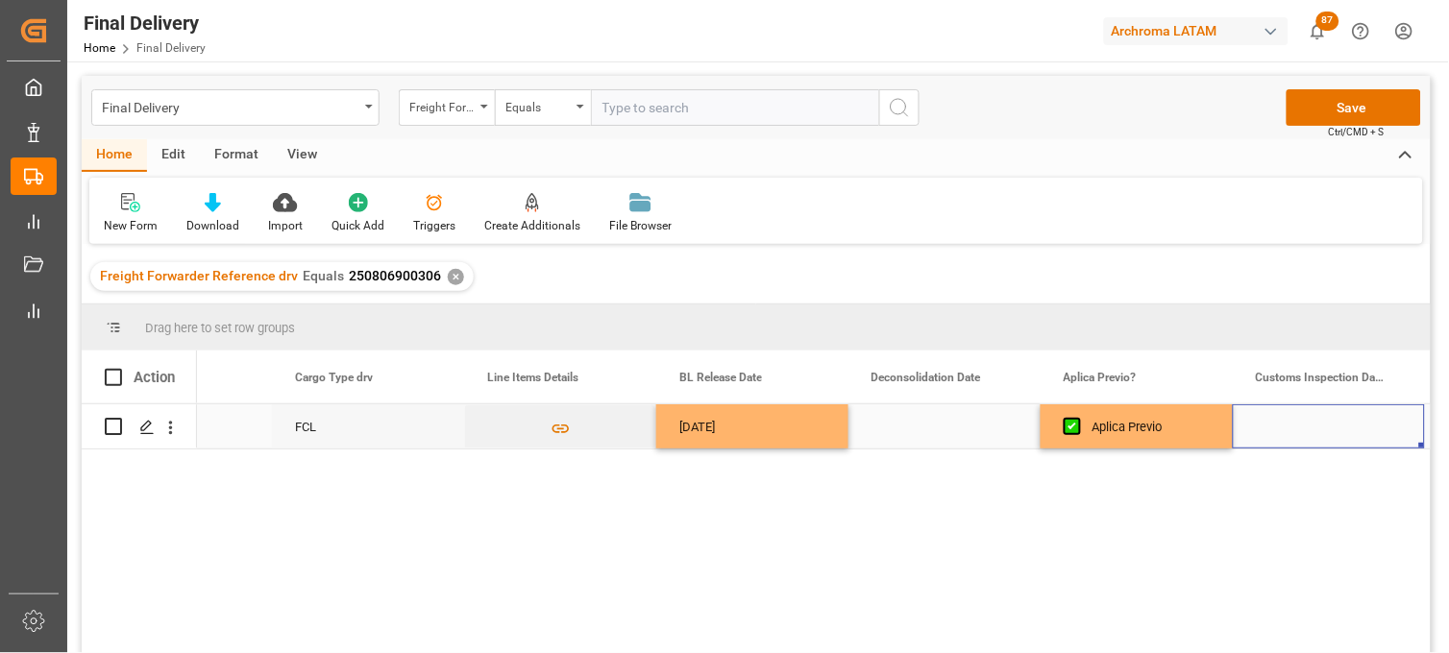
scroll to position [0, 2038]
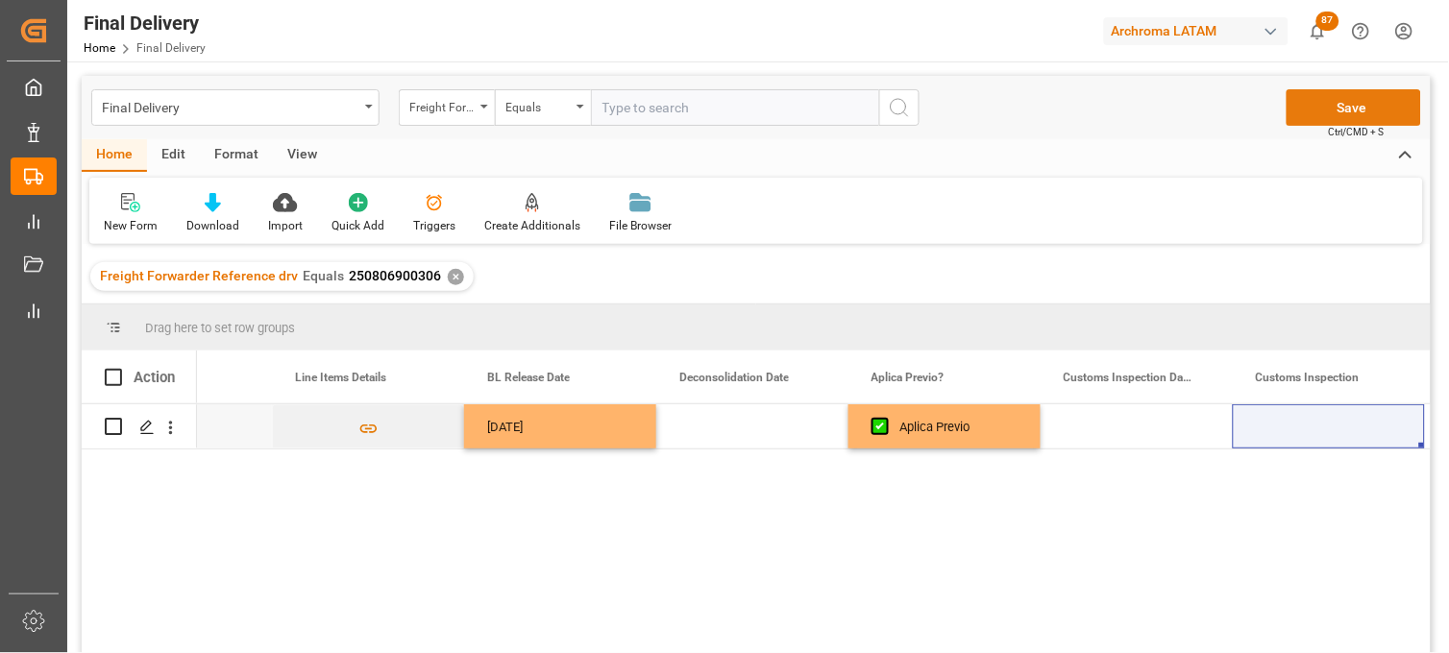
click at [1301, 110] on button "Save" at bounding box center [1353, 107] width 134 height 37
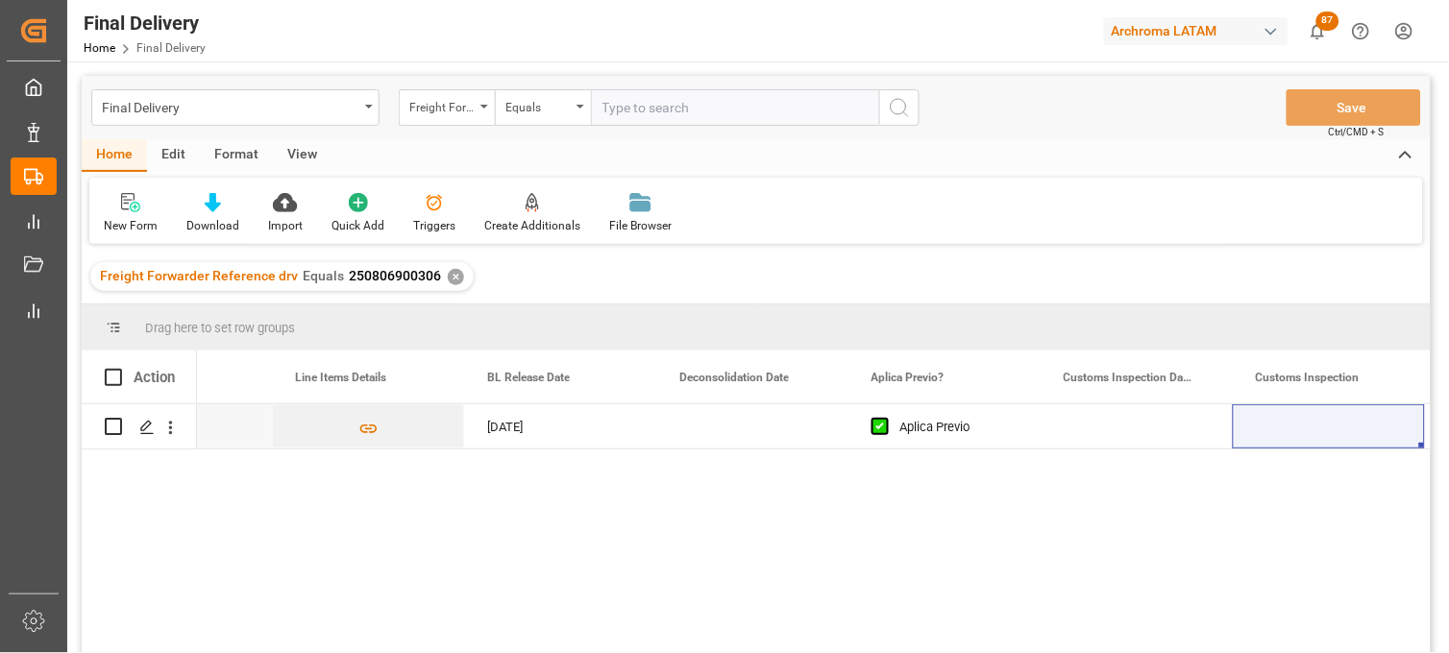
click at [450, 275] on div "✕" at bounding box center [456, 277] width 16 height 16
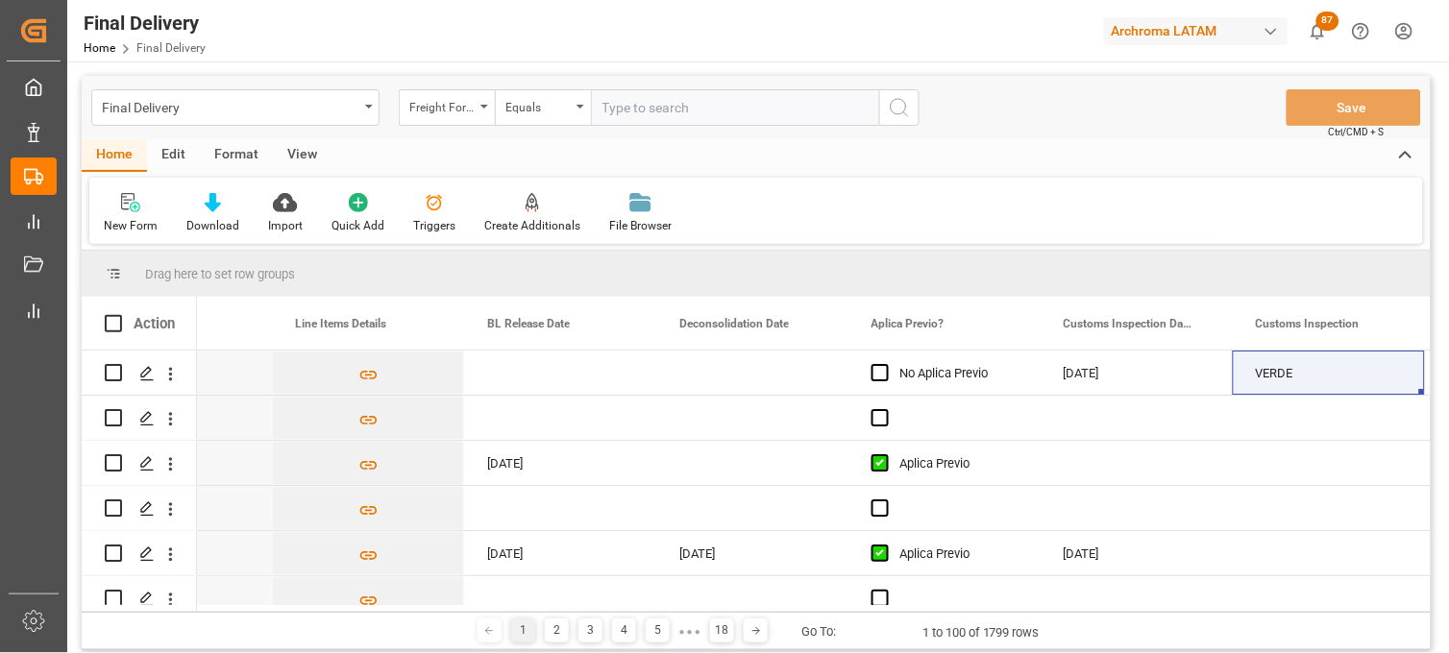
click at [605, 112] on input "text" at bounding box center [735, 107] width 288 height 37
paste input "250815080025"
type input "250815080025"
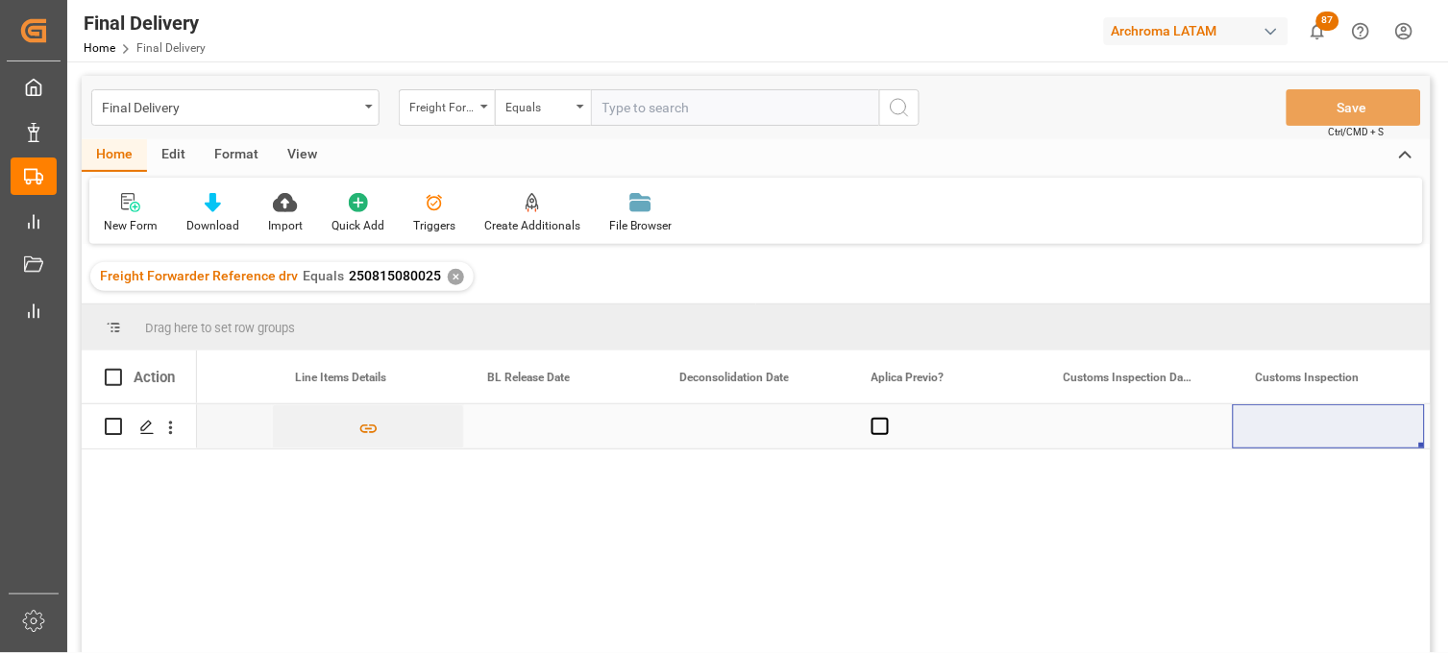
click at [519, 435] on div "Press SPACE to select this row." at bounding box center [560, 426] width 192 height 44
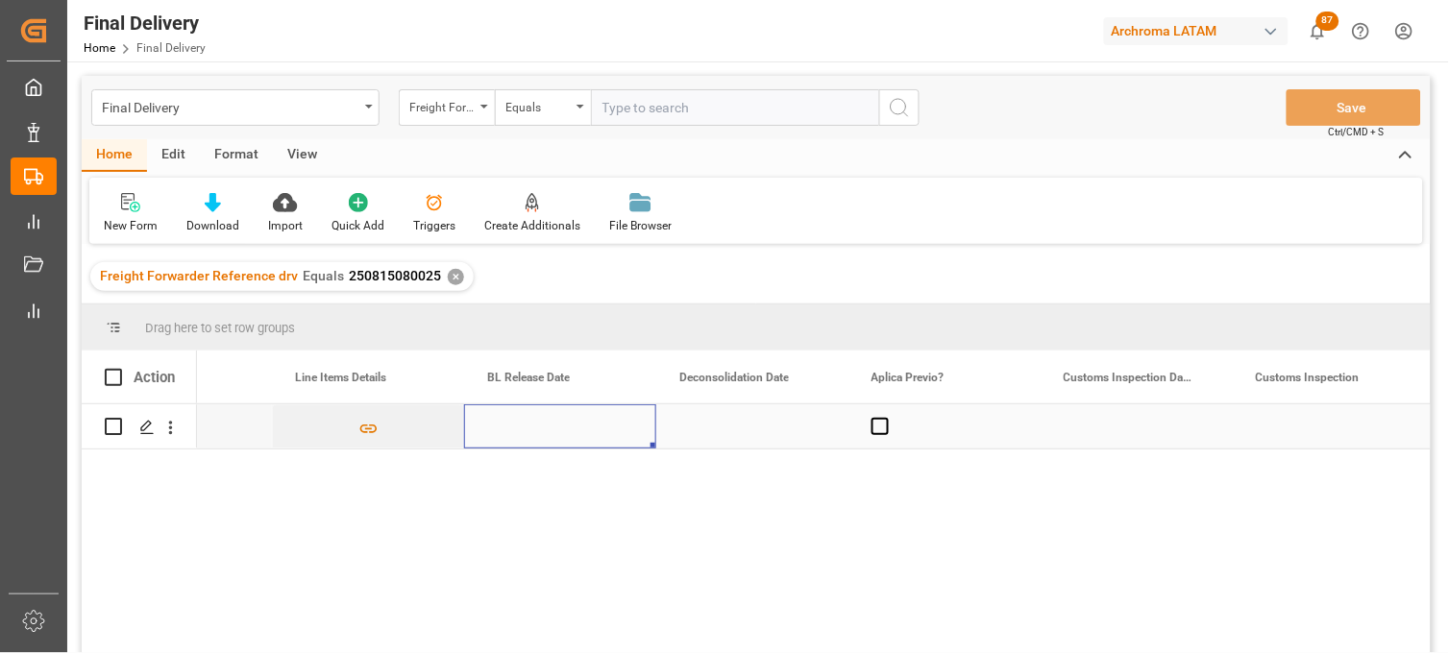
click at [528, 416] on div "Press SPACE to select this row." at bounding box center [560, 426] width 192 height 44
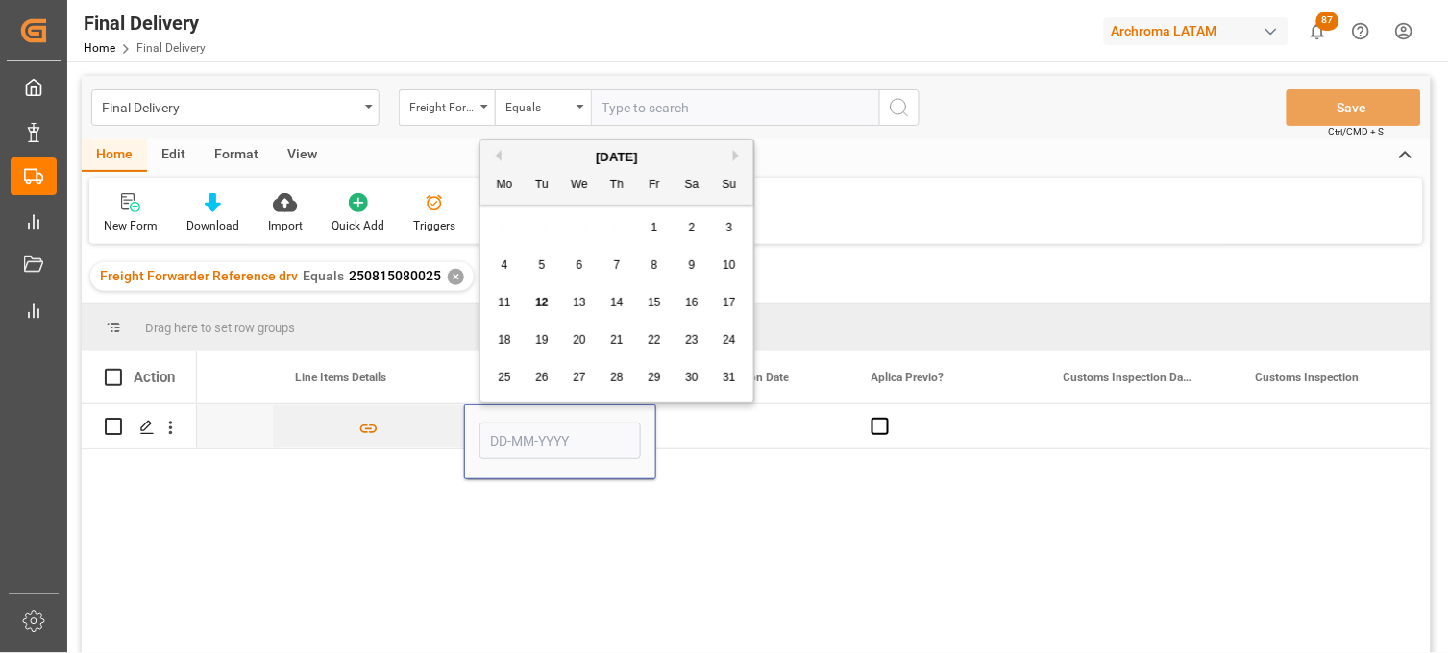
drag, startPoint x: 506, startPoint y: 305, endPoint x: 562, endPoint y: 370, distance: 85.1
click at [506, 305] on span "11" at bounding box center [504, 302] width 12 height 13
type input "[DATE]"
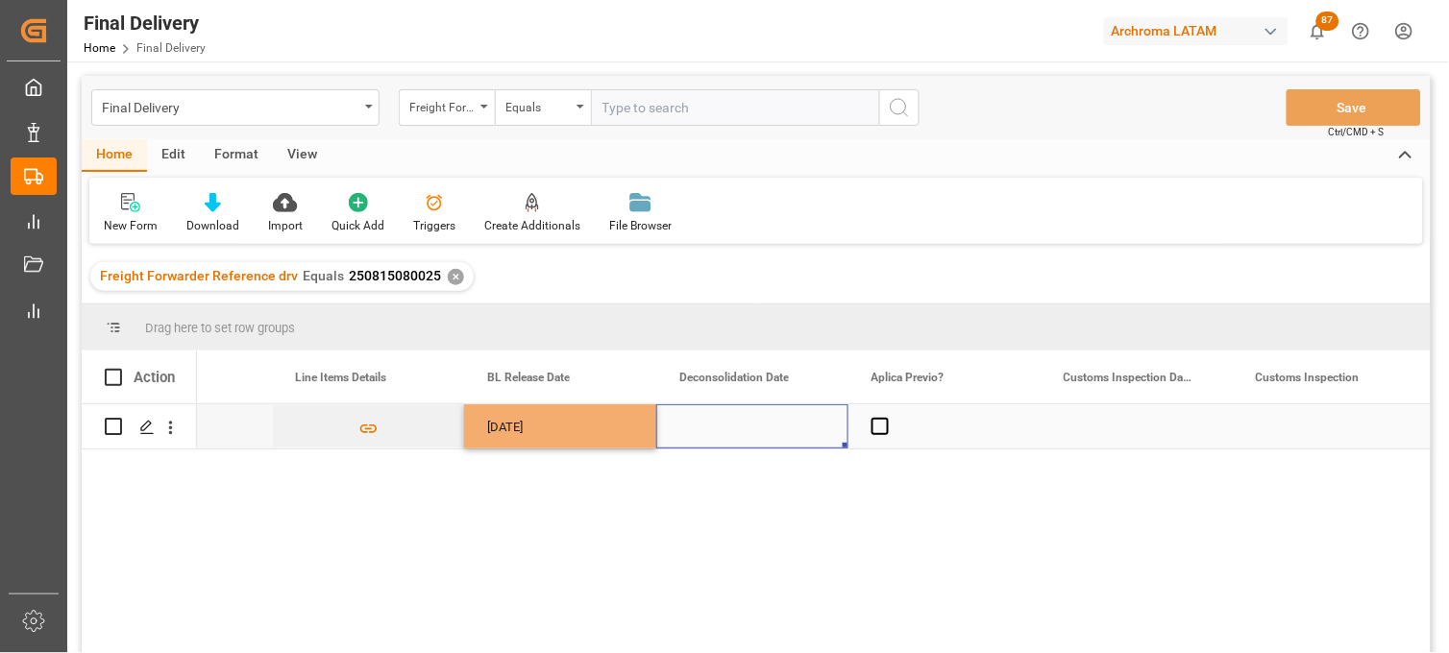
click at [723, 428] on div "Press SPACE to select this row." at bounding box center [752, 426] width 192 height 44
click at [726, 428] on div "Press SPACE to select this row." at bounding box center [752, 426] width 192 height 44
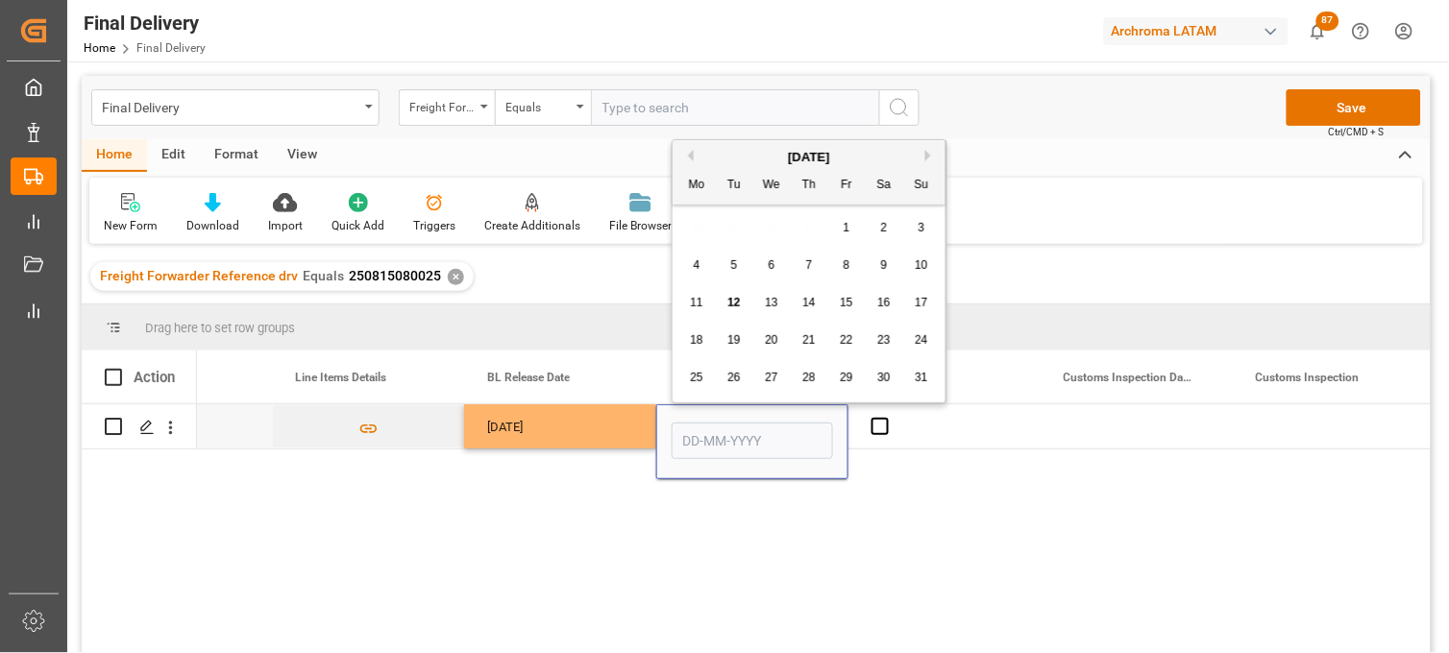
click at [849, 266] on span "8" at bounding box center [846, 264] width 7 height 13
type input "[DATE]"
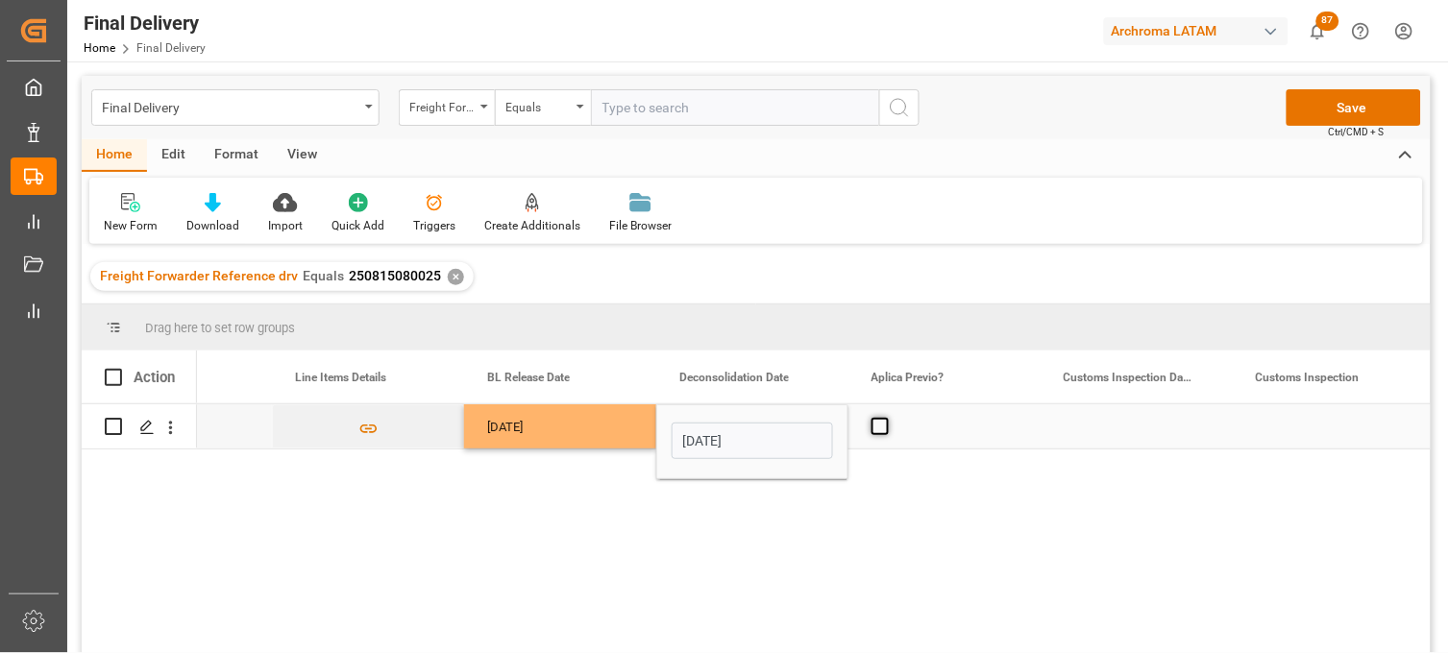
click at [882, 430] on span "Press SPACE to select this row." at bounding box center [879, 426] width 17 height 17
click at [886, 418] on input "Press SPACE to select this row." at bounding box center [886, 418] width 0 height 0
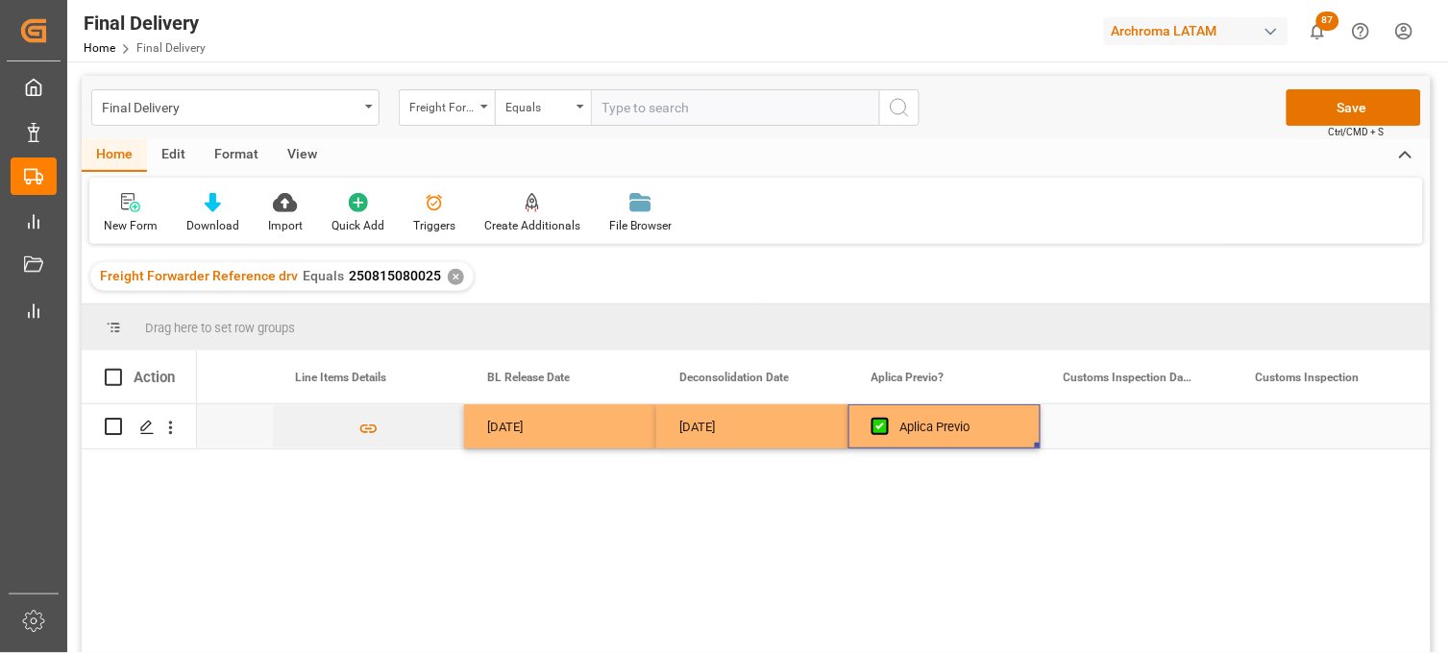
click at [1099, 427] on div "Press SPACE to select this row." at bounding box center [1136, 426] width 192 height 44
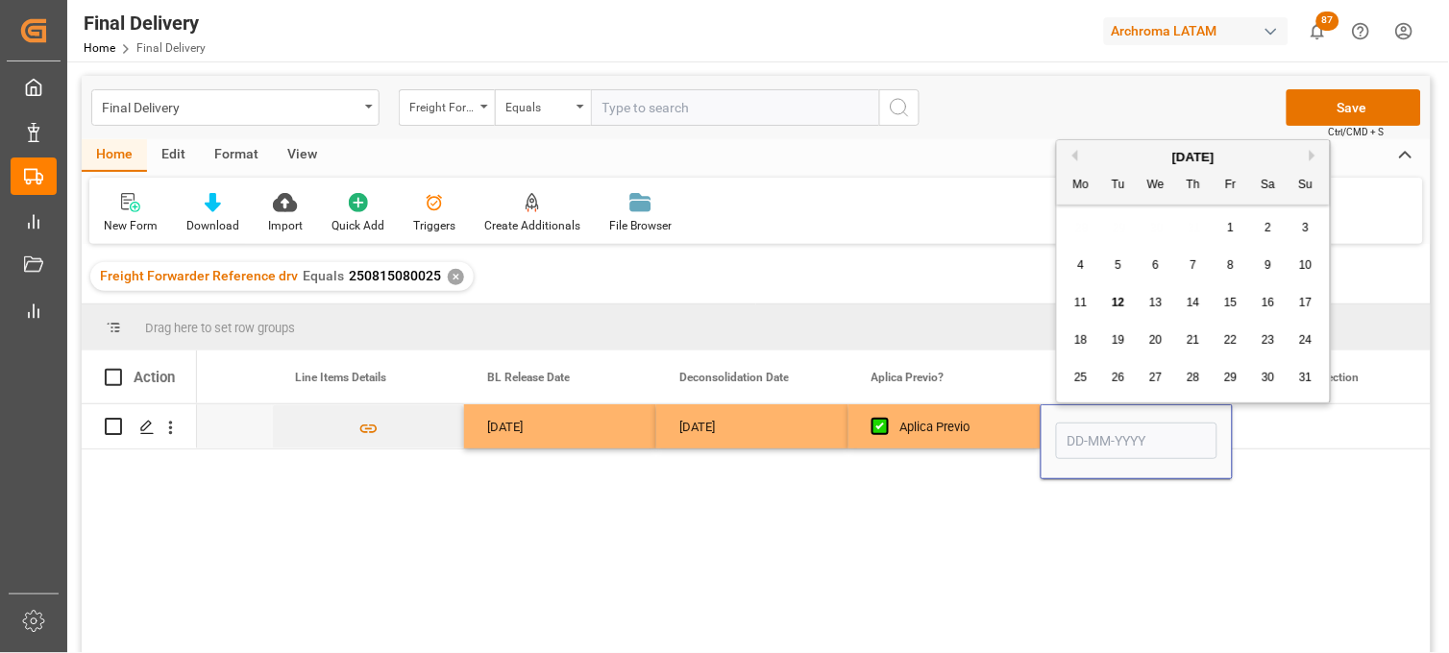
click at [1081, 222] on div "28 29 30 31 1 2 3" at bounding box center [1193, 227] width 262 height 37
click at [1155, 303] on span "13" at bounding box center [1155, 302] width 12 height 13
type input "[DATE]"
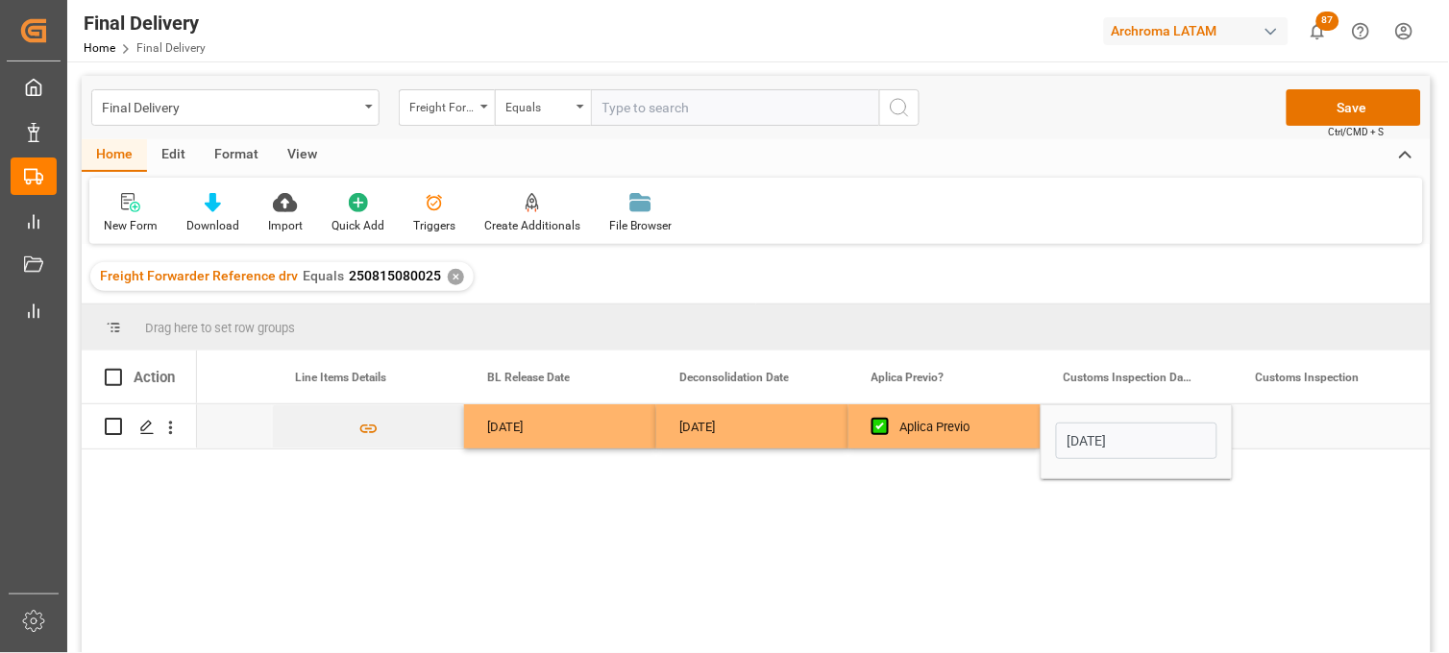
click at [954, 436] on div "Aplica Previo" at bounding box center [958, 427] width 117 height 44
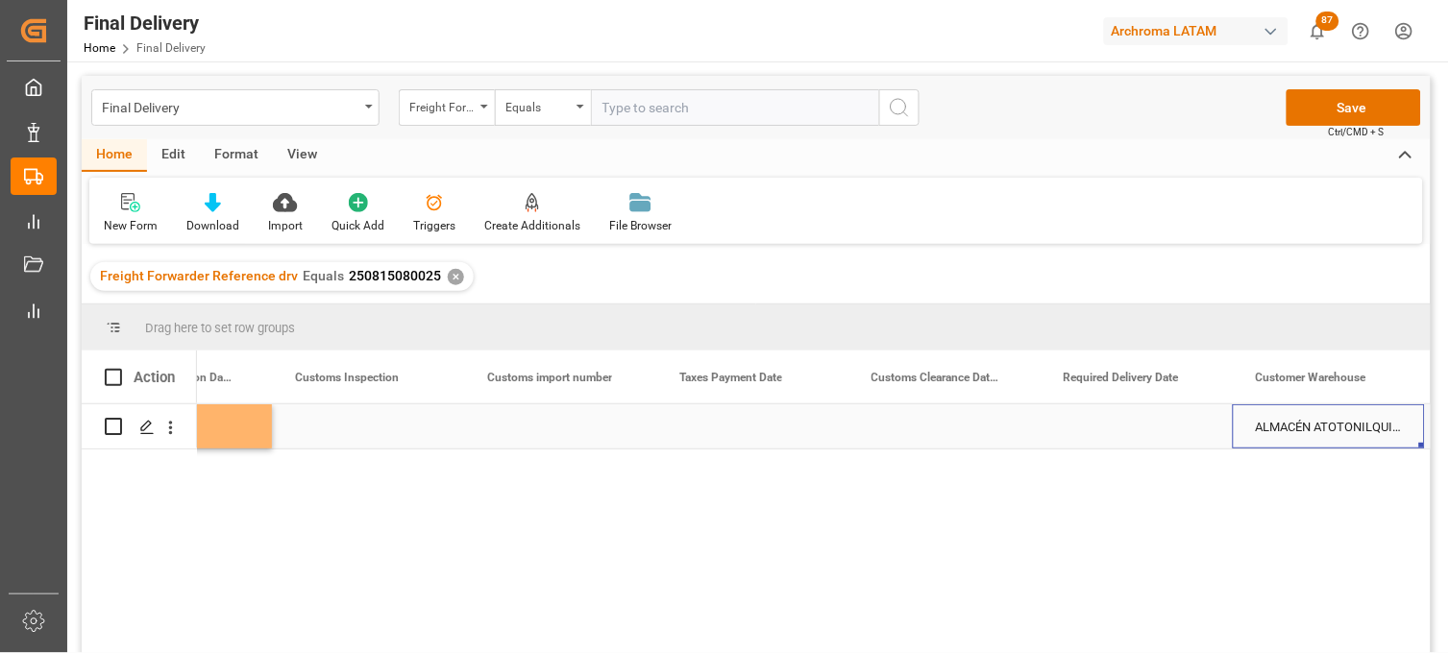
scroll to position [0, 2999]
click at [1106, 426] on div "Press SPACE to select this row." at bounding box center [1136, 426] width 192 height 44
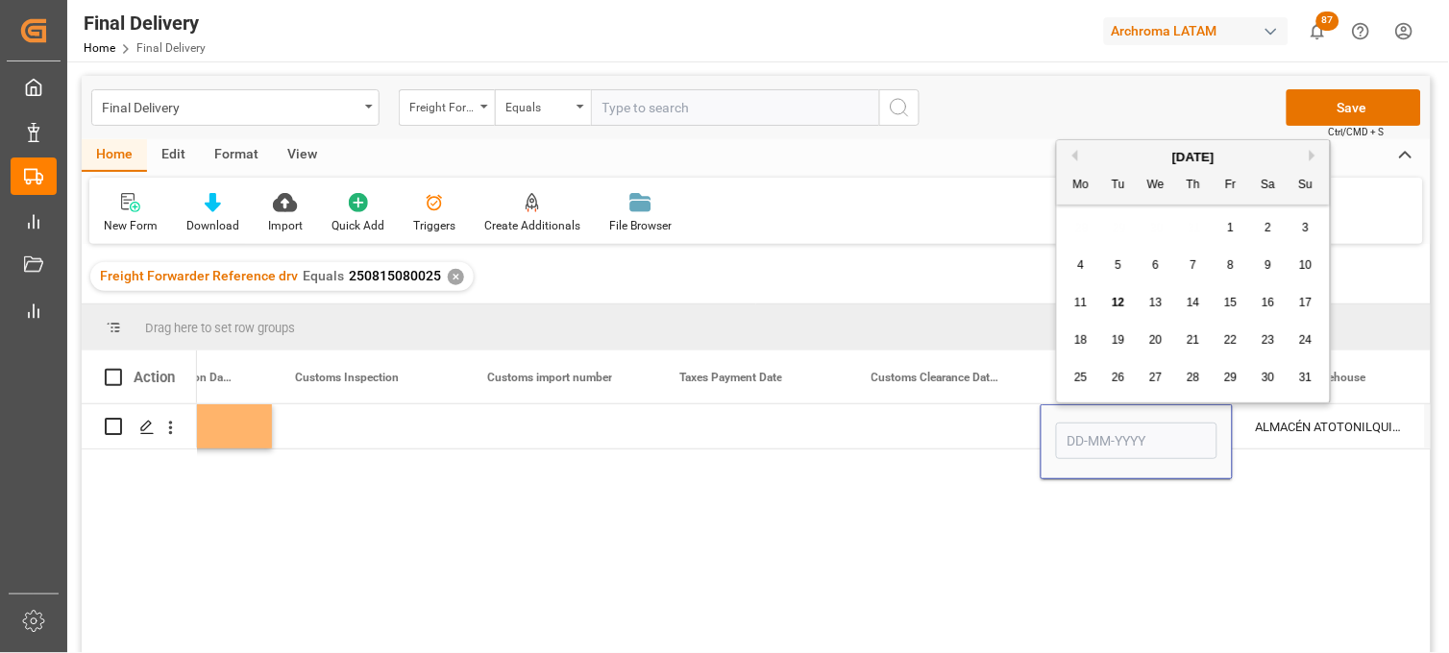
click at [1116, 340] on span "19" at bounding box center [1117, 339] width 12 height 13
type input "[DATE]"
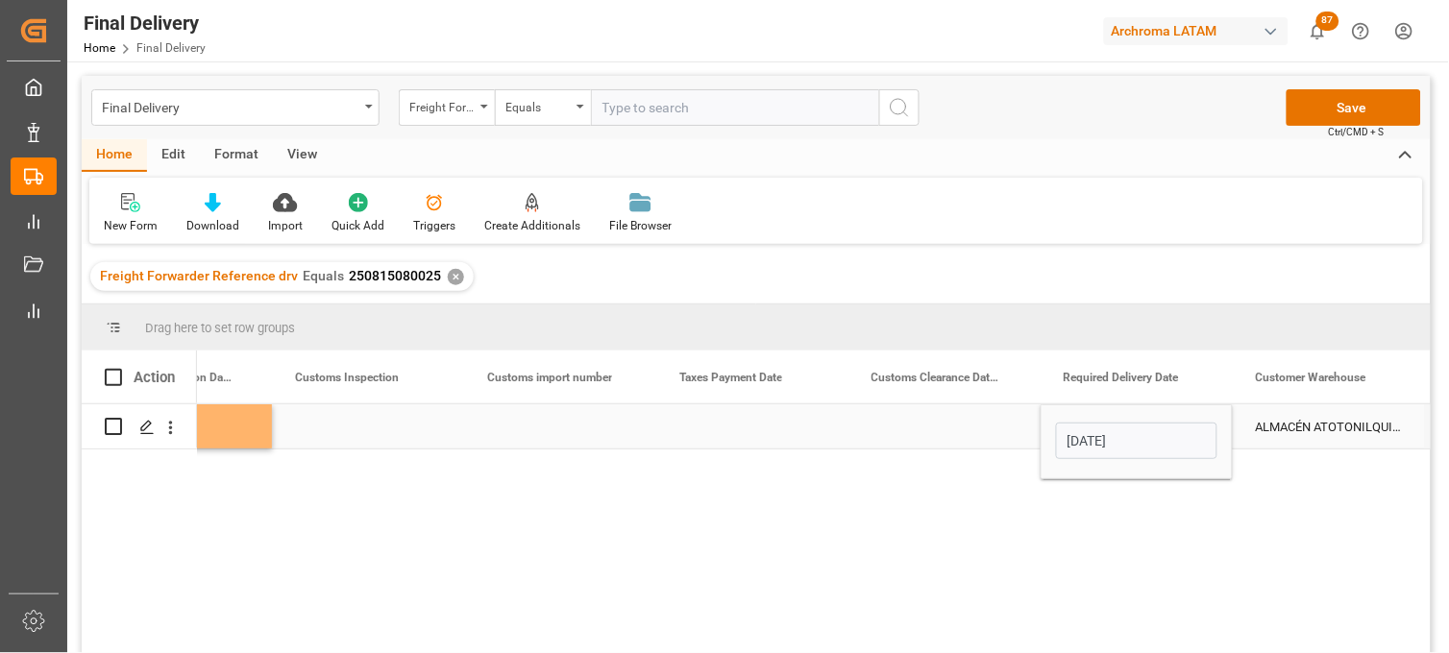
click at [949, 427] on div "Press SPACE to select this row." at bounding box center [944, 426] width 192 height 44
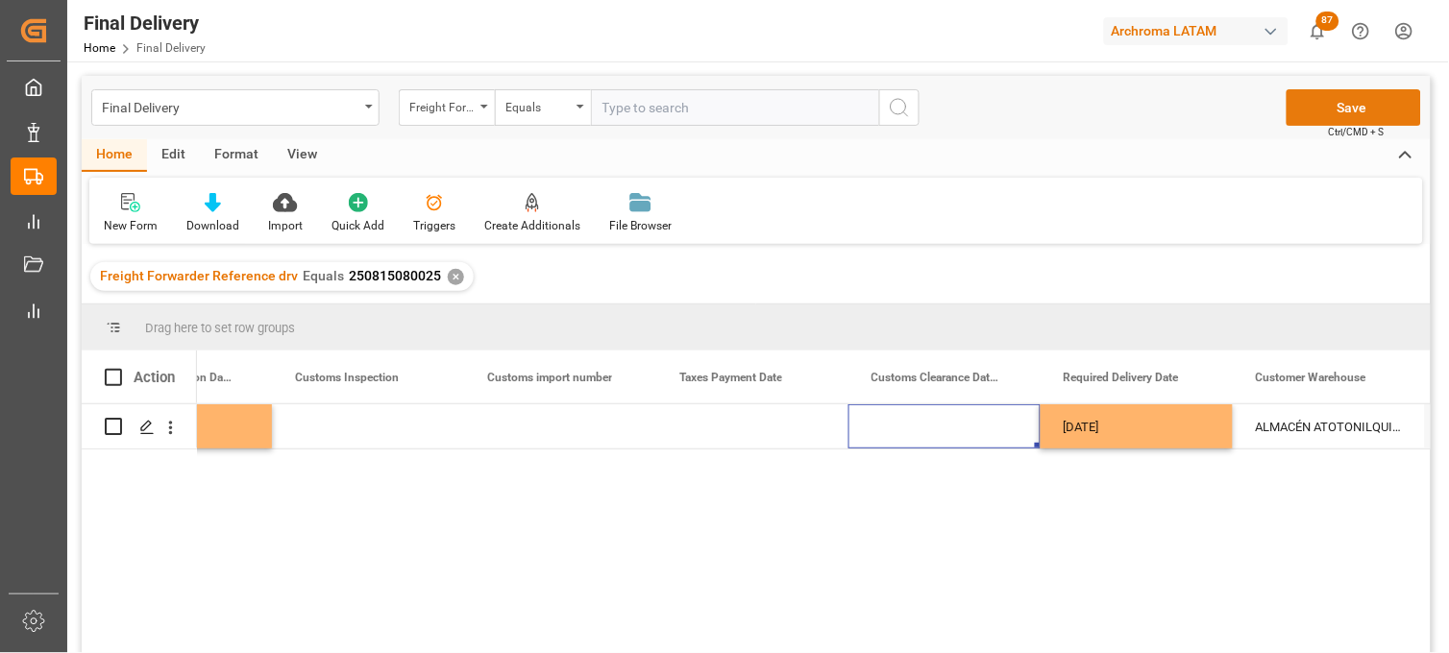
click at [1307, 112] on button "Save" at bounding box center [1353, 107] width 134 height 37
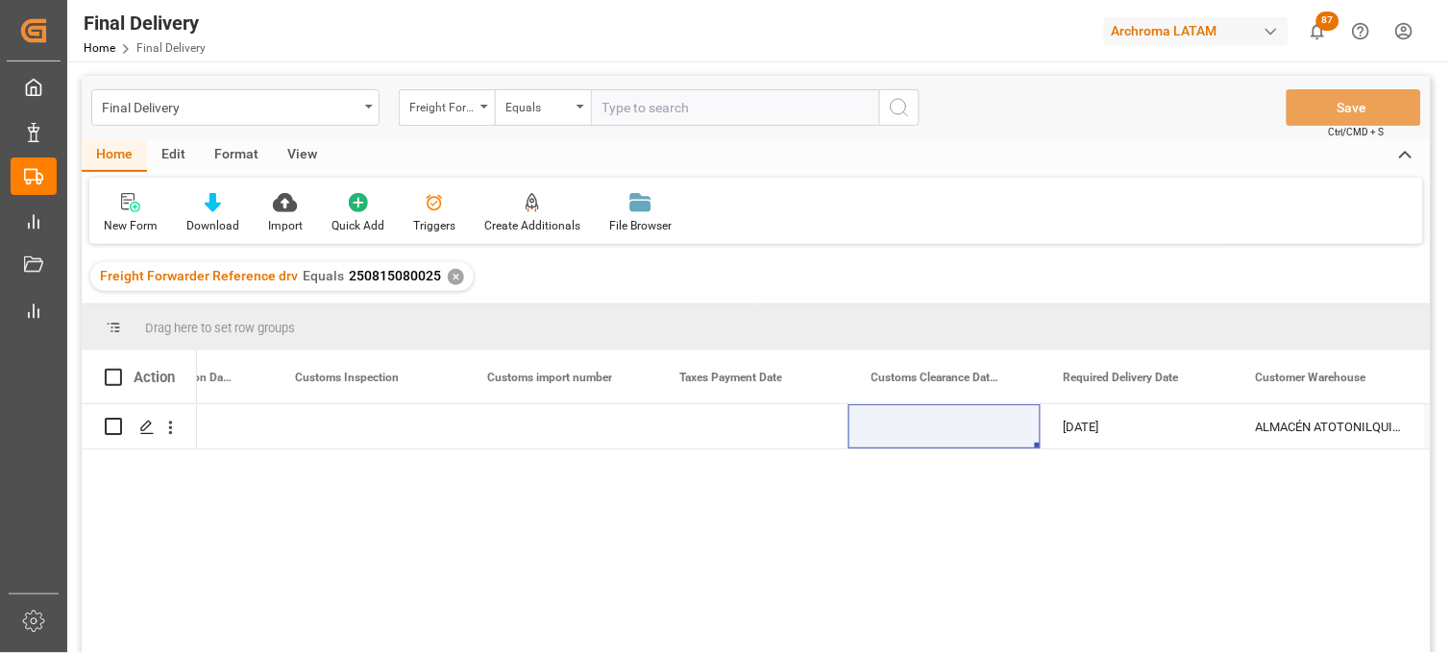
click at [451, 279] on div "✕" at bounding box center [456, 277] width 16 height 16
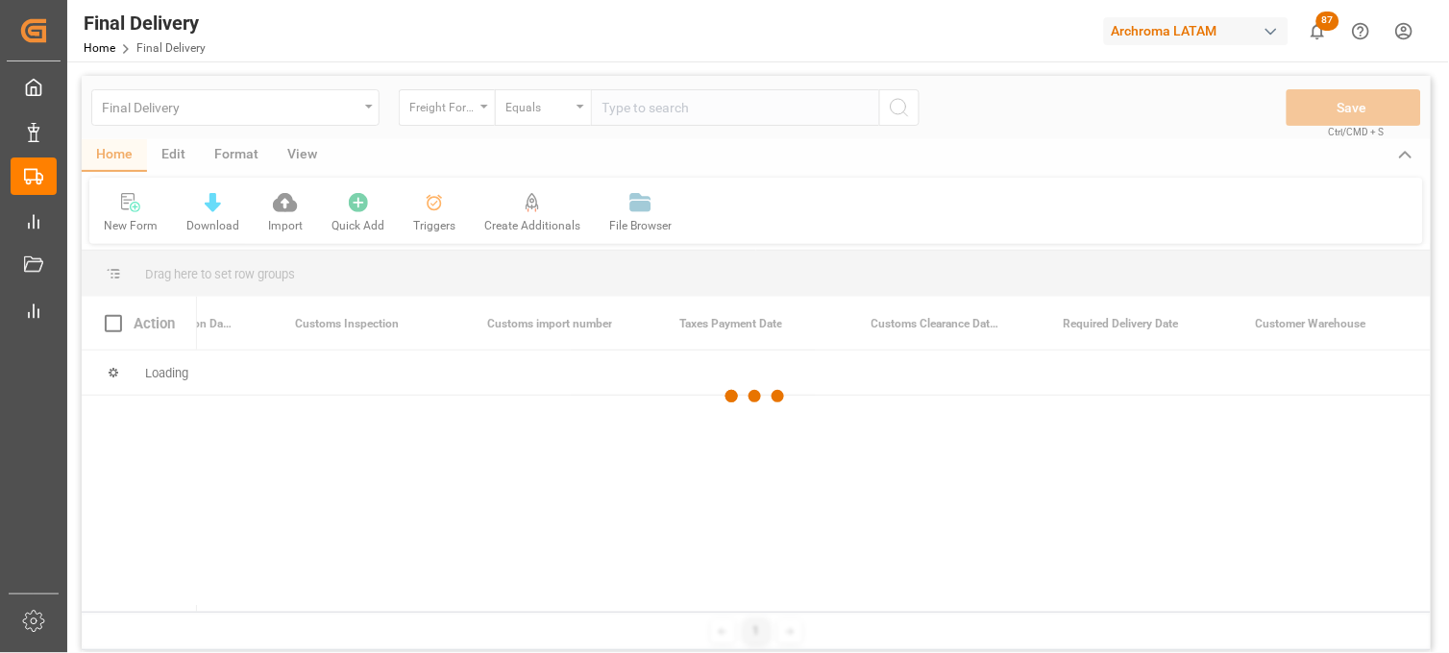
click at [611, 111] on div at bounding box center [756, 397] width 1349 height 642
click at [611, 110] on div at bounding box center [756, 397] width 1349 height 642
click at [622, 112] on div at bounding box center [756, 397] width 1349 height 642
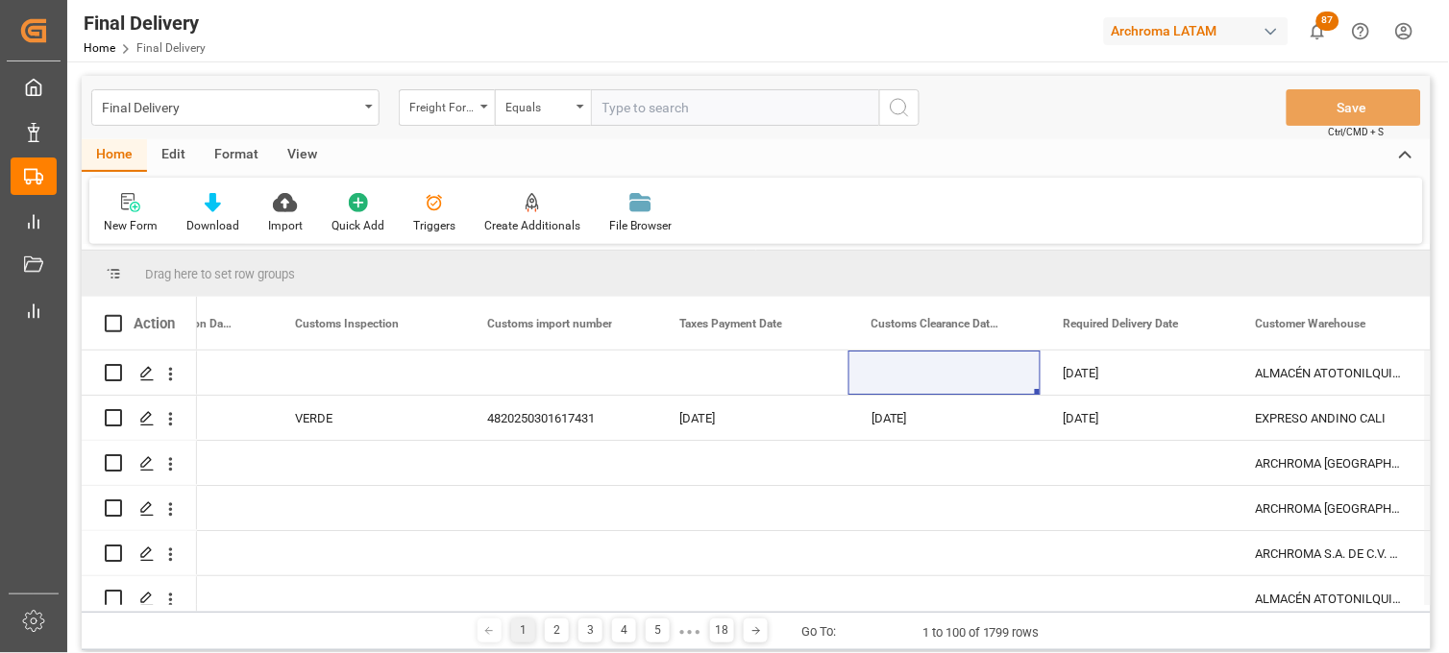
click at [617, 106] on input "text" at bounding box center [735, 107] width 288 height 37
paste input "250806900600"
type input "250806900600"
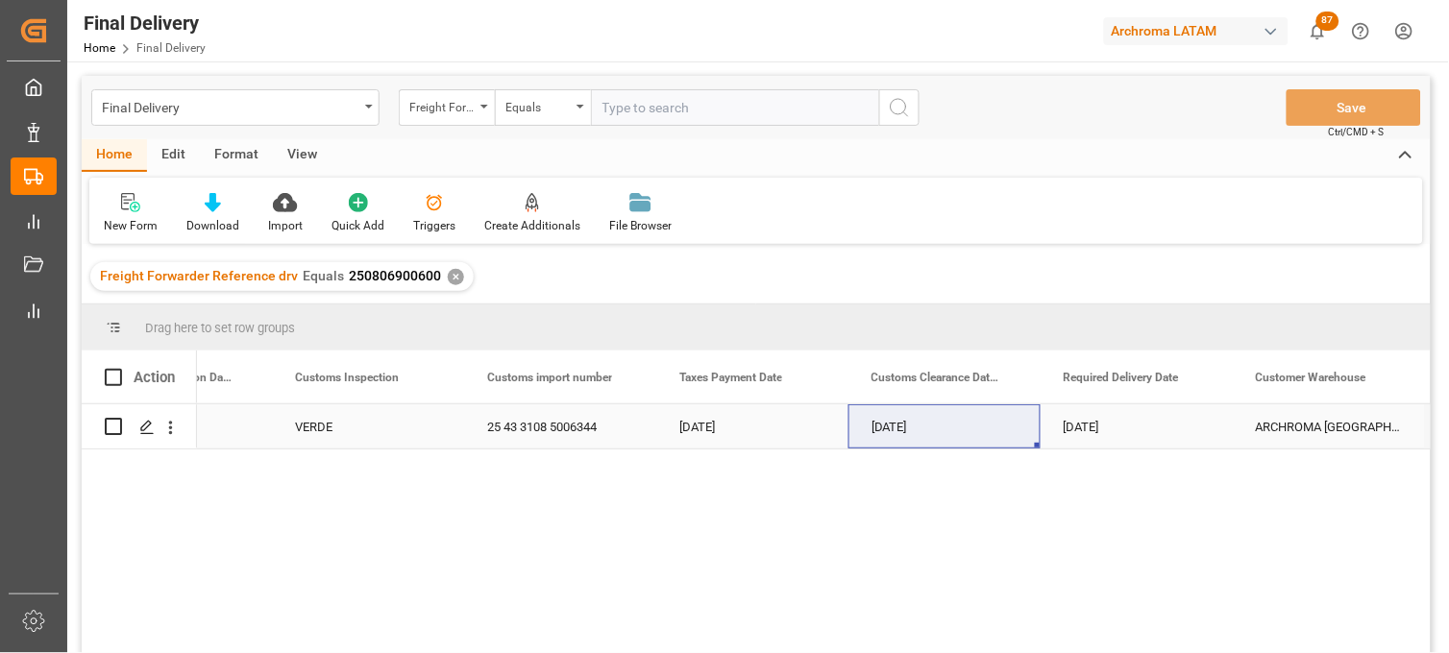
click at [1088, 426] on div "[DATE]" at bounding box center [1136, 426] width 192 height 44
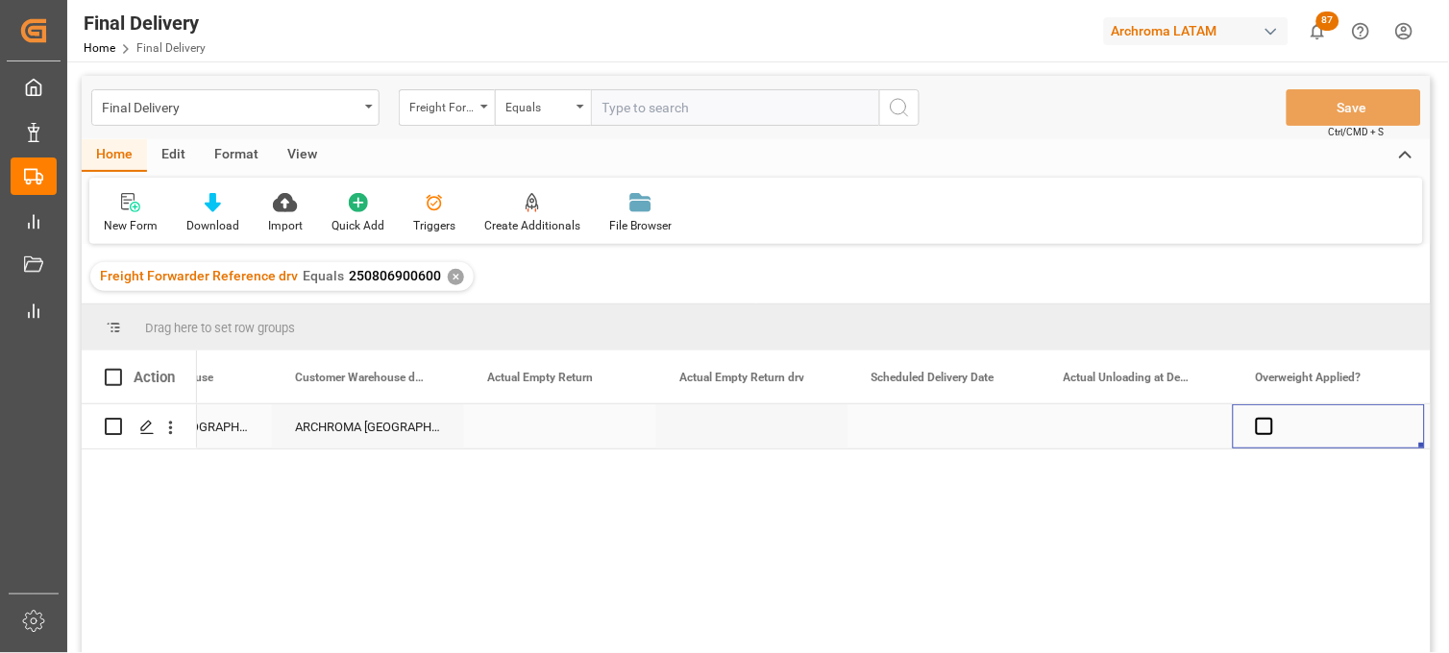
scroll to position [0, 4344]
click at [1076, 427] on span "Press SPACE to select this row." at bounding box center [1071, 426] width 17 height 17
click at [1078, 418] on input "Press SPACE to select this row." at bounding box center [1078, 418] width 0 height 0
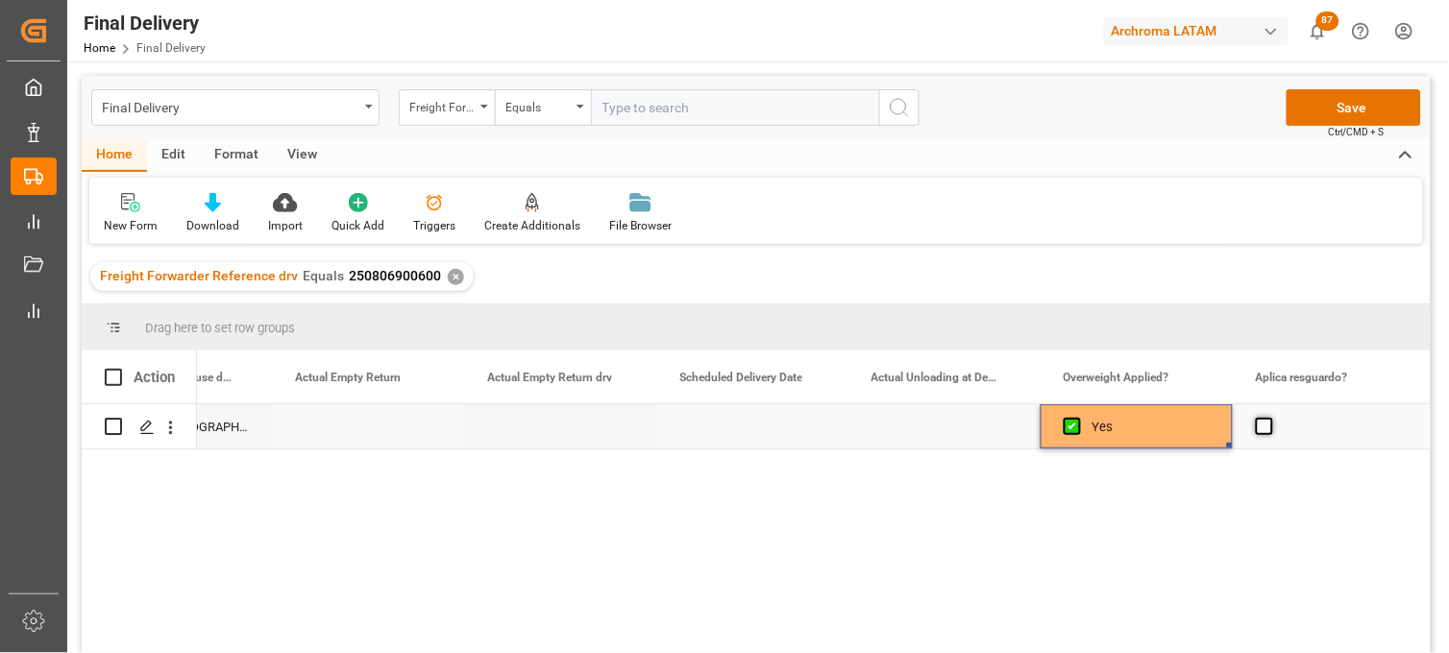
click at [1262, 427] on span "Press SPACE to select this row." at bounding box center [1264, 426] width 17 height 17
click at [1270, 418] on input "Press SPACE to select this row." at bounding box center [1270, 418] width 0 height 0
click at [1069, 427] on span "Press SPACE to select this row." at bounding box center [1071, 426] width 17 height 17
click at [1078, 418] on input "Press SPACE to select this row." at bounding box center [1078, 418] width 0 height 0
click at [1259, 425] on span "Press SPACE to select this row." at bounding box center [1264, 426] width 17 height 17
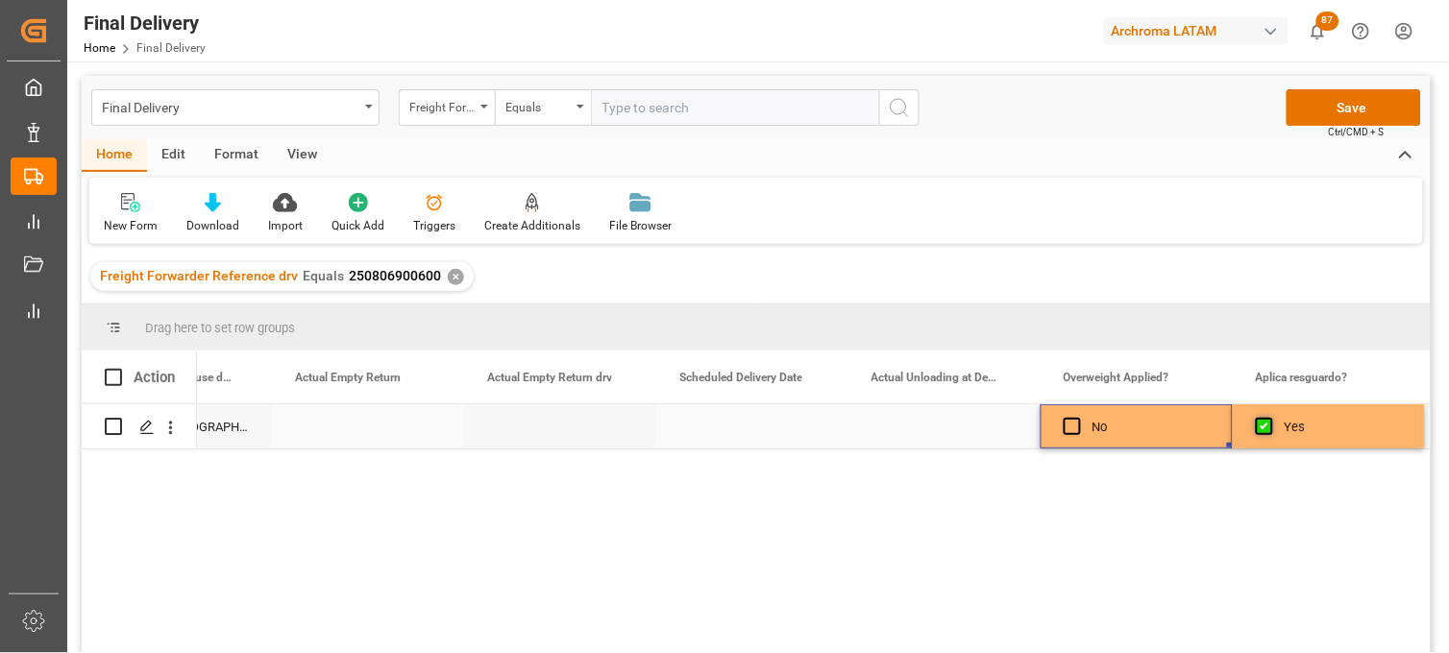
click at [1270, 418] on input "Press SPACE to select this row." at bounding box center [1270, 418] width 0 height 0
click at [914, 430] on div "Press SPACE to select this row." at bounding box center [944, 426] width 192 height 44
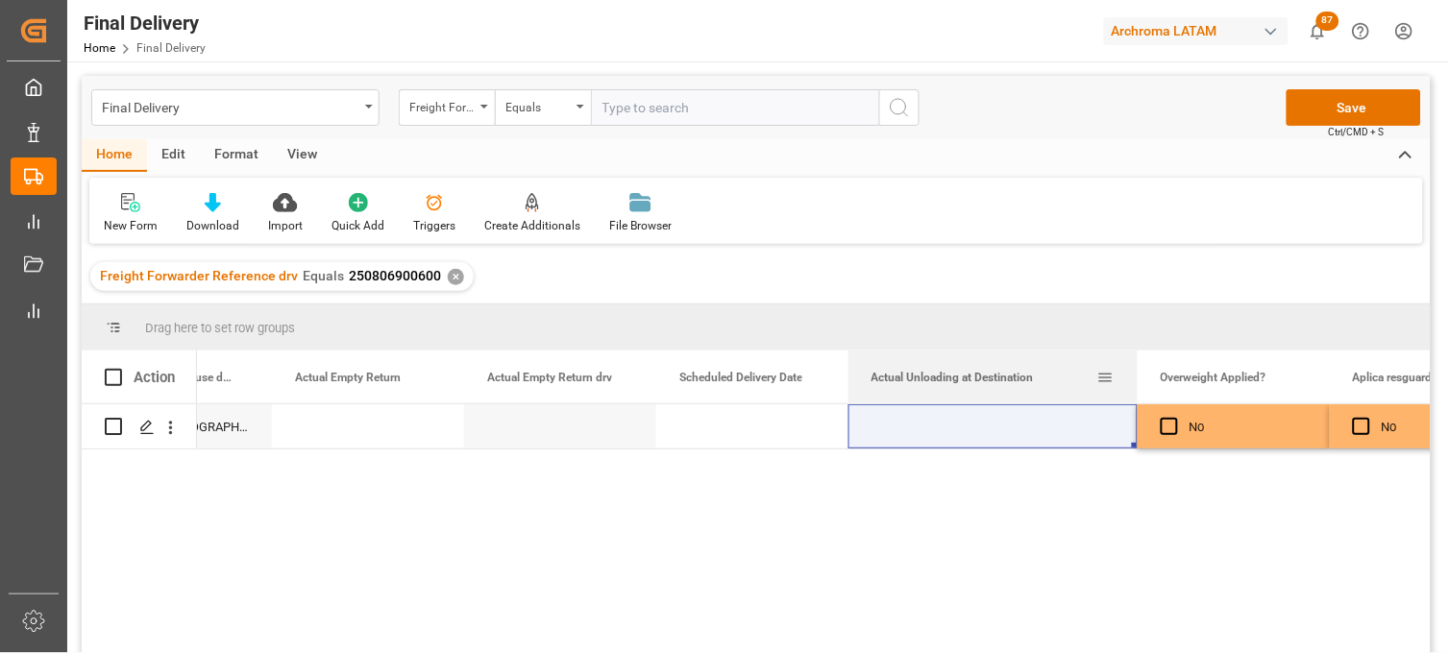
drag, startPoint x: 1038, startPoint y: 355, endPoint x: 1164, endPoint y: 357, distance: 125.9
click at [1141, 357] on div at bounding box center [1138, 377] width 8 height 53
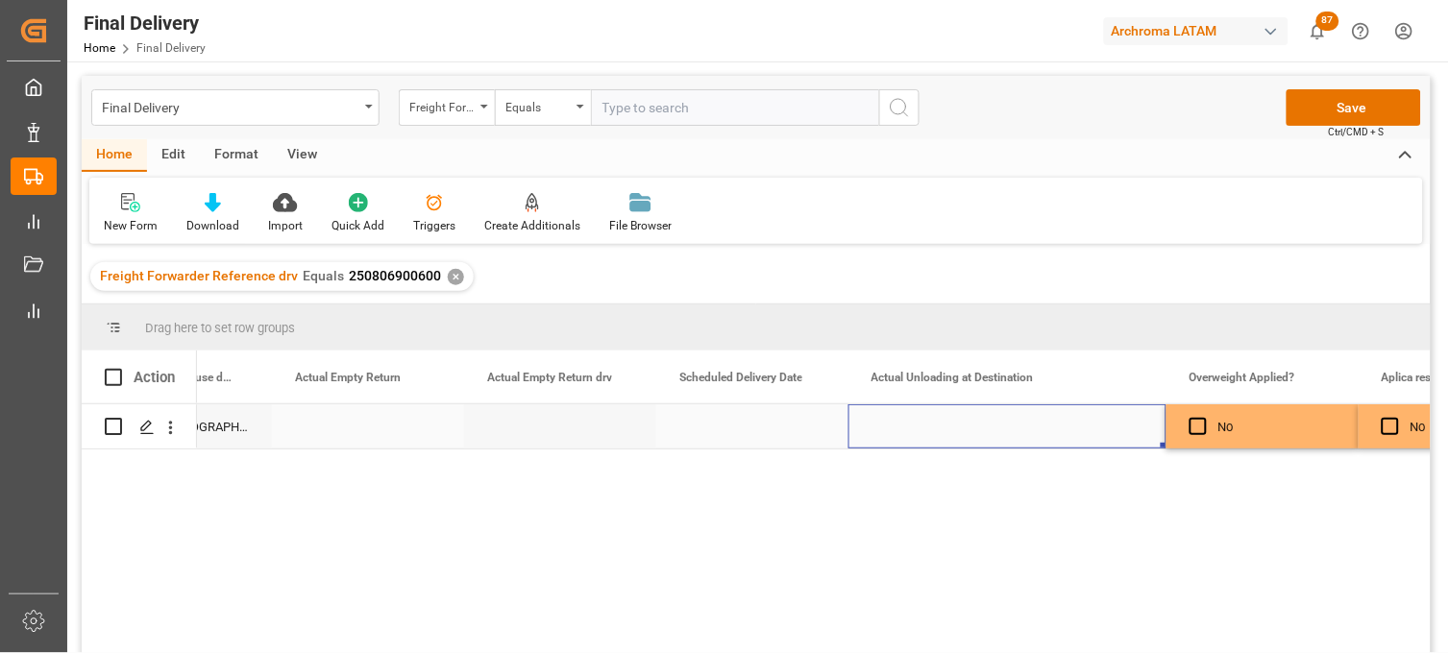
click at [920, 426] on div "Press SPACE to select this row." at bounding box center [1007, 426] width 318 height 44
click at [933, 426] on div "Press SPACE to select this row." at bounding box center [1007, 426] width 318 height 44
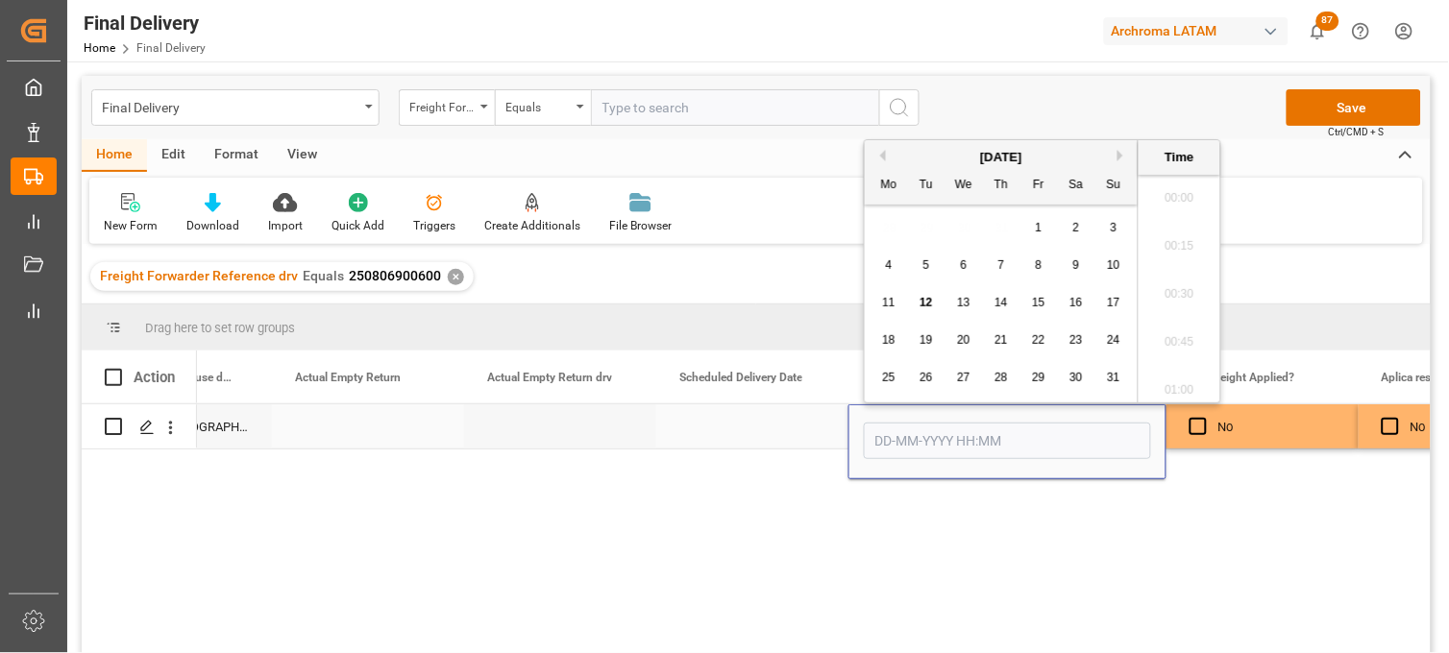
scroll to position [3992, 0]
click at [896, 226] on div "28 29 30 31 1 2 3" at bounding box center [1001, 227] width 262 height 37
click at [899, 440] on input "Press SPACE to select this row." at bounding box center [1007, 441] width 287 height 37
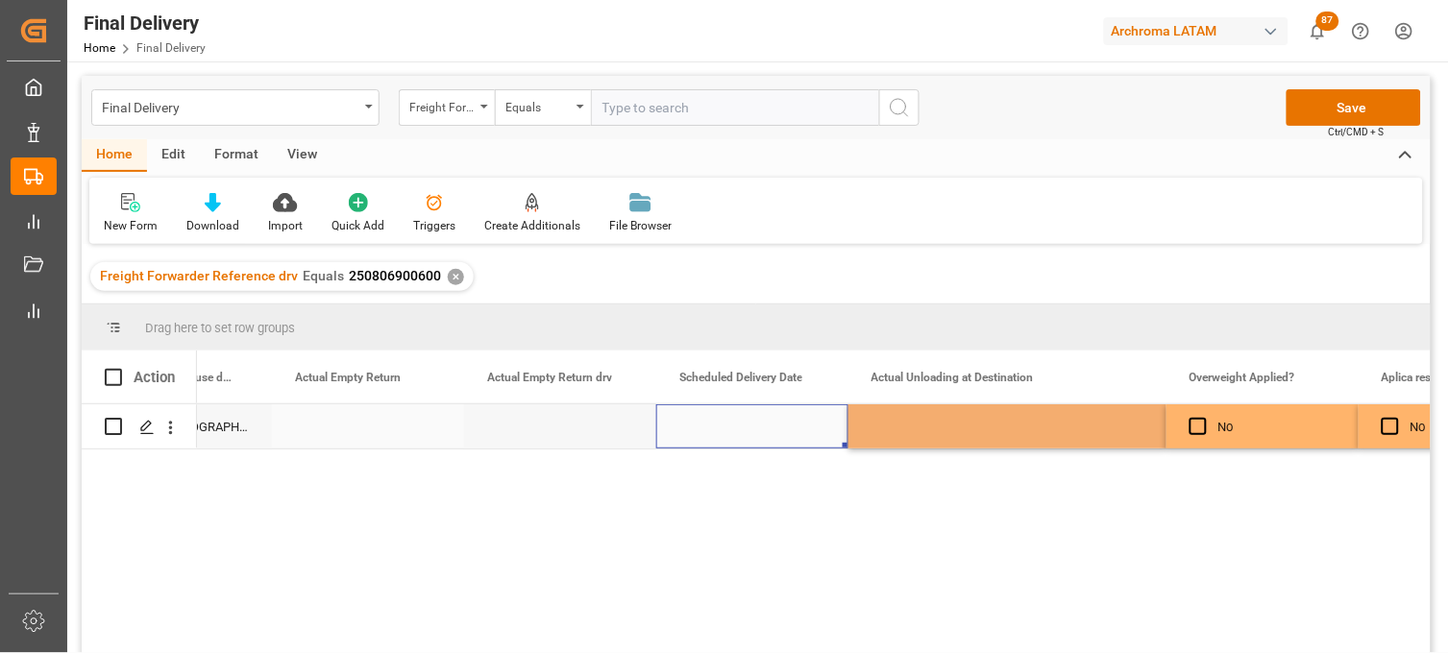
click at [751, 427] on div "Press SPACE to select this row." at bounding box center [752, 426] width 192 height 44
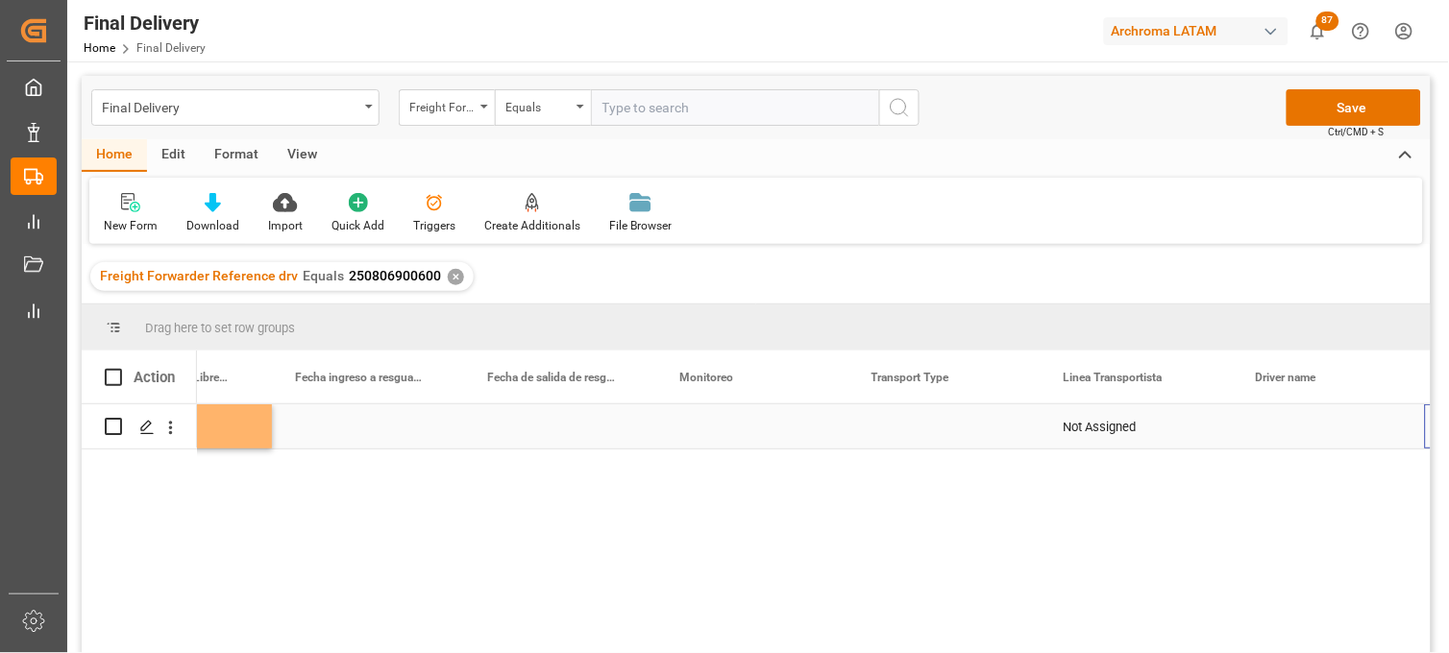
scroll to position [0, 5815]
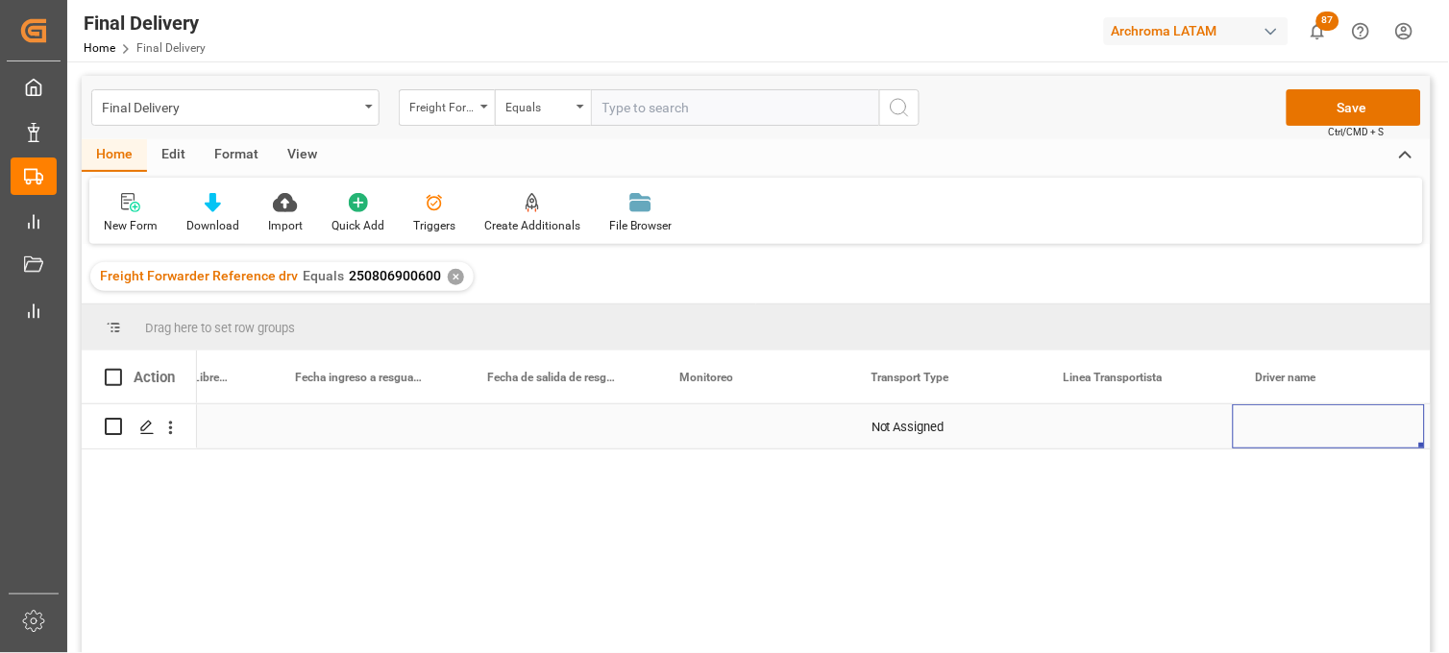
click at [717, 427] on div "Press SPACE to select this row." at bounding box center [752, 426] width 192 height 44
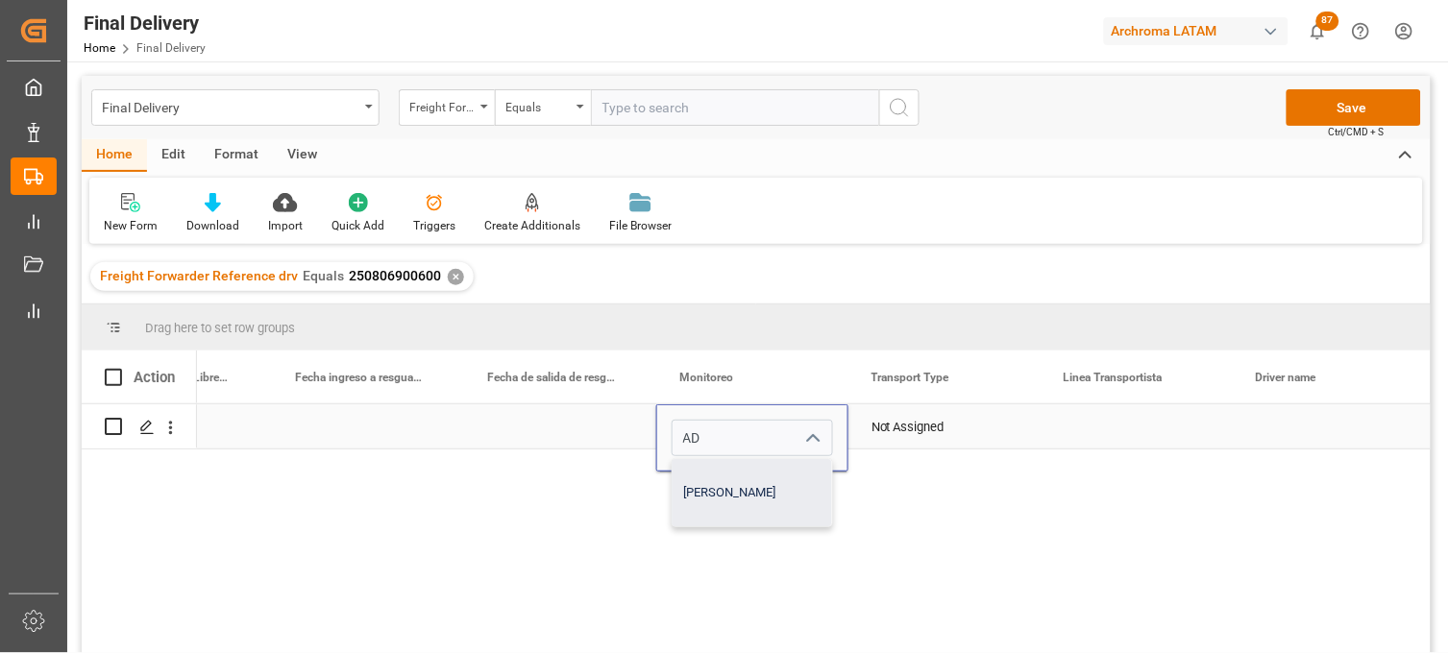
click at [712, 480] on div "Adrian Monroy" at bounding box center [751, 492] width 159 height 67
type input "Adrian Monroy"
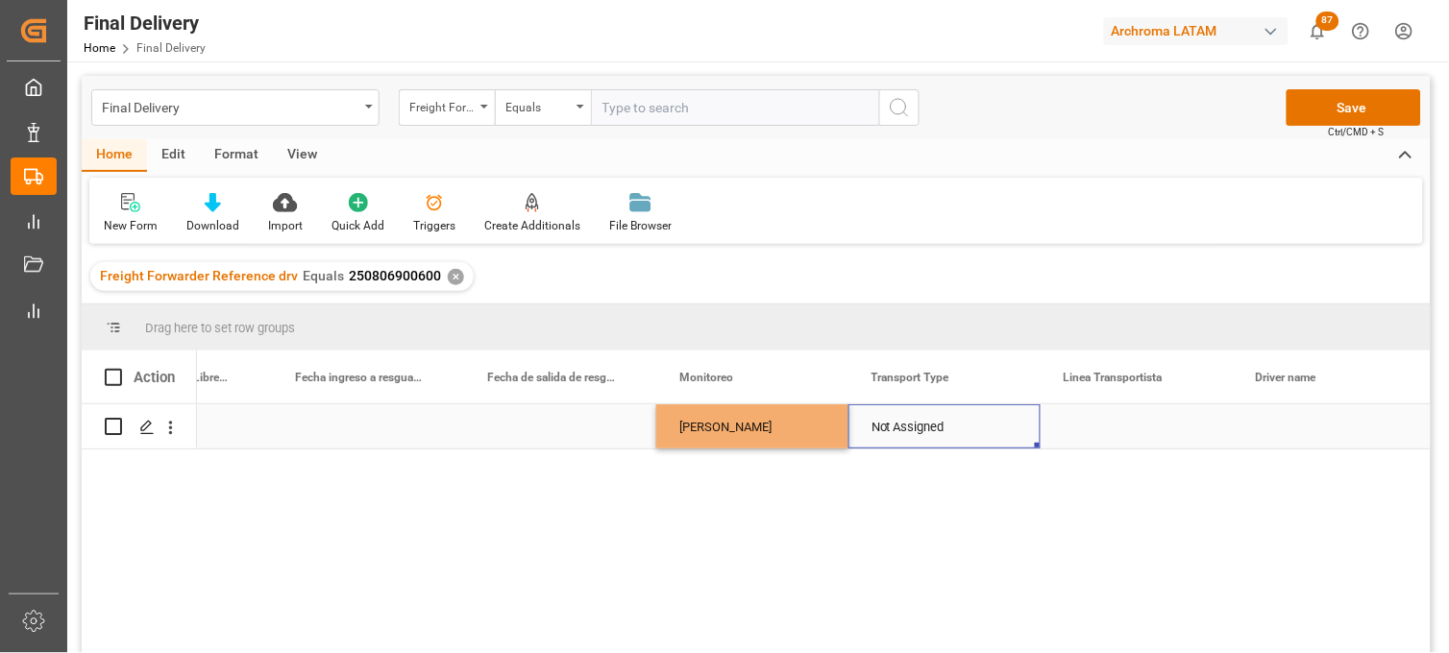
click at [917, 424] on div "Not Assigned" at bounding box center [944, 427] width 146 height 44
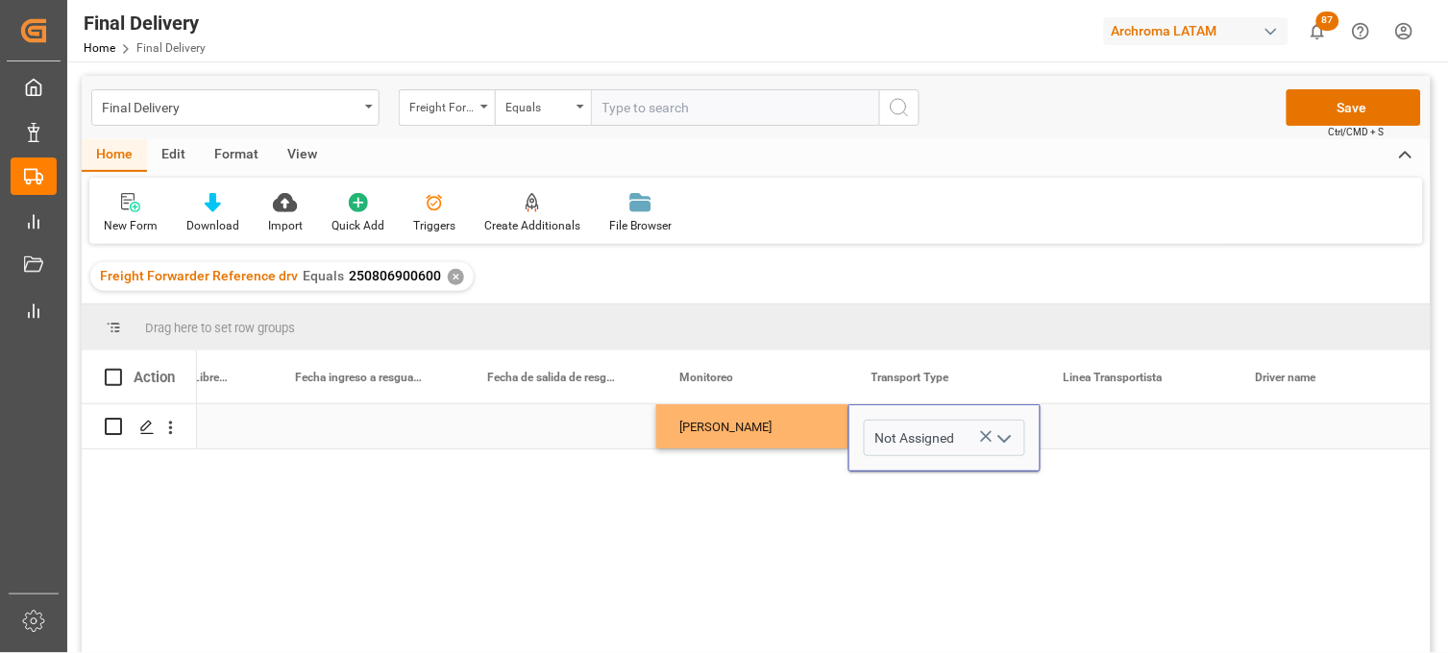
click at [984, 433] on icon "Press SPACE to select this row." at bounding box center [986, 437] width 20 height 20
click at [1002, 437] on icon "open menu" at bounding box center [1004, 438] width 23 height 23
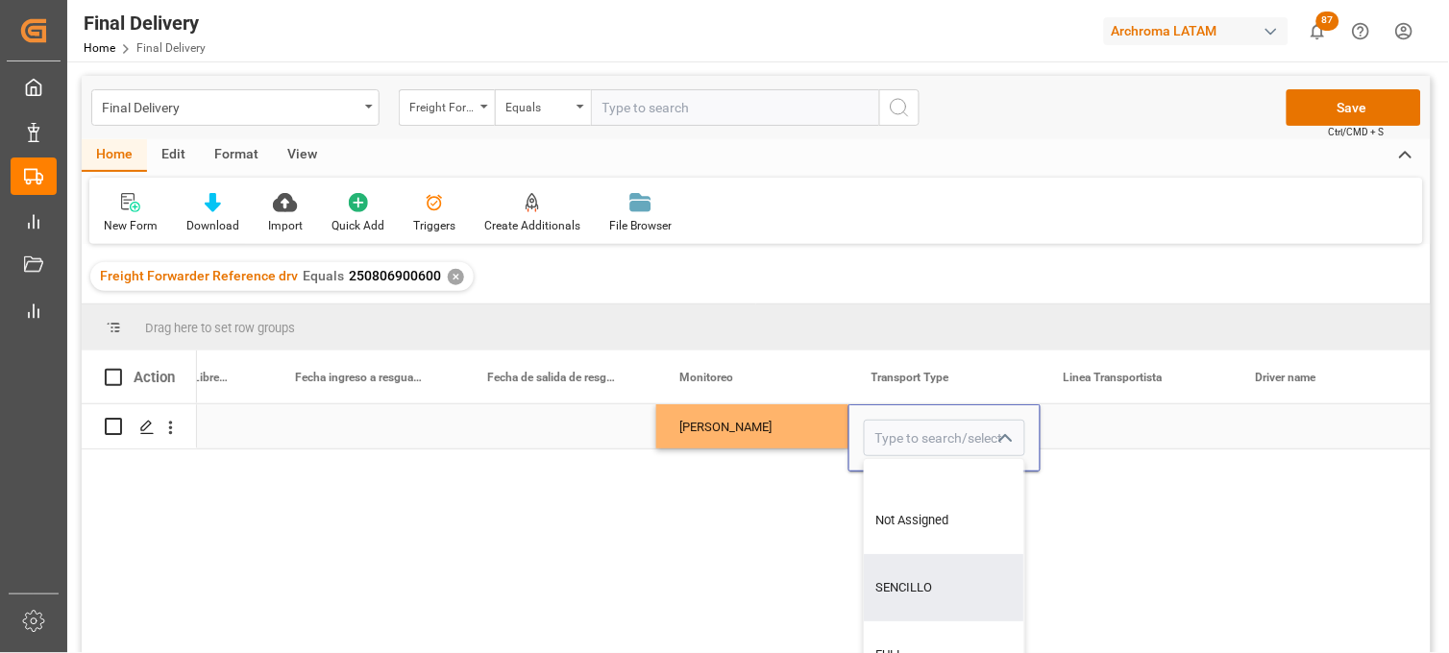
drag, startPoint x: 911, startPoint y: 573, endPoint x: 1103, endPoint y: 438, distance: 234.5
click at [911, 572] on div "SENCILLO" at bounding box center [944, 587] width 159 height 67
type input "SENCILLO"
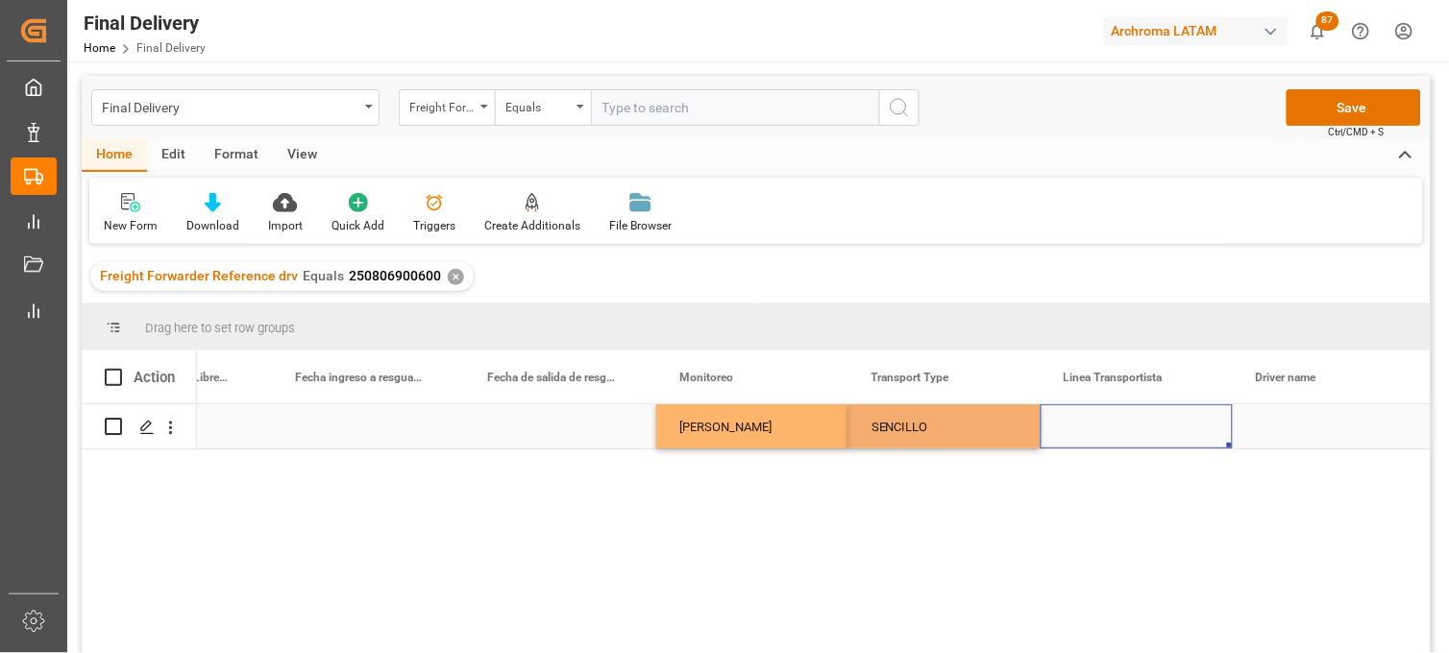
click at [1112, 430] on div "Press SPACE to select this row." at bounding box center [1136, 426] width 192 height 44
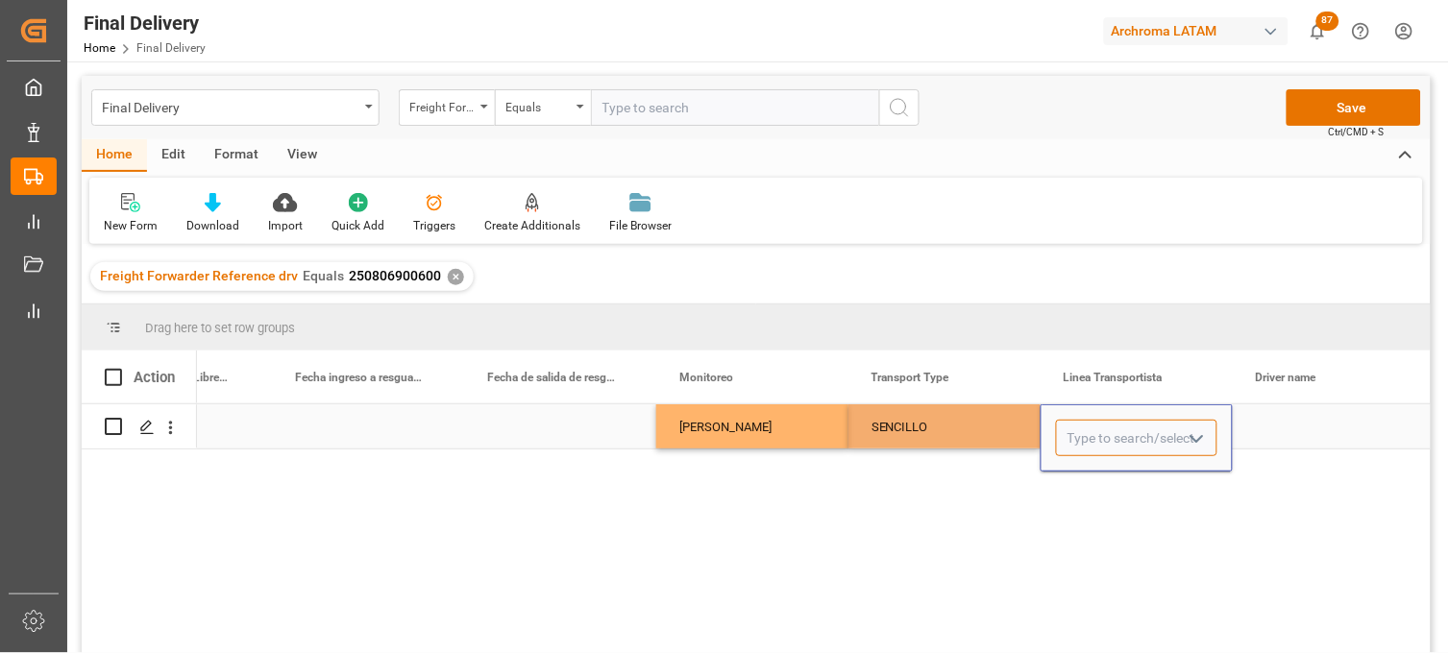
click at [1112, 430] on input "Press SPACE to select this row." at bounding box center [1136, 438] width 161 height 37
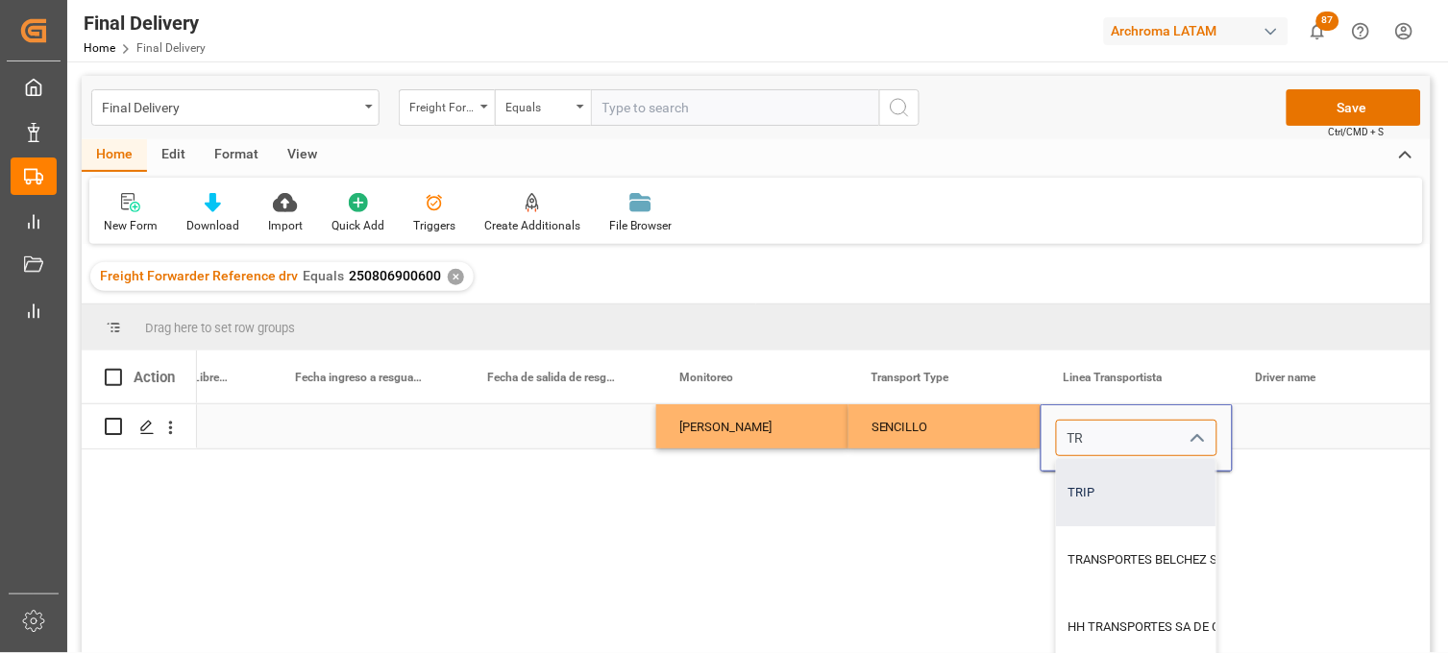
click at [1120, 476] on div "TRIP" at bounding box center [1213, 492] width 312 height 67
type input "TRIP"
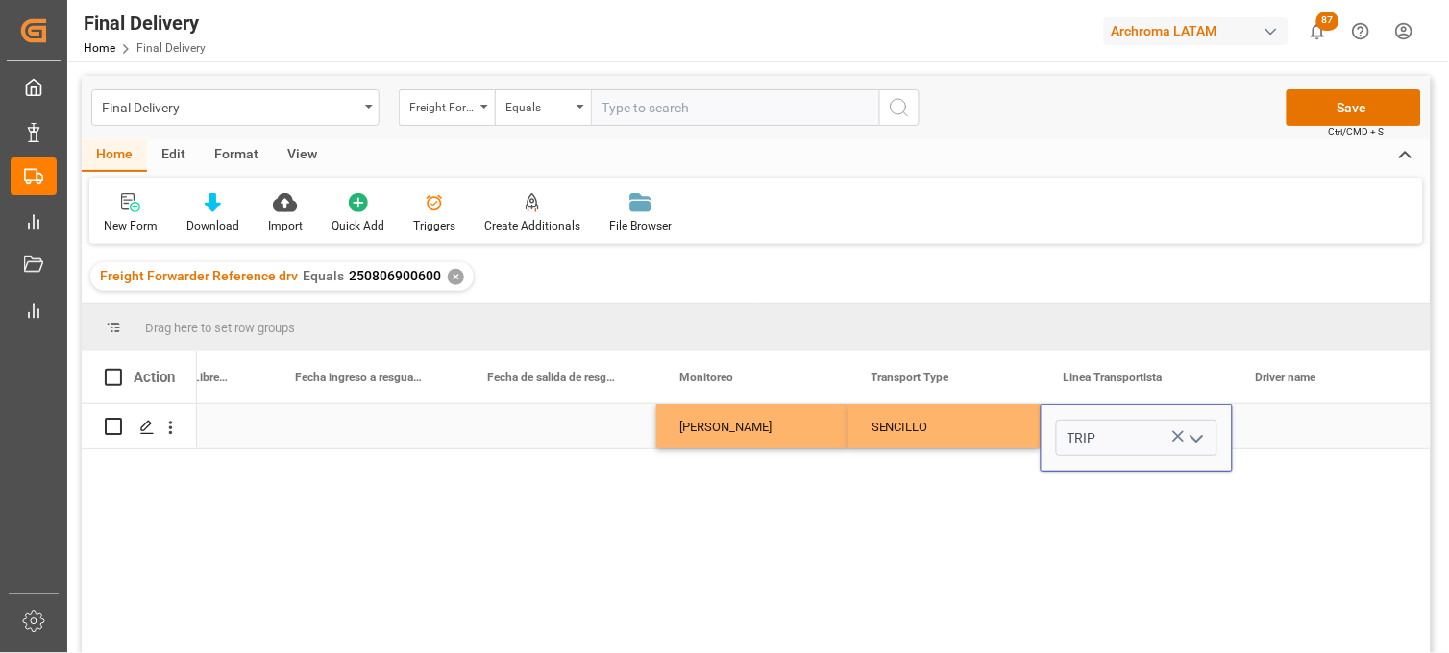
click at [1275, 426] on div "Press SPACE to select this row." at bounding box center [1328, 426] width 192 height 44
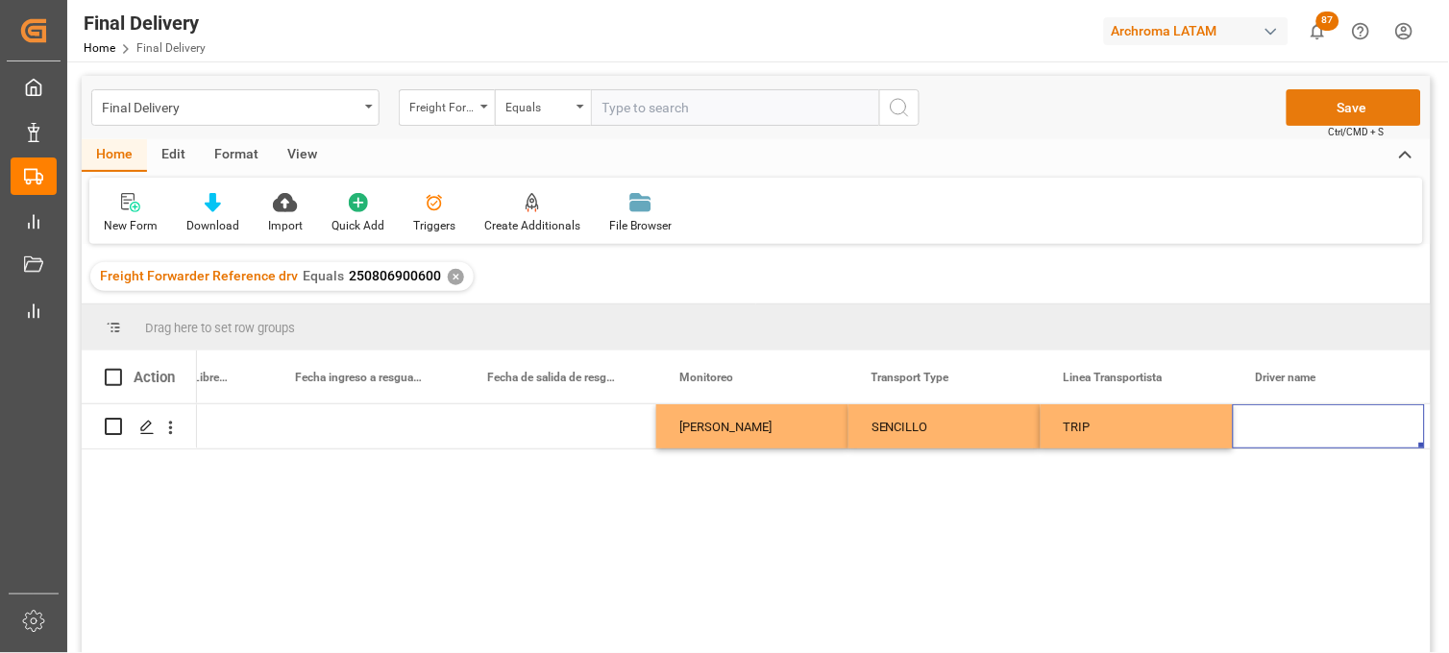
click at [1365, 115] on button "Save" at bounding box center [1353, 107] width 134 height 37
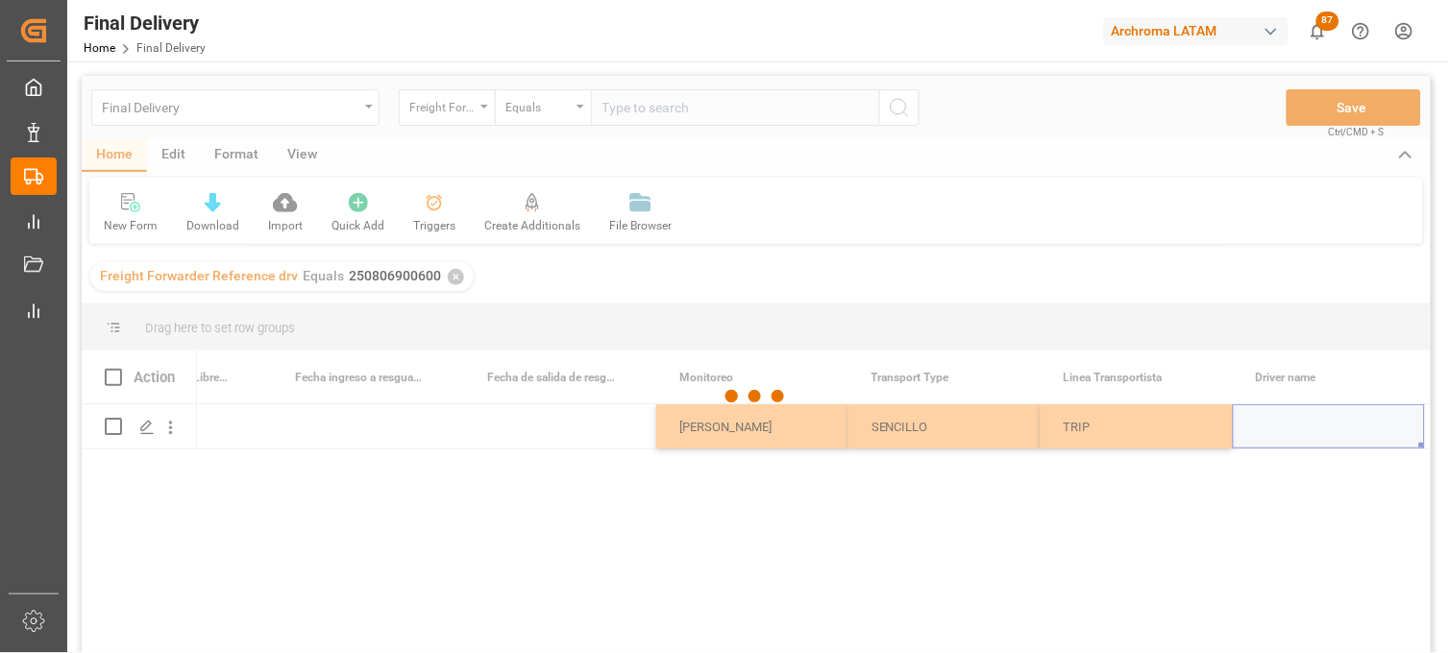
click at [529, 421] on div at bounding box center [756, 397] width 1349 height 642
click at [526, 429] on div at bounding box center [756, 397] width 1349 height 642
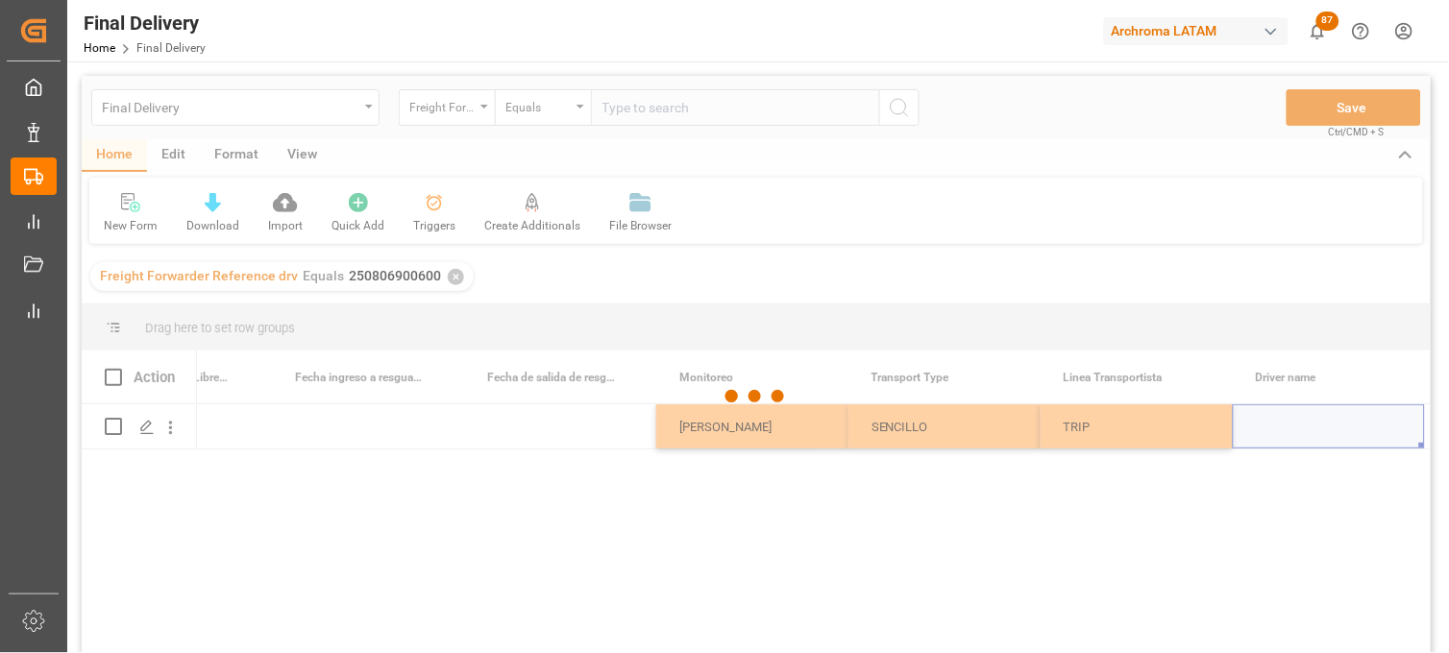
click at [526, 428] on div at bounding box center [756, 397] width 1349 height 642
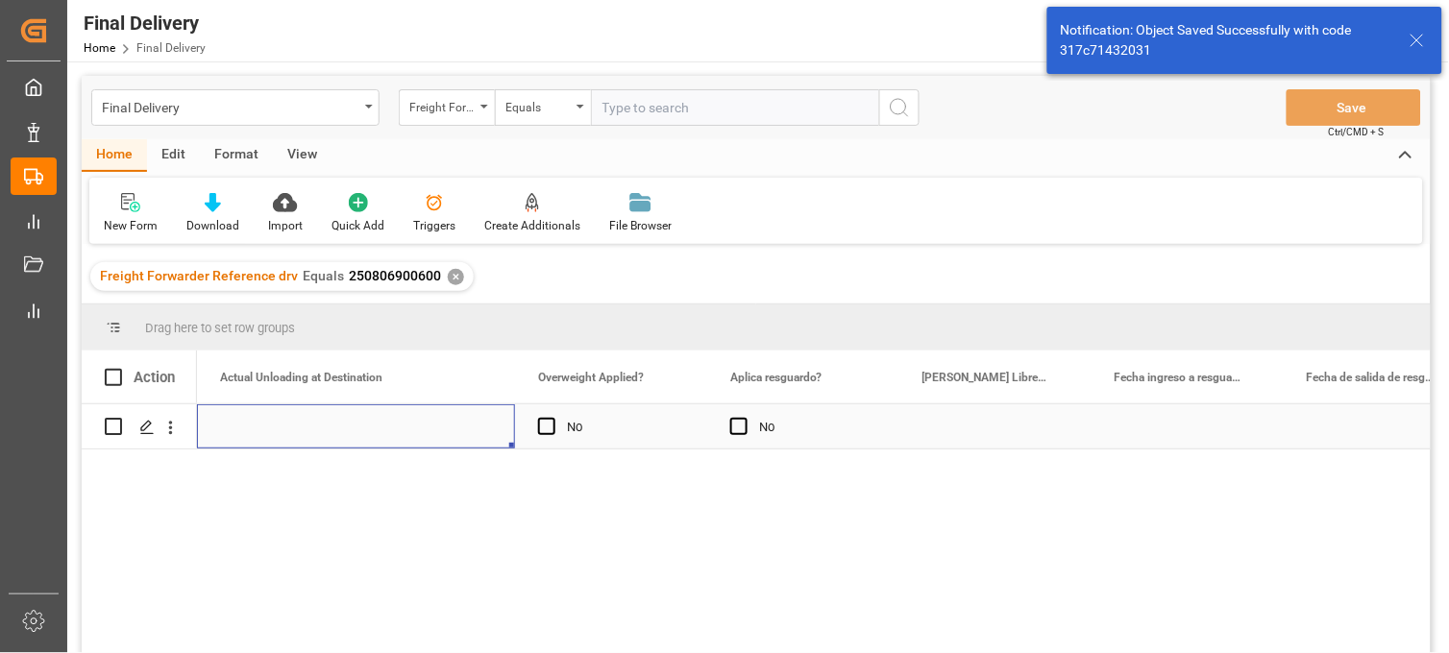
scroll to position [0, 4803]
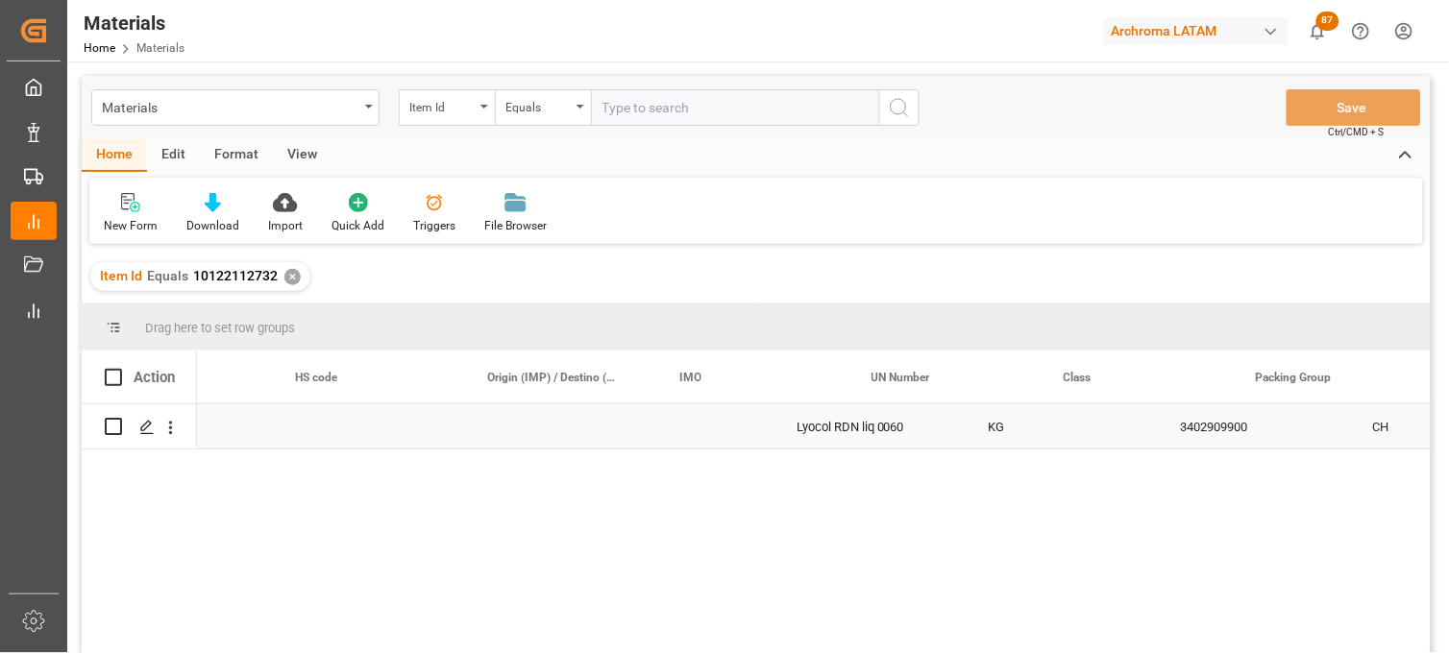
scroll to position [0, 886]
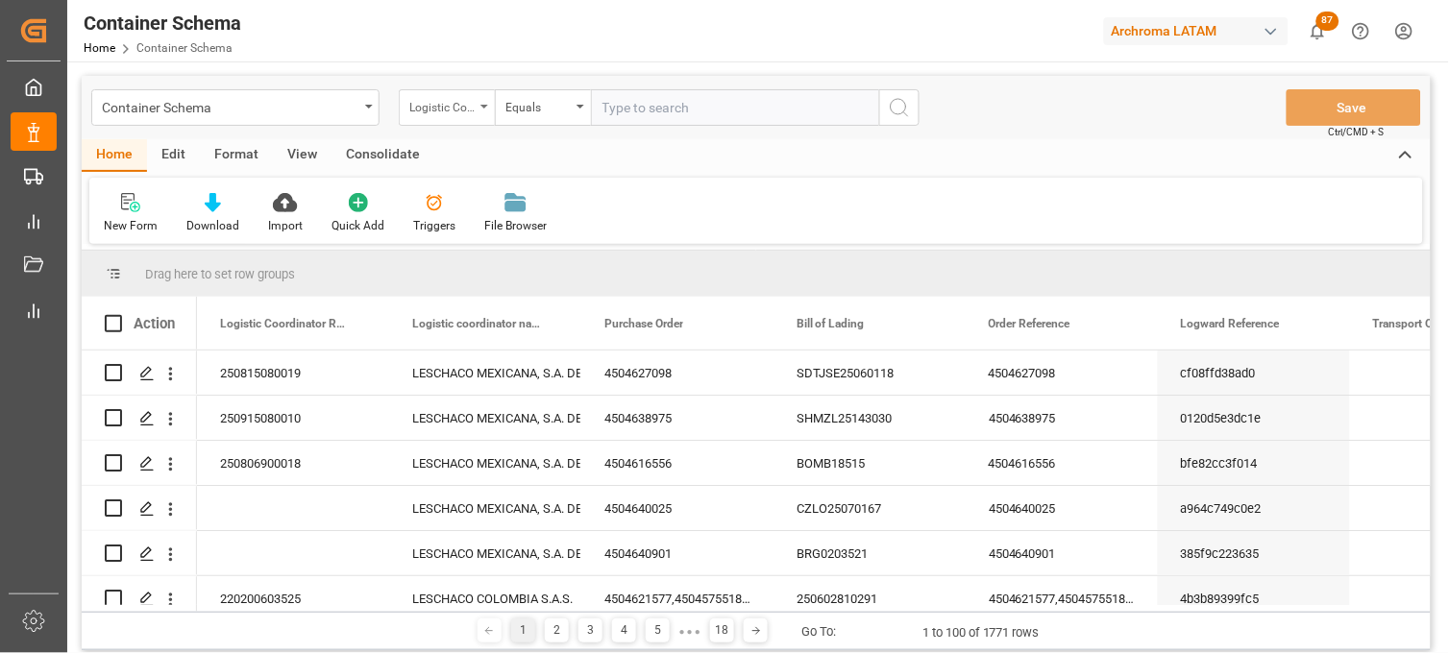
click at [469, 108] on div "Logistic Coordinator Reference Number" at bounding box center [441, 105] width 65 height 22
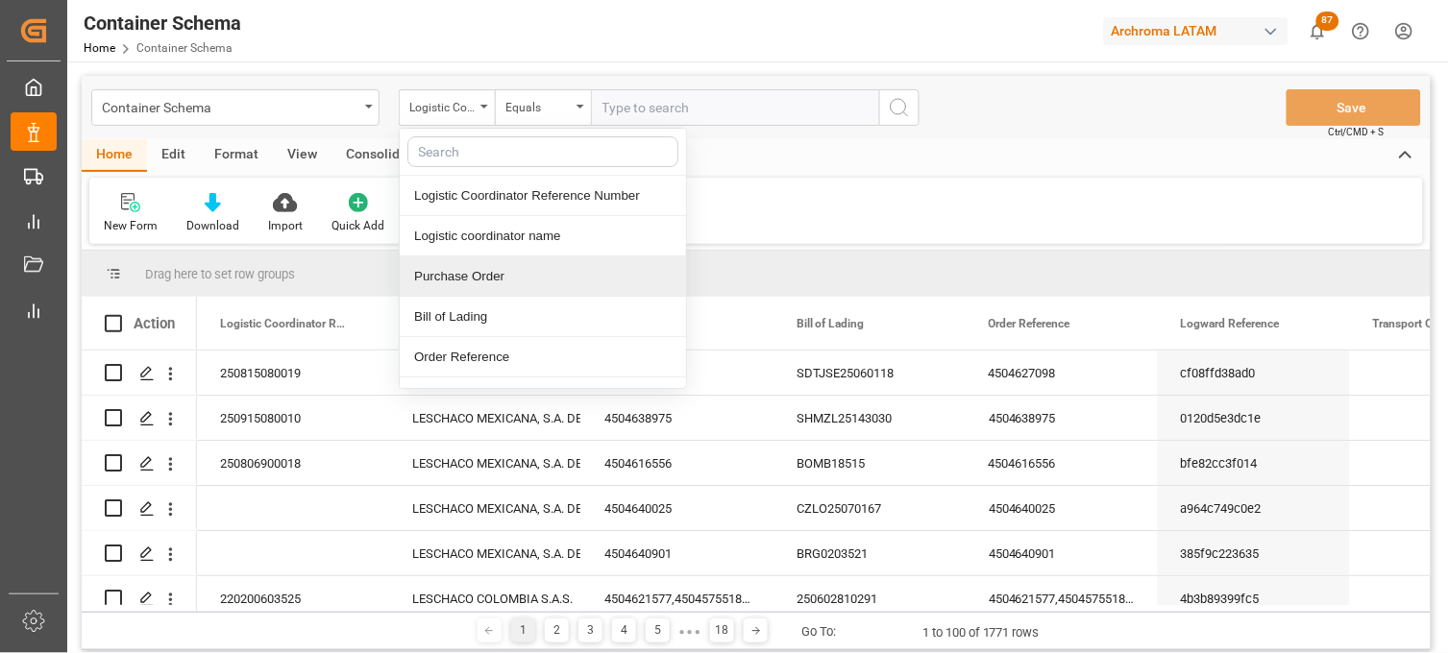
click at [483, 281] on div "Purchase Order" at bounding box center [543, 276] width 286 height 40
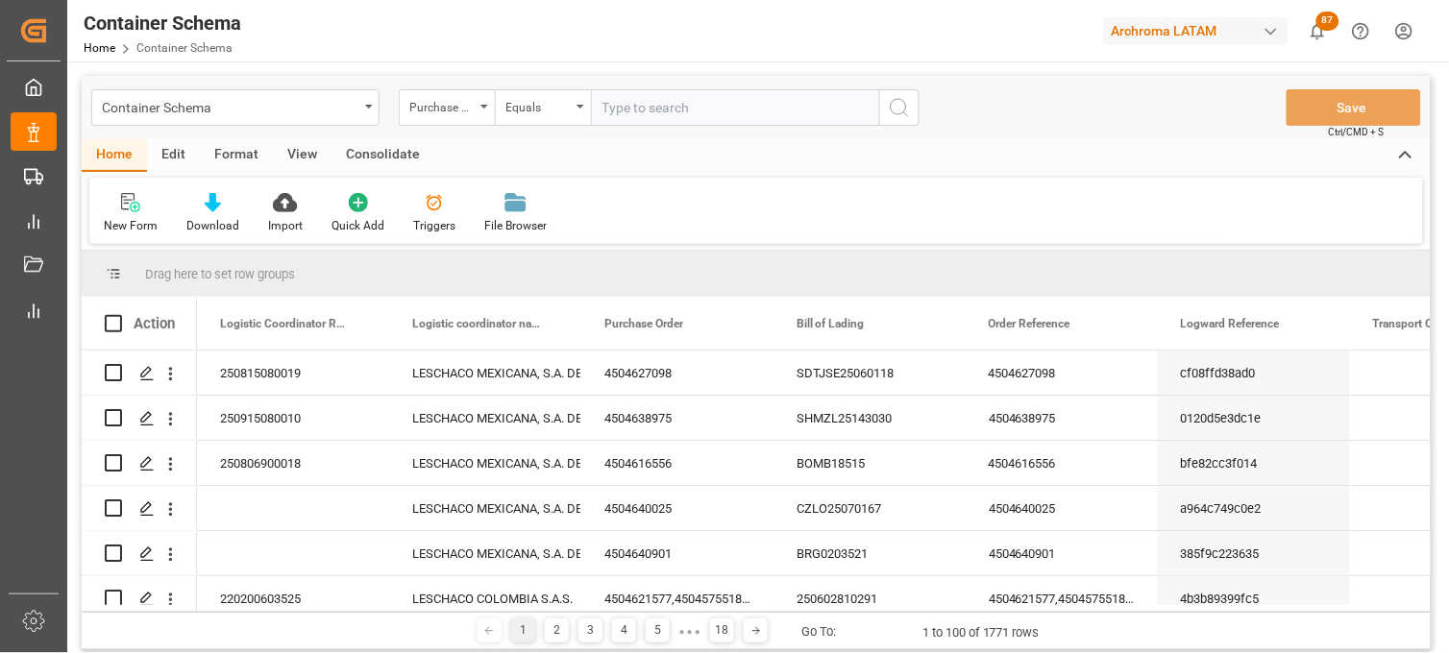
click at [619, 107] on input "text" at bounding box center [735, 107] width 288 height 37
paste input "4504636068"
type input "4504636068"
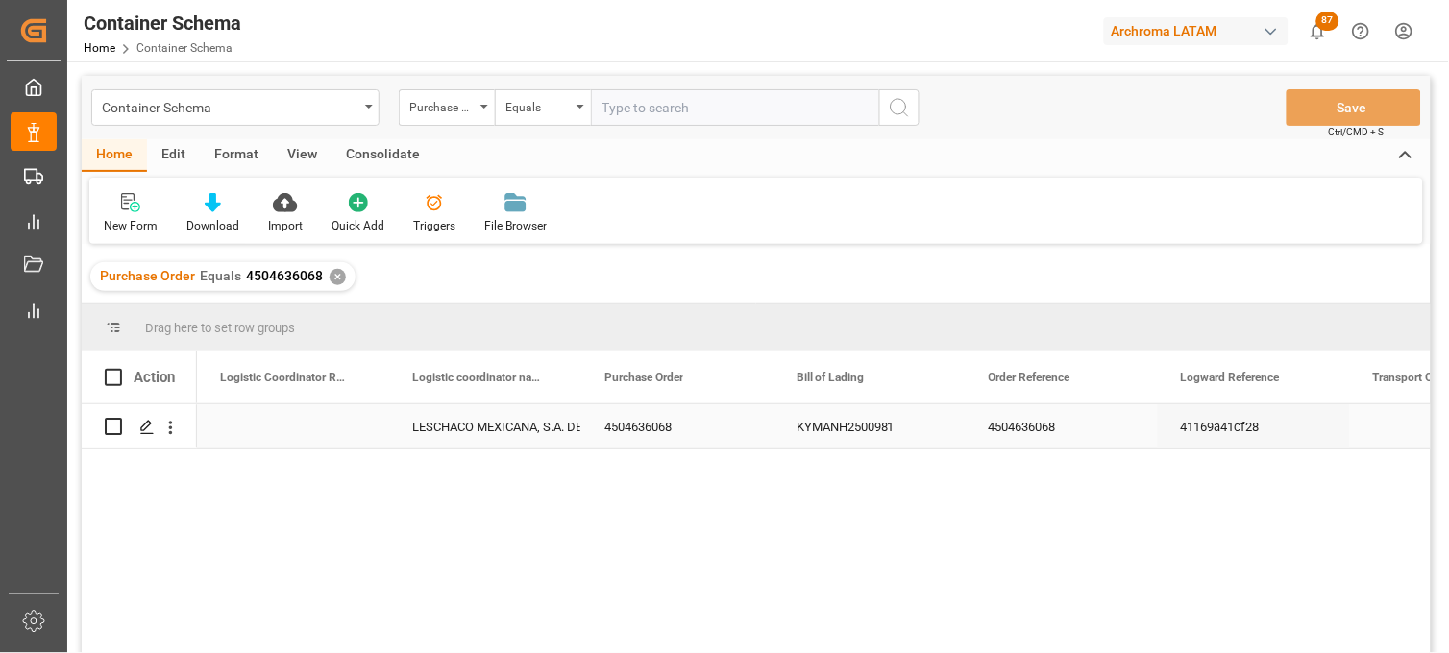
click at [291, 429] on div "Press SPACE to select this row." at bounding box center [293, 426] width 192 height 44
type input "250915080011"
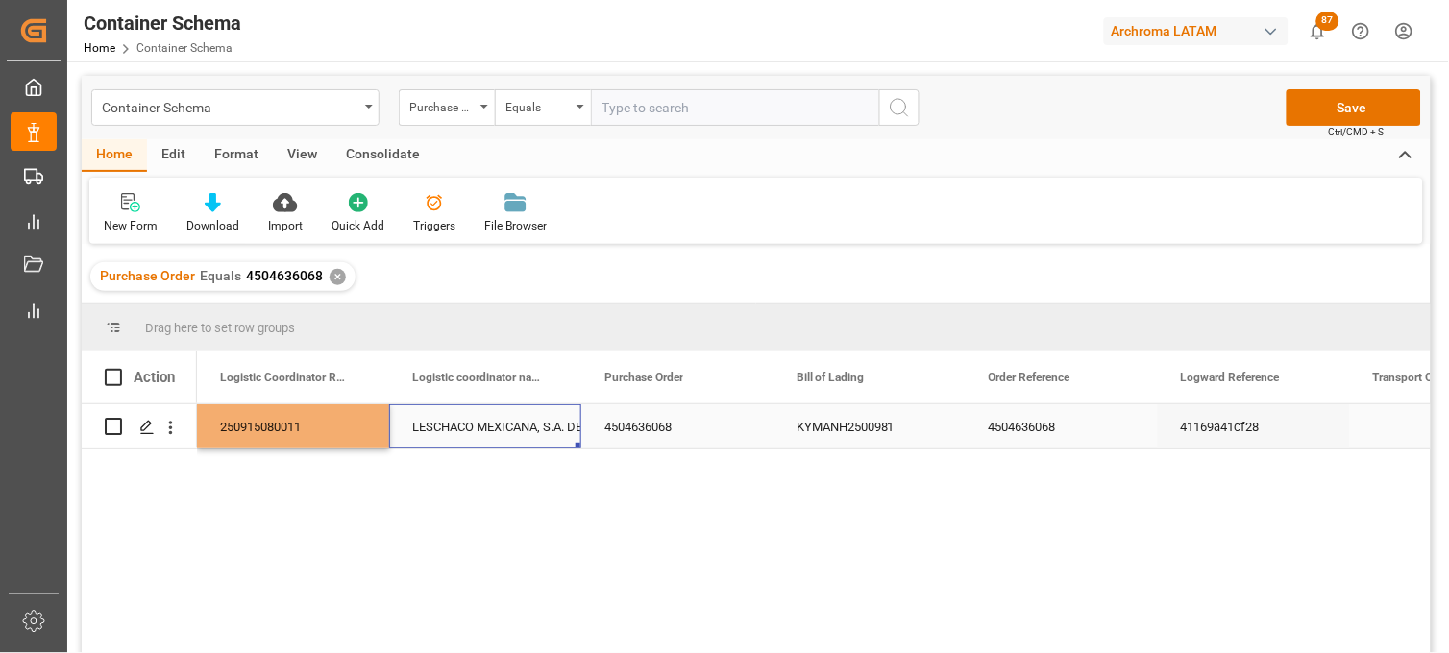
click at [504, 424] on div "LESCHACO MEXICANA, S.A. DE C.V." at bounding box center [485, 427] width 146 height 44
click at [1357, 104] on button "Save" at bounding box center [1353, 107] width 134 height 37
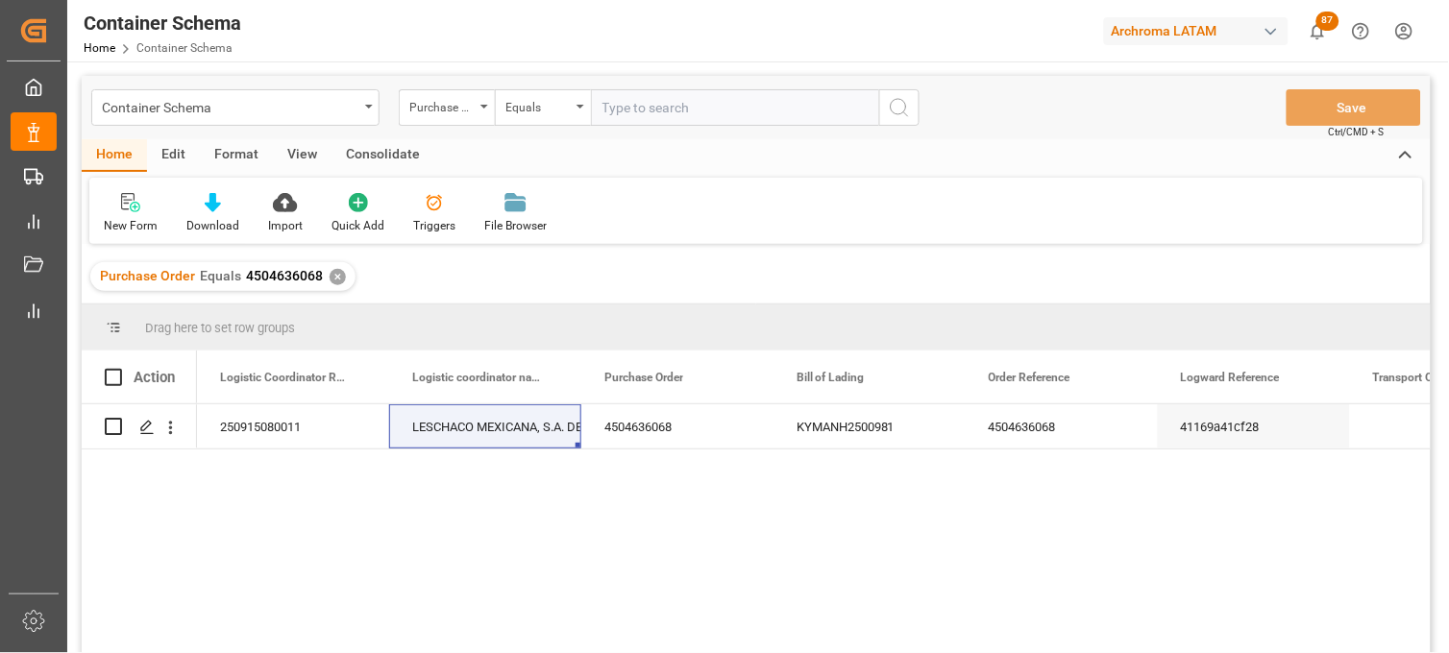
click at [334, 275] on div "✕" at bounding box center [337, 277] width 16 height 16
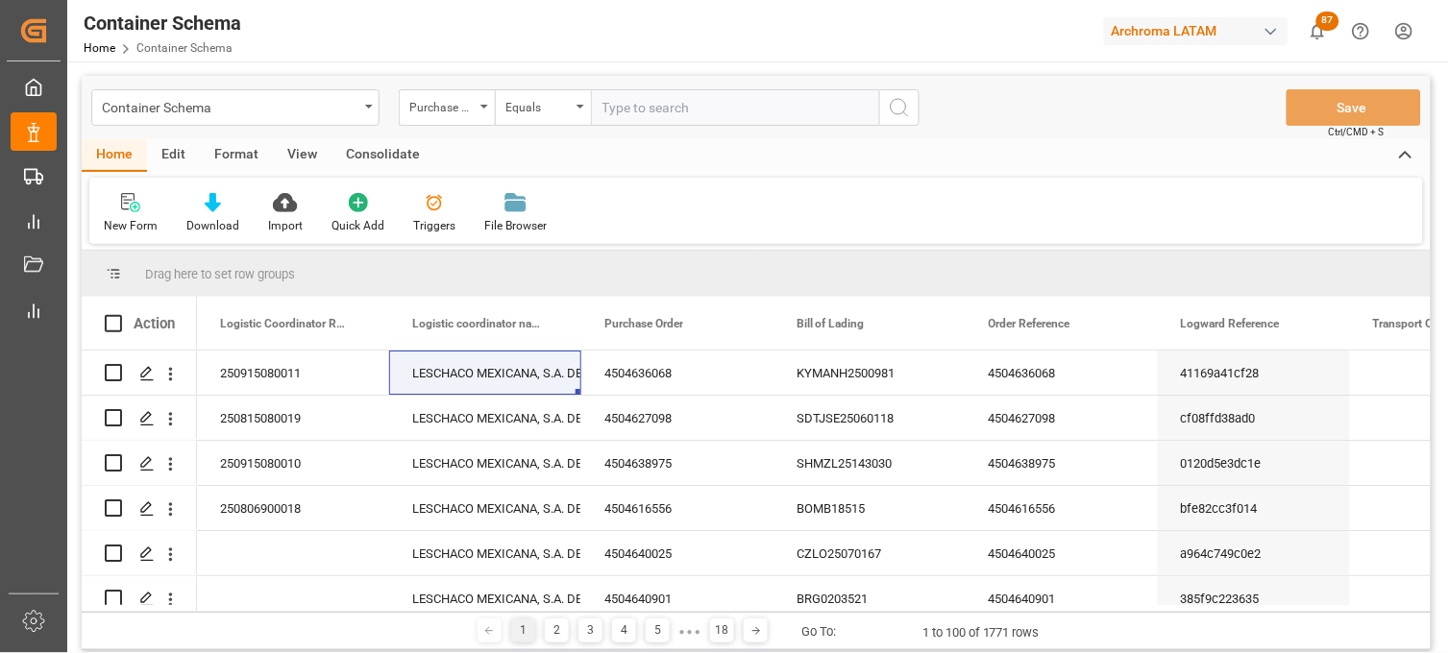
click at [618, 110] on input "text" at bounding box center [735, 107] width 288 height 37
paste input "4504616485"
type input "4504616485"
click at [909, 110] on icon "search button" at bounding box center [899, 107] width 23 height 23
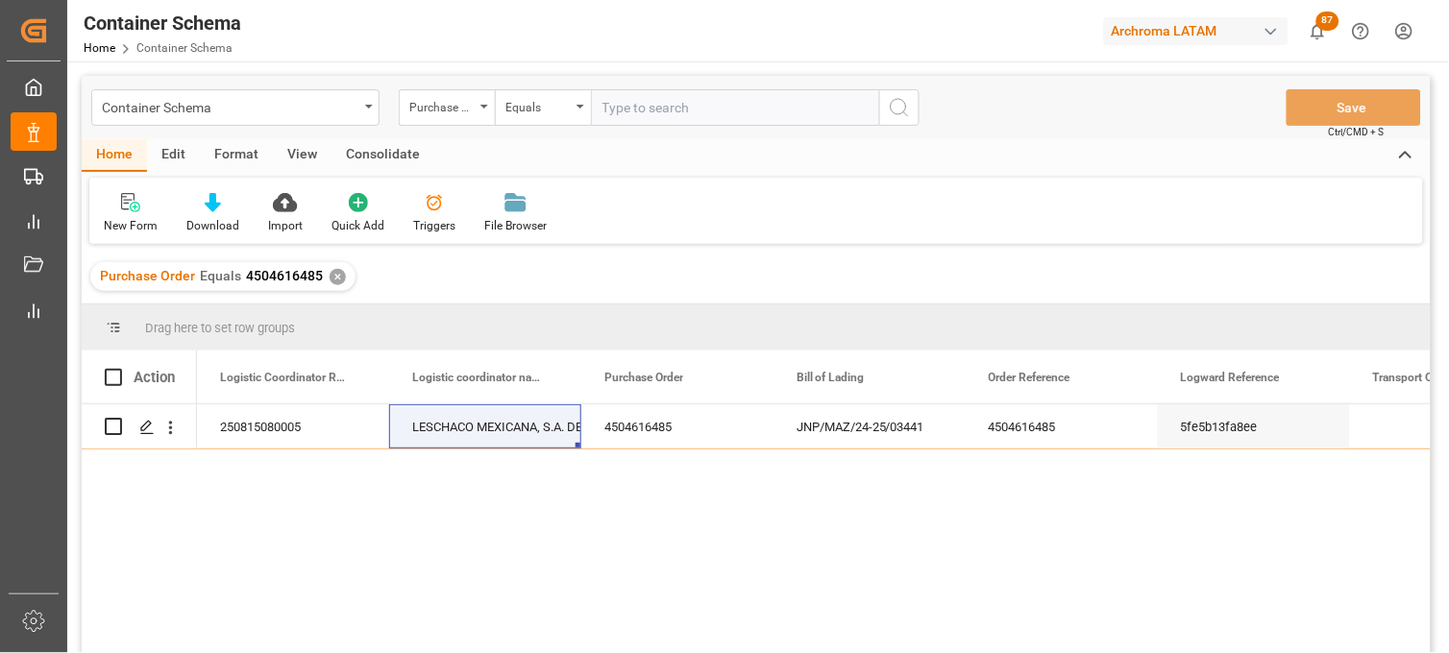
click at [329, 277] on div "✕" at bounding box center [337, 277] width 16 height 16
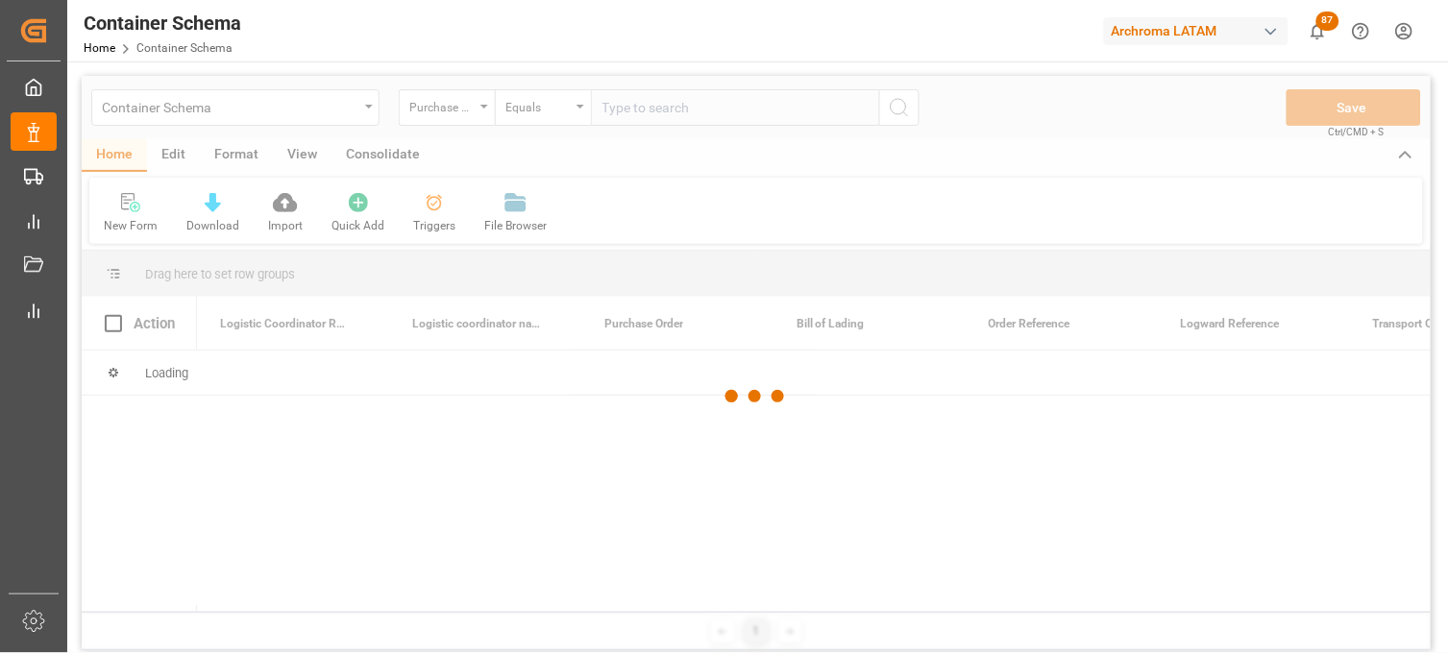
click at [618, 112] on div at bounding box center [756, 397] width 1349 height 642
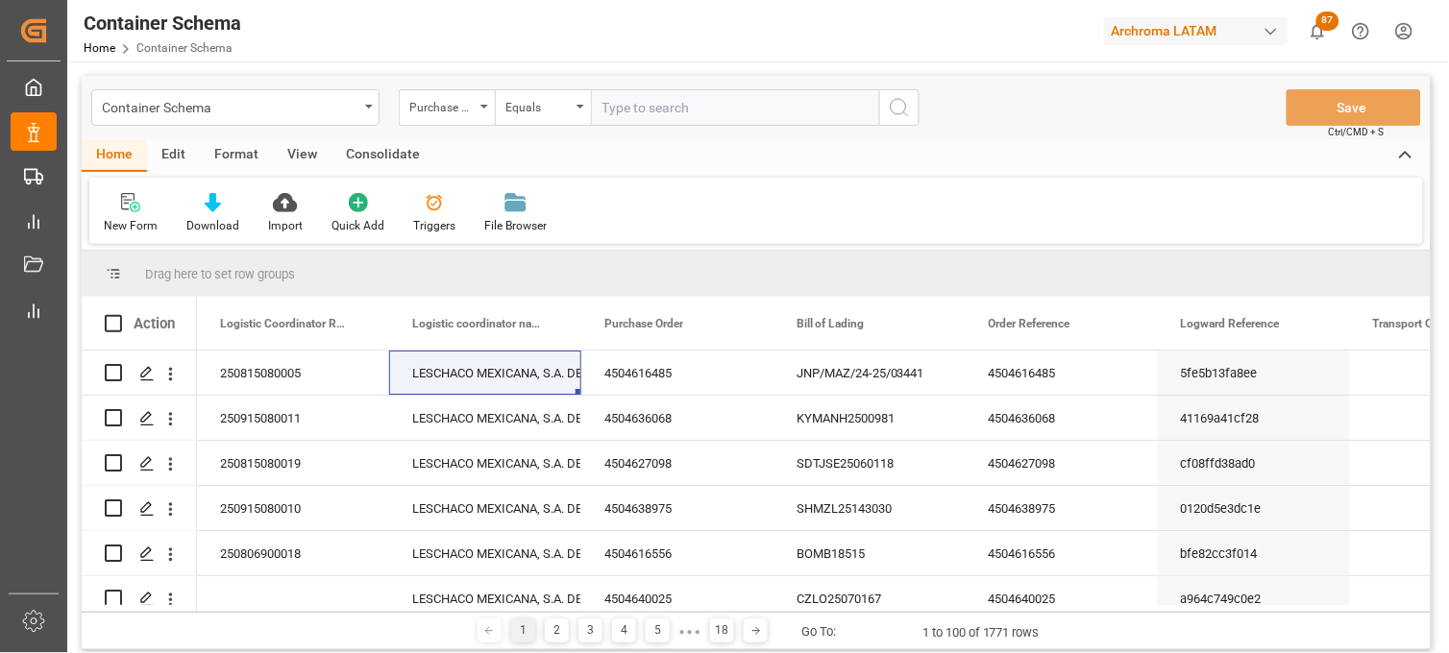
click at [619, 108] on input "text" at bounding box center [735, 107] width 288 height 37
paste input "4504630773"
type input "4504630773"
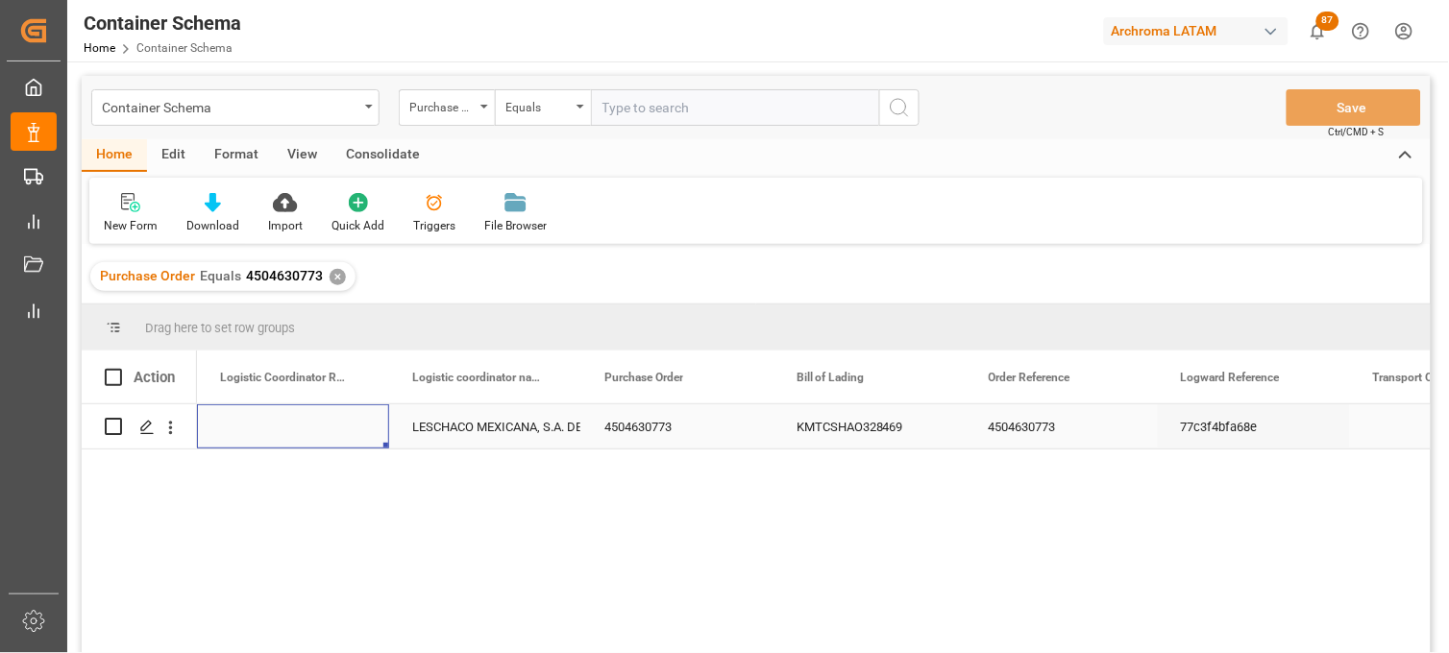
click at [261, 423] on div "Press SPACE to select this row." at bounding box center [293, 426] width 192 height 44
click at [261, 423] on input "Press SPACE to select this row." at bounding box center [292, 438] width 161 height 37
paste input "250906900085"
type input "250906900085"
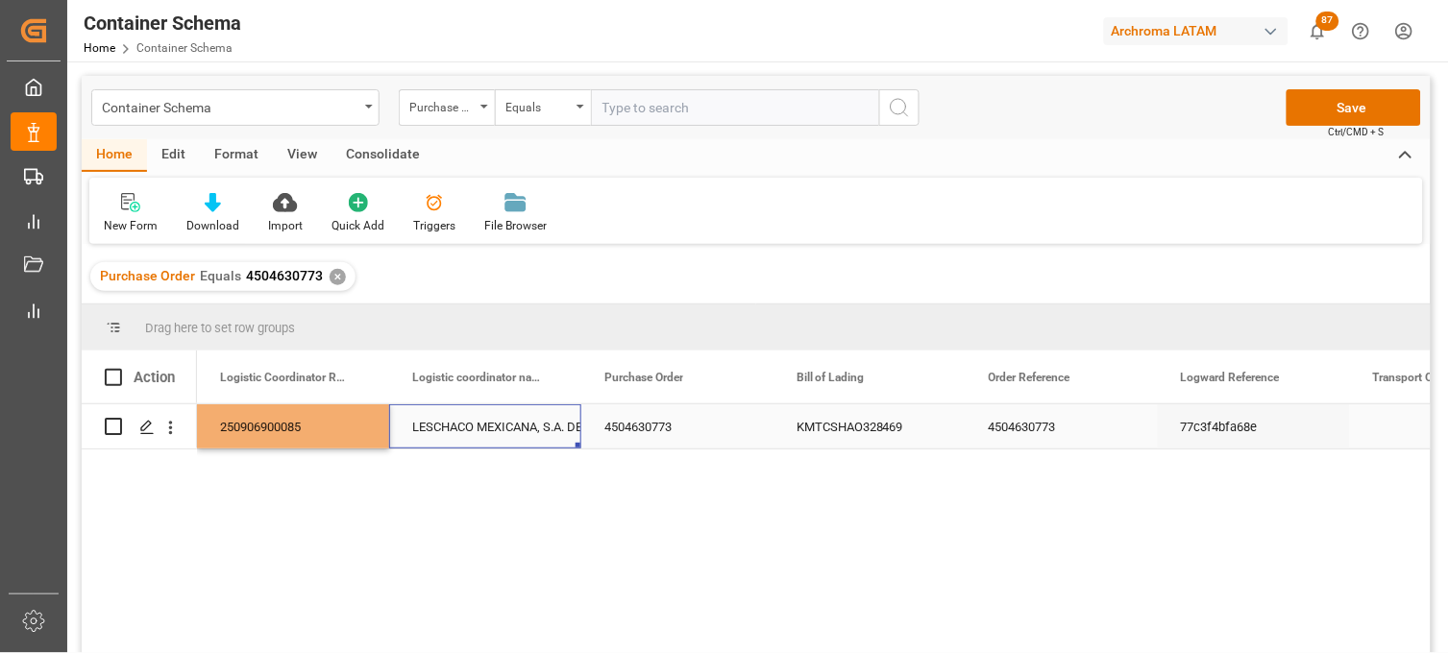
click at [435, 417] on div "LESCHACO MEXICANA, S.A. DE C.V." at bounding box center [485, 427] width 146 height 44
click at [1358, 109] on button "Save" at bounding box center [1353, 107] width 134 height 37
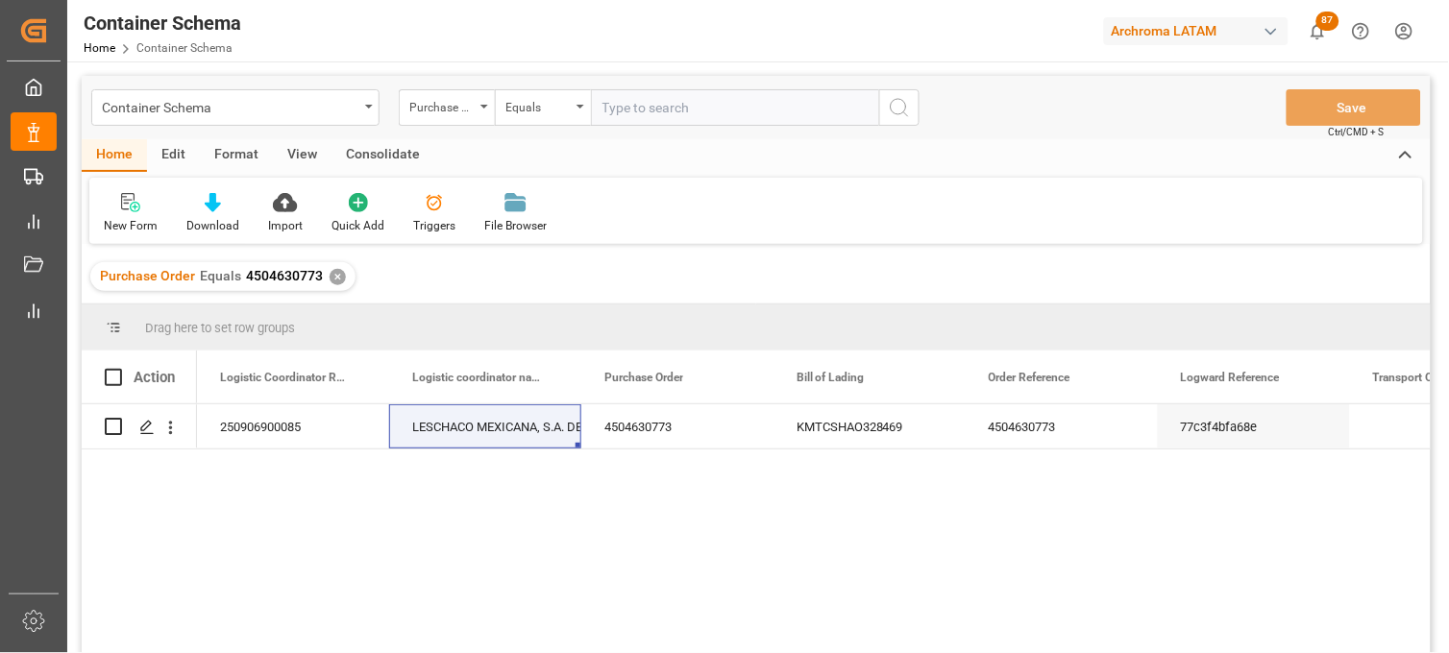
click at [332, 277] on div "✕" at bounding box center [337, 277] width 16 height 16
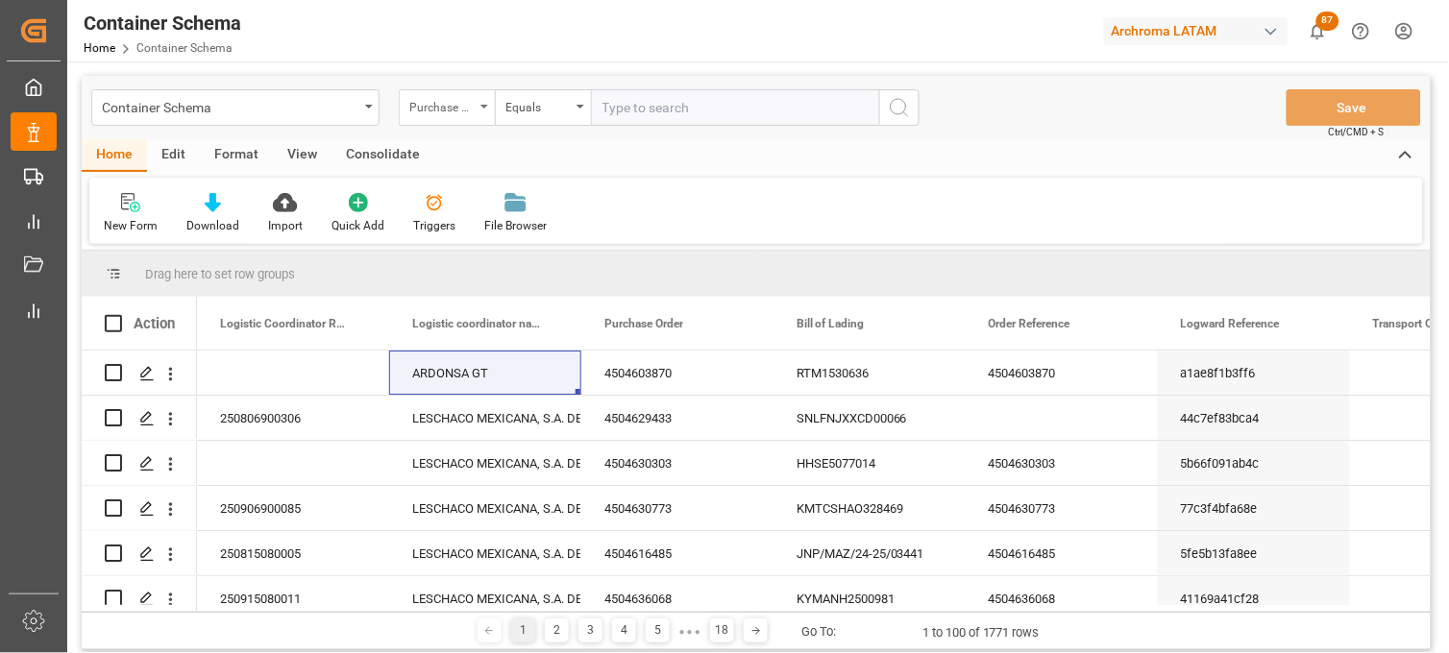
click at [478, 110] on div "Purchase Order" at bounding box center [447, 107] width 96 height 37
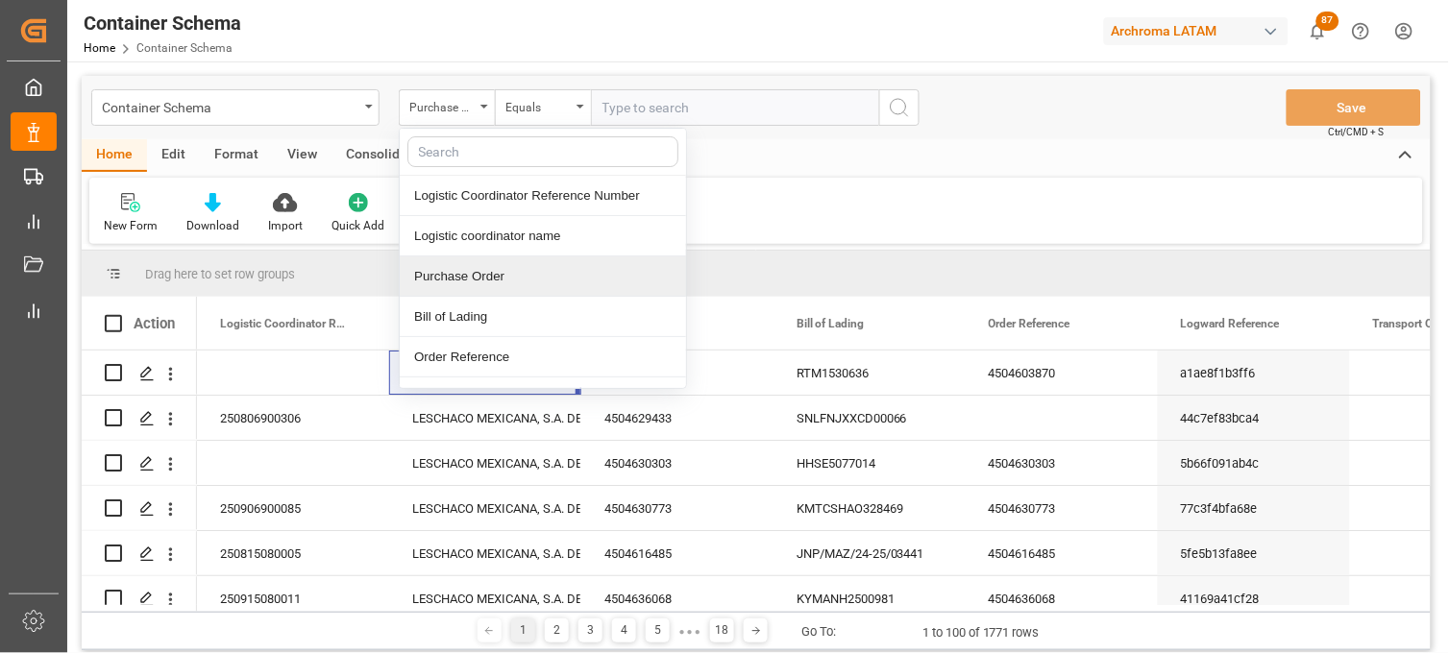
drag, startPoint x: 488, startPoint y: 271, endPoint x: 503, endPoint y: 262, distance: 17.6
click at [487, 271] on div "Purchase Order" at bounding box center [543, 276] width 286 height 40
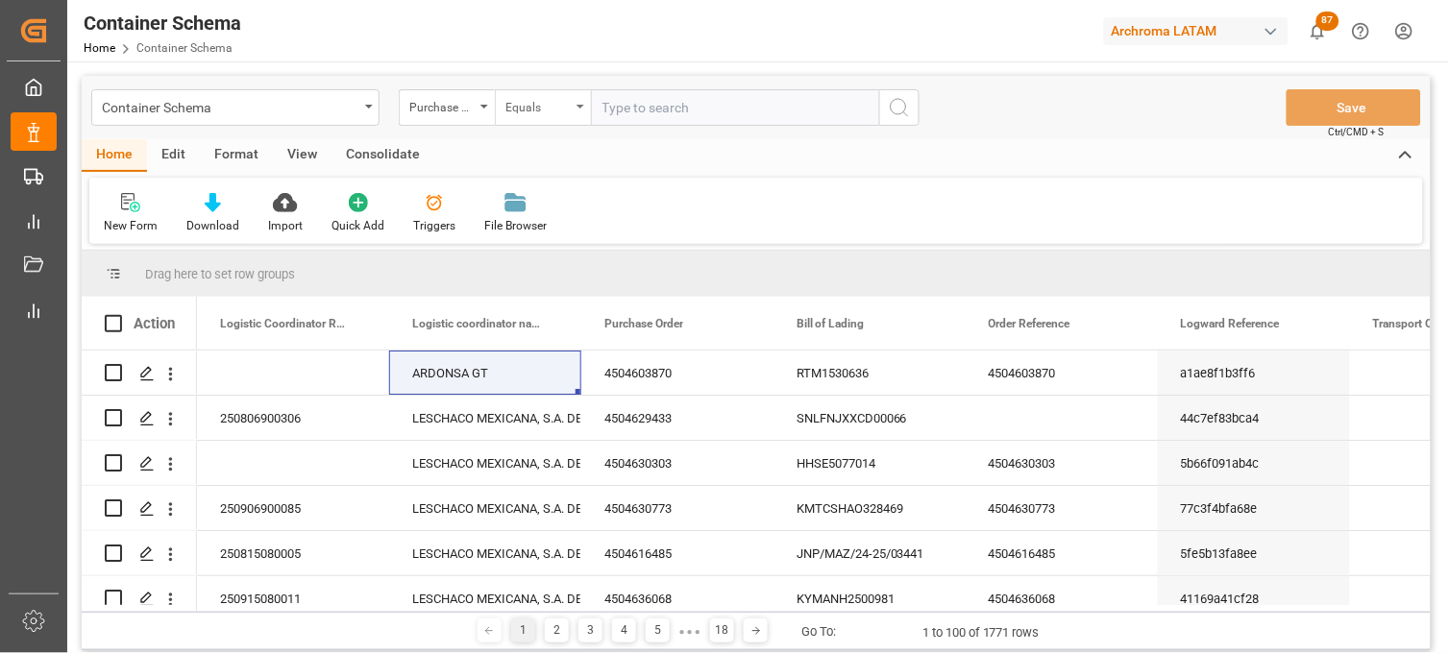
click at [577, 110] on div "Equals" at bounding box center [543, 107] width 96 height 37
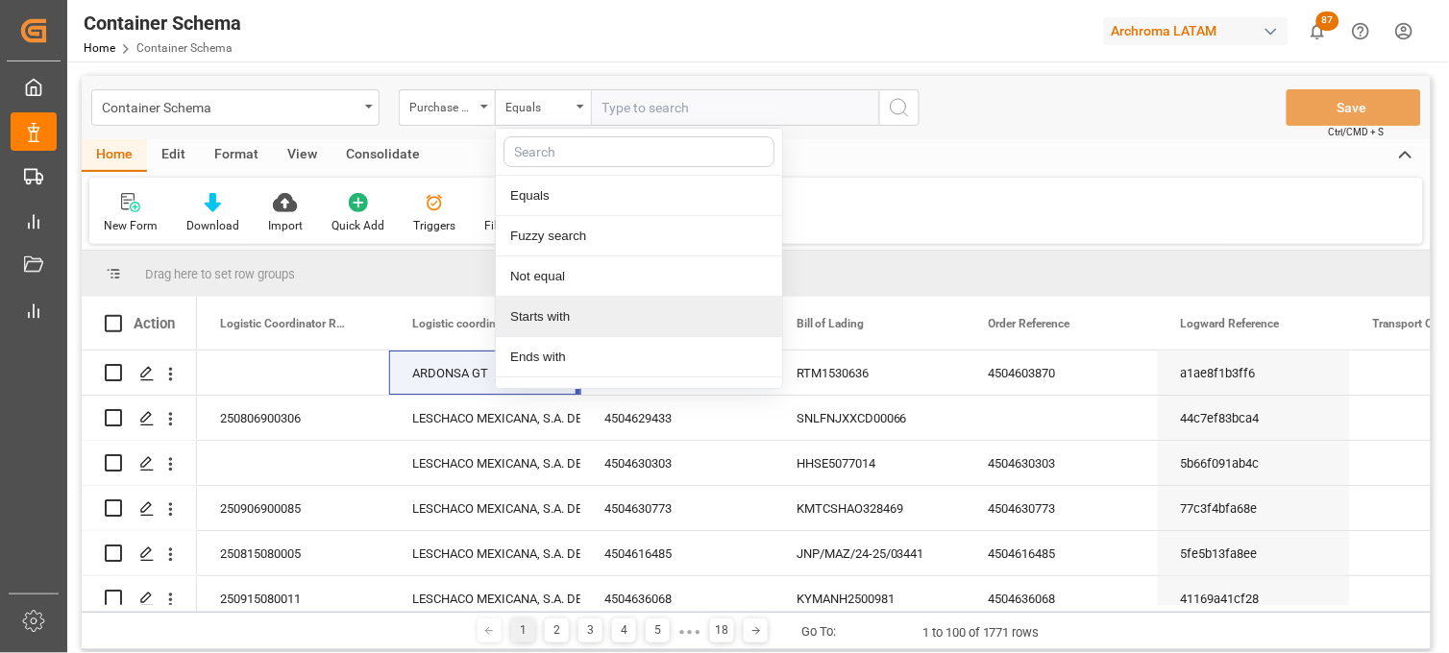
click at [570, 323] on div "Starts with" at bounding box center [639, 317] width 286 height 40
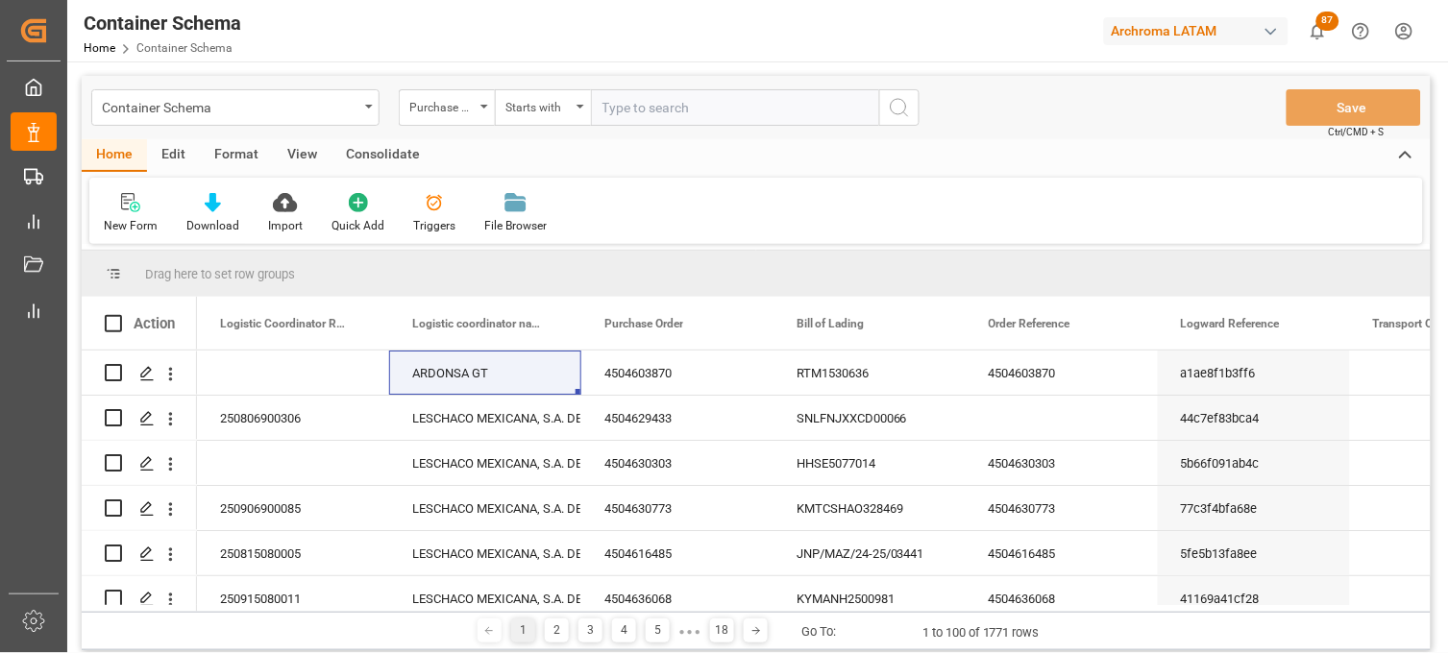
click at [653, 102] on input "text" at bounding box center [735, 107] width 288 height 37
paste input "4504634194"
type input "4504634194"
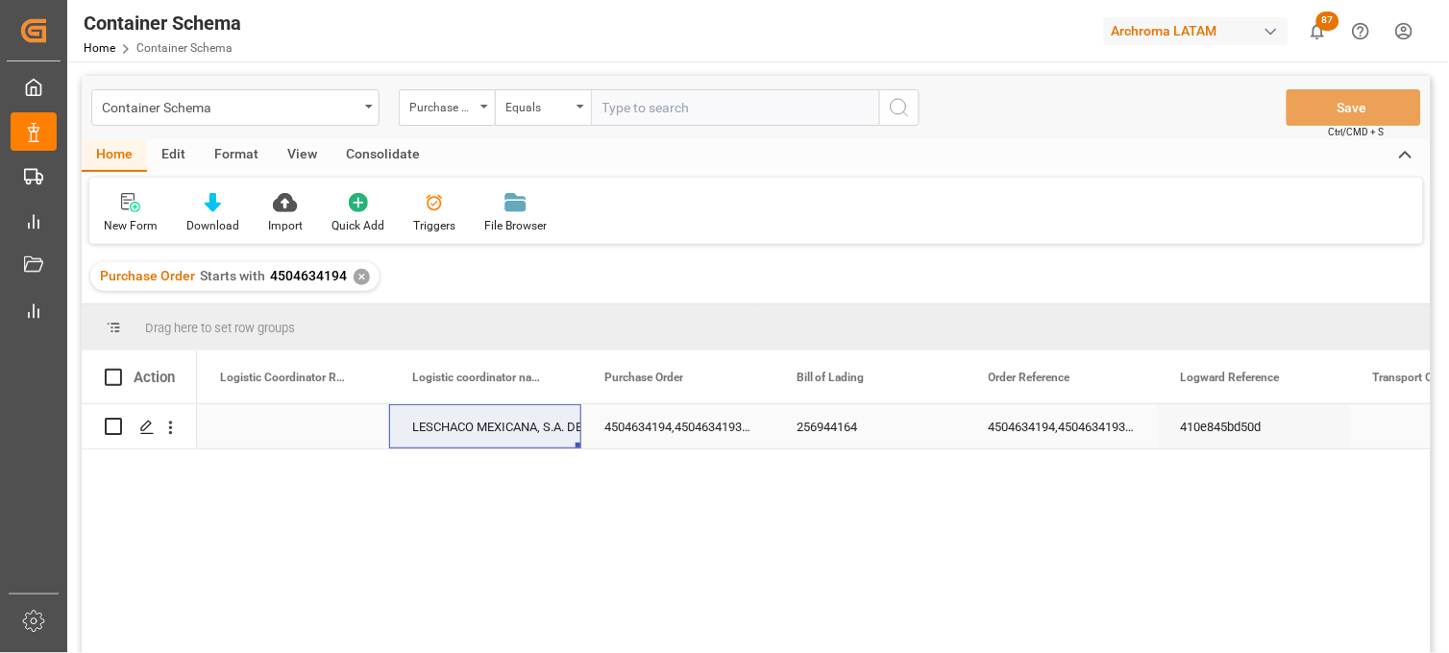
click at [282, 427] on div "Press SPACE to select this row." at bounding box center [293, 426] width 192 height 44
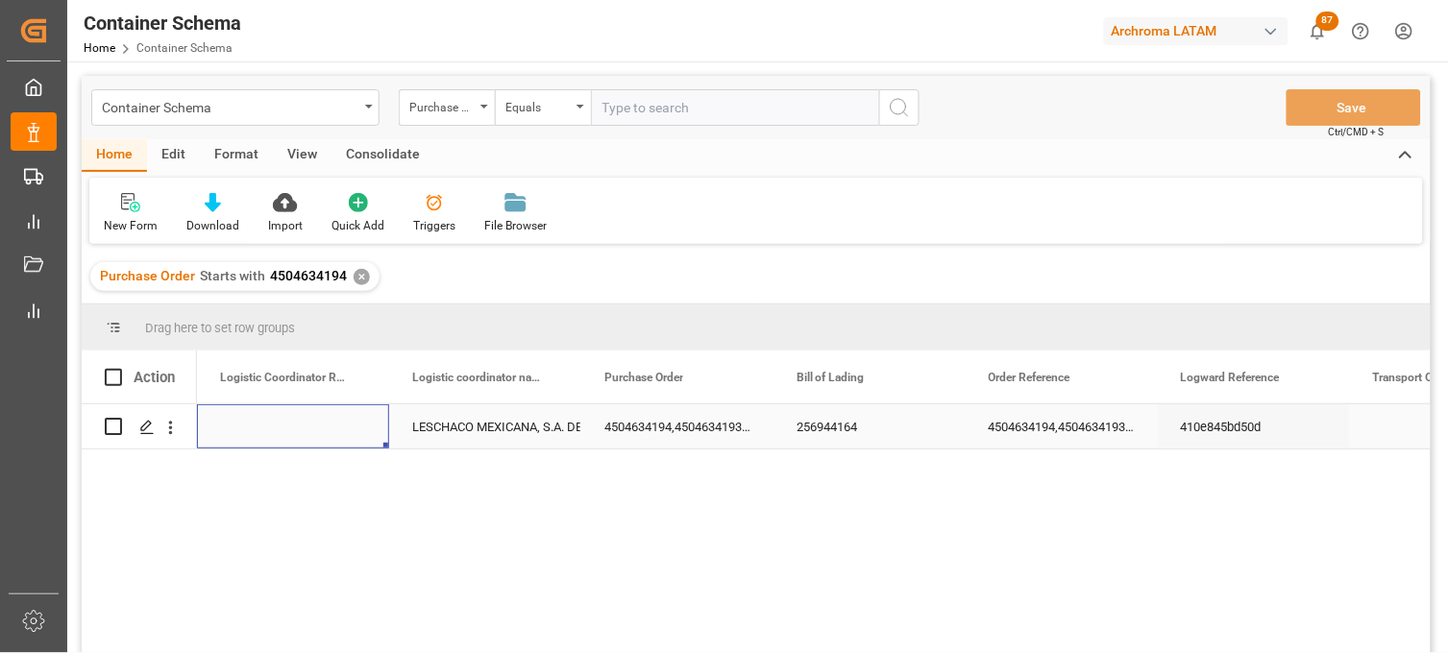
click at [282, 427] on div "Press SPACE to select this row." at bounding box center [293, 426] width 192 height 44
click at [282, 427] on input "Press SPACE to select this row." at bounding box center [292, 438] width 161 height 37
type input "250806900778"
drag, startPoint x: 472, startPoint y: 426, endPoint x: 497, endPoint y: 425, distance: 25.0
click at [473, 426] on div "LESCHACO MEXICANA, S.A. DE C.V." at bounding box center [485, 427] width 146 height 44
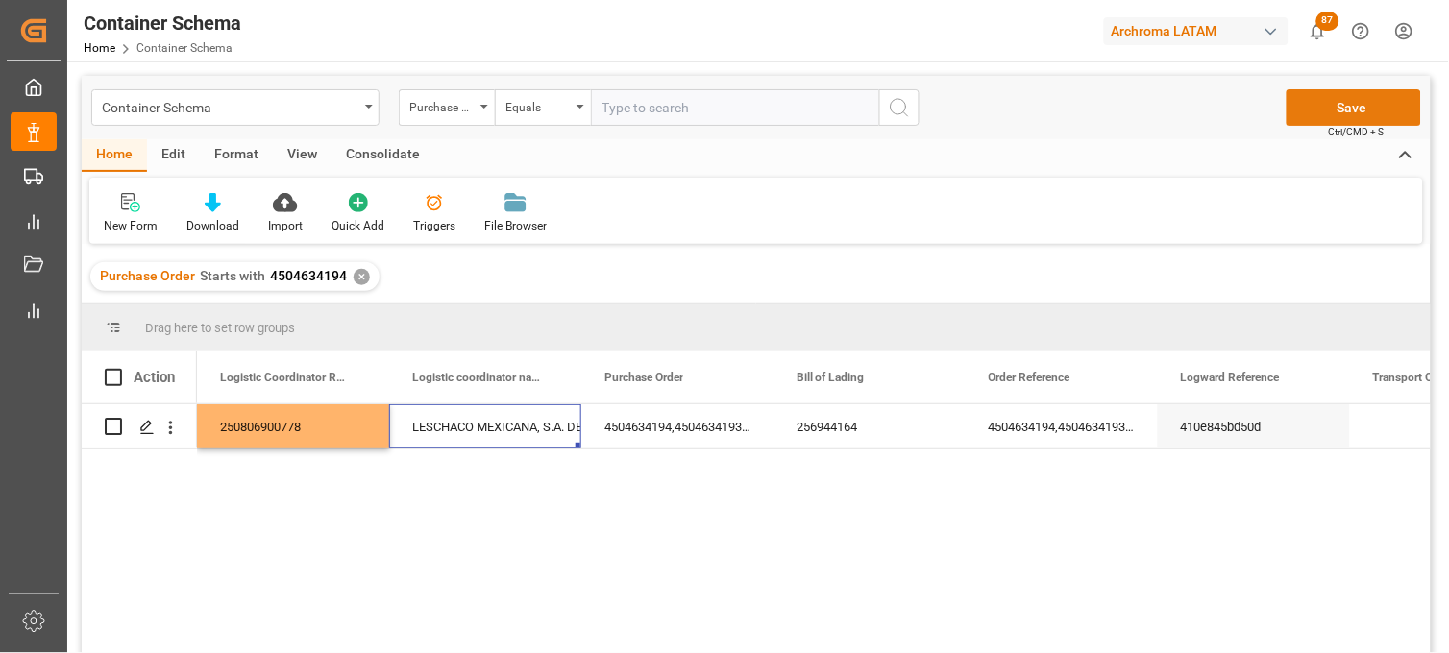
click at [1313, 118] on button "Save" at bounding box center [1353, 107] width 134 height 37
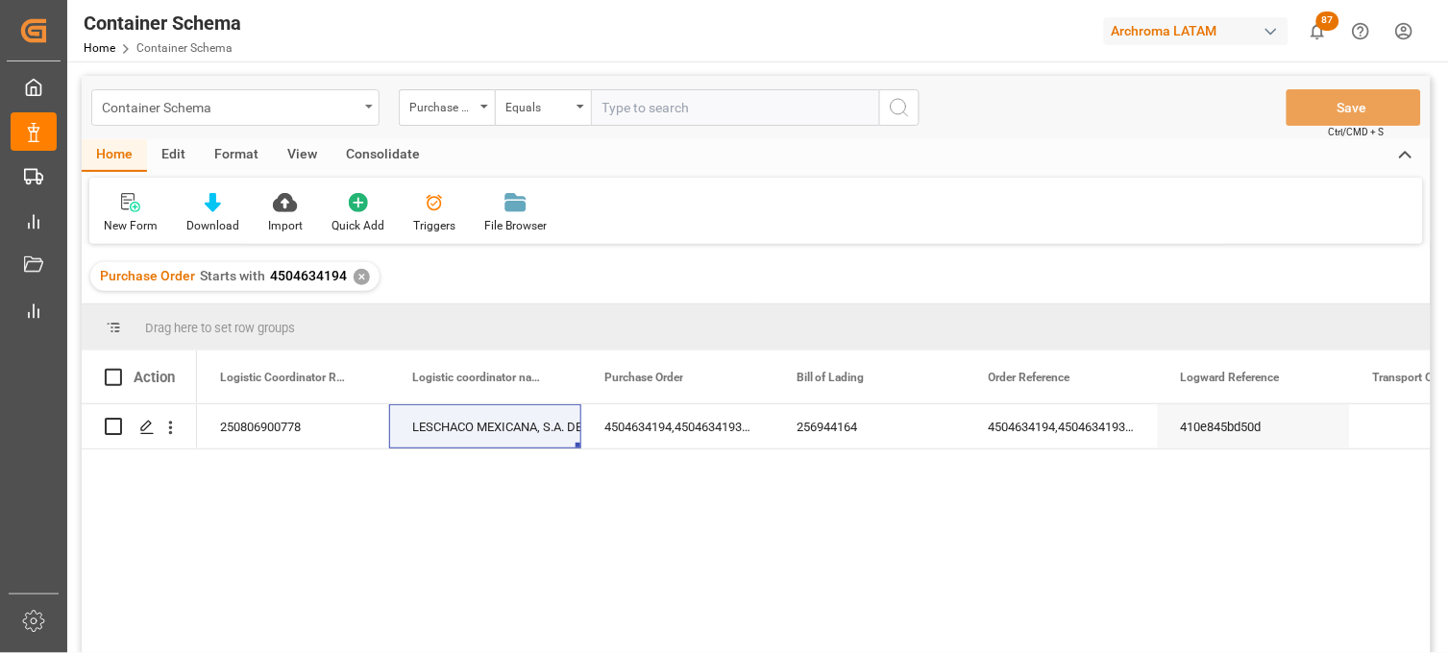
click at [307, 108] on div "Container Schema" at bounding box center [230, 106] width 256 height 24
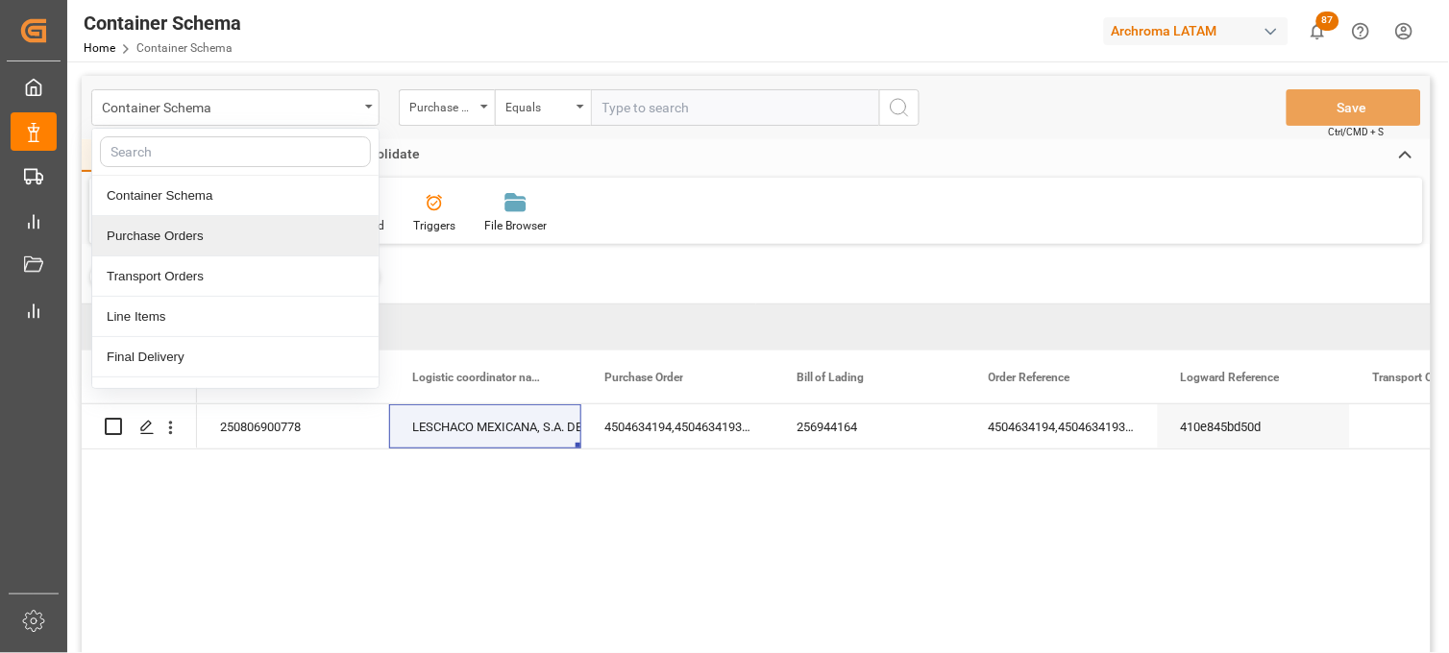
click at [235, 234] on div "Purchase Orders" at bounding box center [235, 236] width 286 height 40
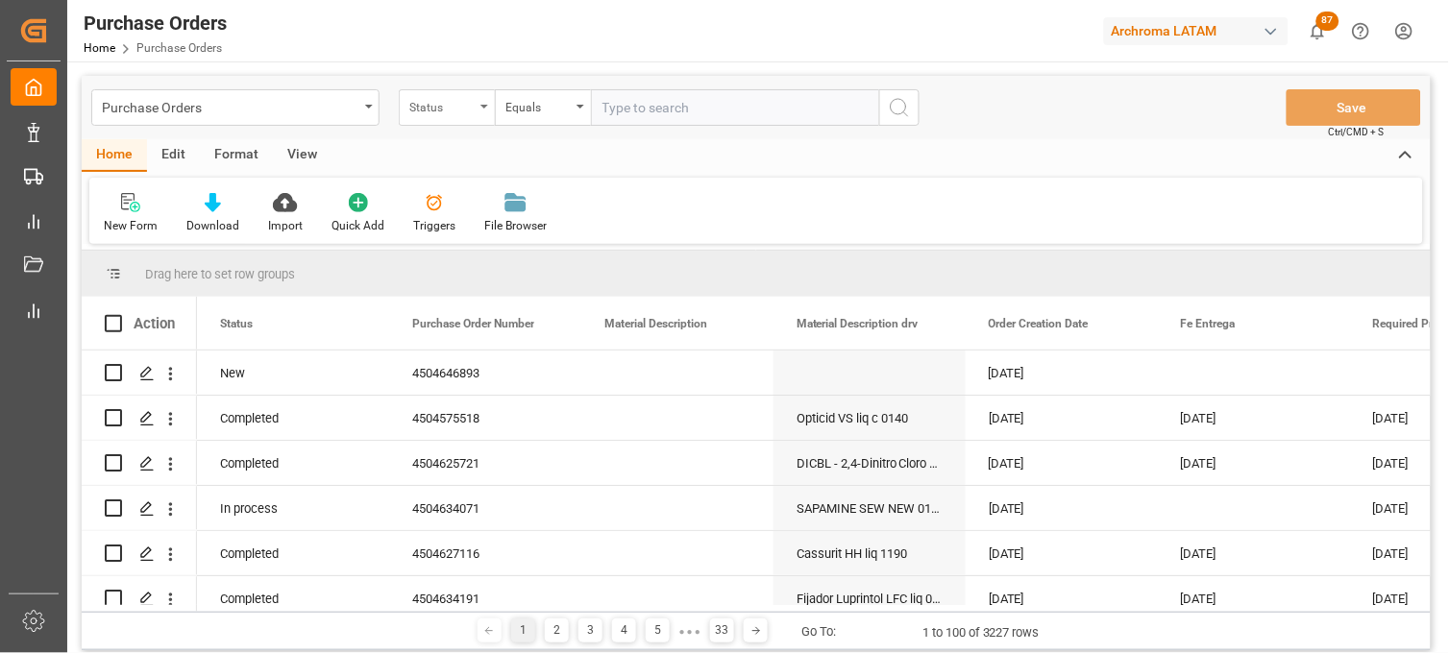
click at [435, 107] on div "Status" at bounding box center [441, 105] width 65 height 22
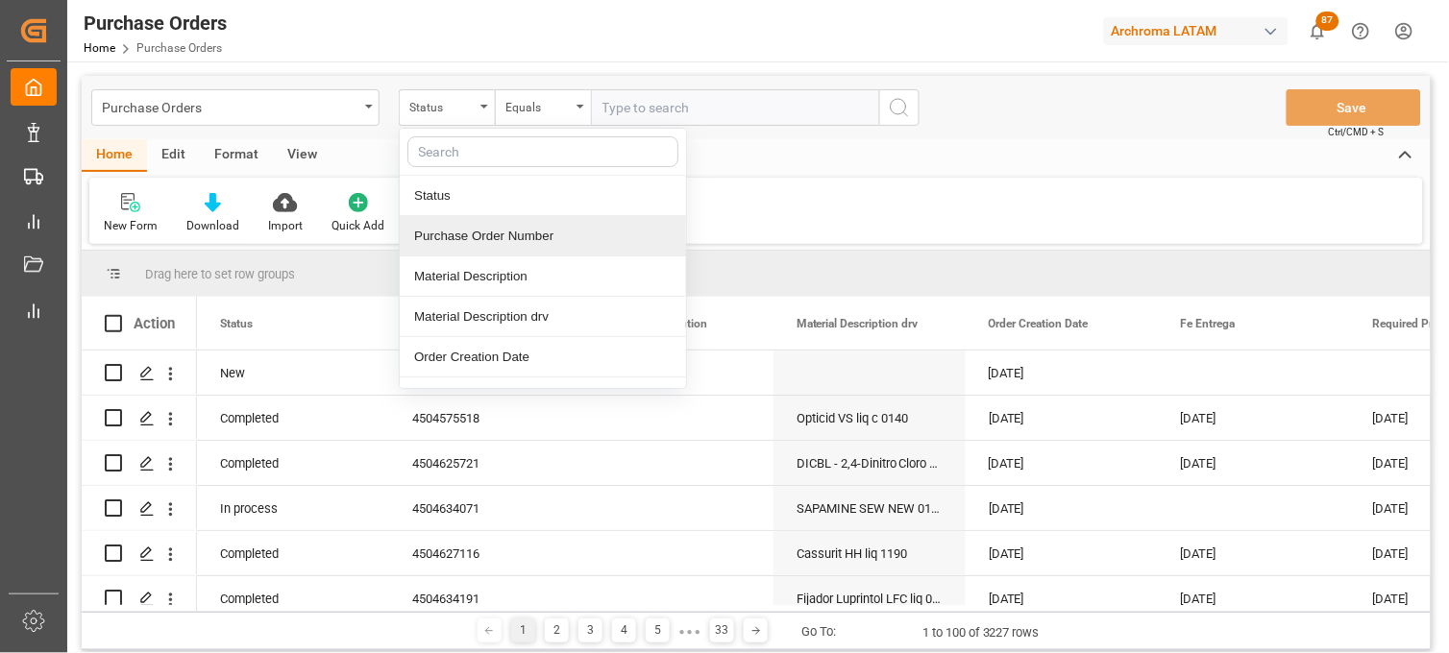
click at [472, 251] on div "Purchase Order Number" at bounding box center [543, 236] width 286 height 40
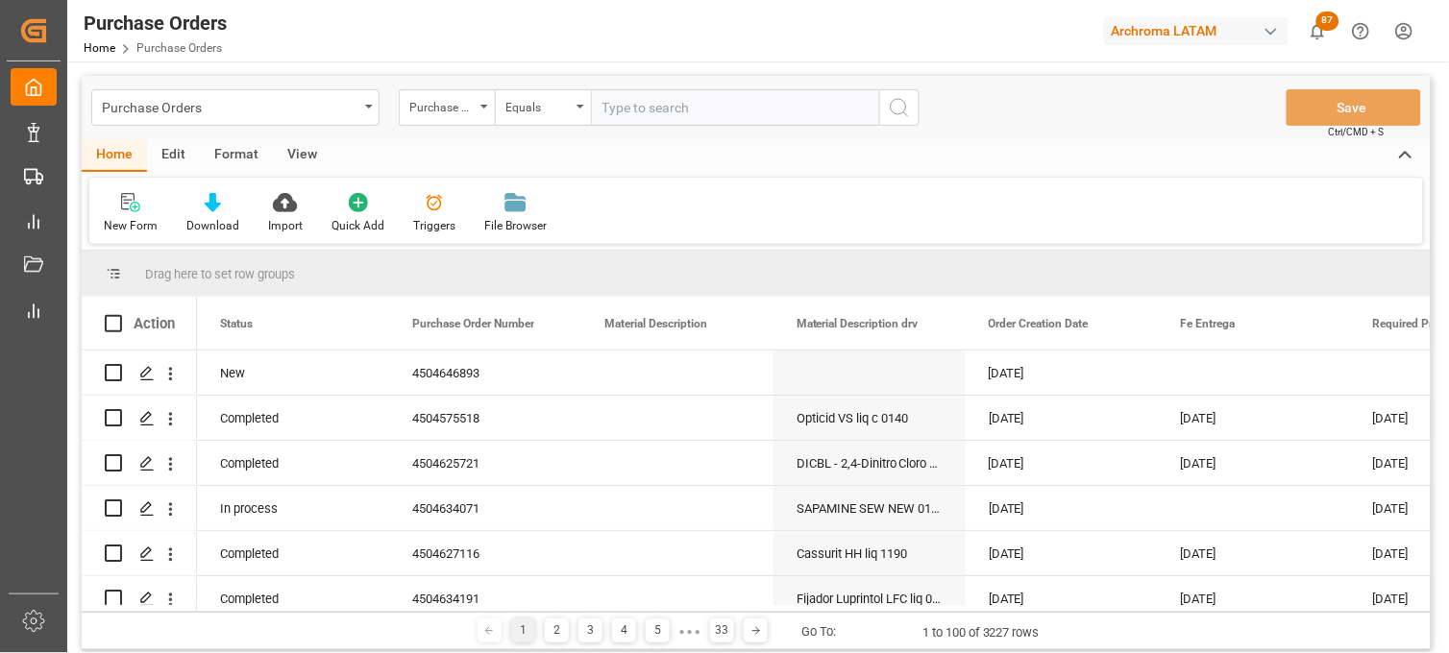
click at [629, 107] on input "text" at bounding box center [735, 107] width 288 height 37
paste input "4504635619"
type input "4504635619"
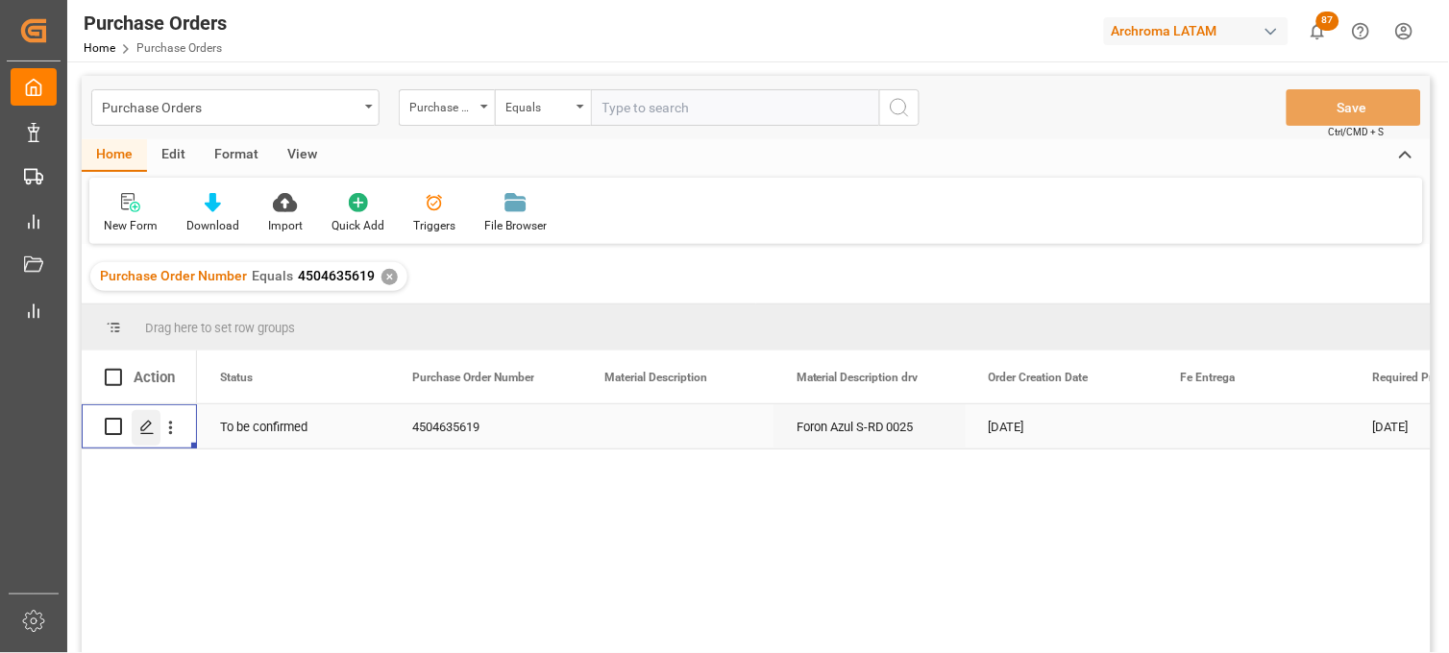
click at [149, 429] on icon "Press SPACE to select this row." at bounding box center [146, 427] width 15 height 15
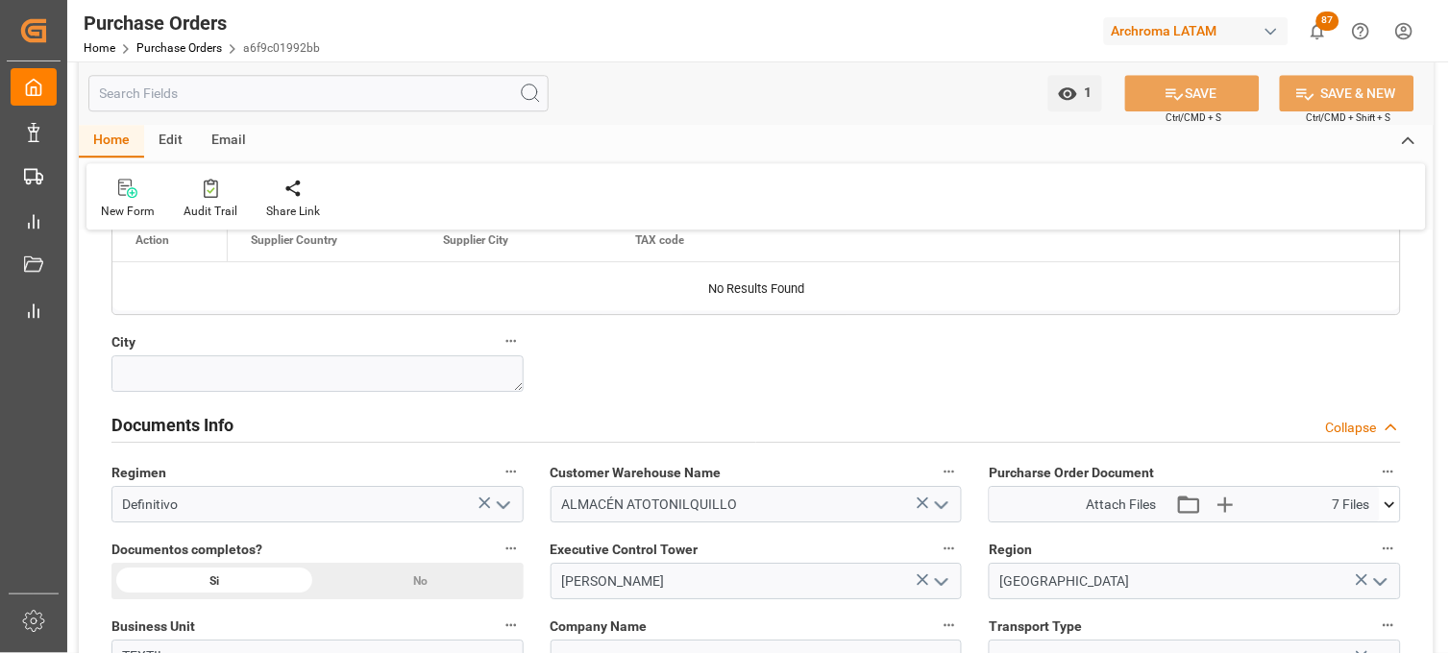
scroll to position [1281, 0]
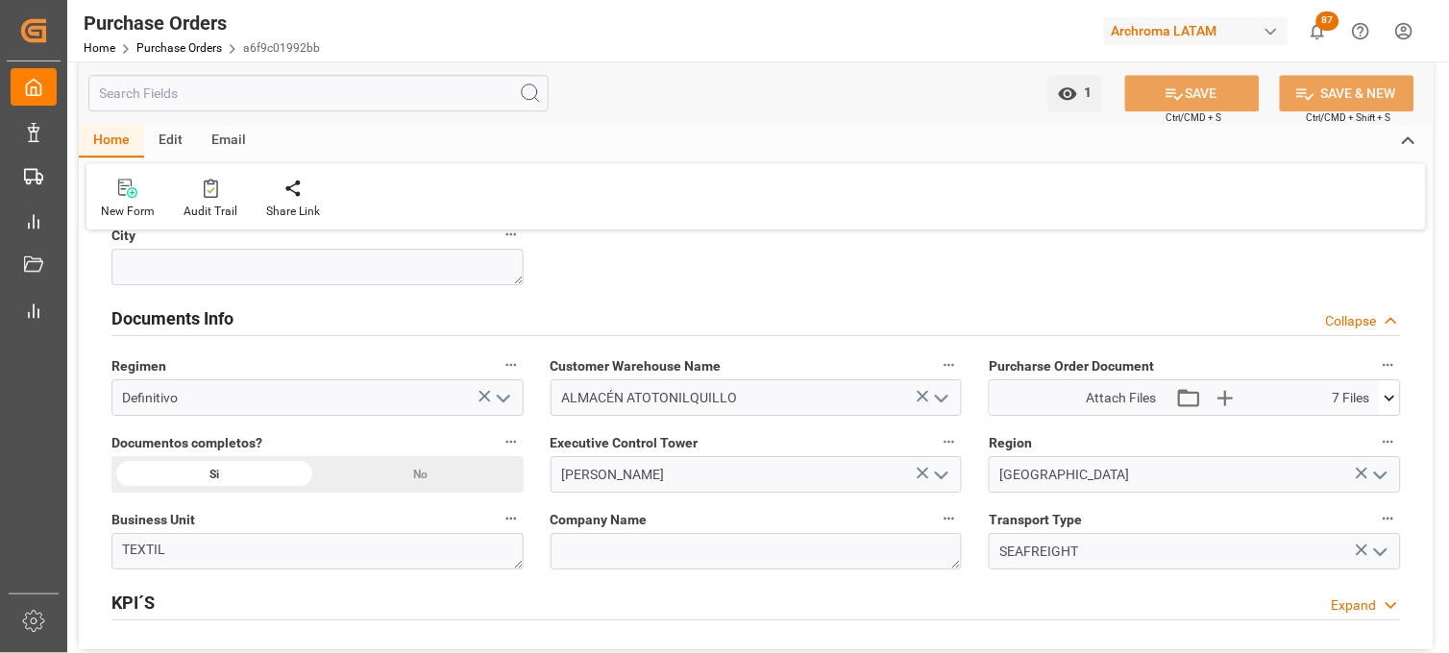
click at [1390, 397] on icon at bounding box center [1389, 398] width 20 height 20
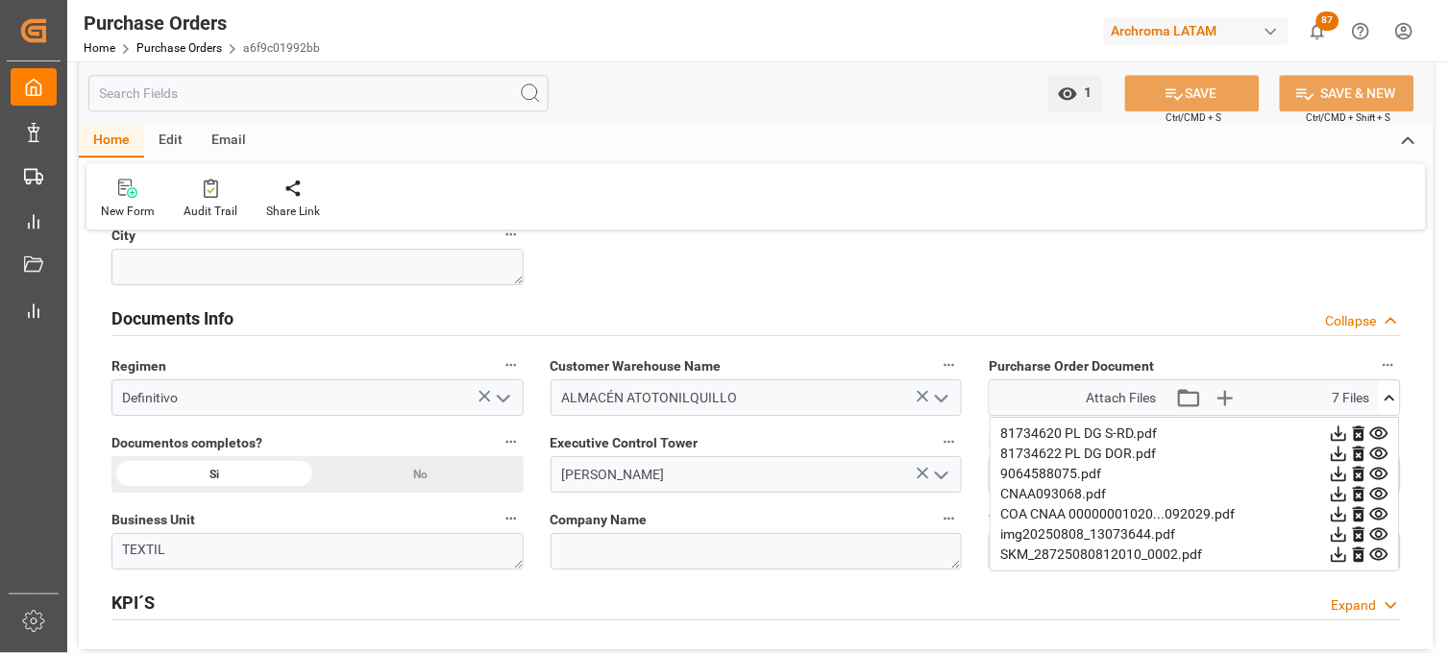
click at [1347, 552] on icon at bounding box center [1338, 555] width 15 height 15
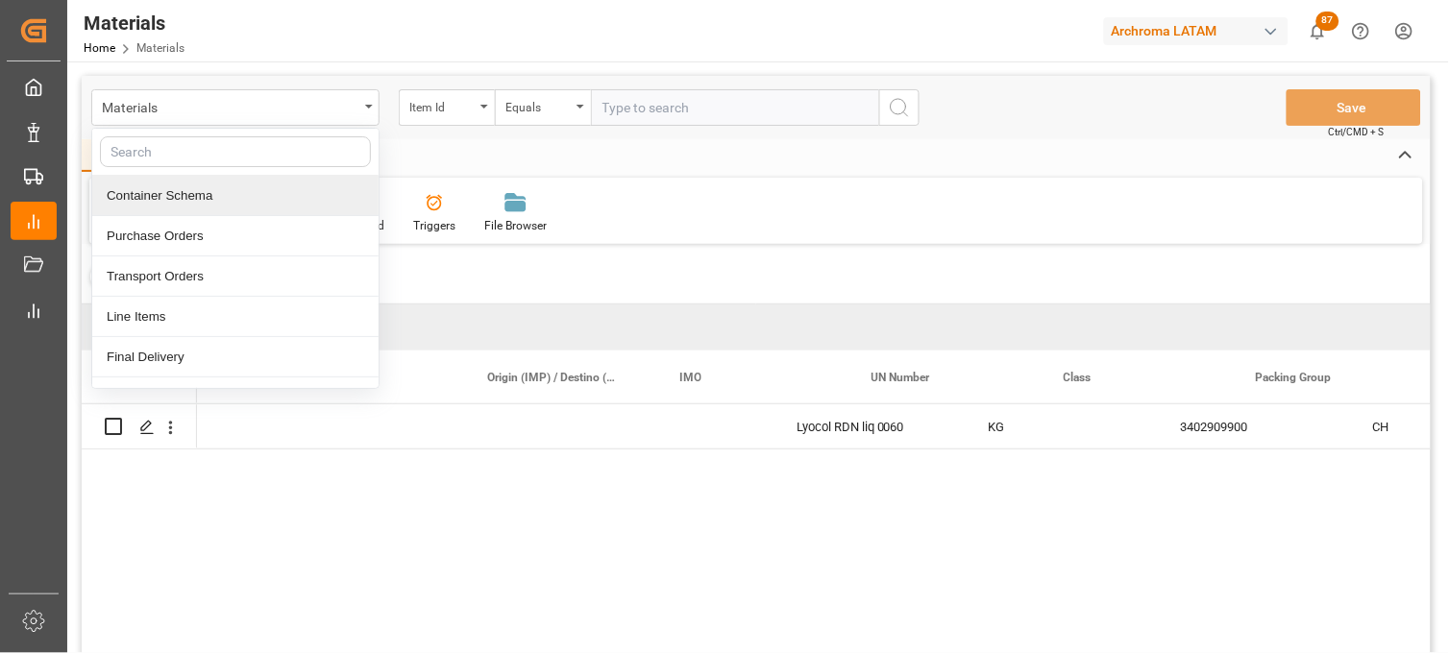
scroll to position [0, 886]
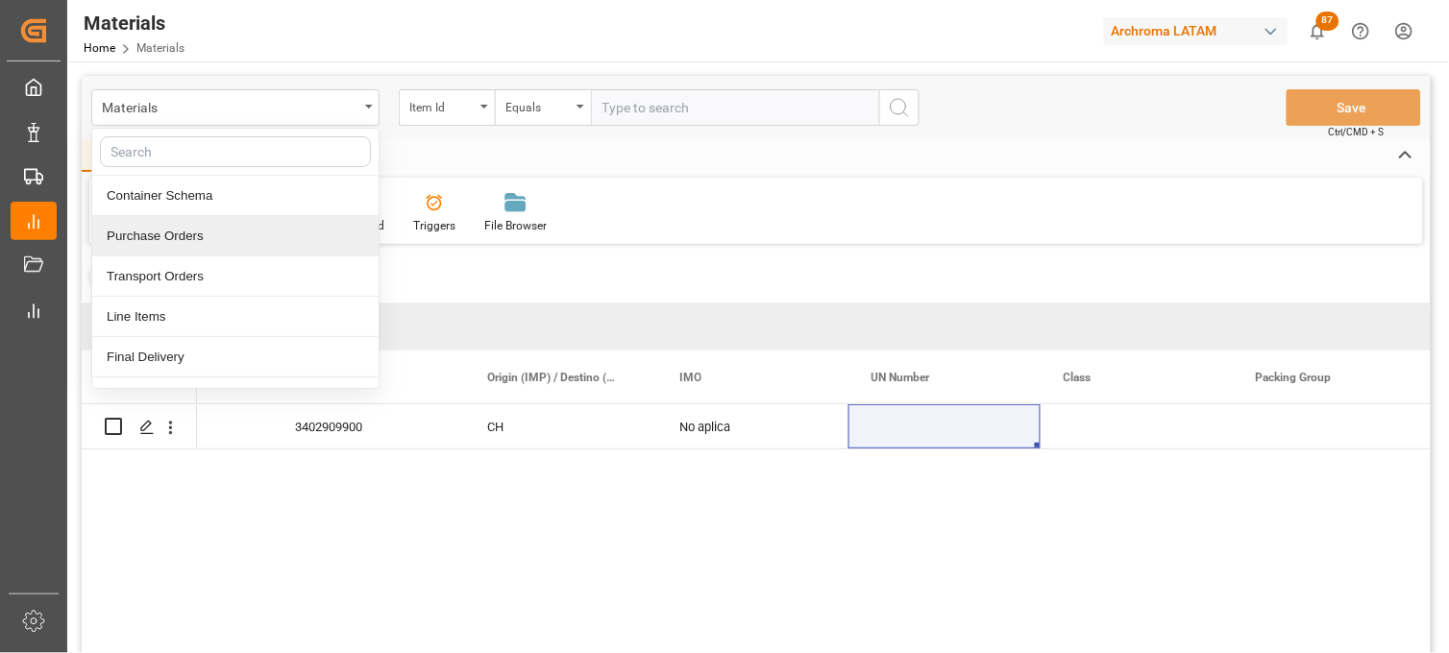
click at [180, 235] on div "Purchase Orders" at bounding box center [235, 236] width 286 height 40
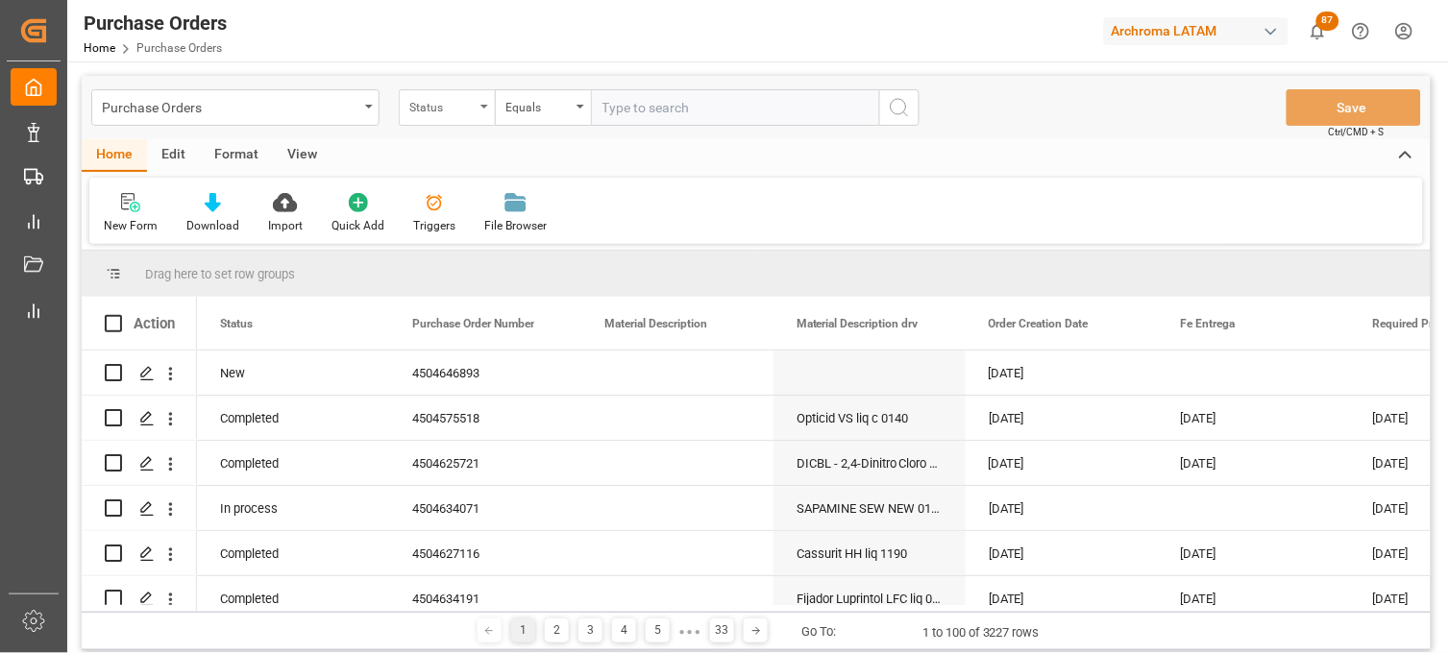
click at [481, 107] on icon "open menu" at bounding box center [484, 107] width 8 height 4
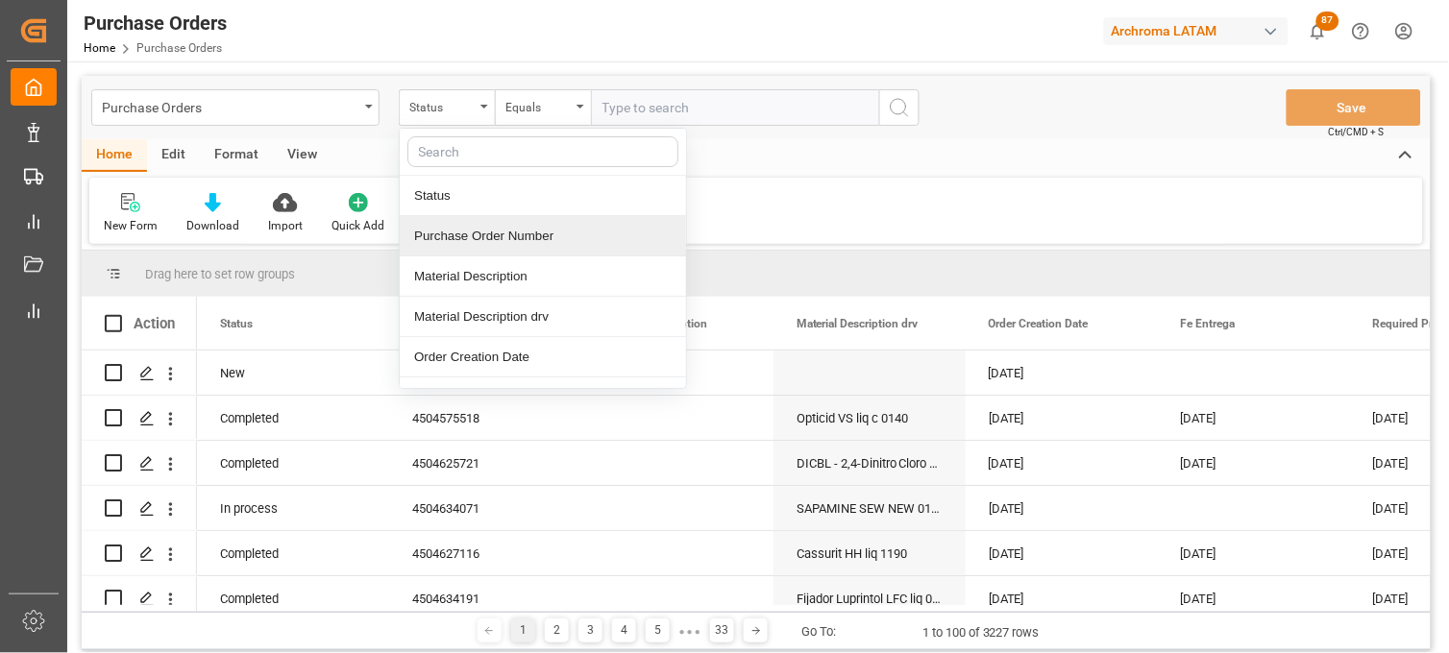
click at [497, 235] on div "Purchase Order Number" at bounding box center [543, 236] width 286 height 40
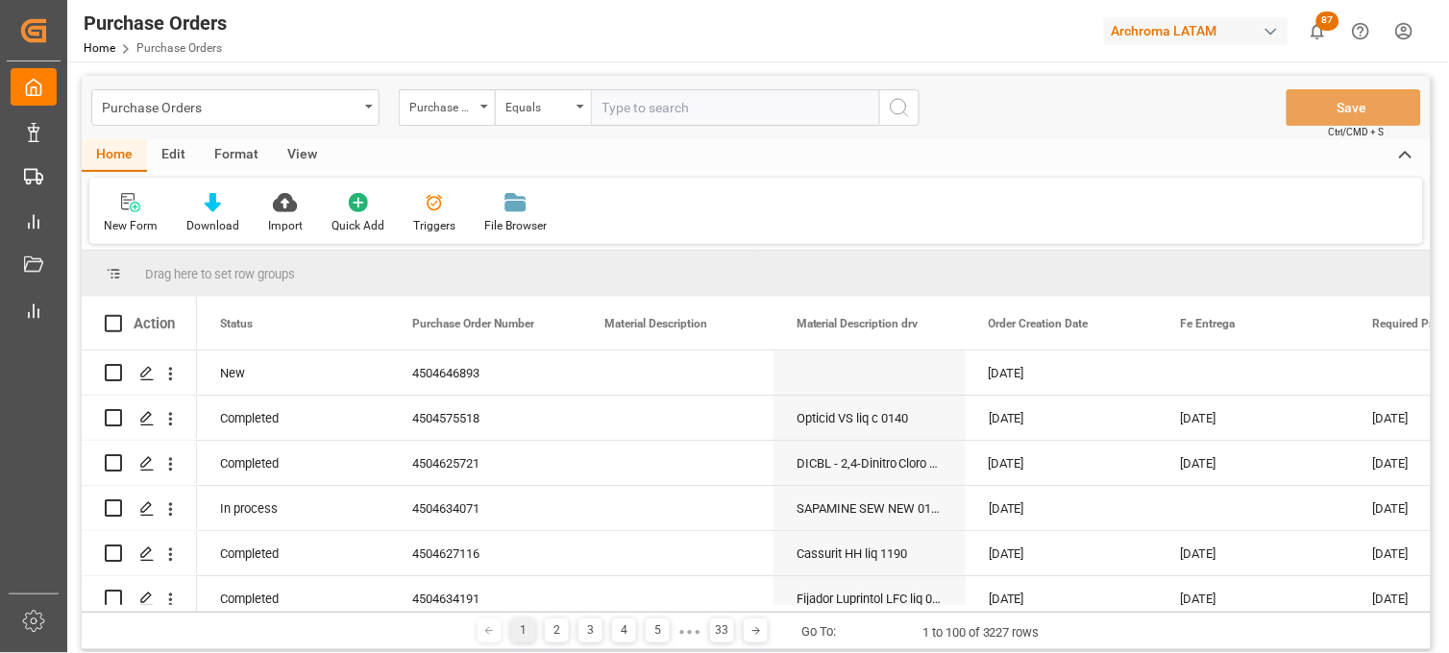
click at [611, 108] on input "text" at bounding box center [735, 107] width 288 height 37
paste input "4504641379"
type input "4504641379"
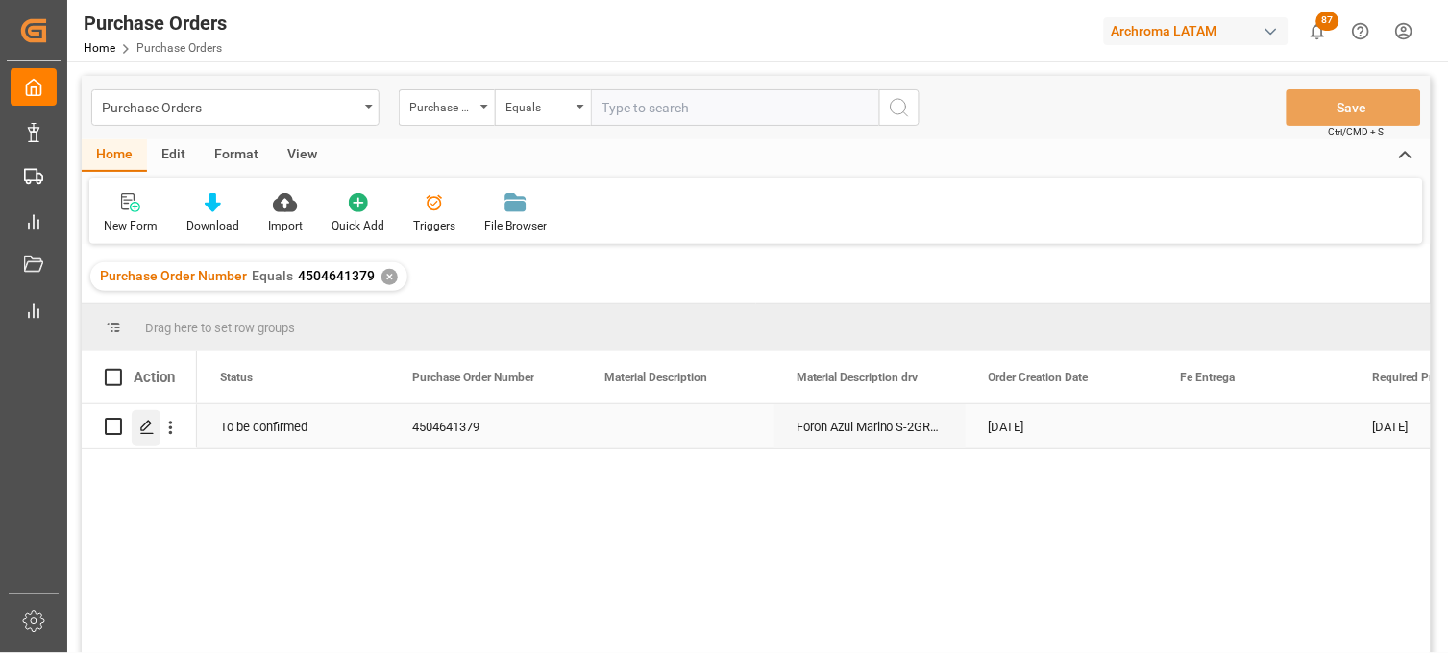
click at [141, 428] on polygon "Press SPACE to select this row." at bounding box center [146, 426] width 10 height 10
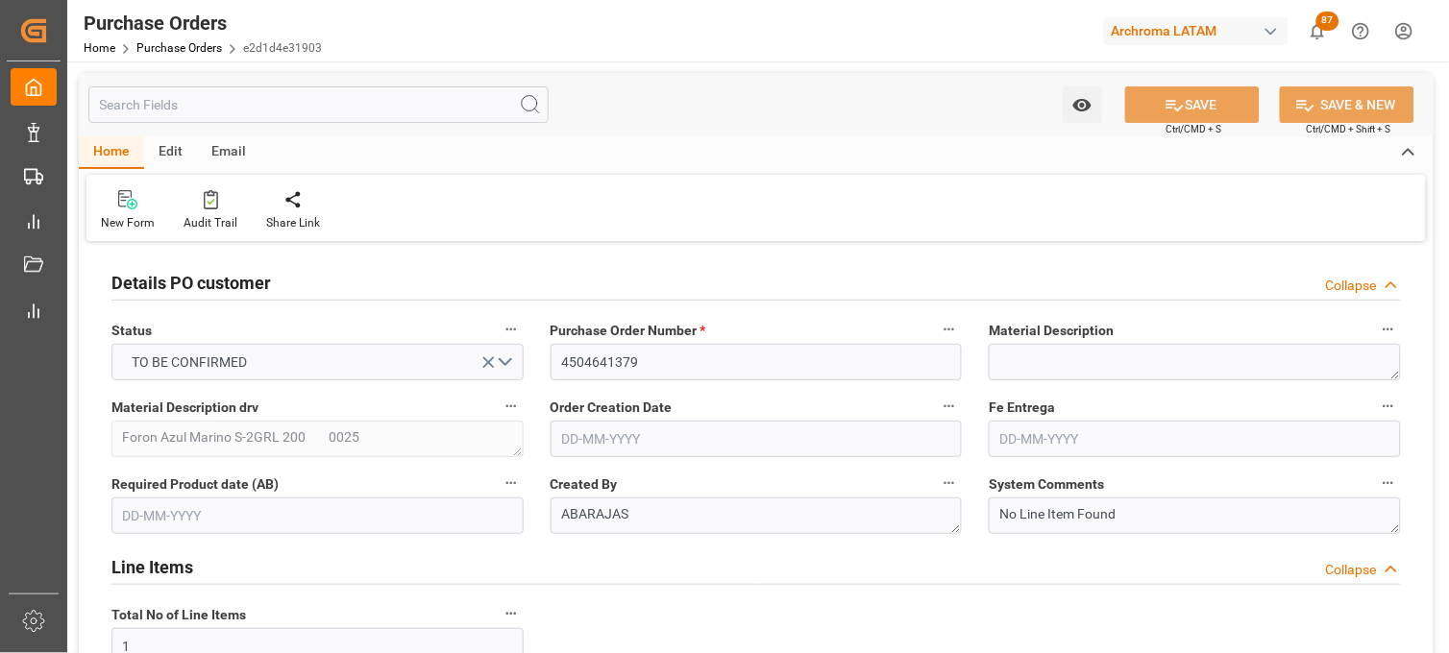
type input "[DATE]"
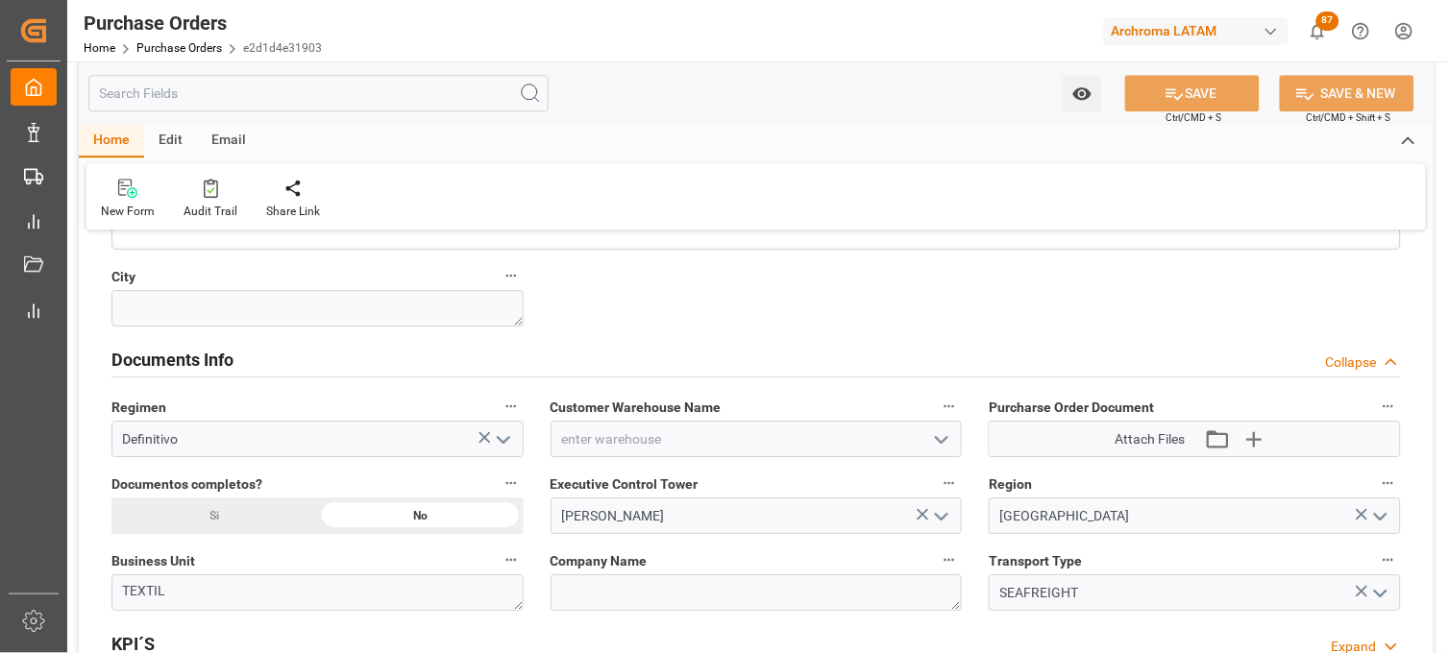
scroll to position [1236, 0]
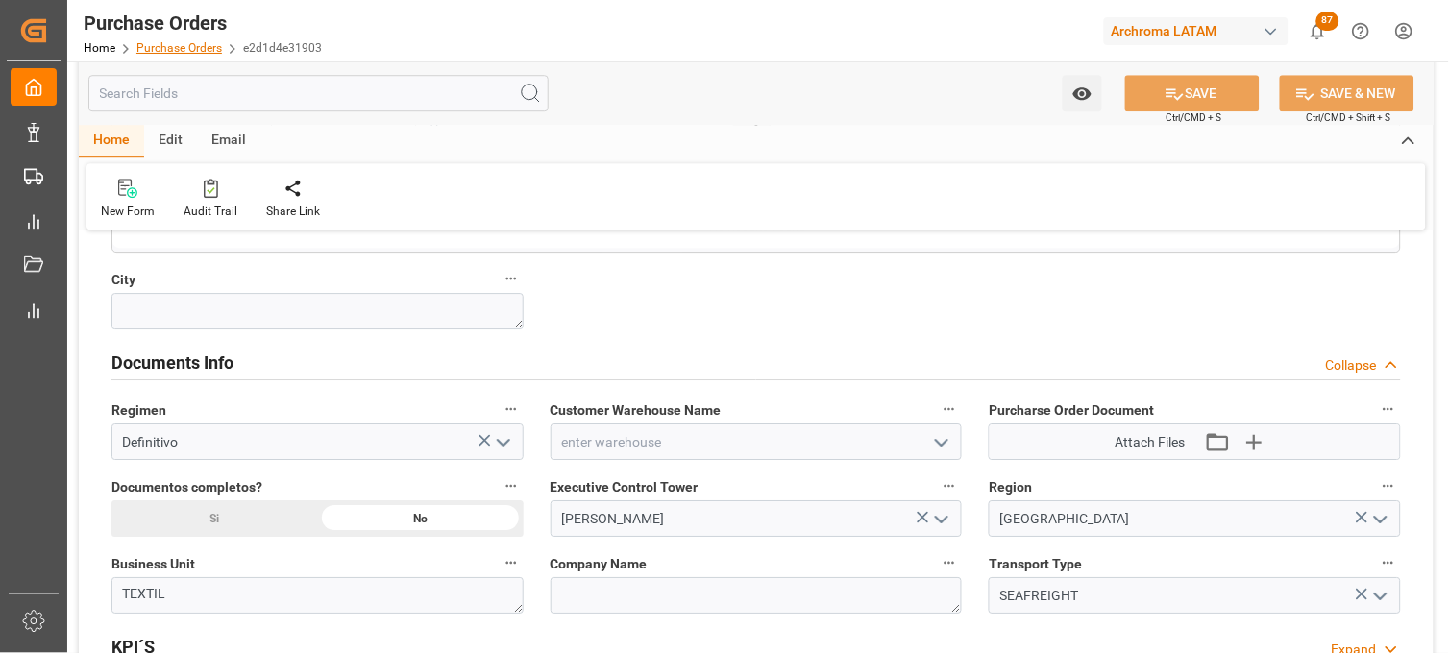
click at [187, 52] on link "Purchase Orders" at bounding box center [178, 47] width 85 height 13
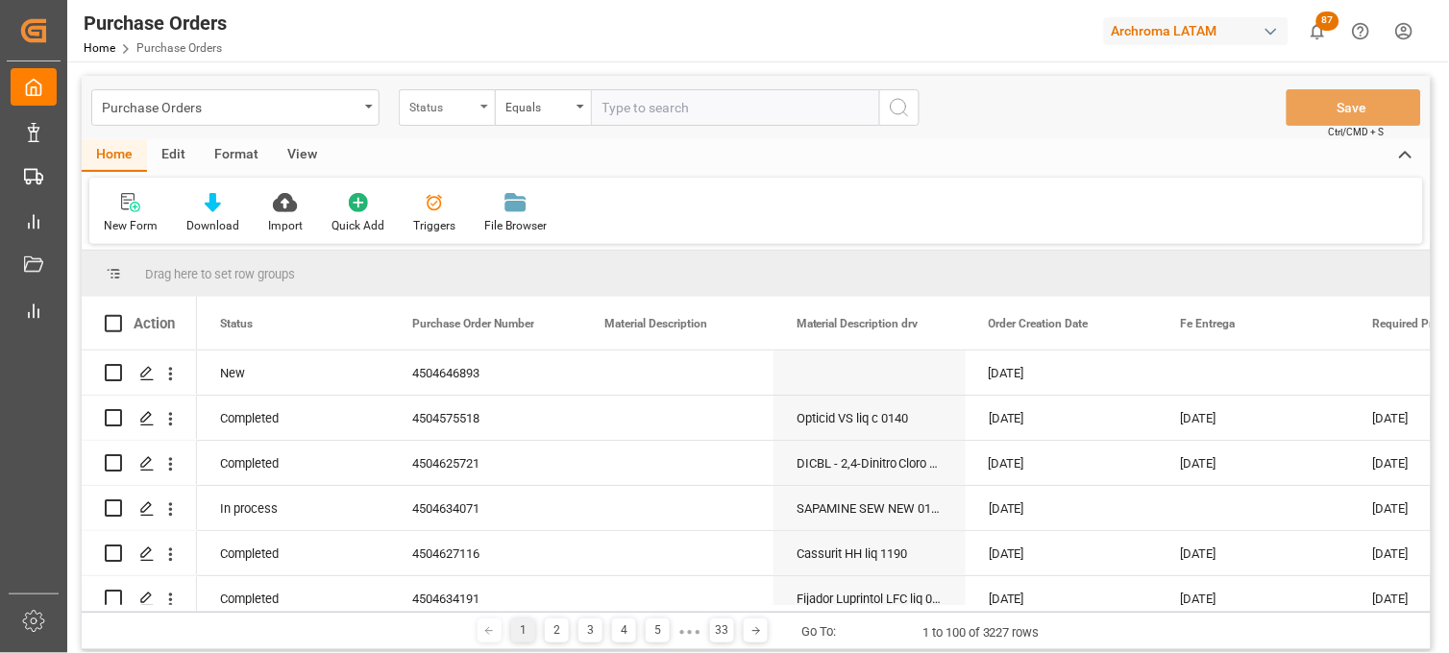
click at [467, 118] on div "Status" at bounding box center [447, 107] width 96 height 37
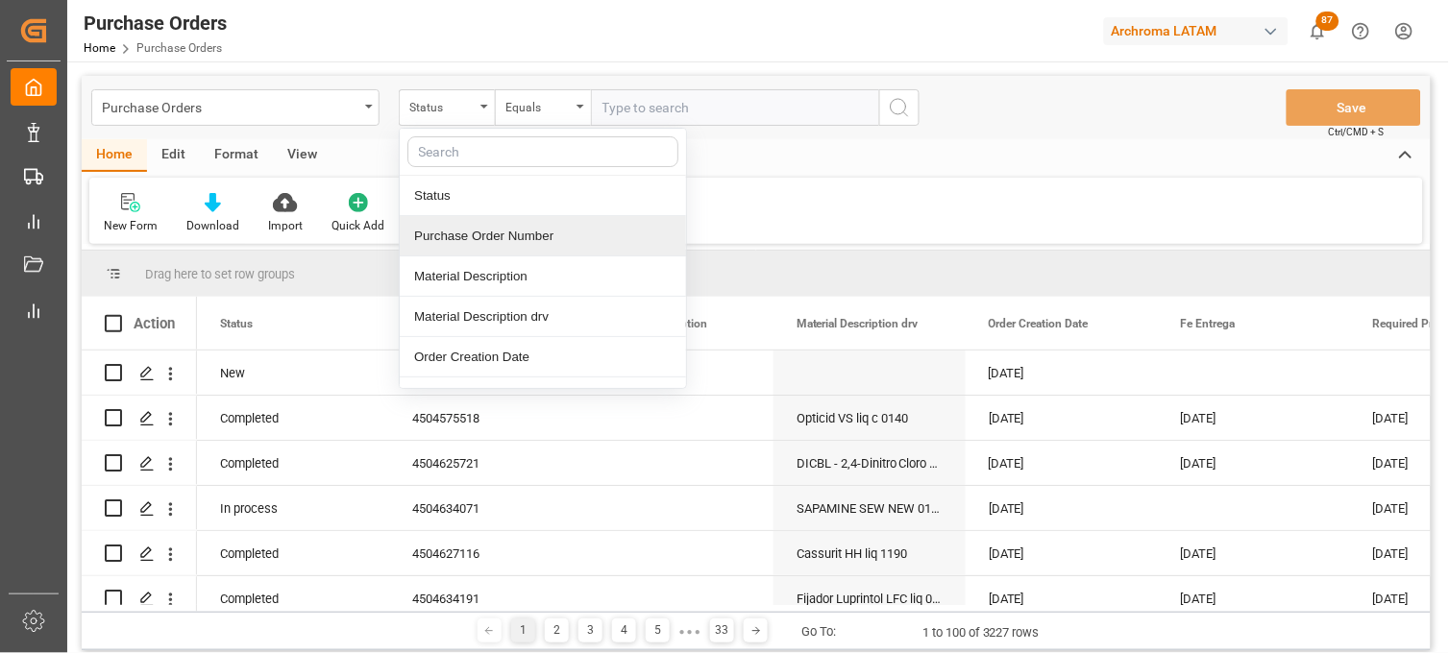
click at [481, 237] on div "Purchase Order Number" at bounding box center [543, 236] width 286 height 40
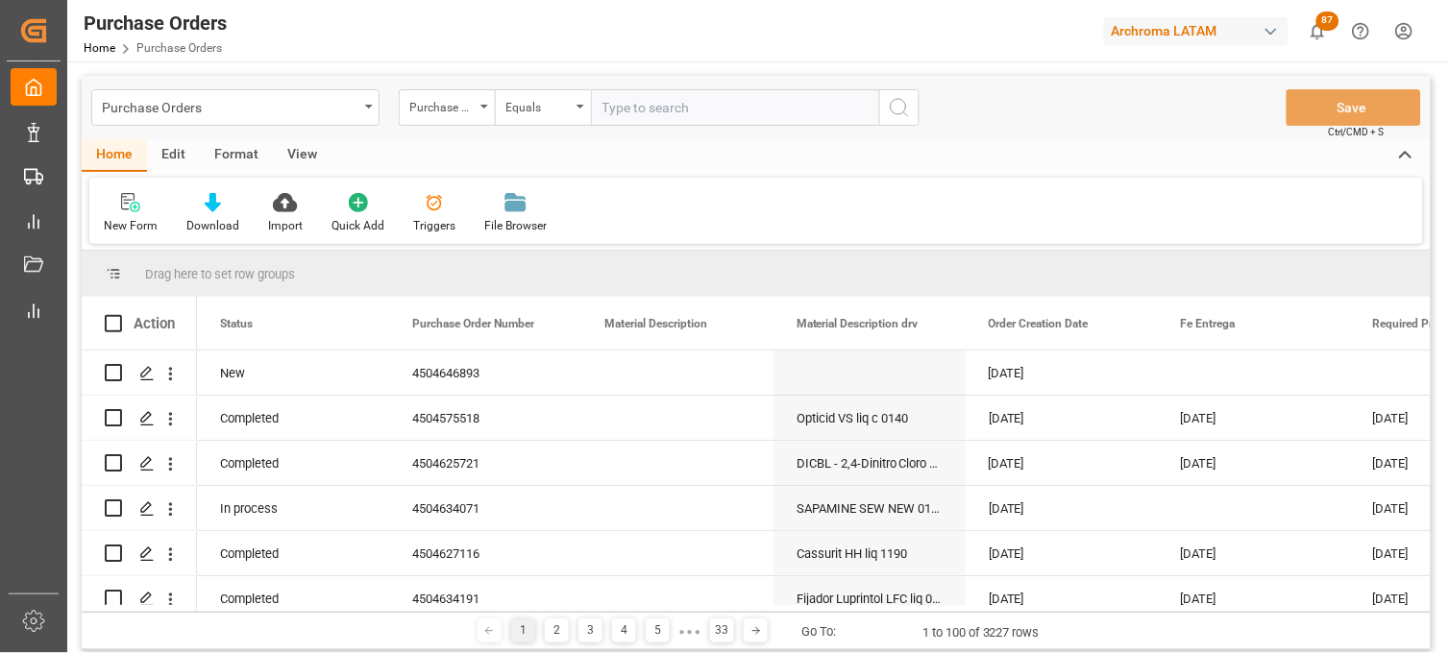
click at [606, 110] on input "text" at bounding box center [735, 107] width 288 height 37
paste input "4504647416"
type input "4504647416"
click at [915, 110] on button "search button" at bounding box center [899, 107] width 40 height 37
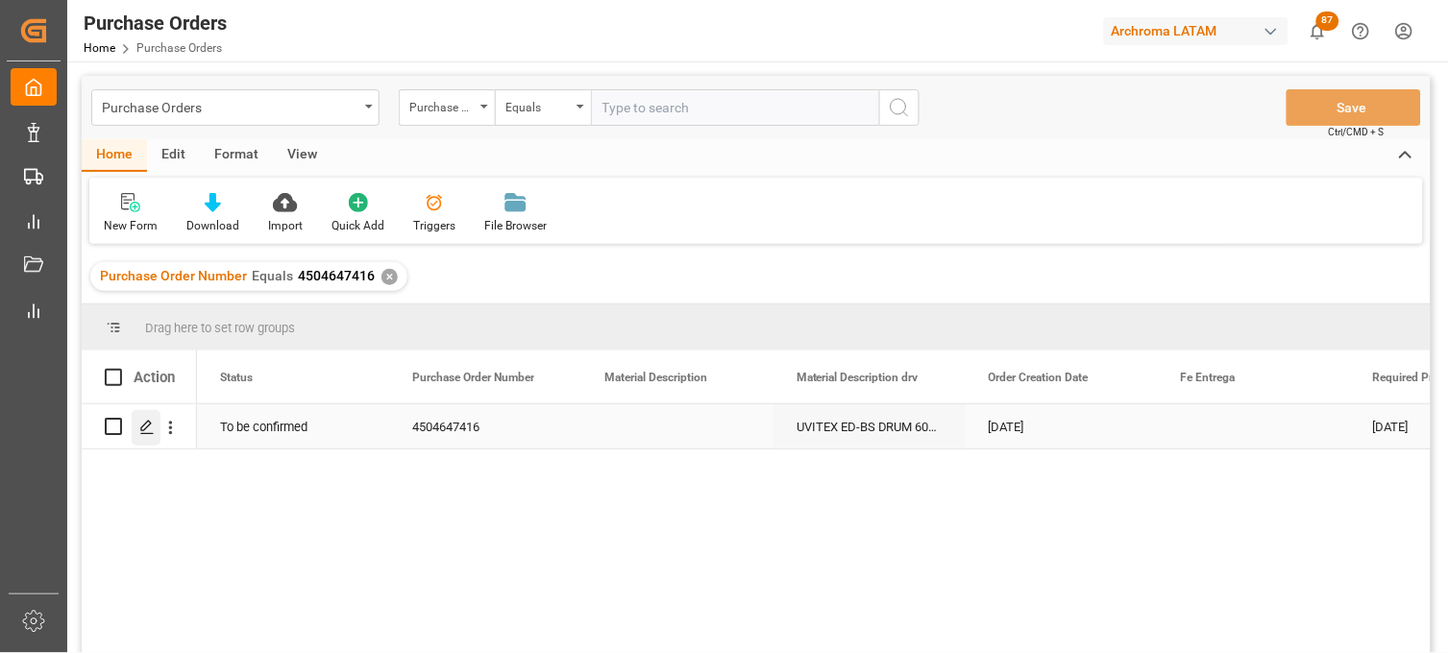
click at [150, 430] on icon "Press SPACE to select this row." at bounding box center [146, 427] width 15 height 15
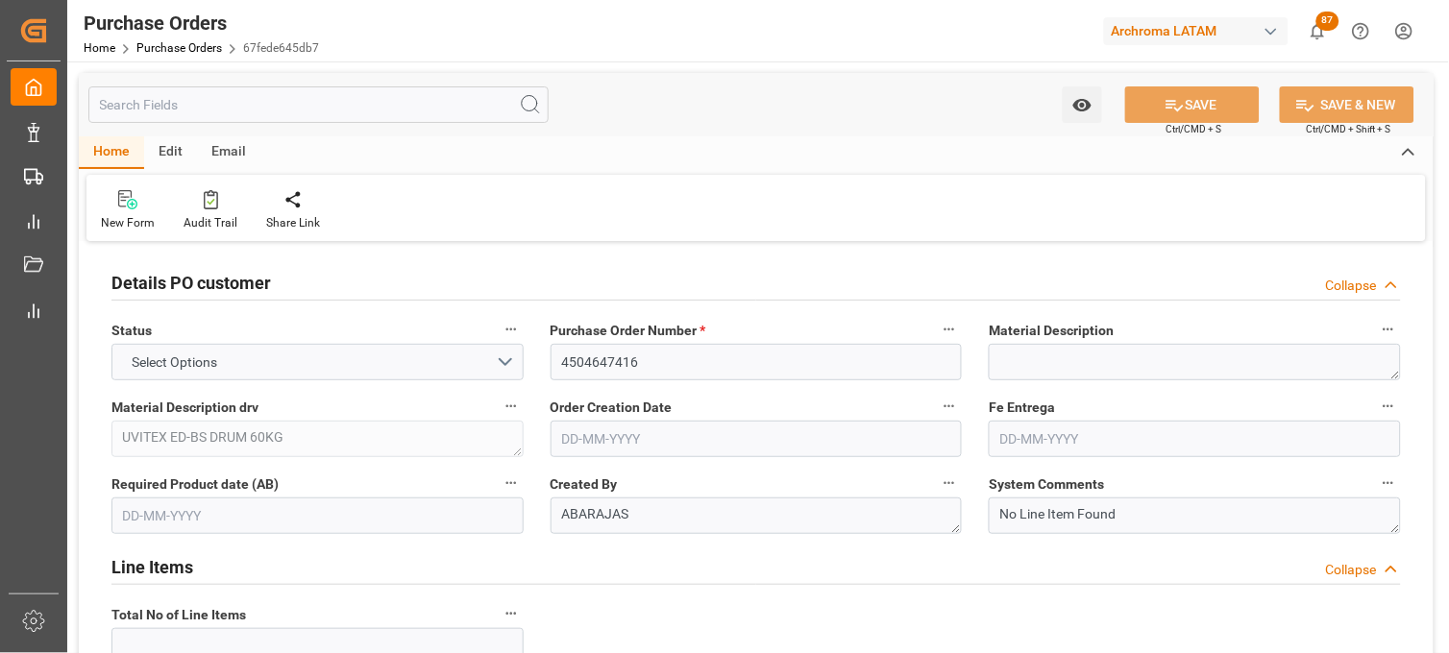
type input "1"
type input "[DATE]"
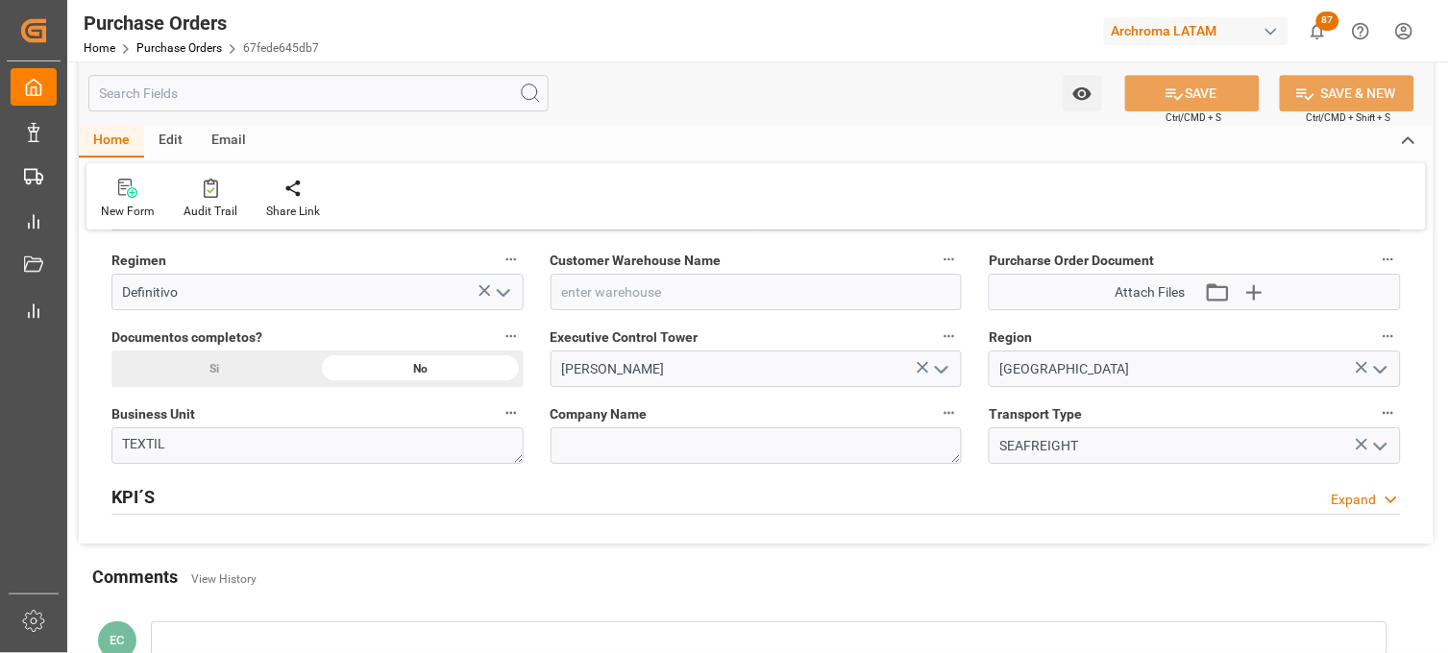
scroll to position [1387, 0]
click at [158, 48] on link "Purchase Orders" at bounding box center [178, 47] width 85 height 13
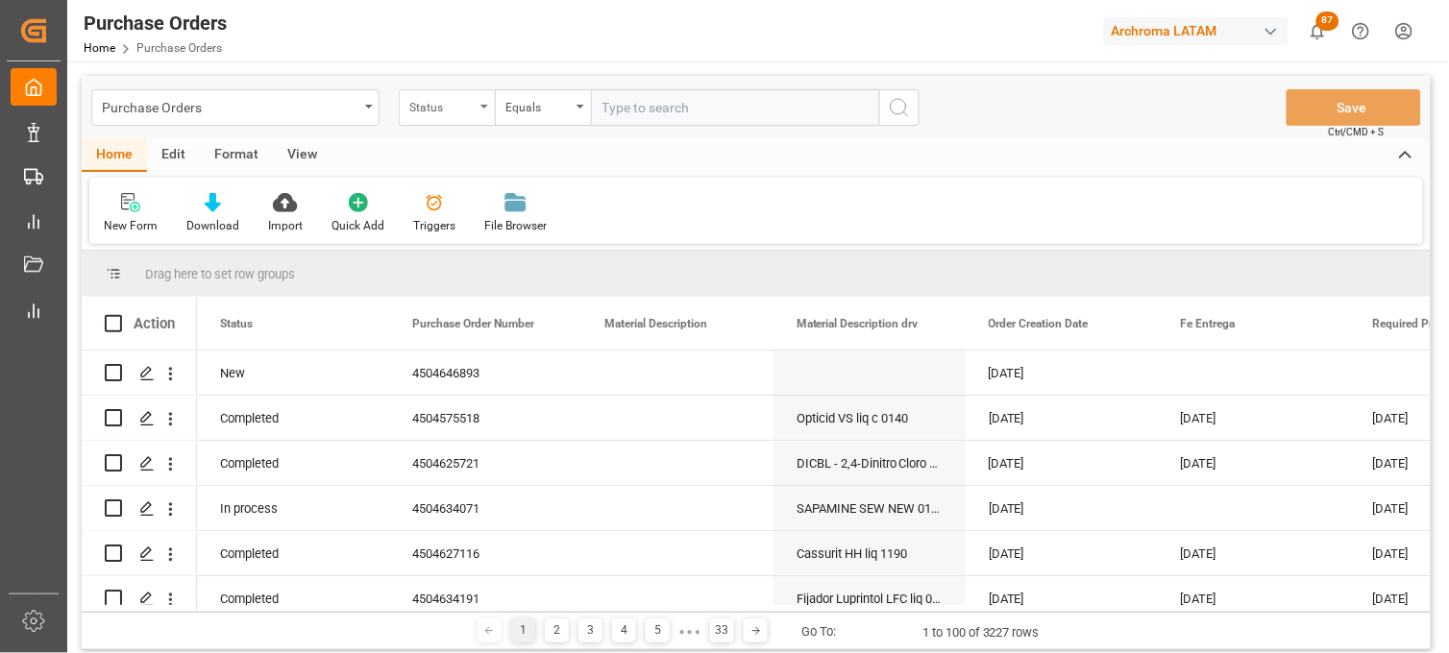
click at [482, 110] on div "Status" at bounding box center [447, 107] width 96 height 37
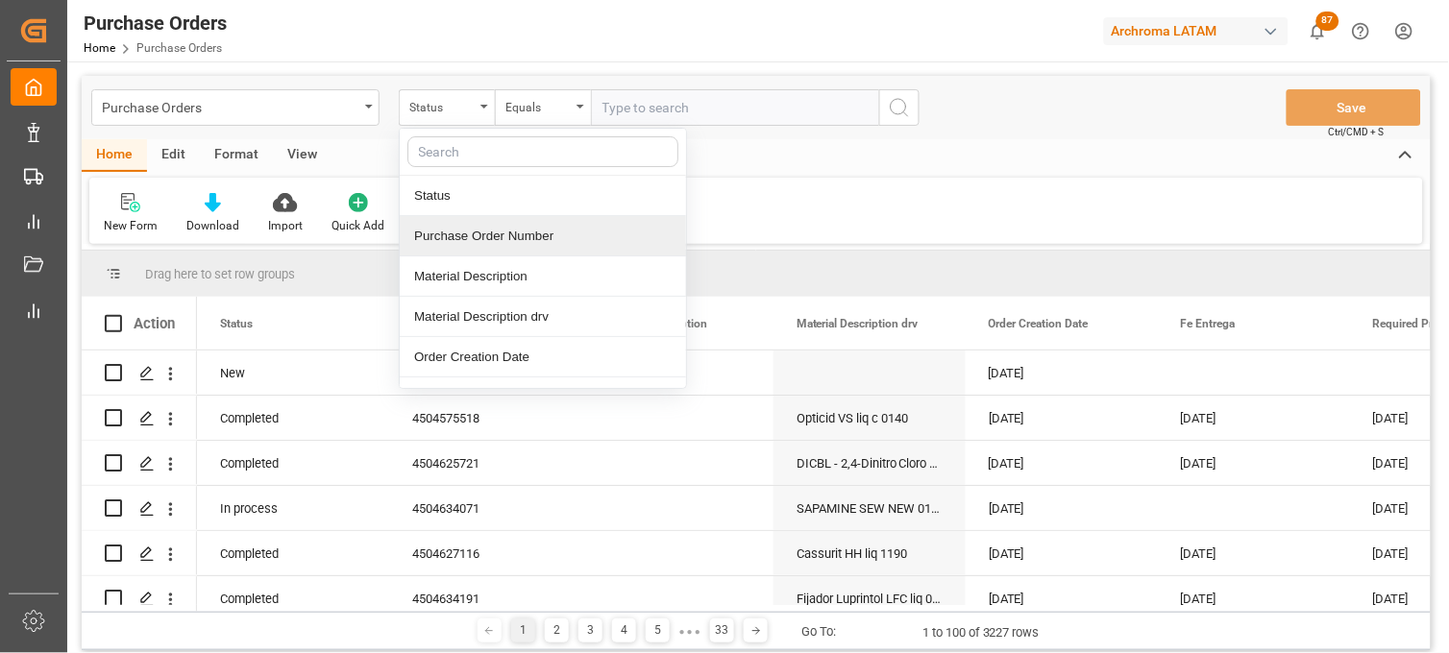
click at [490, 224] on div "Purchase Order Number" at bounding box center [543, 236] width 286 height 40
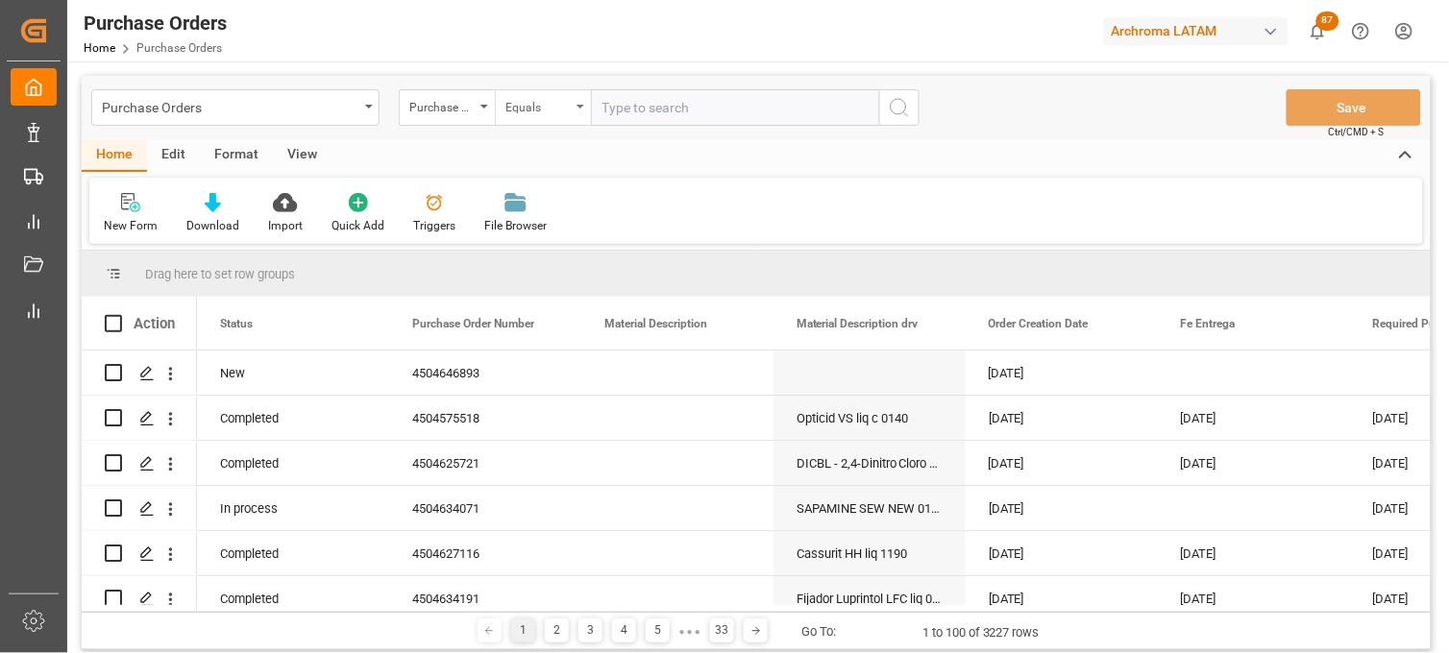
click at [573, 113] on div "Equals" at bounding box center [543, 107] width 96 height 37
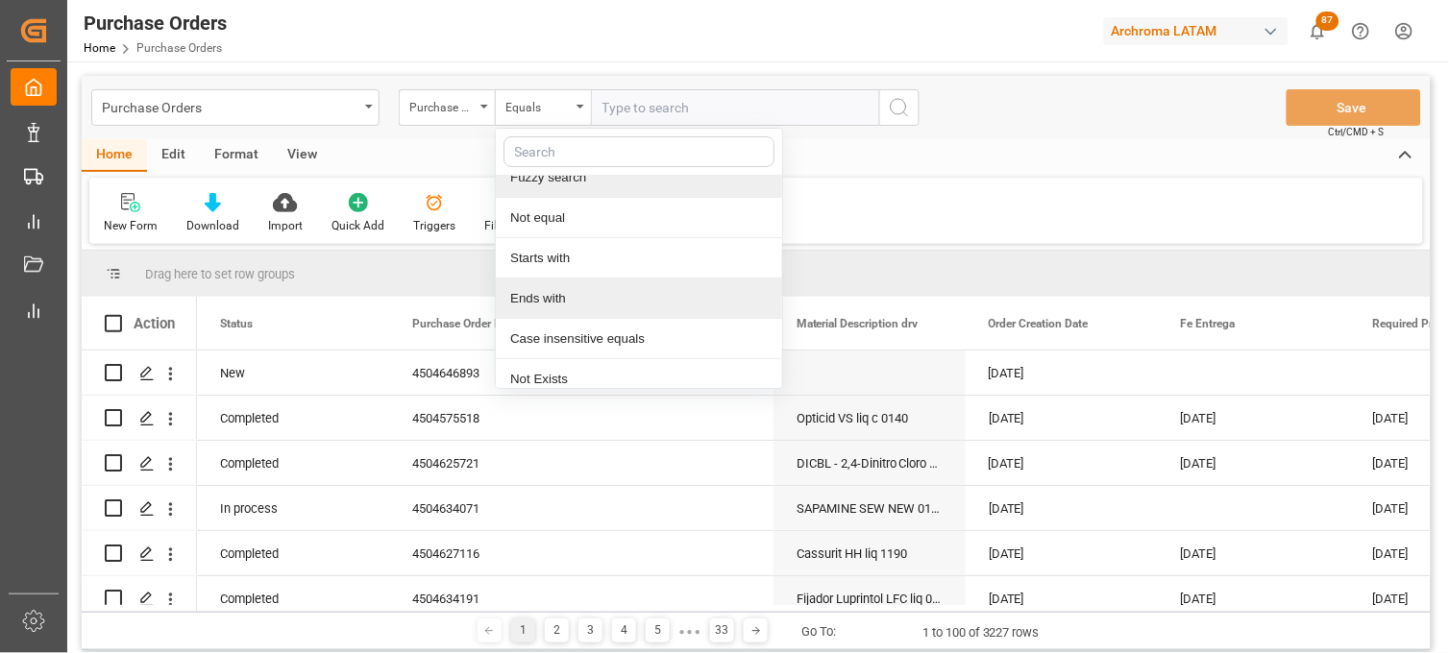
scroll to position [110, 0]
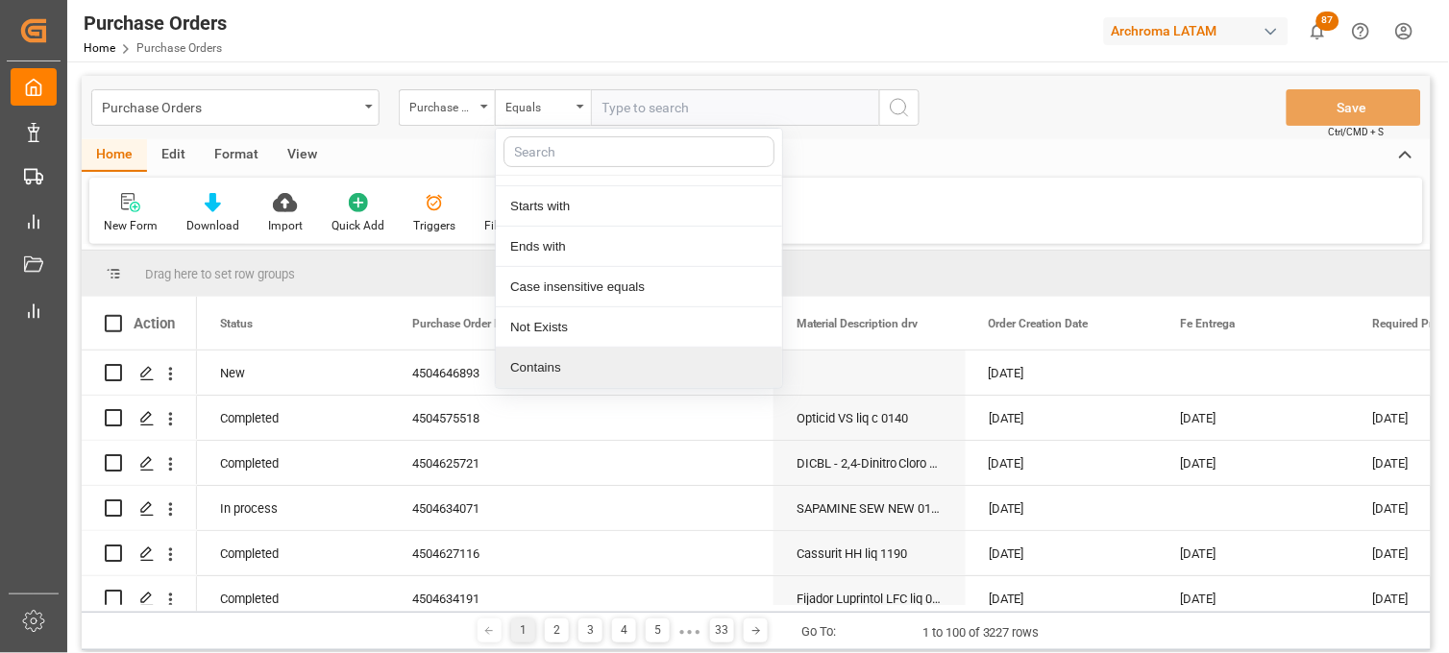
click at [549, 363] on div "Contains" at bounding box center [639, 368] width 286 height 40
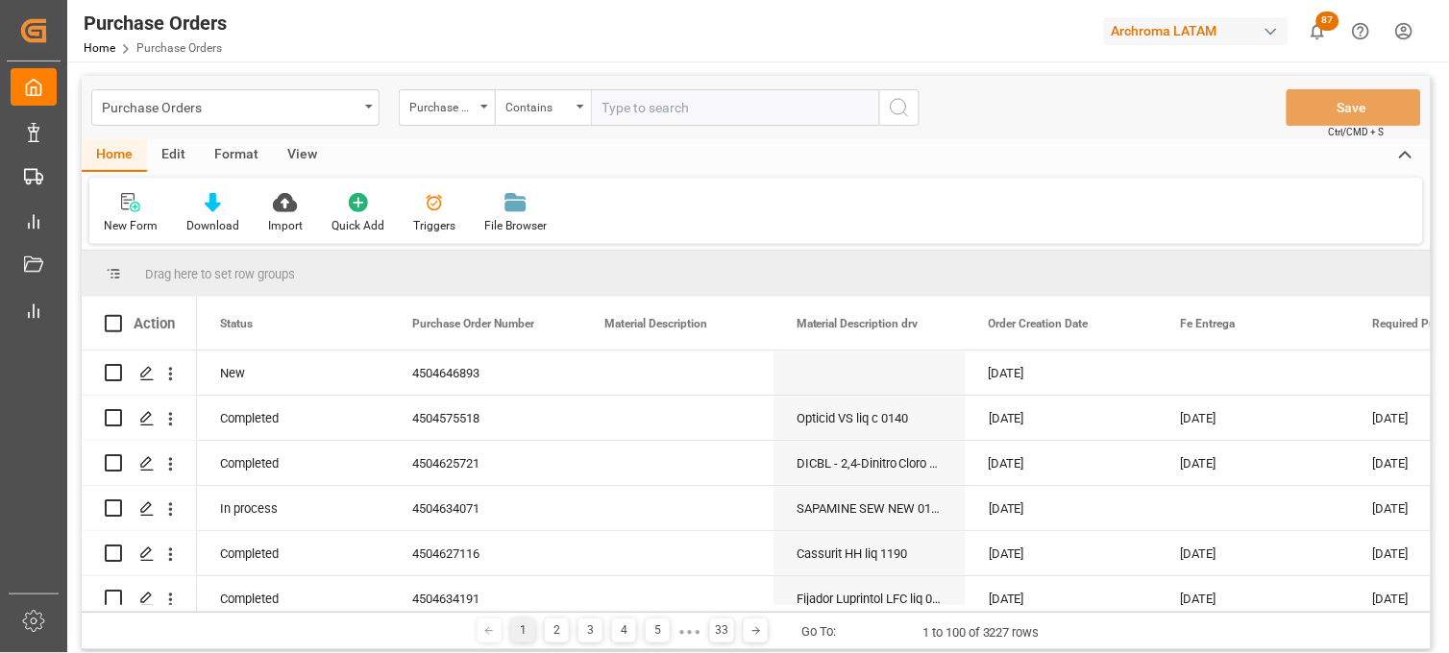
paste input "4504647416"
paste input "4504641379"
type input "4504647416,4504641379"
click at [893, 109] on icon "search button" at bounding box center [899, 107] width 23 height 23
